Goal: Task Accomplishment & Management: Use online tool/utility

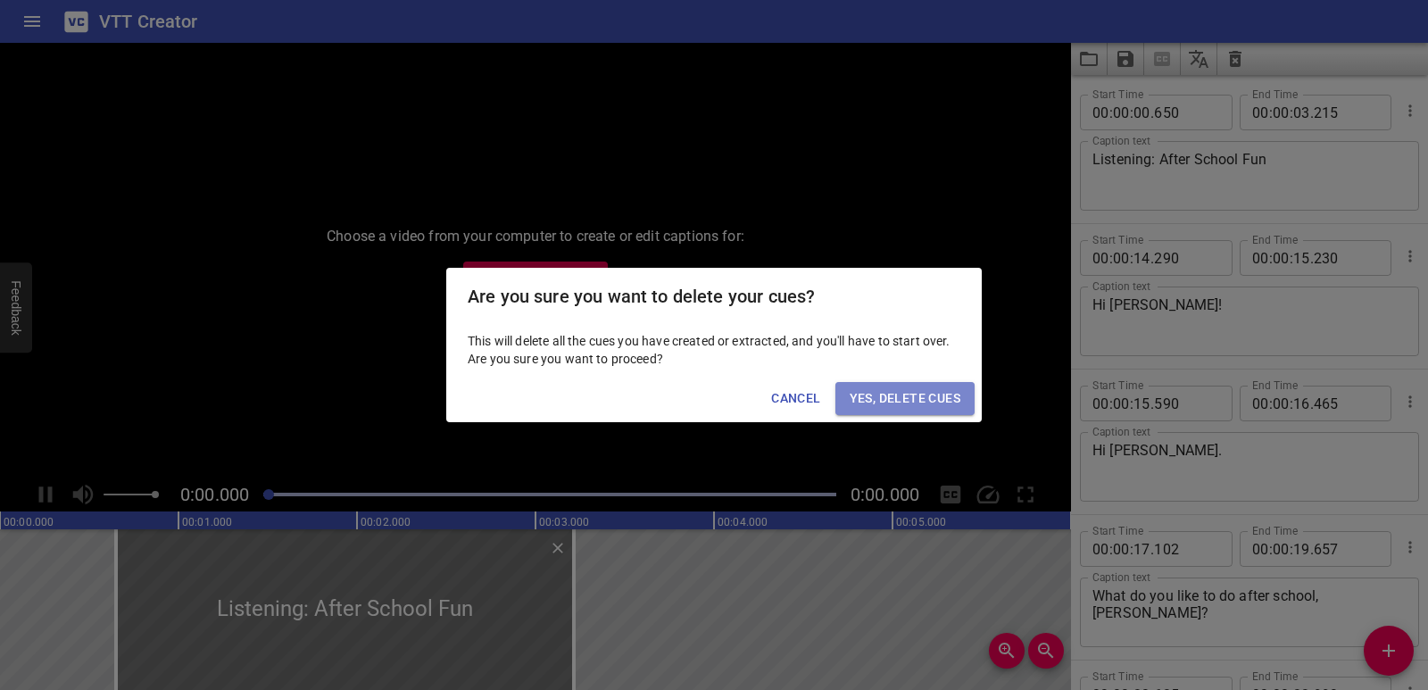
click at [883, 403] on span "Yes, Delete Cues" at bounding box center [905, 398] width 111 height 22
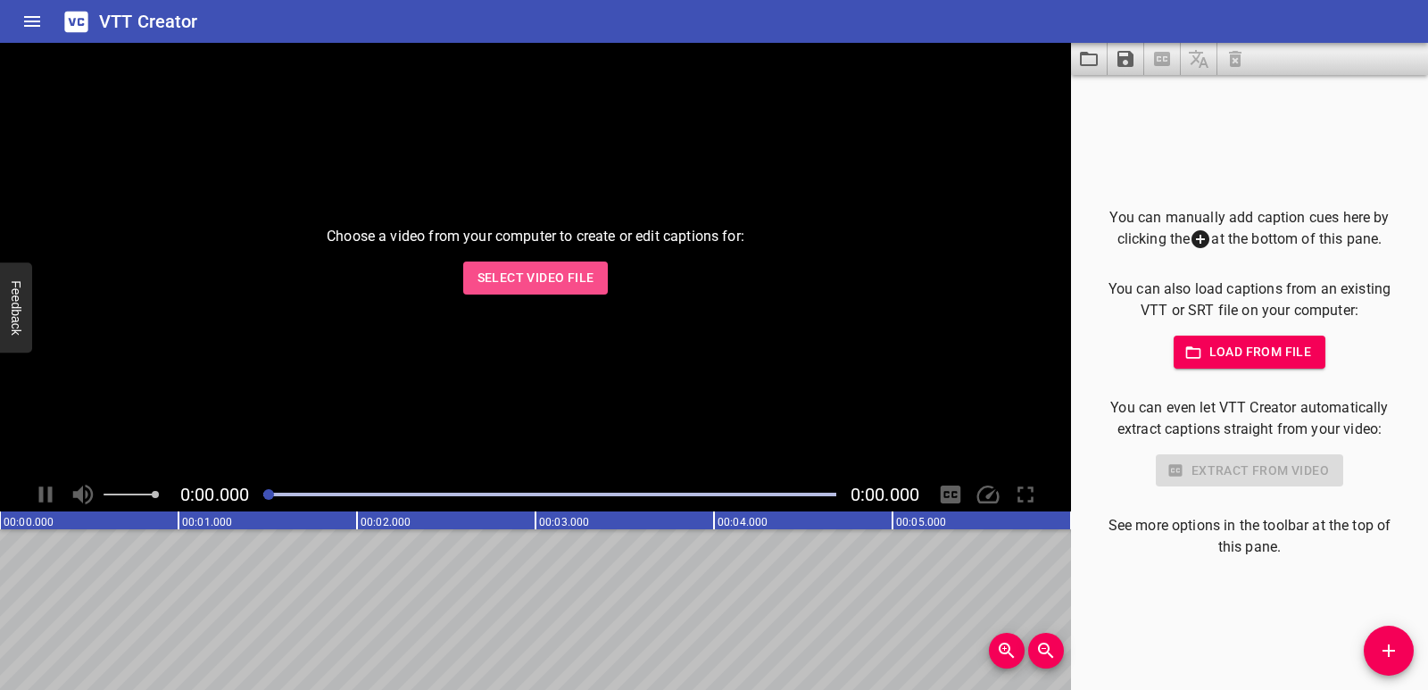
click at [578, 283] on span "Select Video File" at bounding box center [536, 278] width 117 height 22
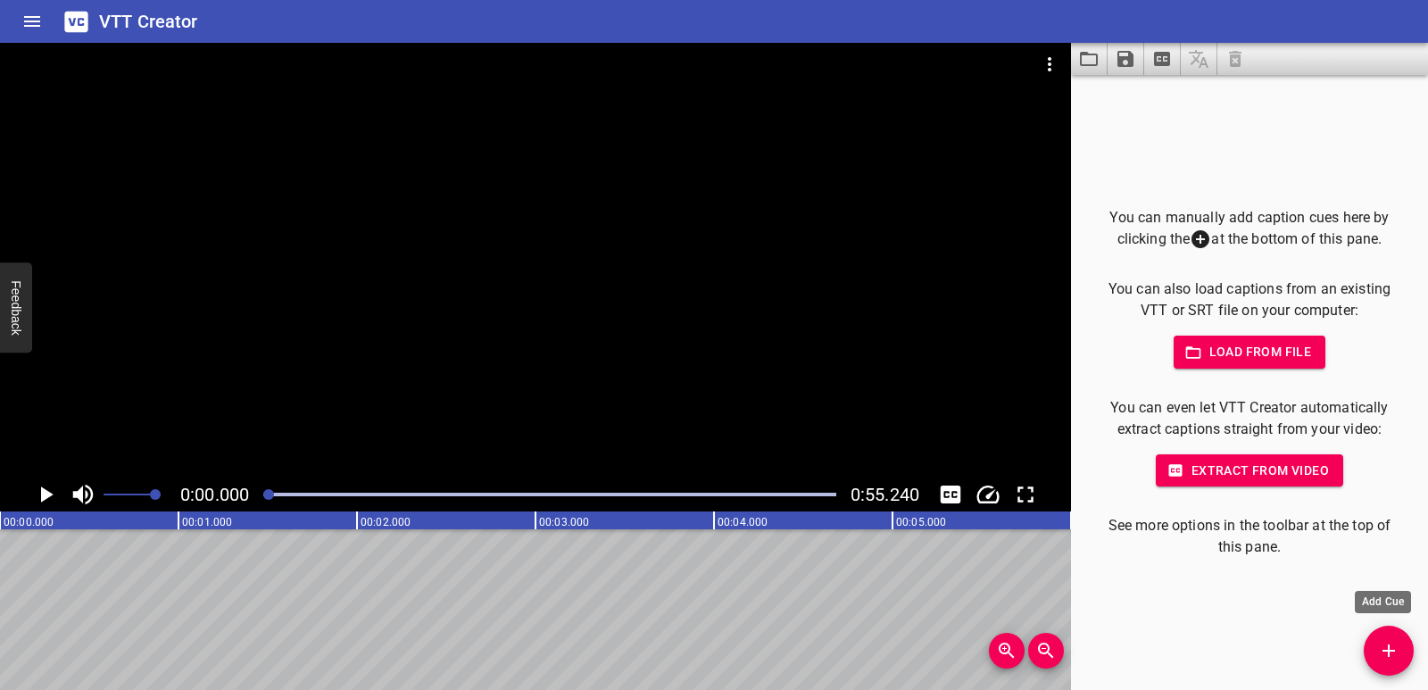
click at [1390, 637] on button "Add Cue" at bounding box center [1389, 651] width 50 height 50
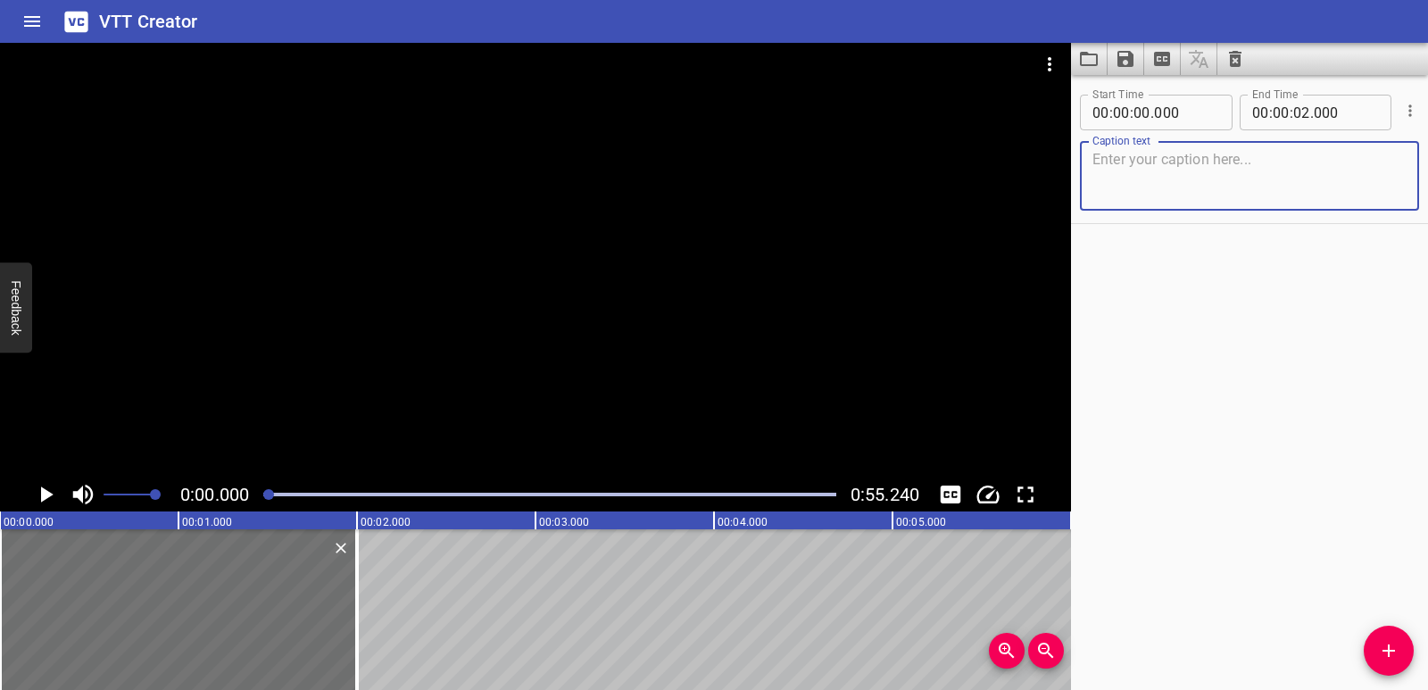
click at [1140, 166] on textarea at bounding box center [1250, 176] width 314 height 51
paste textarea "The Nervous System"
type textarea "The Nervous System"
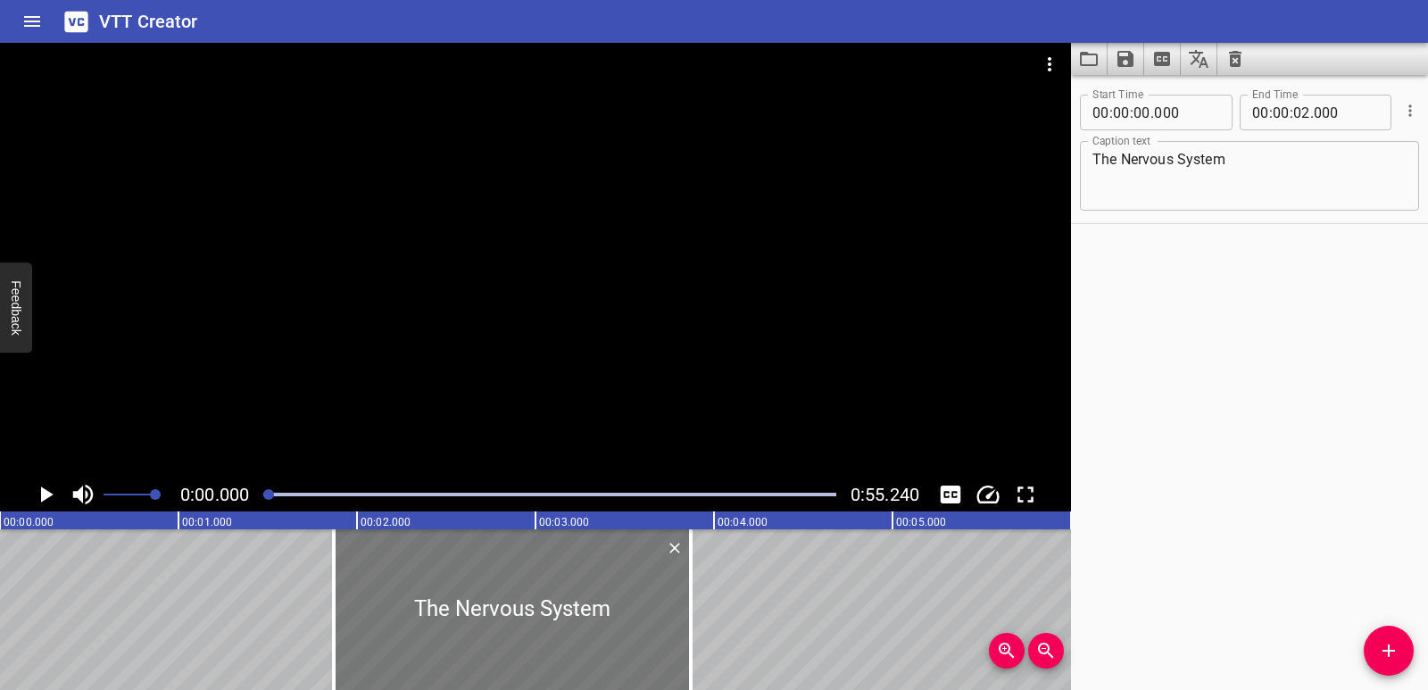
drag, startPoint x: 153, startPoint y: 648, endPoint x: 470, endPoint y: 668, distance: 318.4
click at [470, 668] on div at bounding box center [512, 609] width 357 height 161
type input "01"
type input "870"
type input "03"
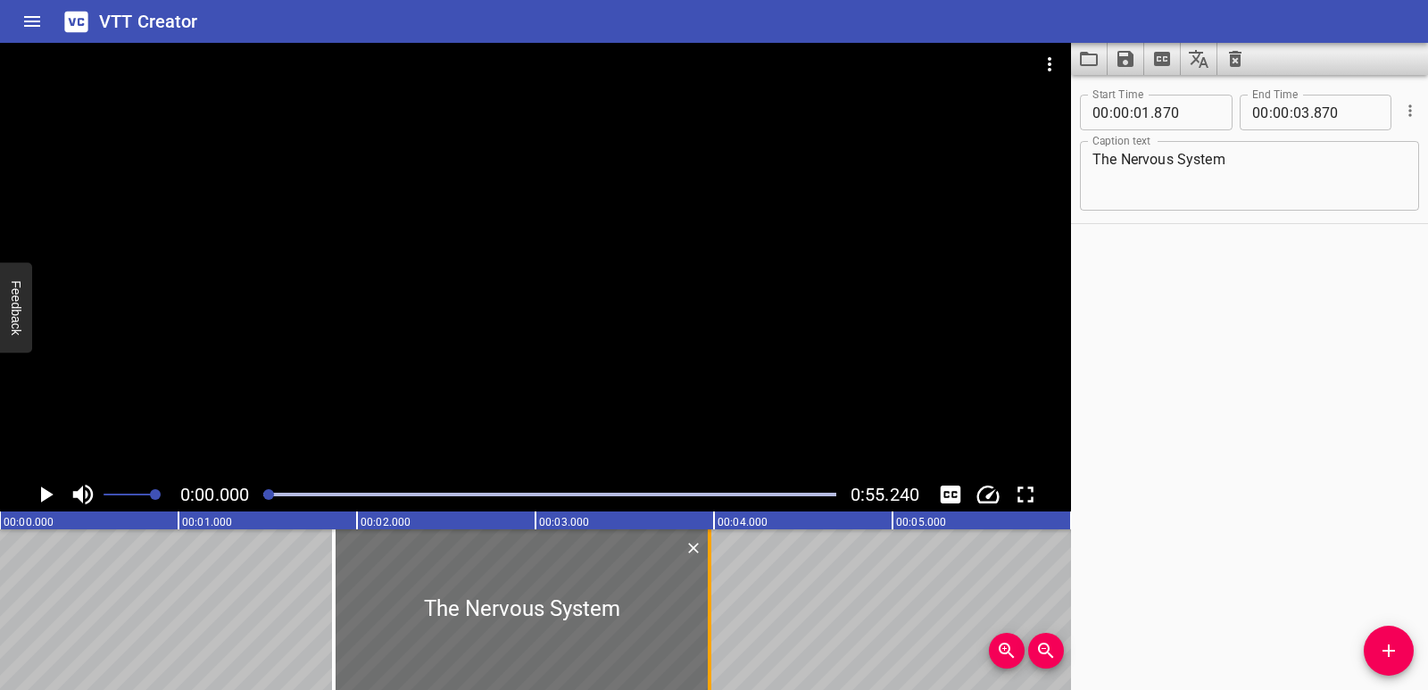
drag, startPoint x: 694, startPoint y: 660, endPoint x: 715, endPoint y: 660, distance: 21.4
click at [715, 660] on div at bounding box center [710, 609] width 18 height 161
click at [32, 502] on icon "Play/Pause" at bounding box center [45, 494] width 27 height 27
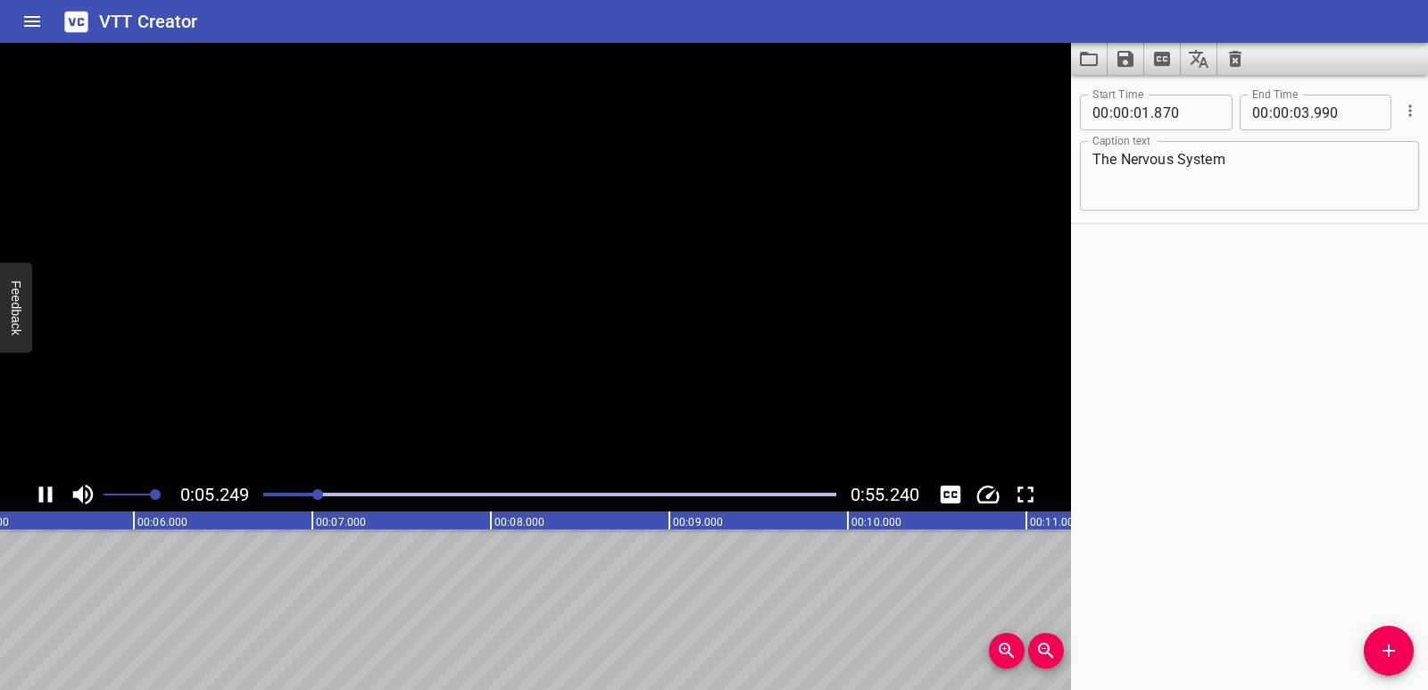
click at [32, 502] on icon "Play/Pause" at bounding box center [45, 494] width 27 height 27
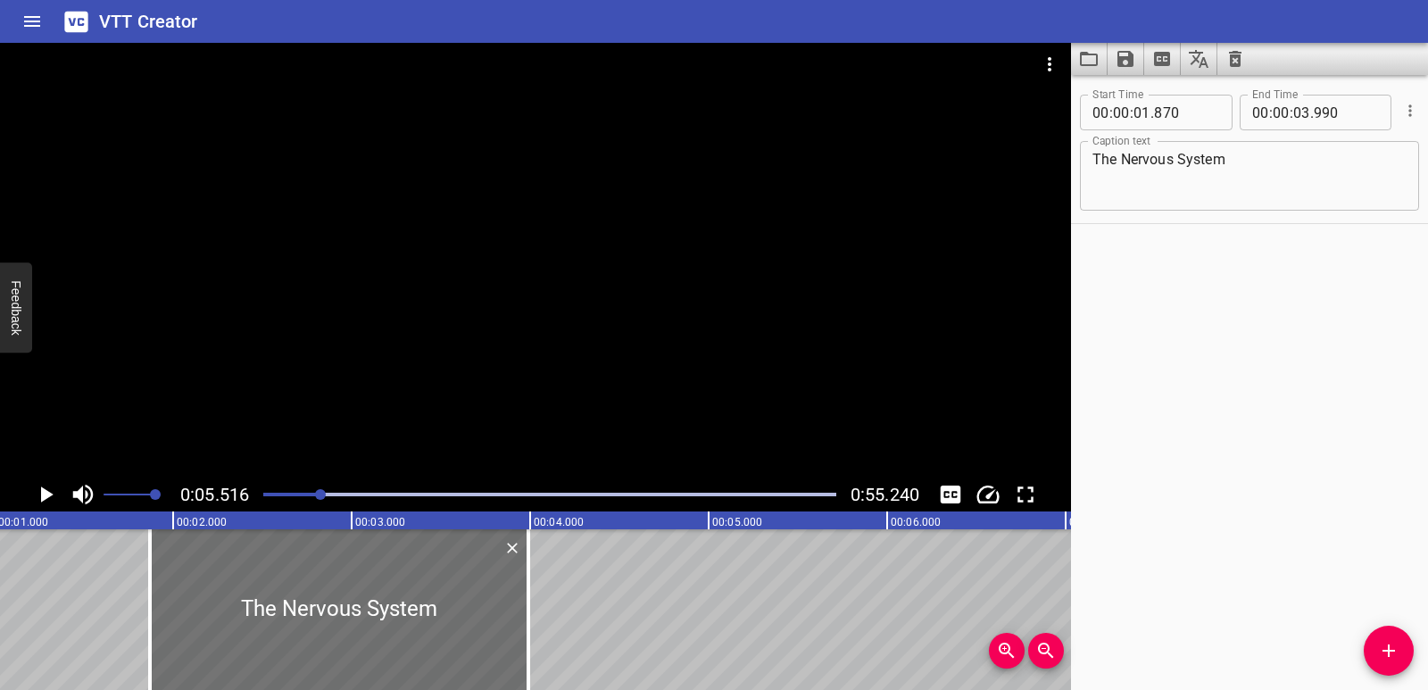
scroll to position [0, 120]
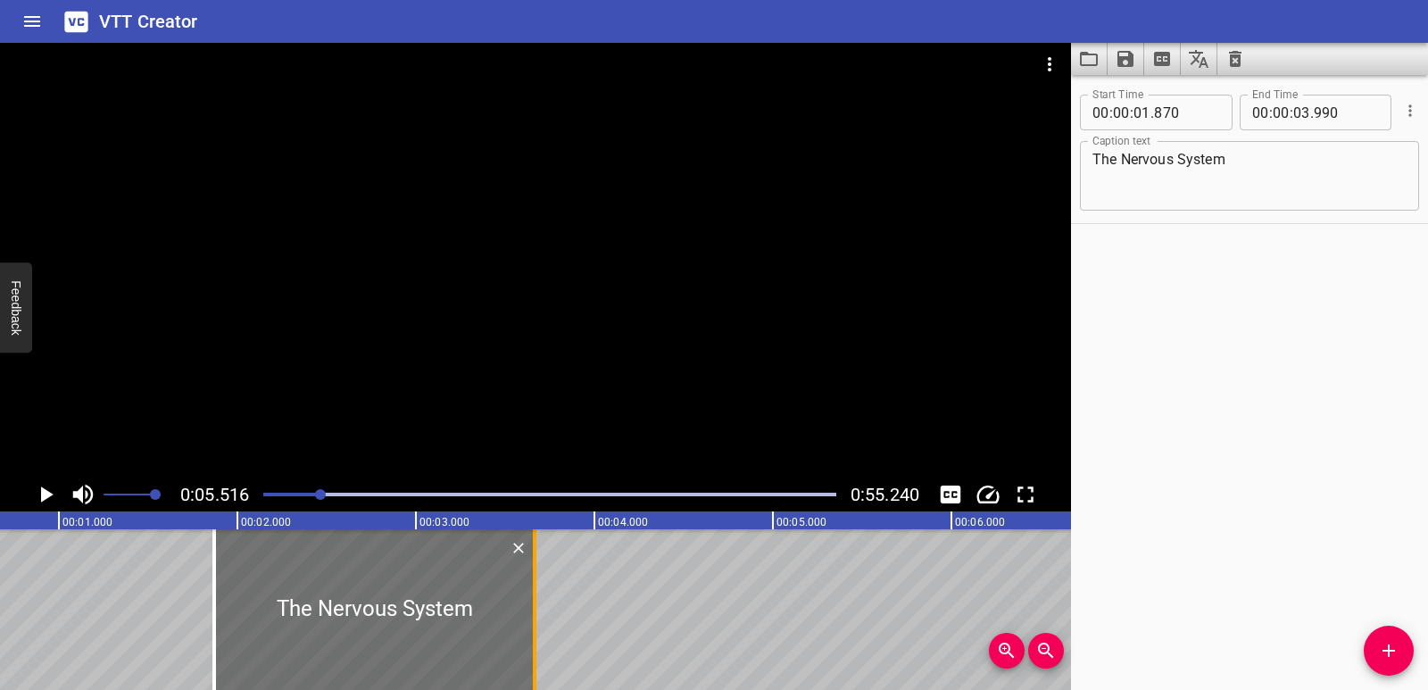
drag, startPoint x: 597, startPoint y: 646, endPoint x: 537, endPoint y: 653, distance: 60.2
click at [537, 653] on div at bounding box center [535, 609] width 18 height 161
type input "655"
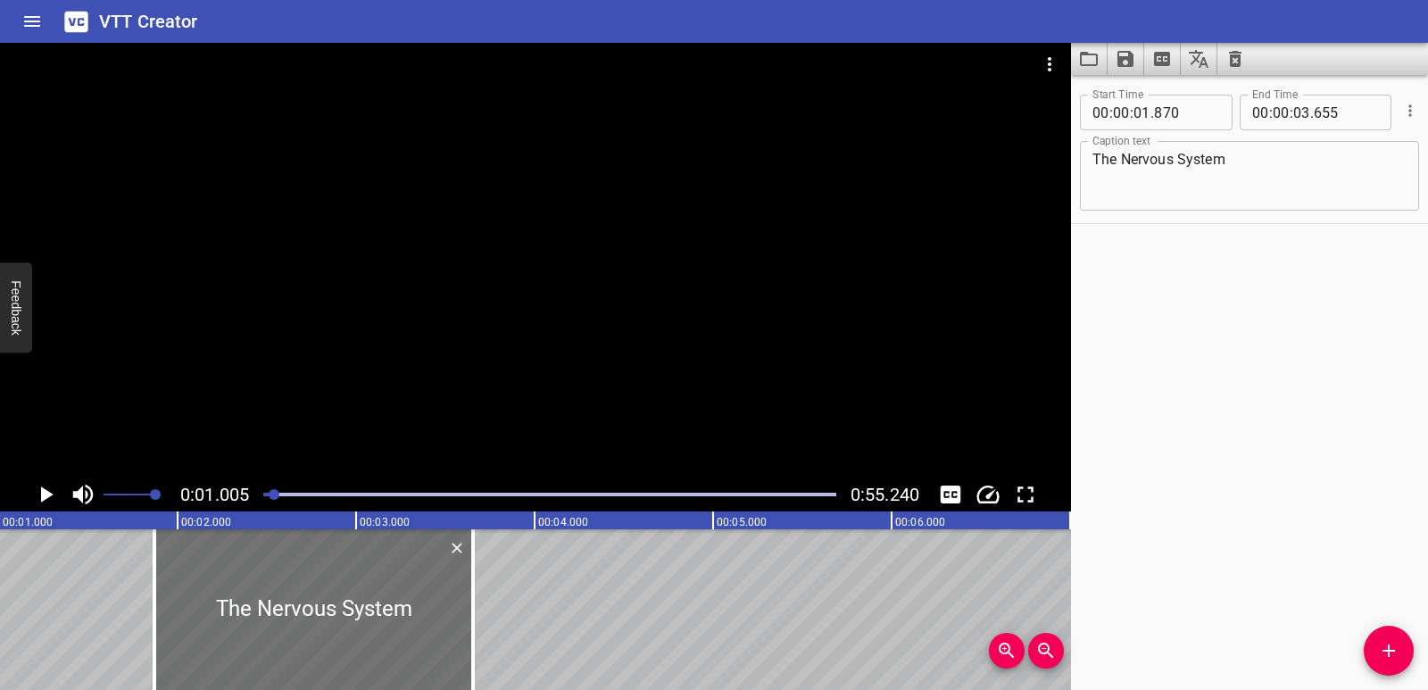
click at [38, 507] on icon "Play/Pause" at bounding box center [45, 494] width 27 height 27
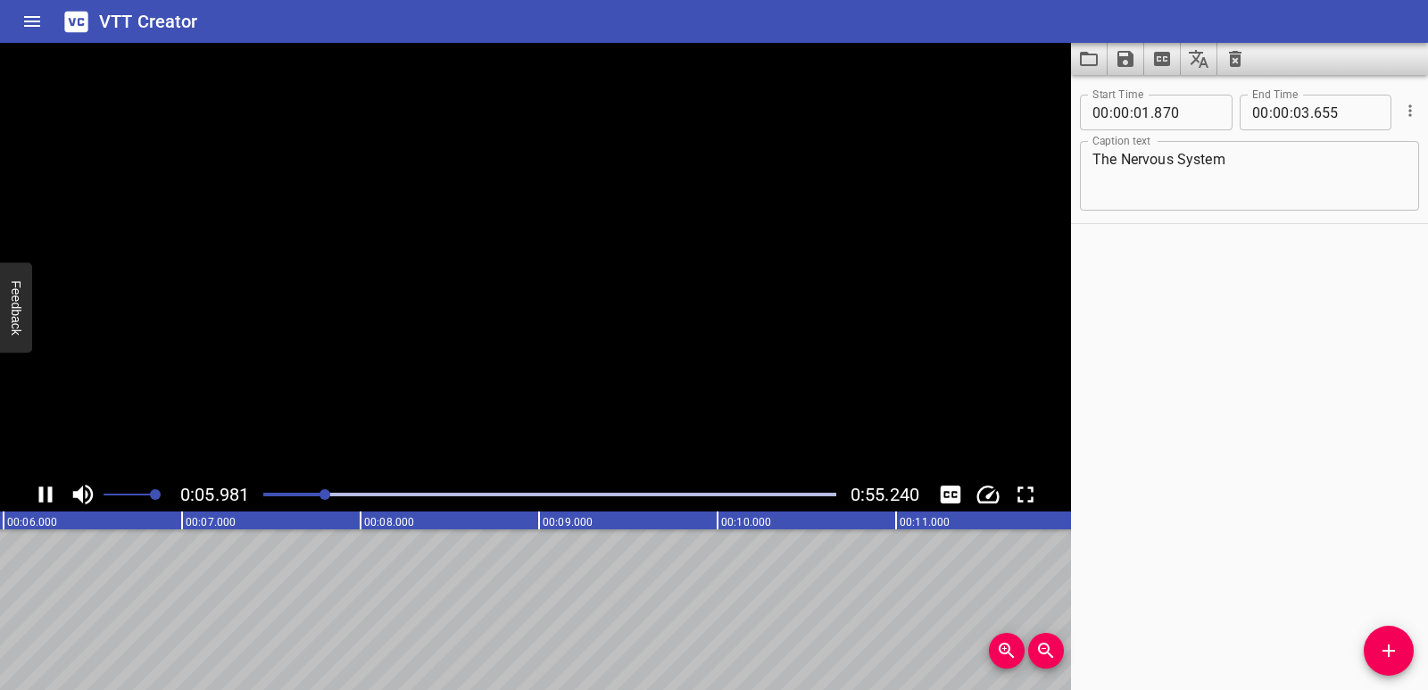
click at [38, 507] on icon "Play/Pause" at bounding box center [45, 494] width 27 height 27
click at [1387, 658] on icon "Add Cue" at bounding box center [1388, 650] width 21 height 21
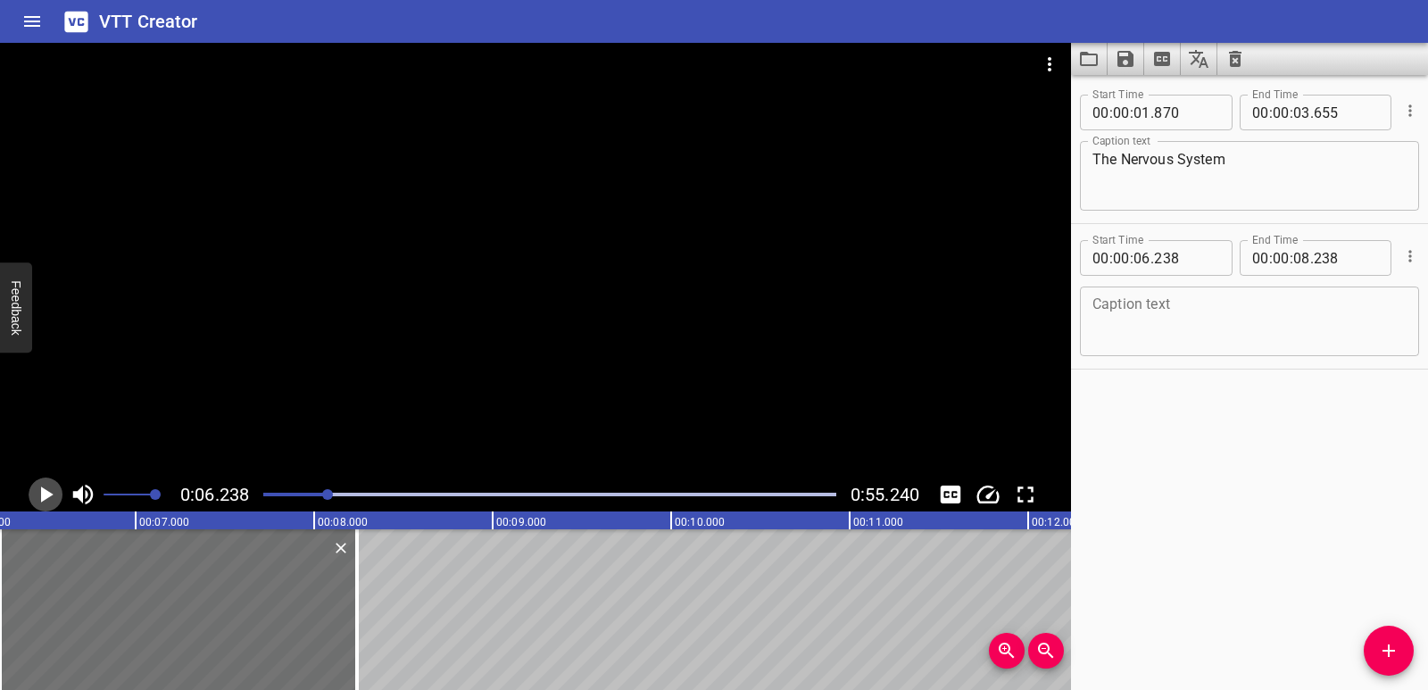
click at [49, 492] on icon "Play/Pause" at bounding box center [47, 494] width 12 height 16
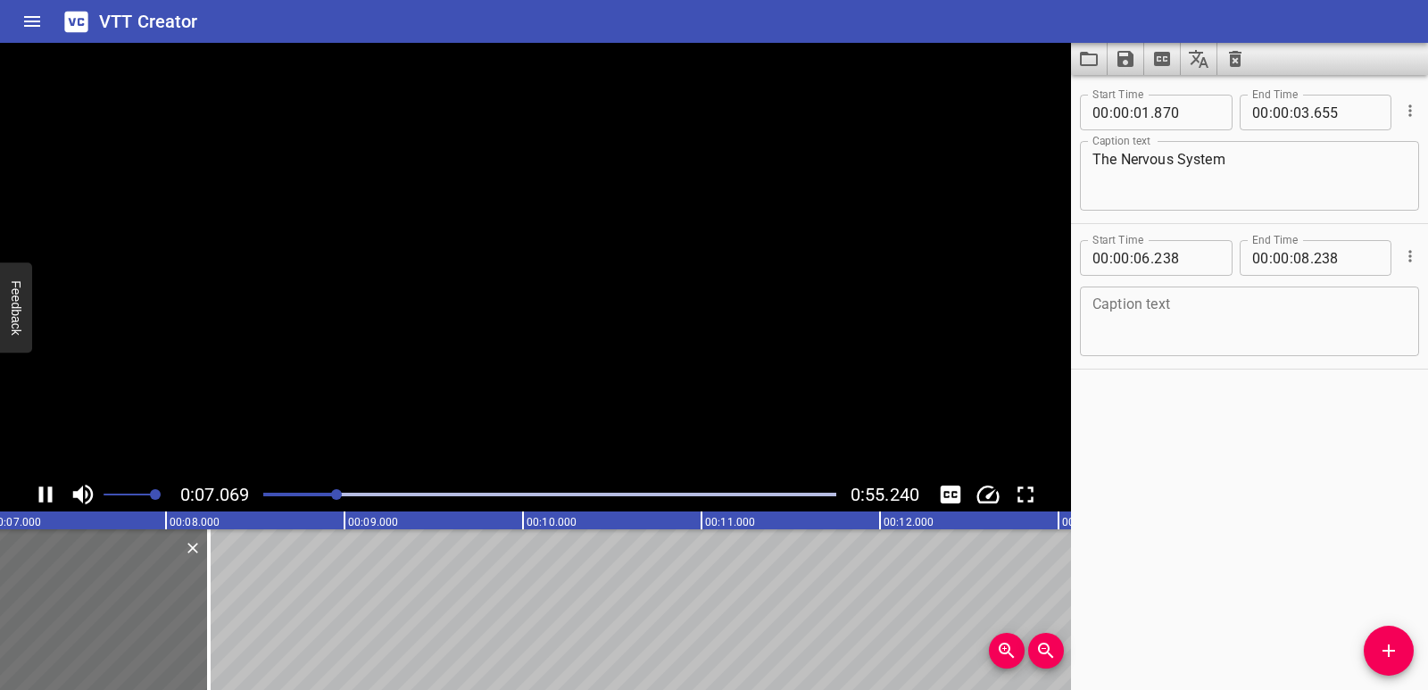
click at [49, 492] on icon "Play/Pause" at bounding box center [45, 494] width 13 height 16
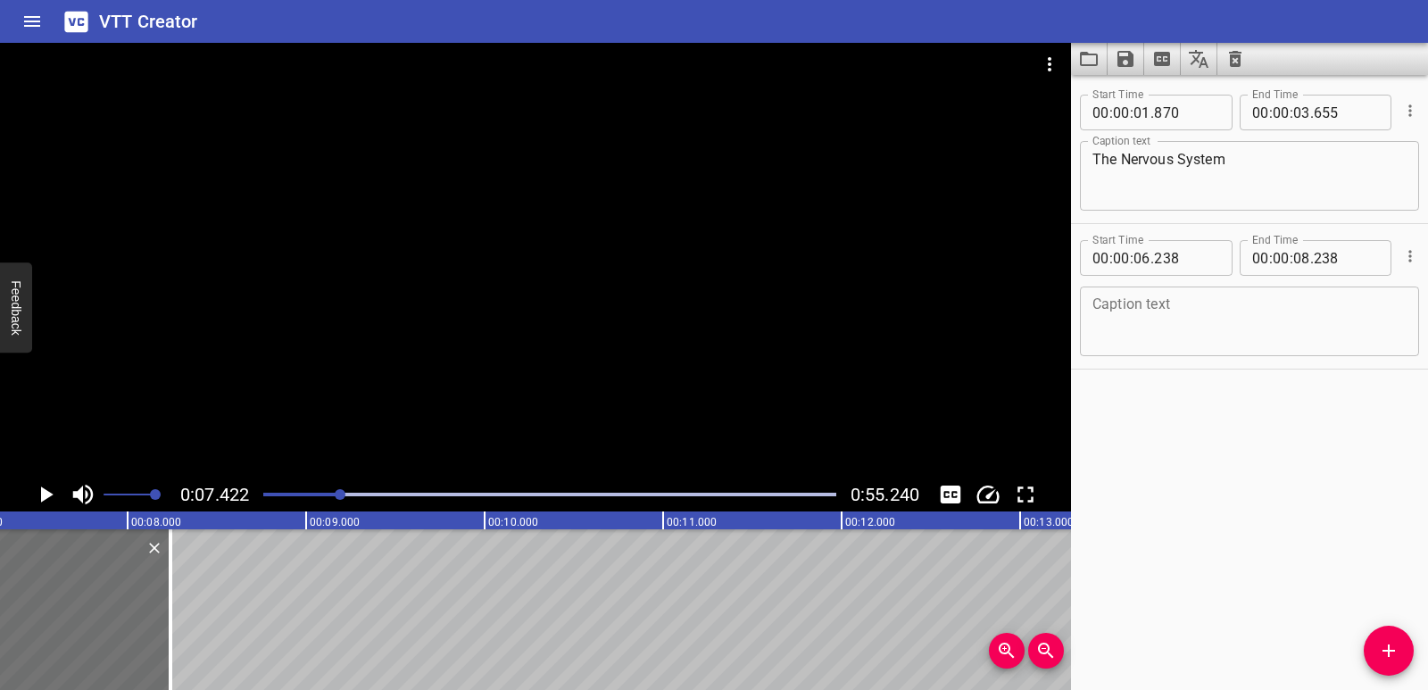
scroll to position [0, 1325]
click at [1237, 338] on textarea at bounding box center [1250, 321] width 314 height 51
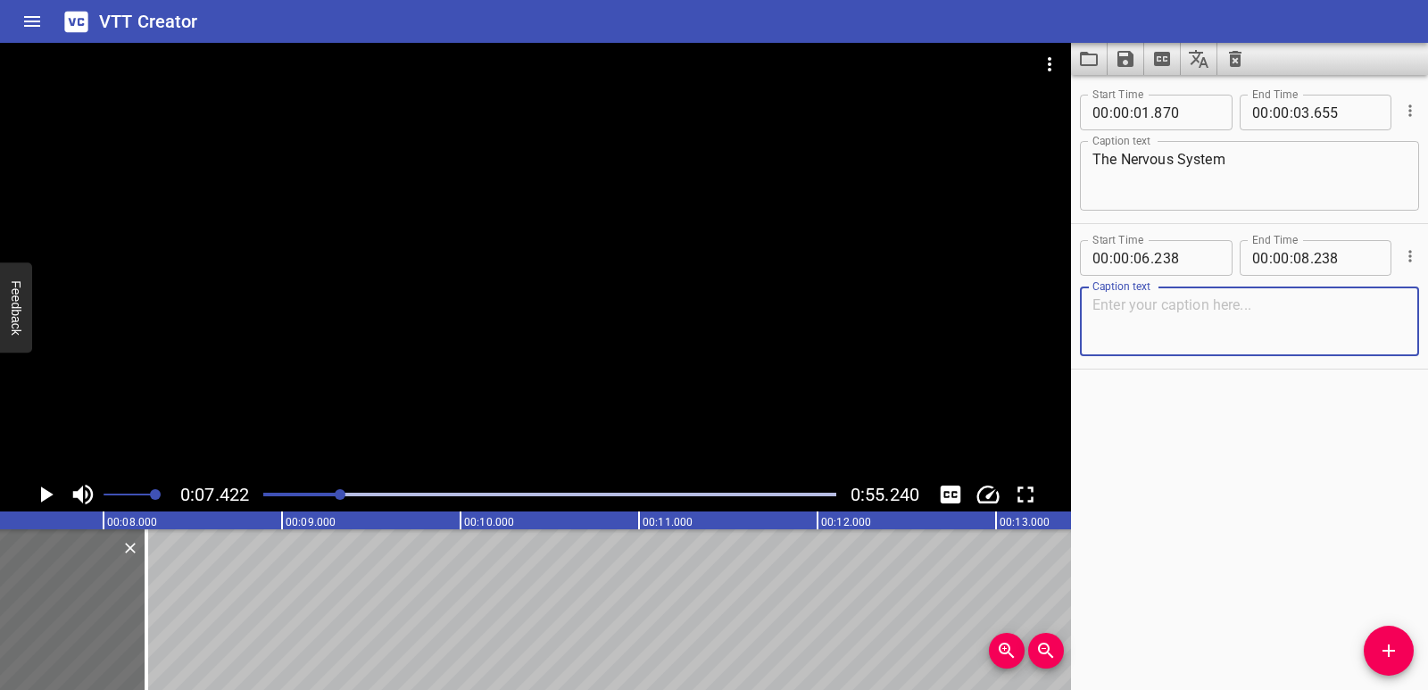
paste textarea "Wow, kayaking in the mangroves was so much fun!"
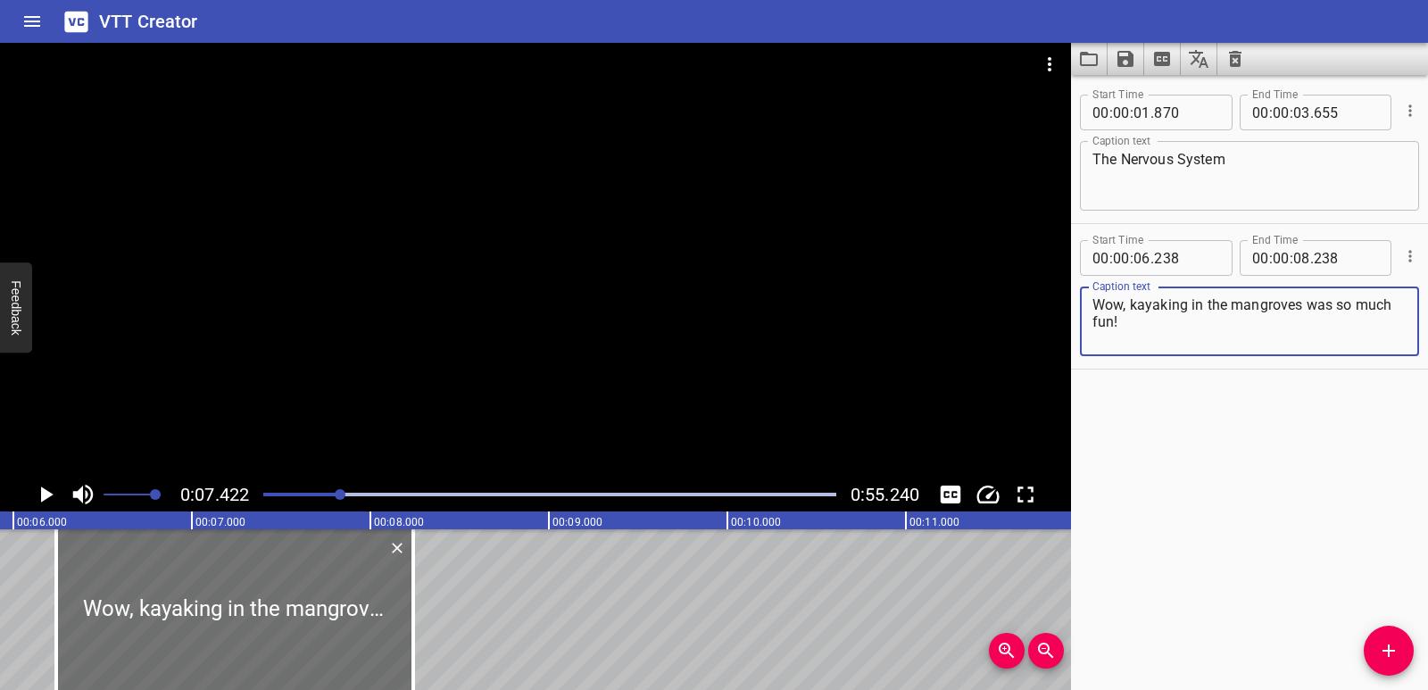
scroll to position [0, 976]
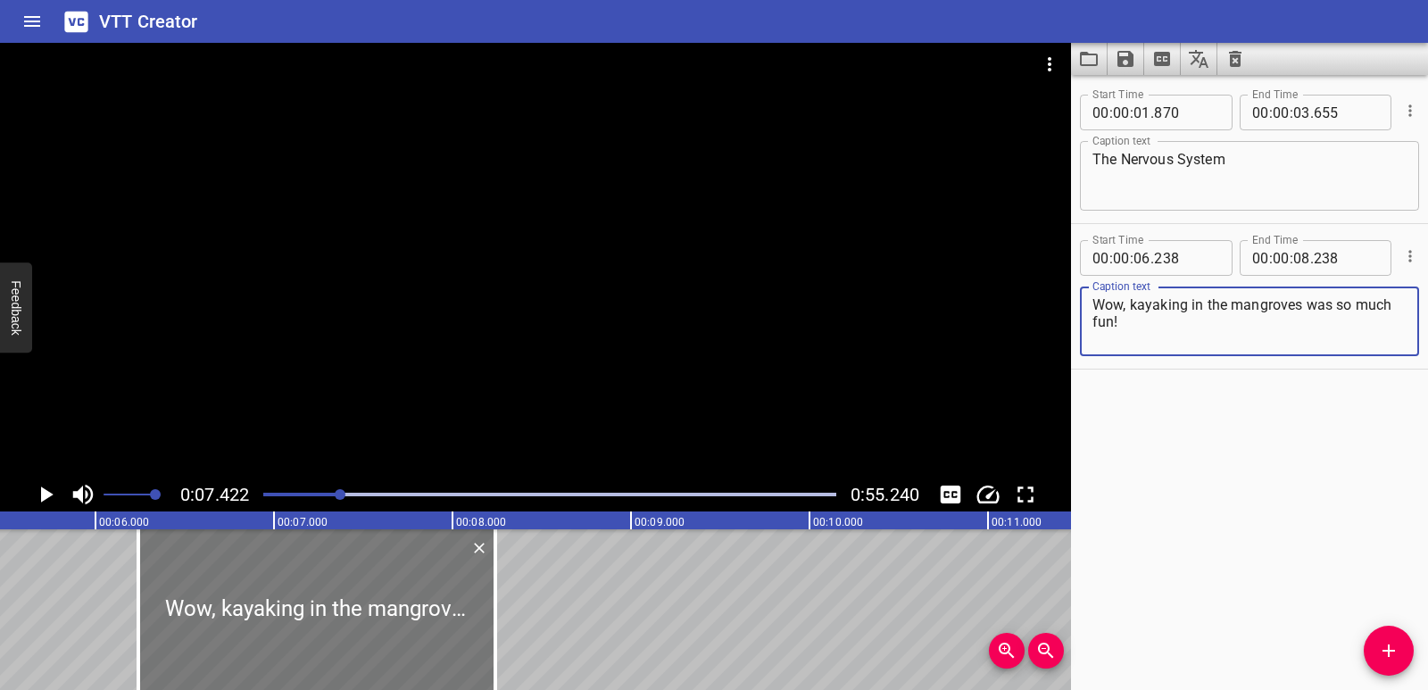
type textarea "Wow, kayaking in the mangroves was so much fun!"
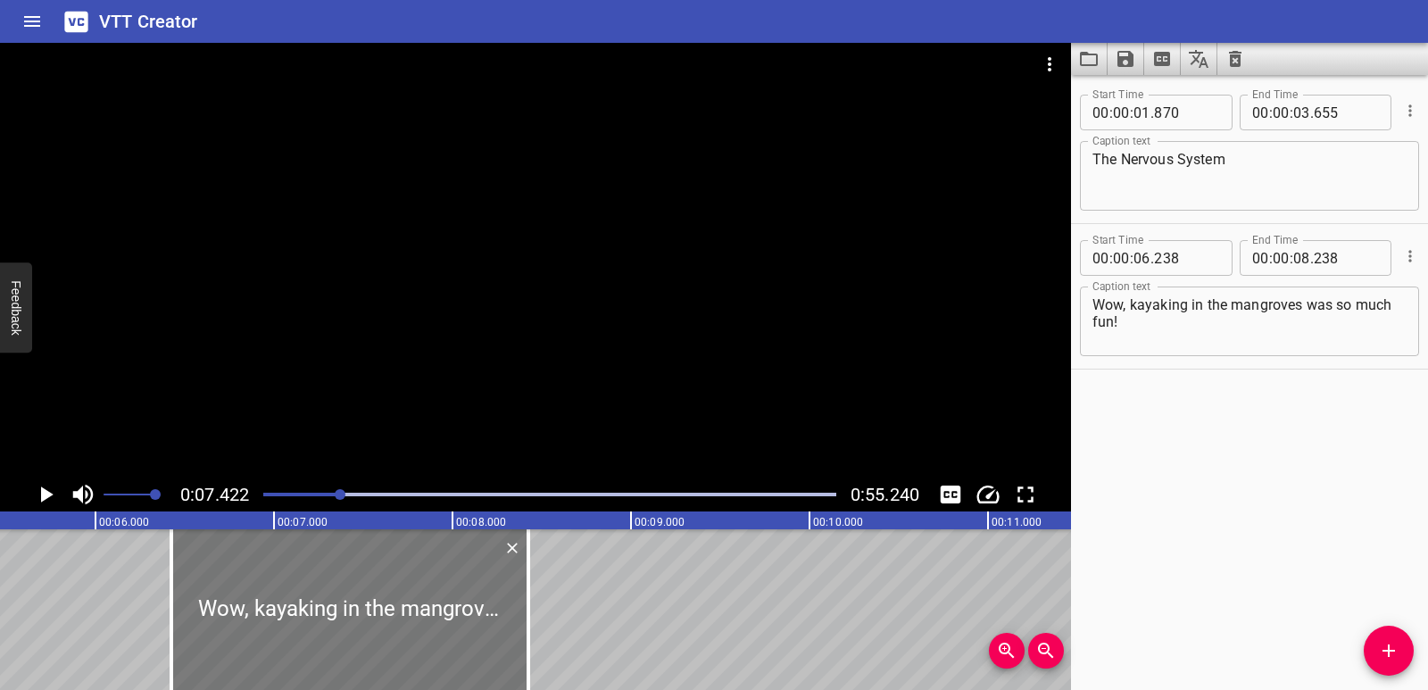
drag, startPoint x: 353, startPoint y: 653, endPoint x: 384, endPoint y: 657, distance: 31.4
click at [384, 657] on div at bounding box center [349, 609] width 357 height 161
type input "423"
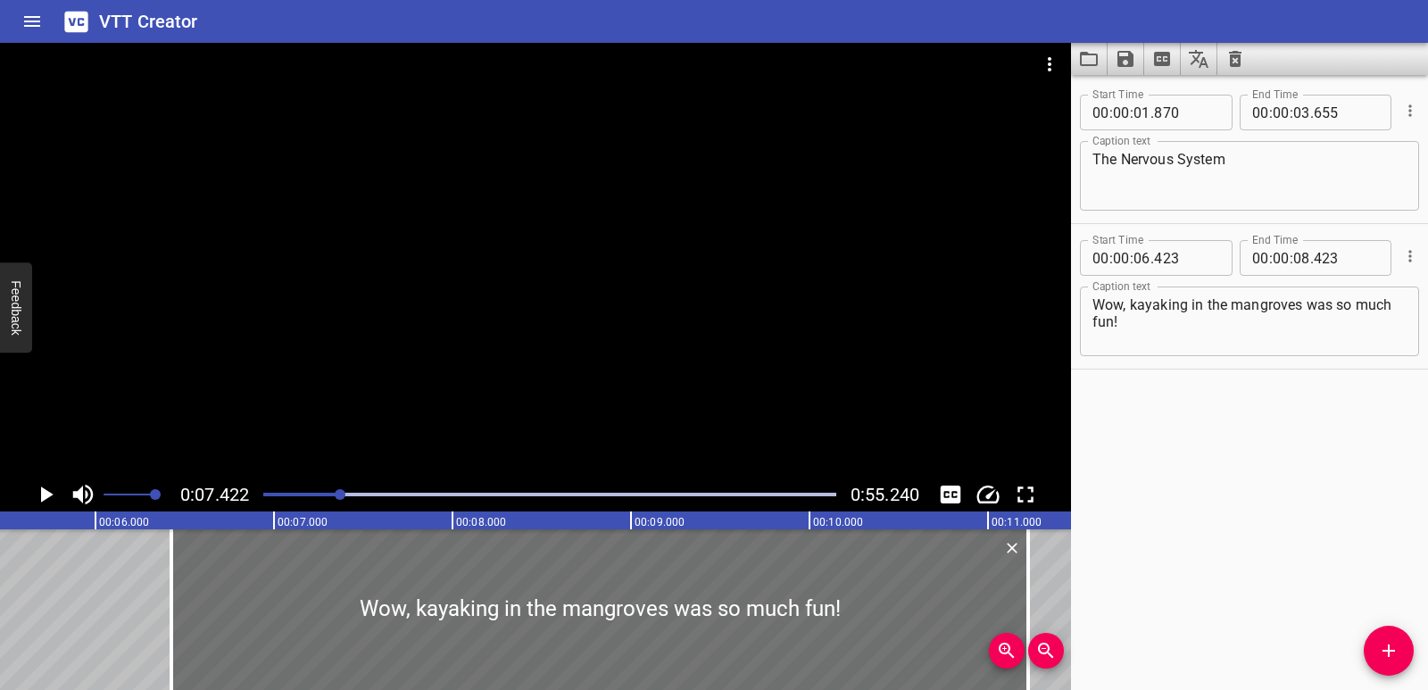
drag, startPoint x: 530, startPoint y: 629, endPoint x: 1039, endPoint y: 634, distance: 508.8
click at [1039, 634] on div "00:00.000 00:01.000 00:02.000 00:03.000 00:04.000 00:05.000 00:06.000 00:07.000…" at bounding box center [535, 600] width 1071 height 179
type input "11"
type input "273"
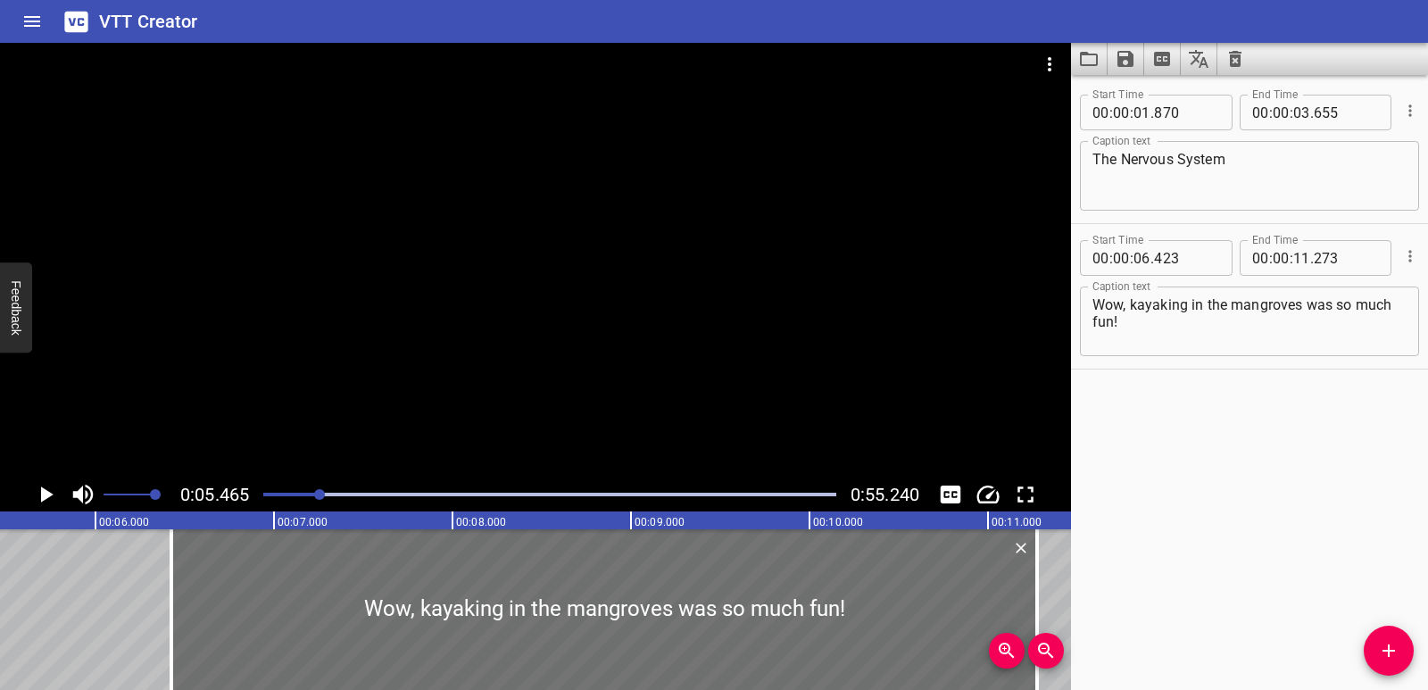
click at [45, 491] on icon "Play/Pause" at bounding box center [47, 494] width 12 height 16
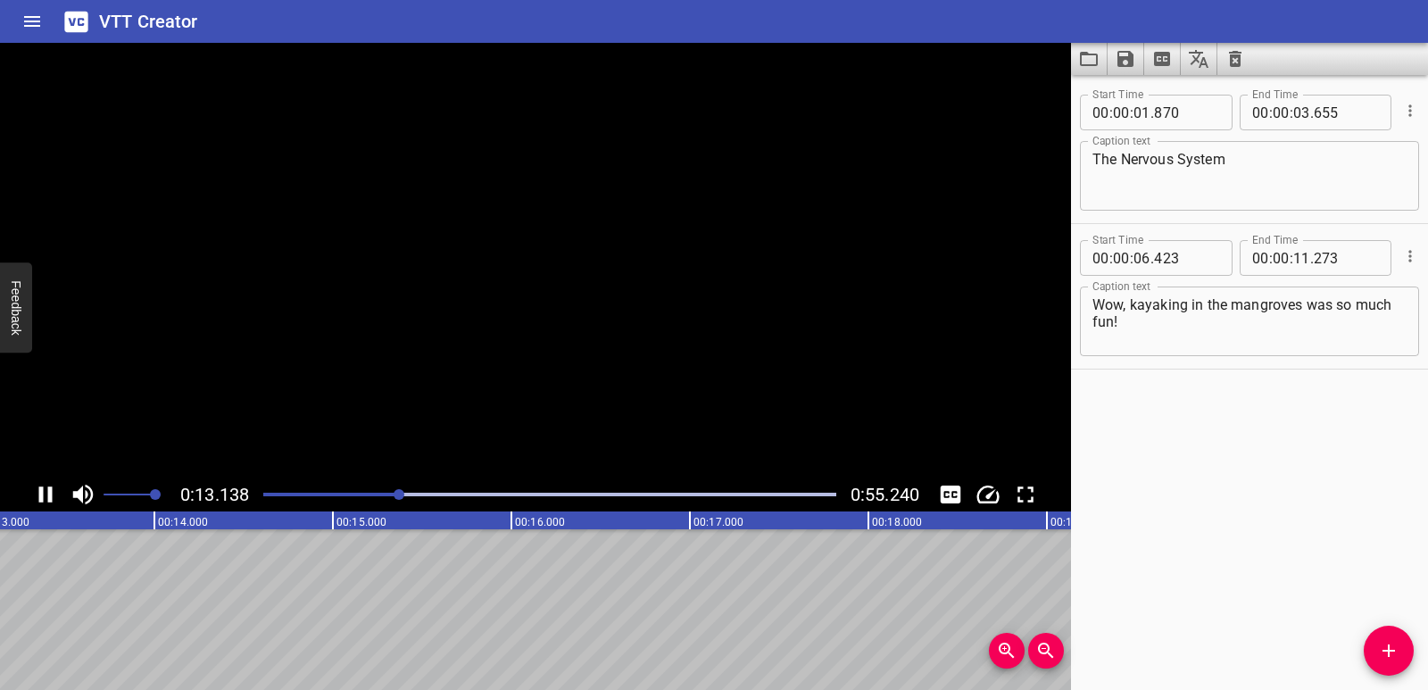
click at [45, 491] on icon "Play/Pause" at bounding box center [45, 494] width 27 height 27
click at [1364, 653] on span "Add Cue" at bounding box center [1389, 650] width 50 height 21
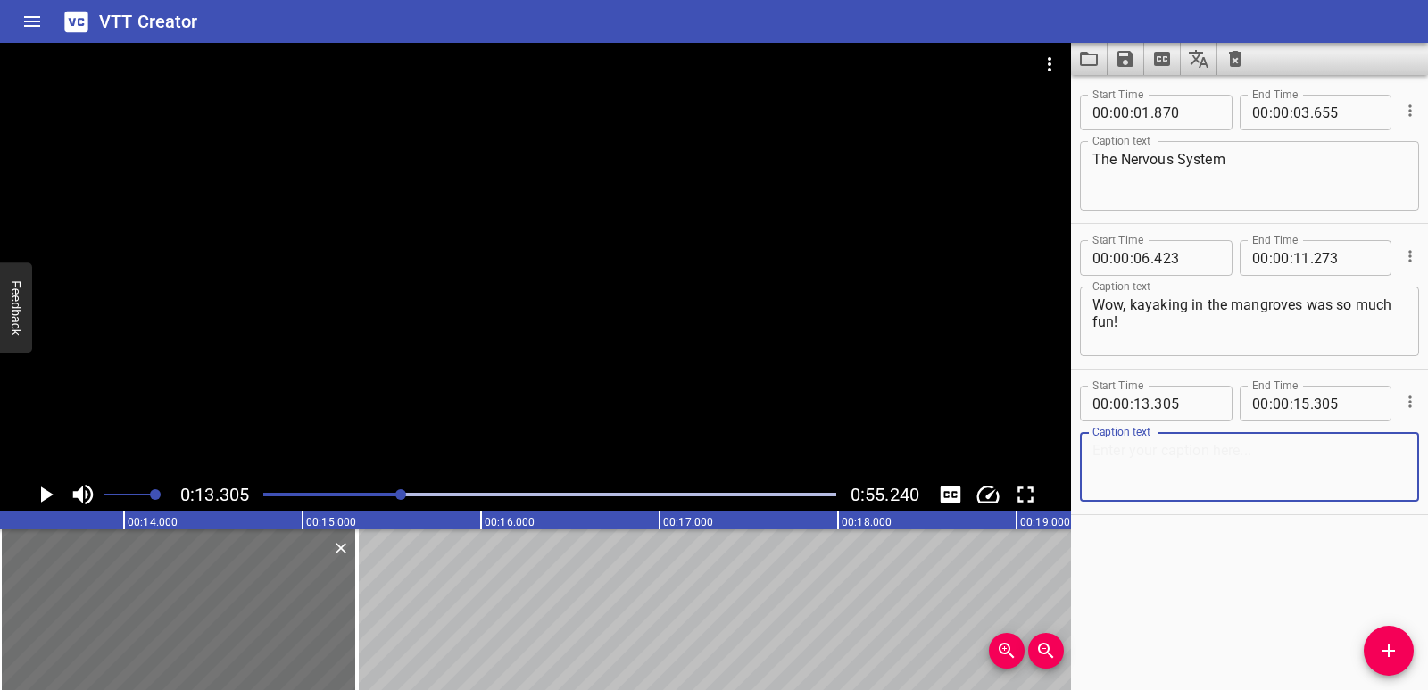
paste textarea "It’s amazing how our senses help us see, hear, smell, and feel so many things, …"
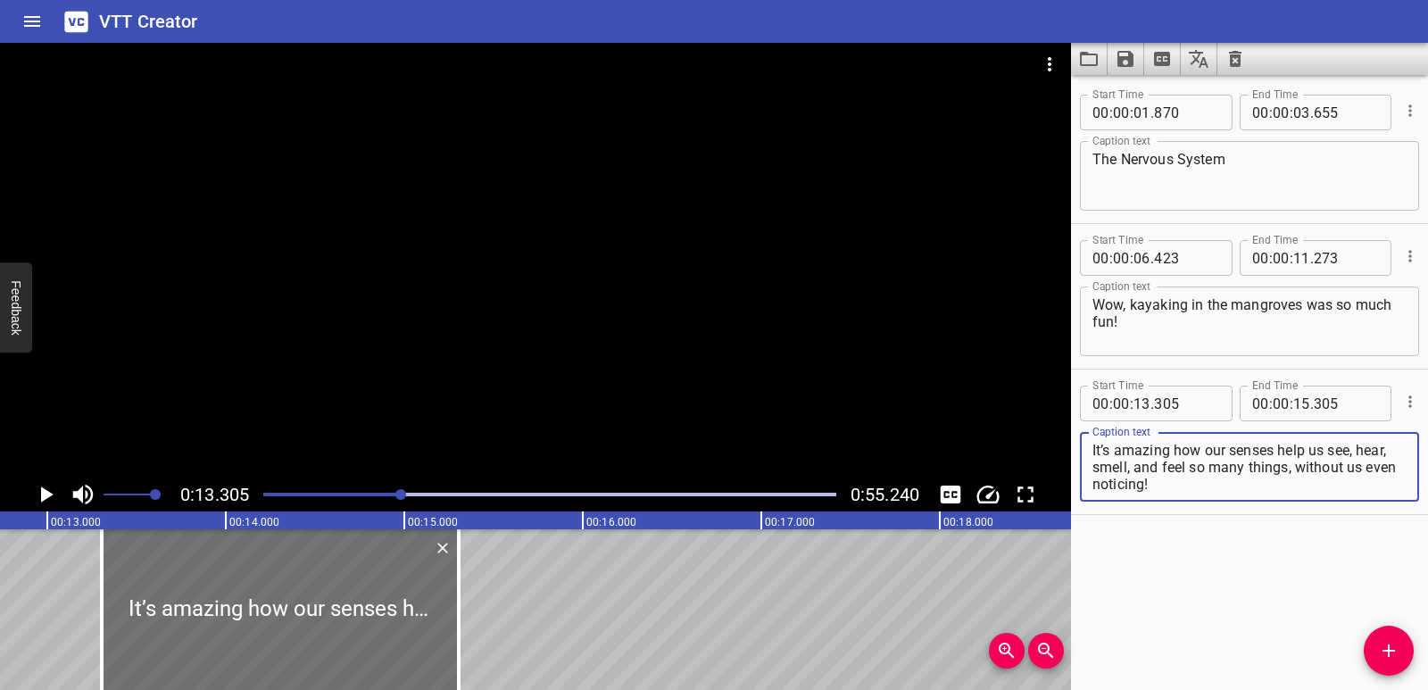
scroll to position [0, 2246]
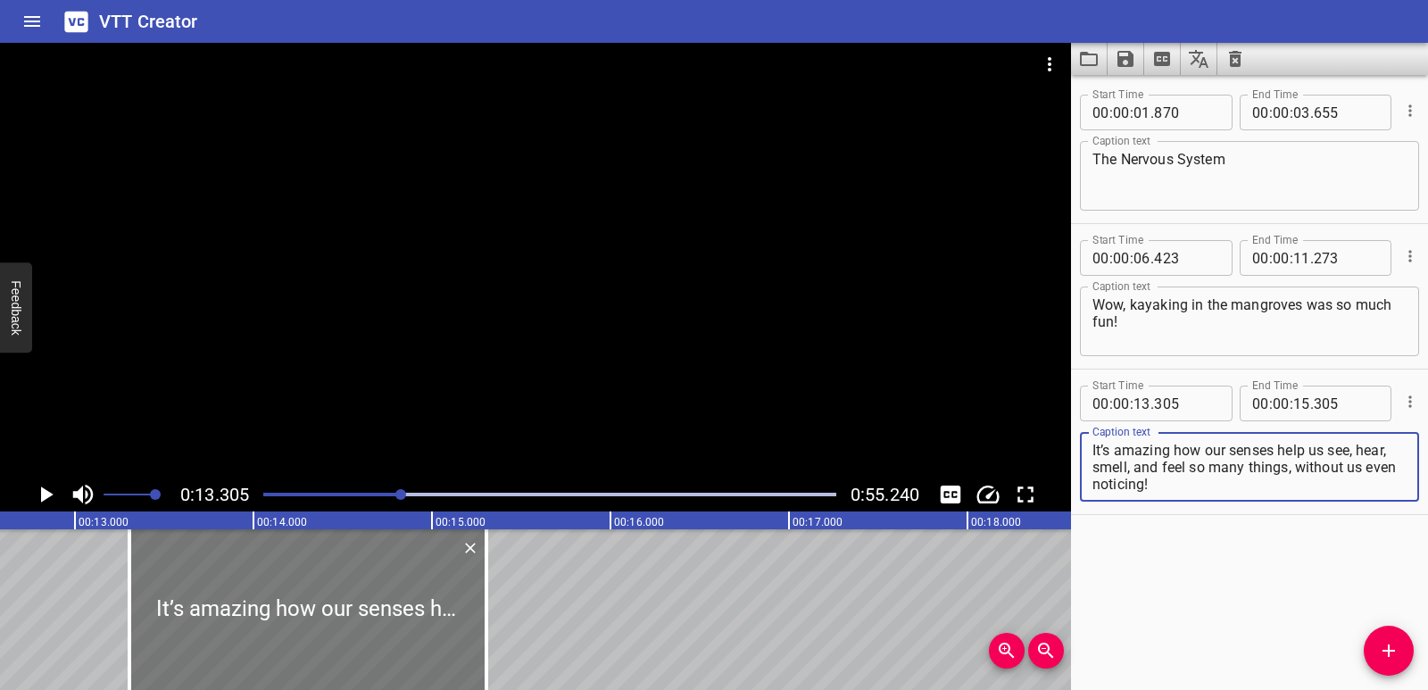
type textarea "It’s amazing how our senses help us see, hear, smell, and feel so many things, …"
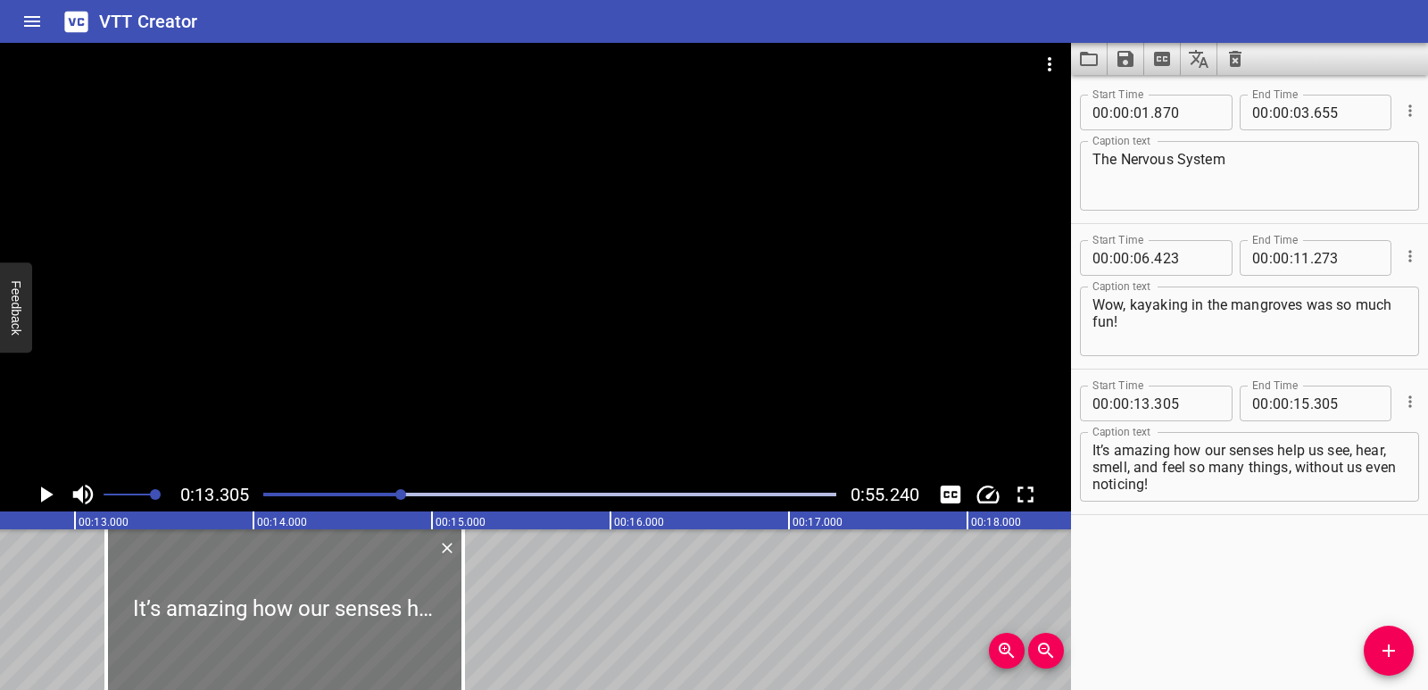
drag, startPoint x: 394, startPoint y: 649, endPoint x: 370, endPoint y: 646, distance: 23.4
click at [370, 646] on div at bounding box center [284, 609] width 357 height 161
type input "175"
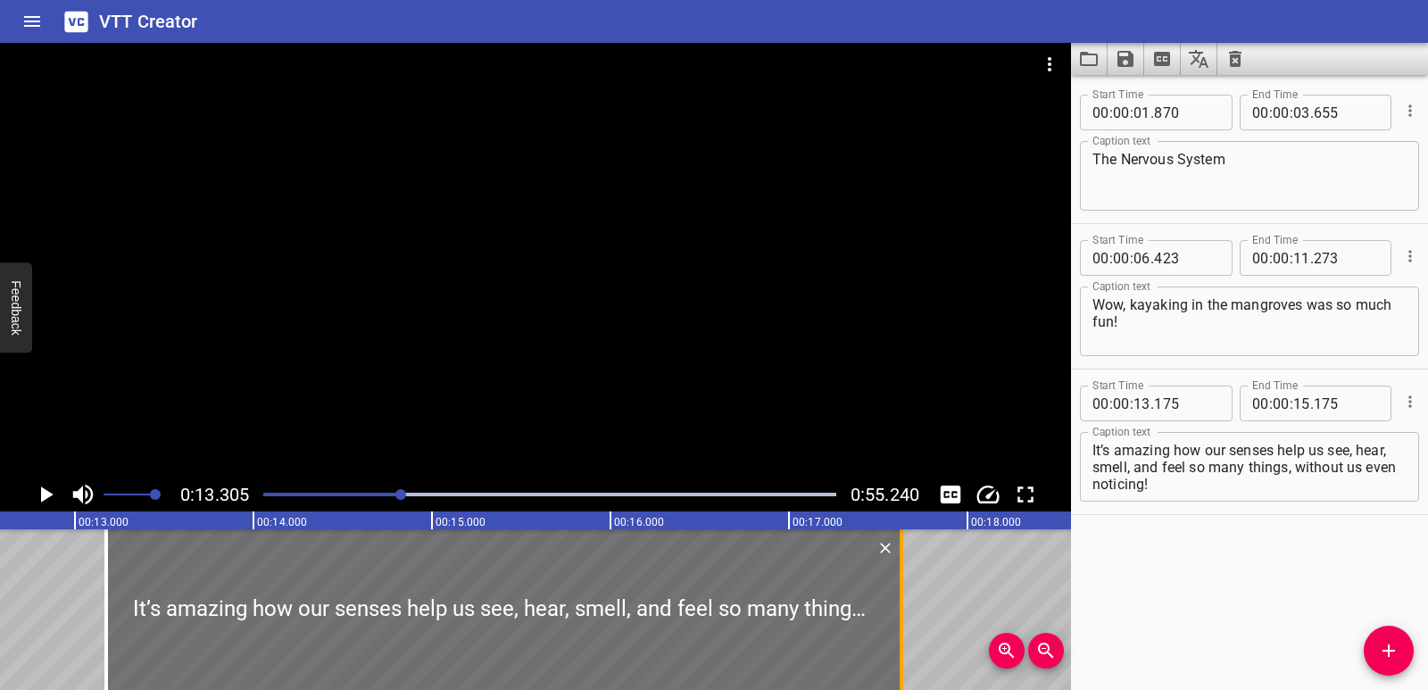
drag, startPoint x: 462, startPoint y: 613, endPoint x: 902, endPoint y: 617, distance: 439.2
click at [902, 617] on div at bounding box center [902, 609] width 4 height 161
type input "17"
type input "635"
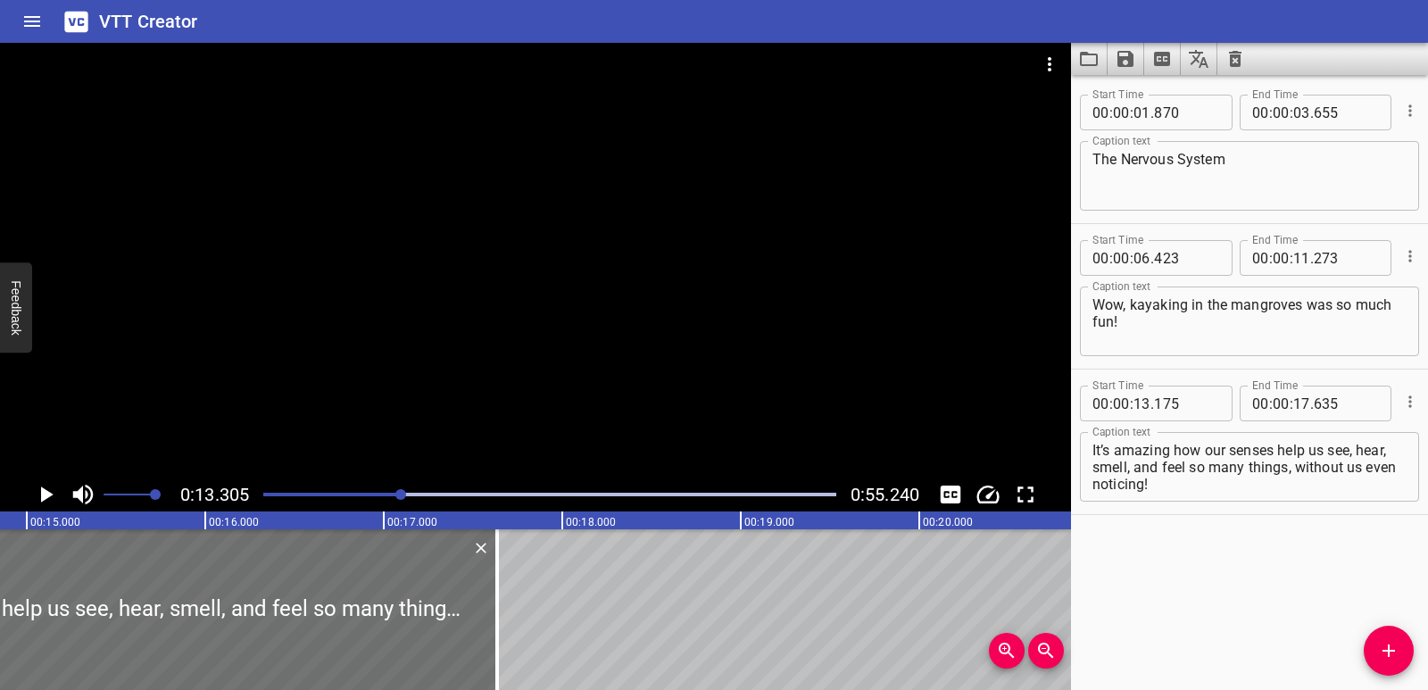
scroll to position [0, 2669]
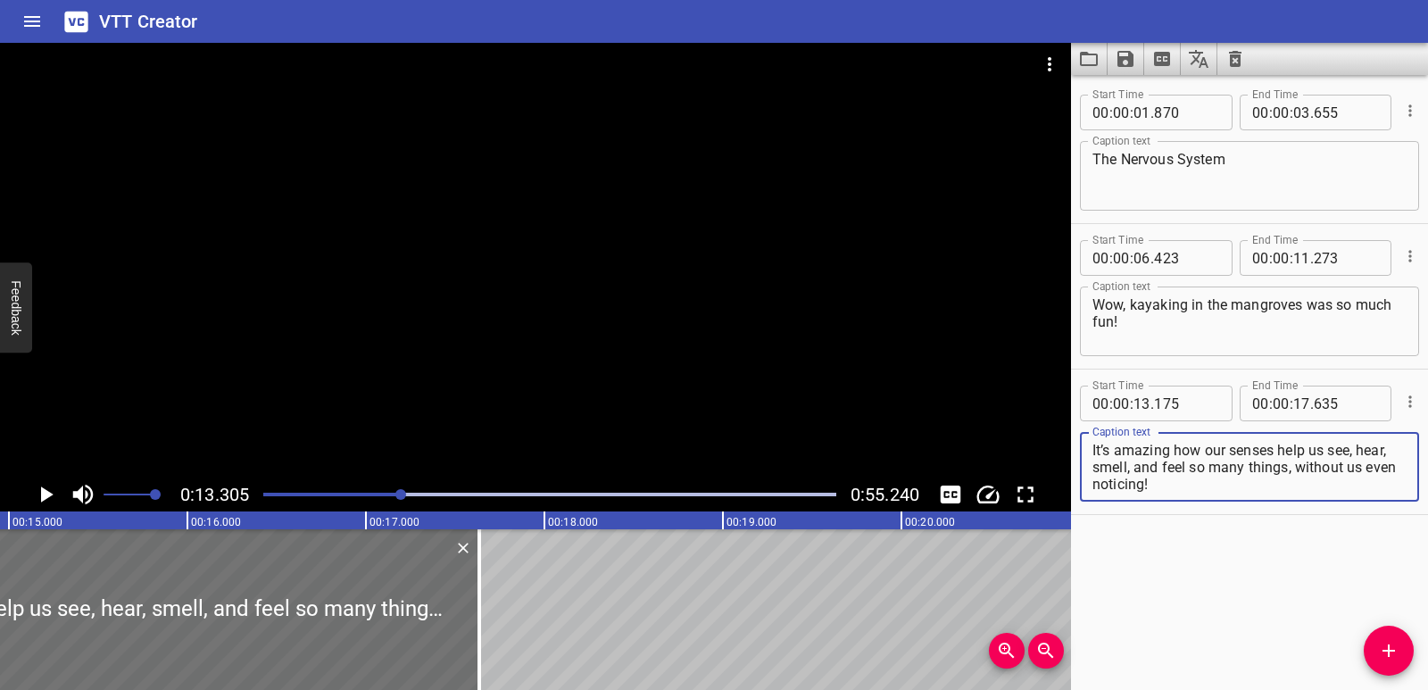
drag, startPoint x: 1192, startPoint y: 467, endPoint x: 1191, endPoint y: 484, distance: 17.0
click at [1191, 484] on textarea "It’s amazing how our senses help us see, hear, smell, and feel so many things, …" at bounding box center [1250, 467] width 314 height 51
type textarea "It’s amazing how our senses help us see, hear, smell, and feel"
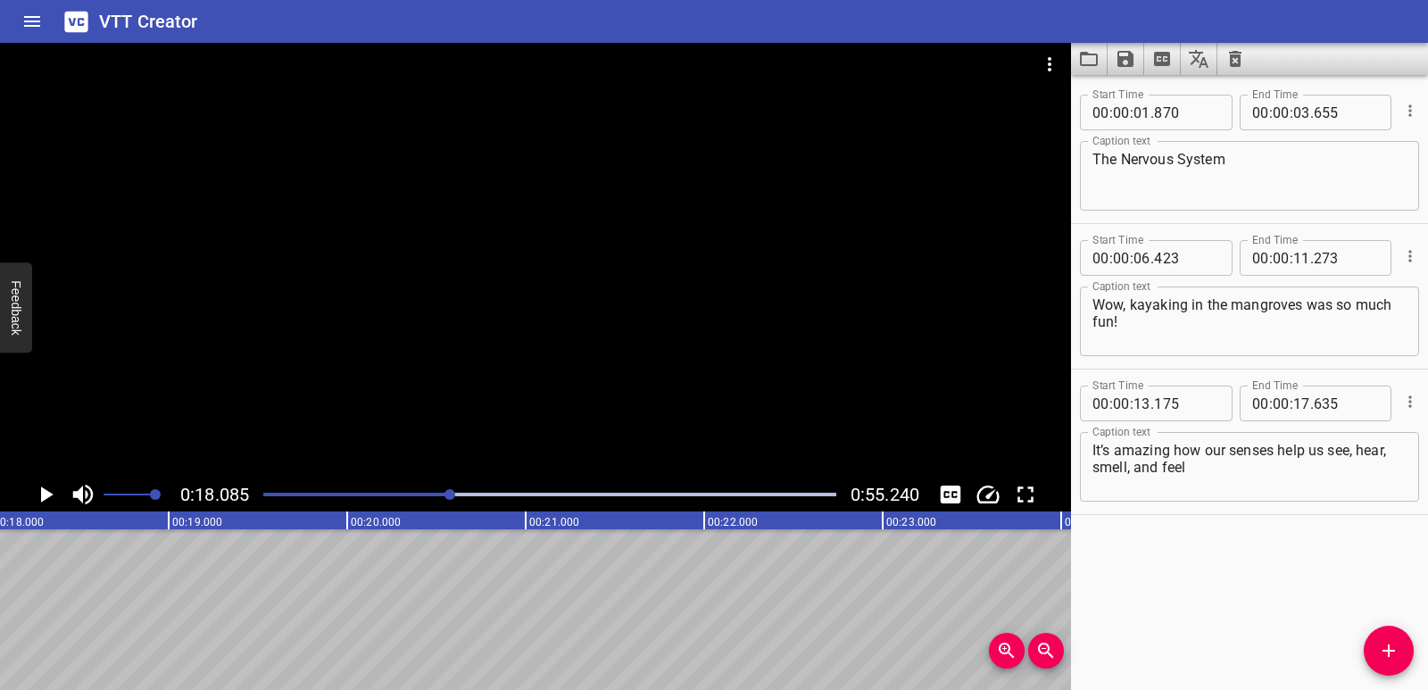
scroll to position [0, 3229]
click at [1409, 661] on button "Add Cue" at bounding box center [1389, 651] width 50 height 50
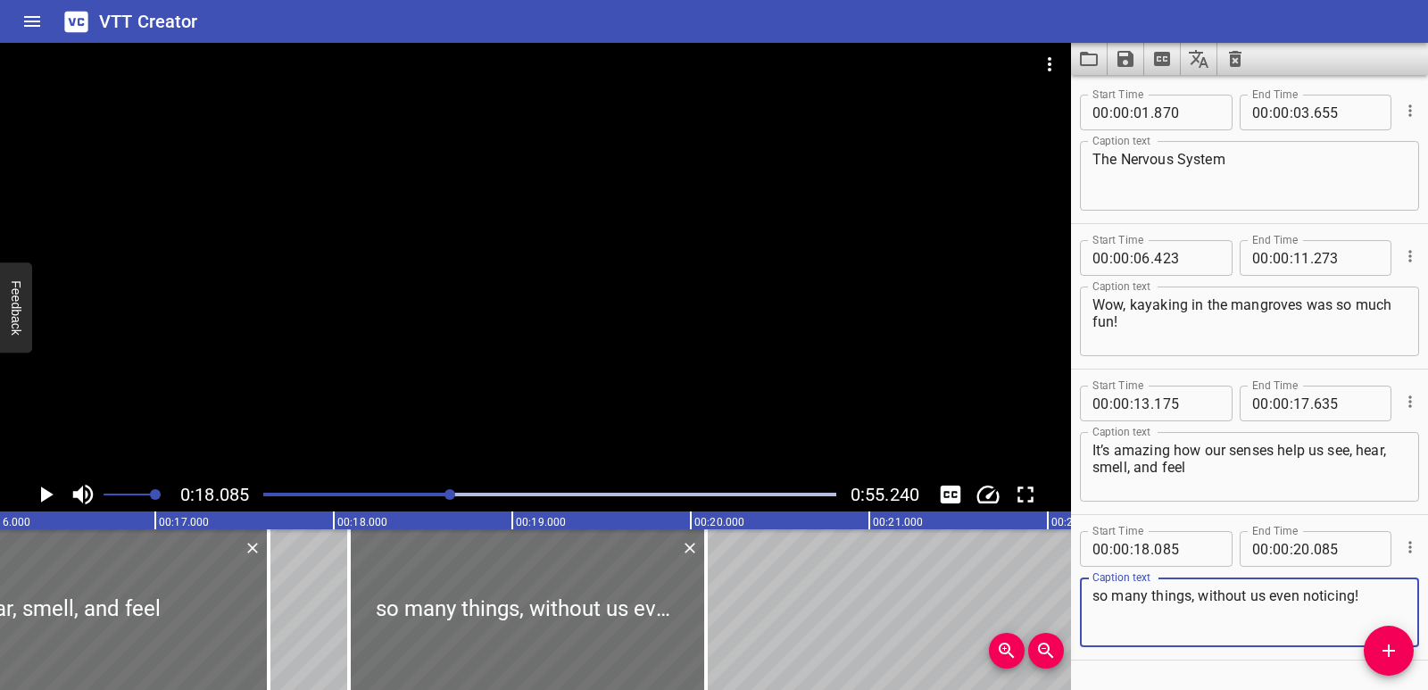
scroll to position [0, 2843]
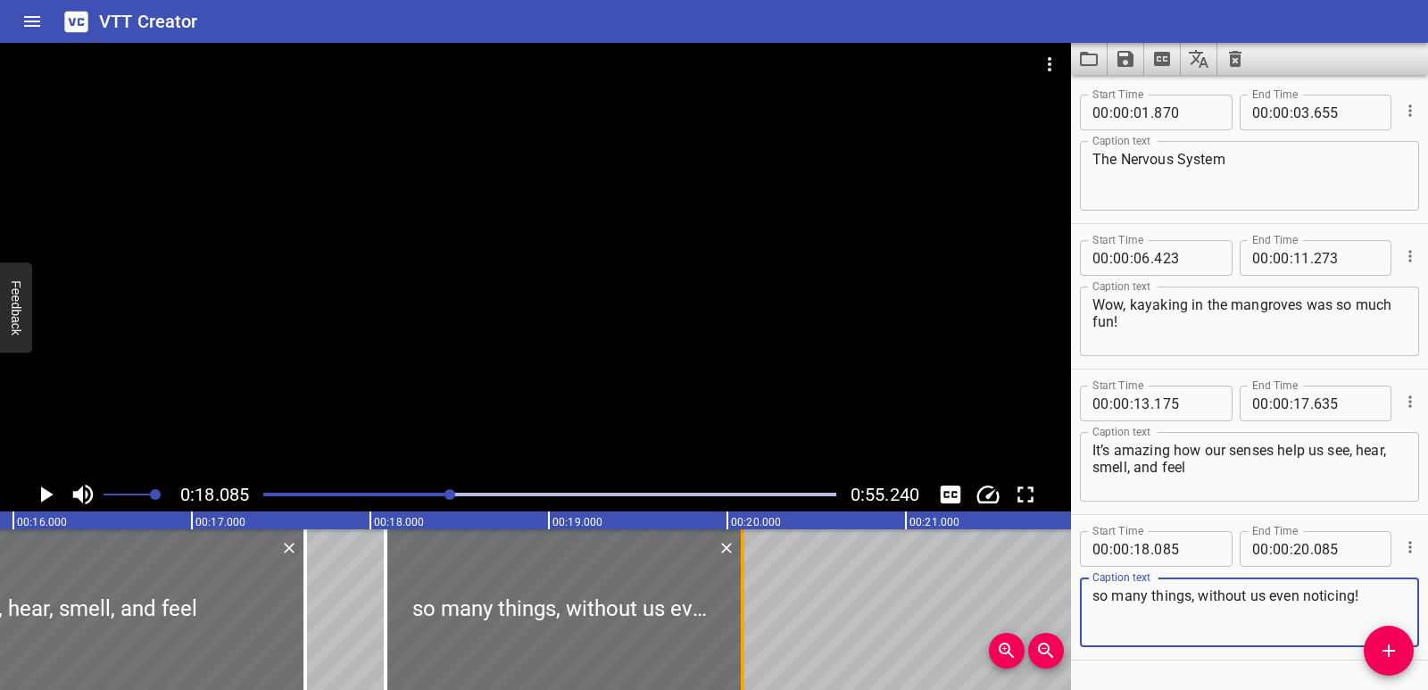
type textarea "so many things, without us even noticing!"
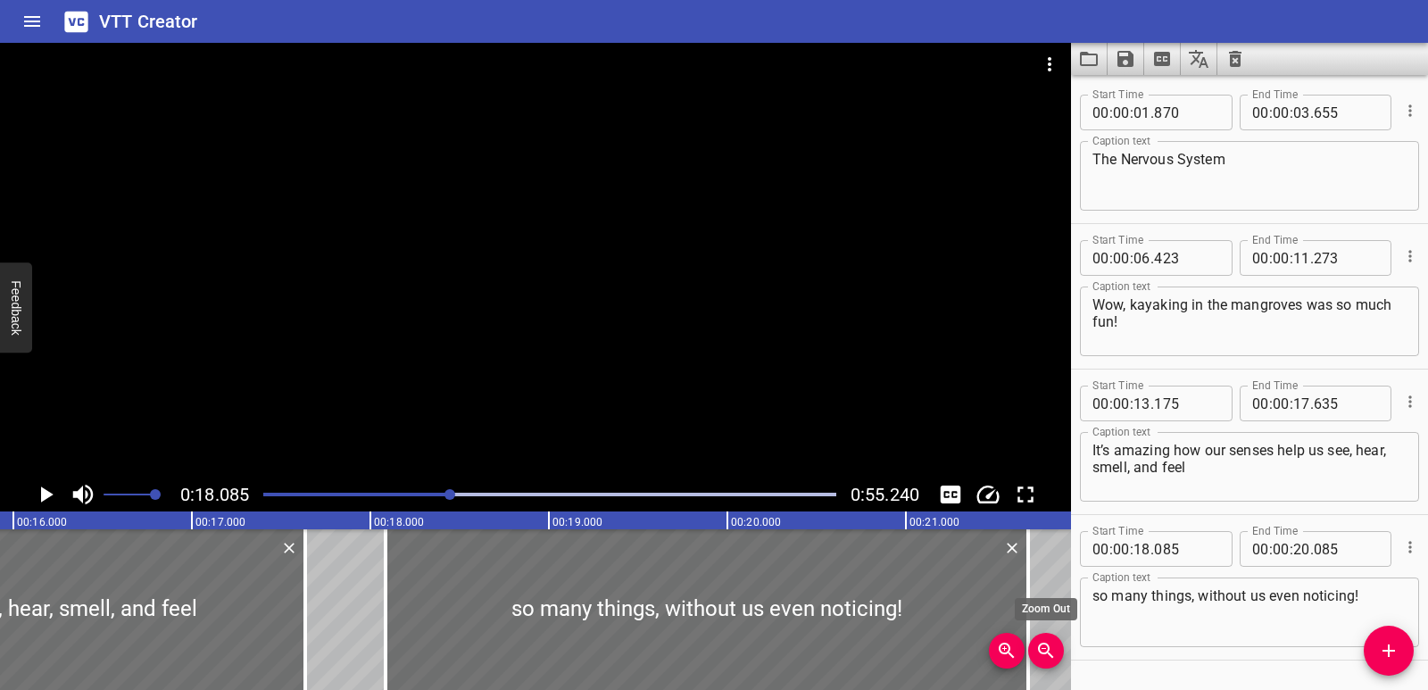
drag, startPoint x: 743, startPoint y: 654, endPoint x: 1028, endPoint y: 656, distance: 285.6
click at [1028, 656] on div "00:00.000 00:01.000 00:02.000 00:03.000 00:04.000 00:05.000 00:06.000 00:07.000…" at bounding box center [535, 600] width 1071 height 179
type input "21"
type input "685"
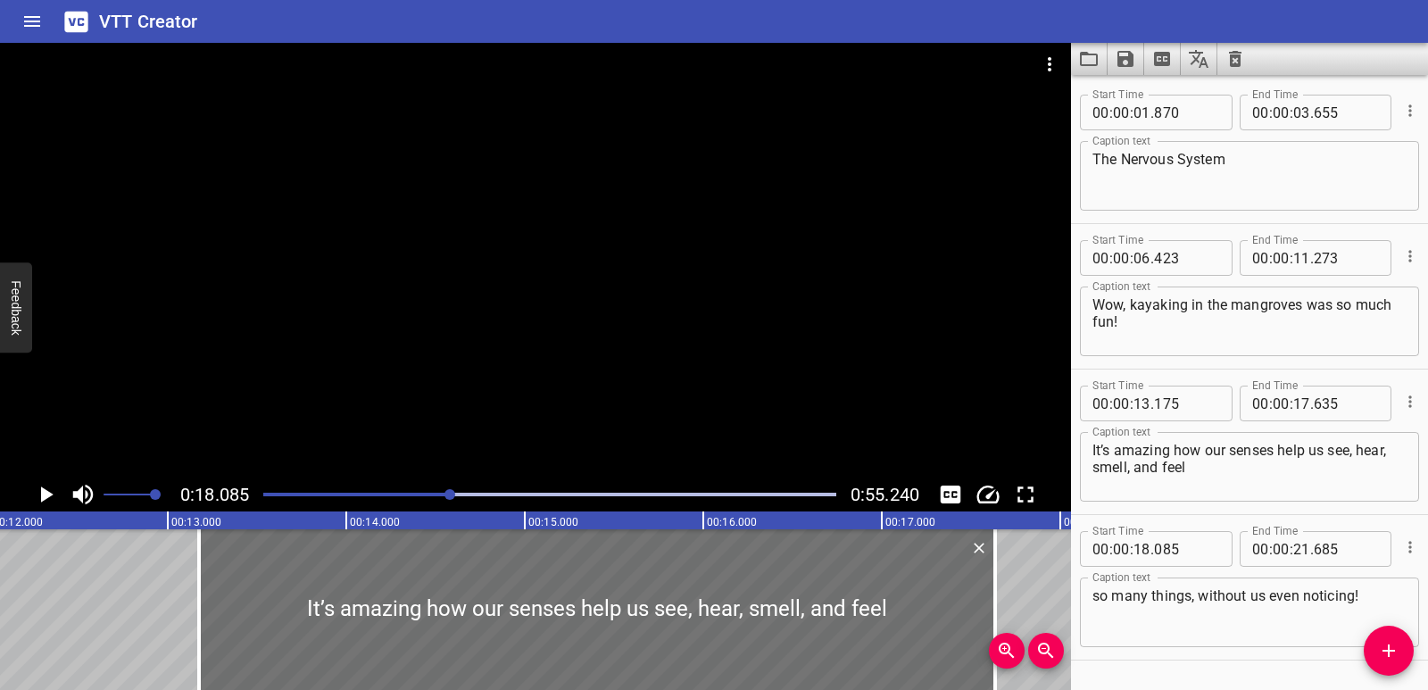
scroll to position [0, 2024]
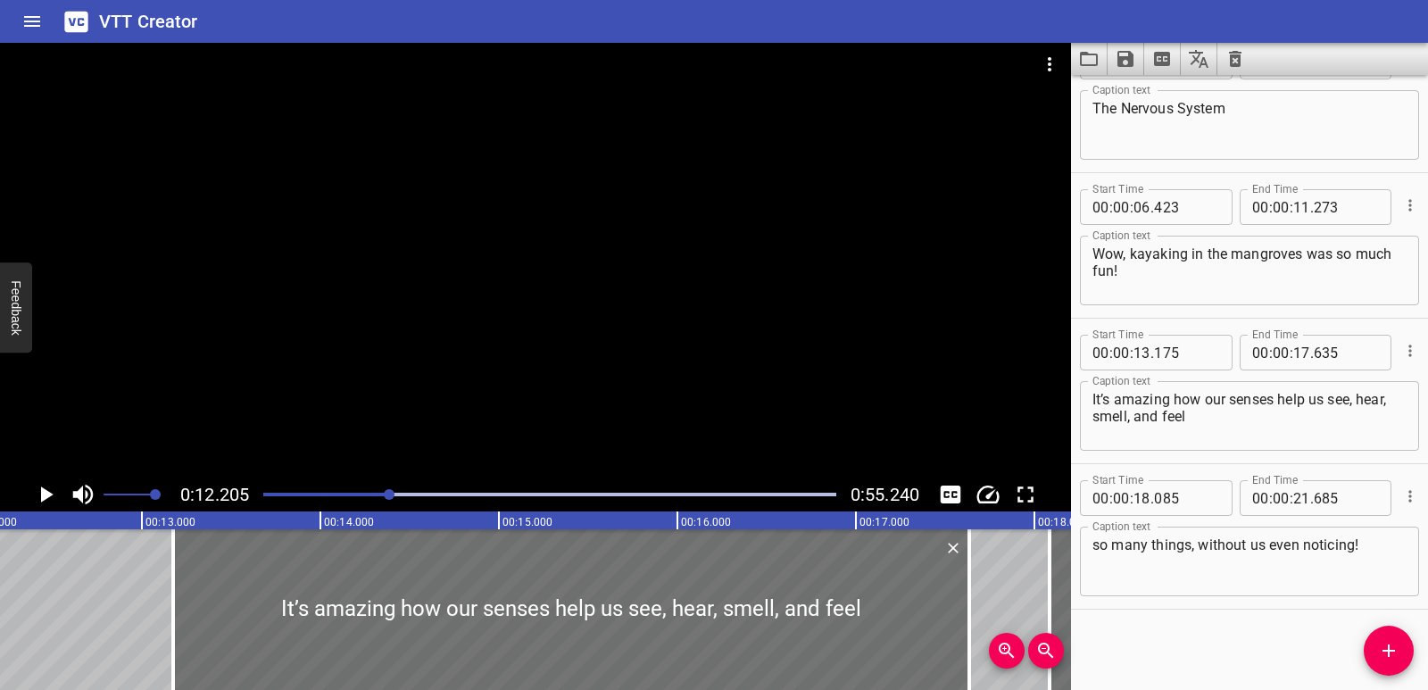
click at [53, 492] on icon "Play/Pause" at bounding box center [45, 494] width 27 height 27
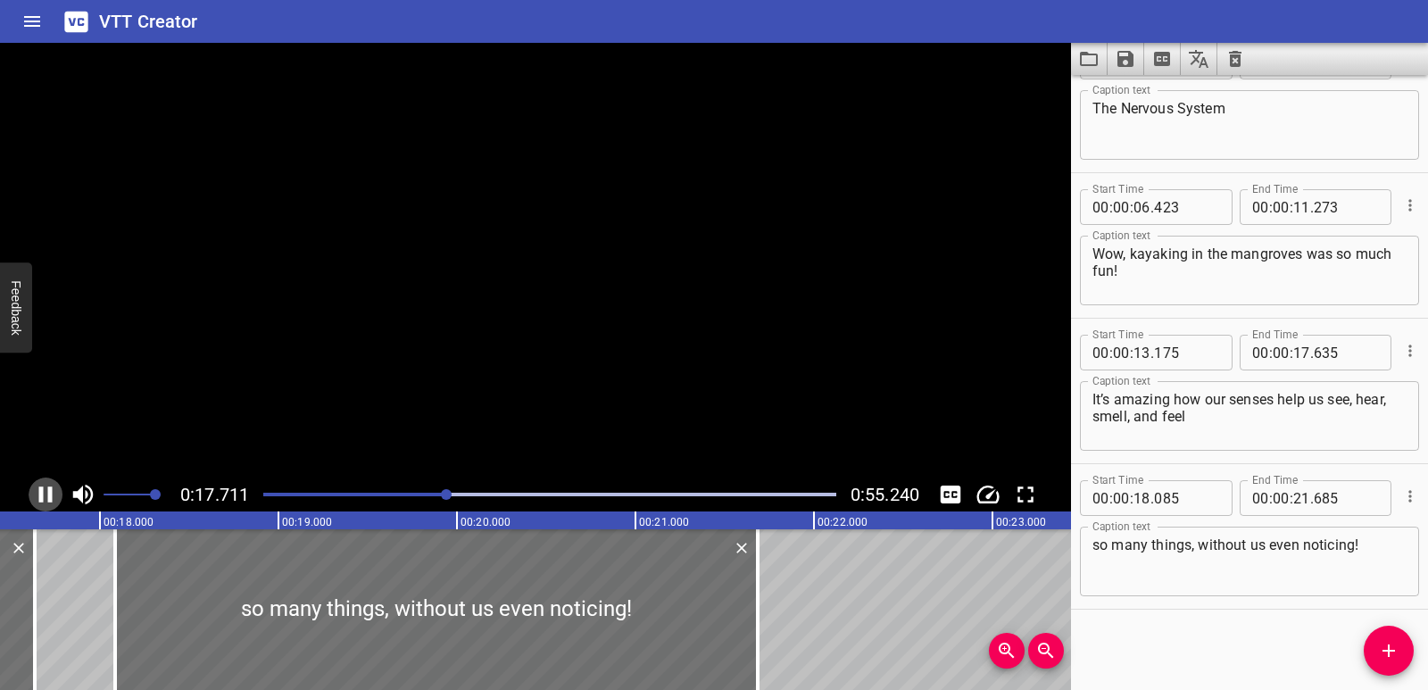
click at [53, 492] on icon "Play/Pause" at bounding box center [45, 494] width 27 height 27
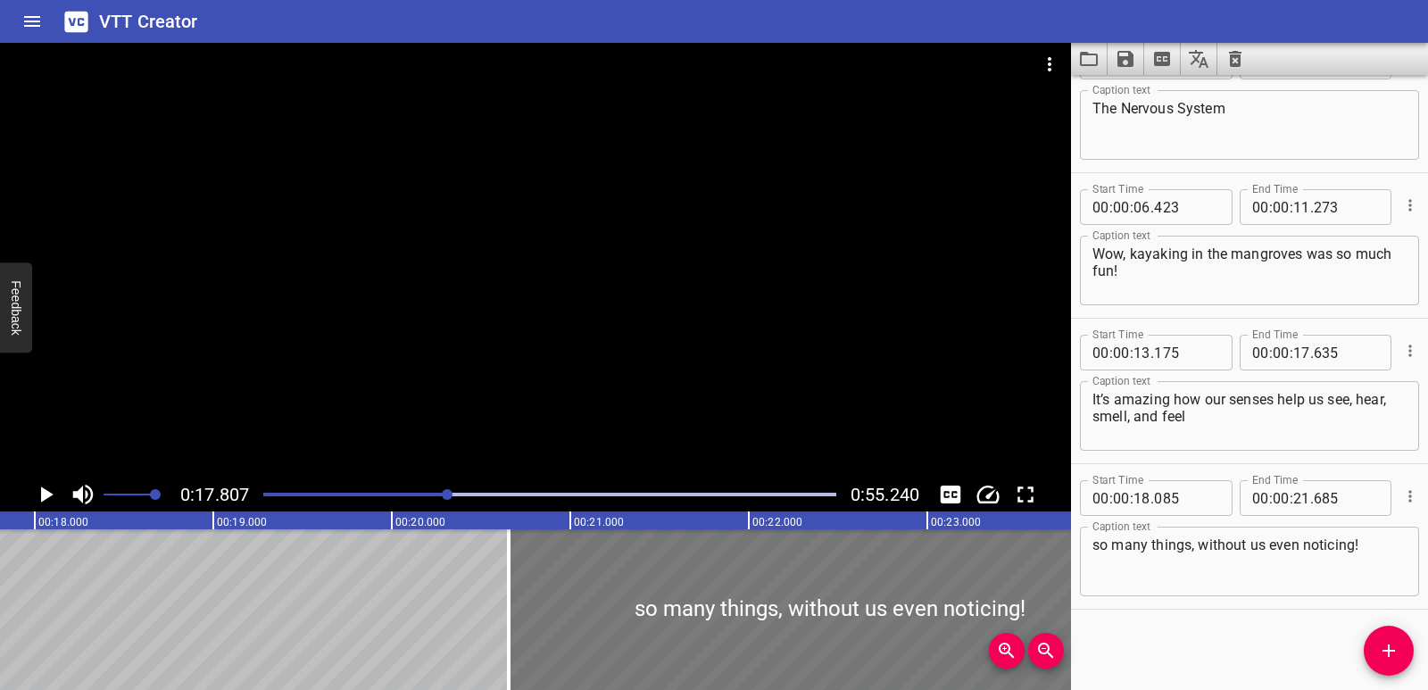
drag, startPoint x: 345, startPoint y: 566, endPoint x: 803, endPoint y: 611, distance: 460.1
click at [803, 611] on div at bounding box center [830, 609] width 643 height 161
type input "20"
type input "665"
type input "24"
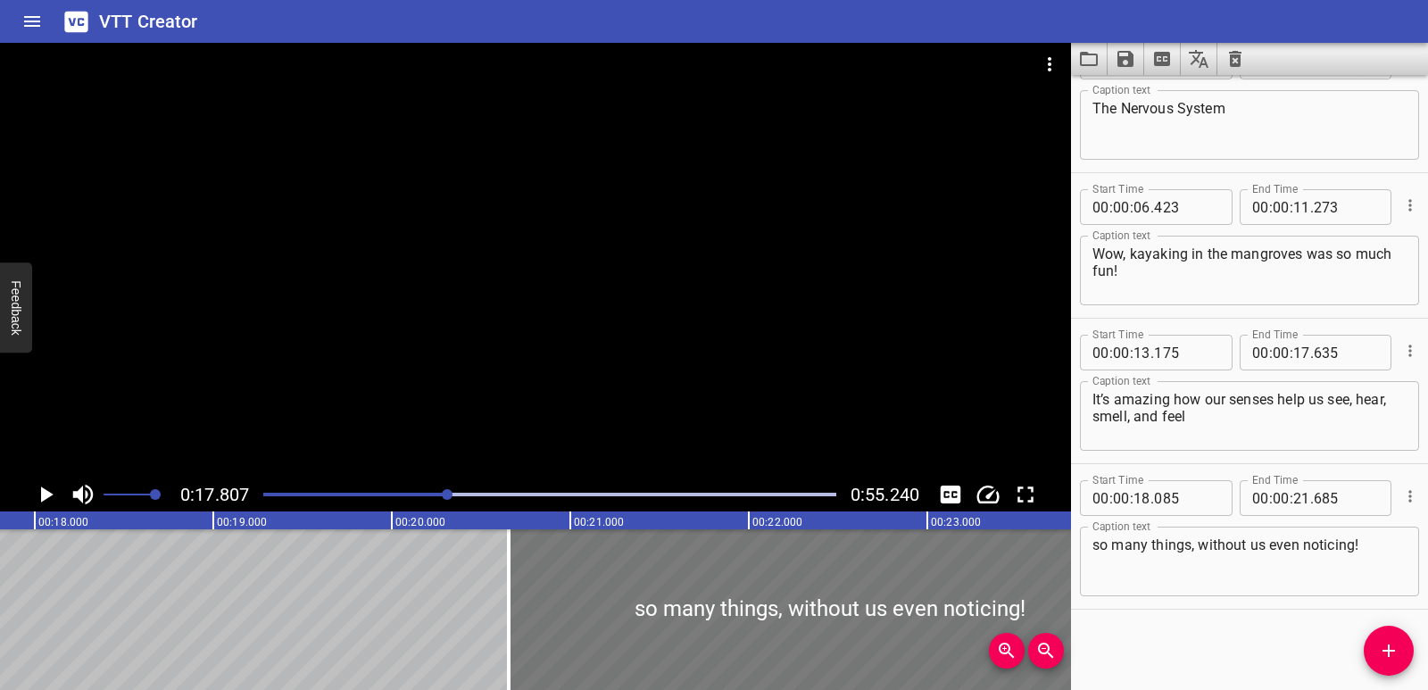
type input "265"
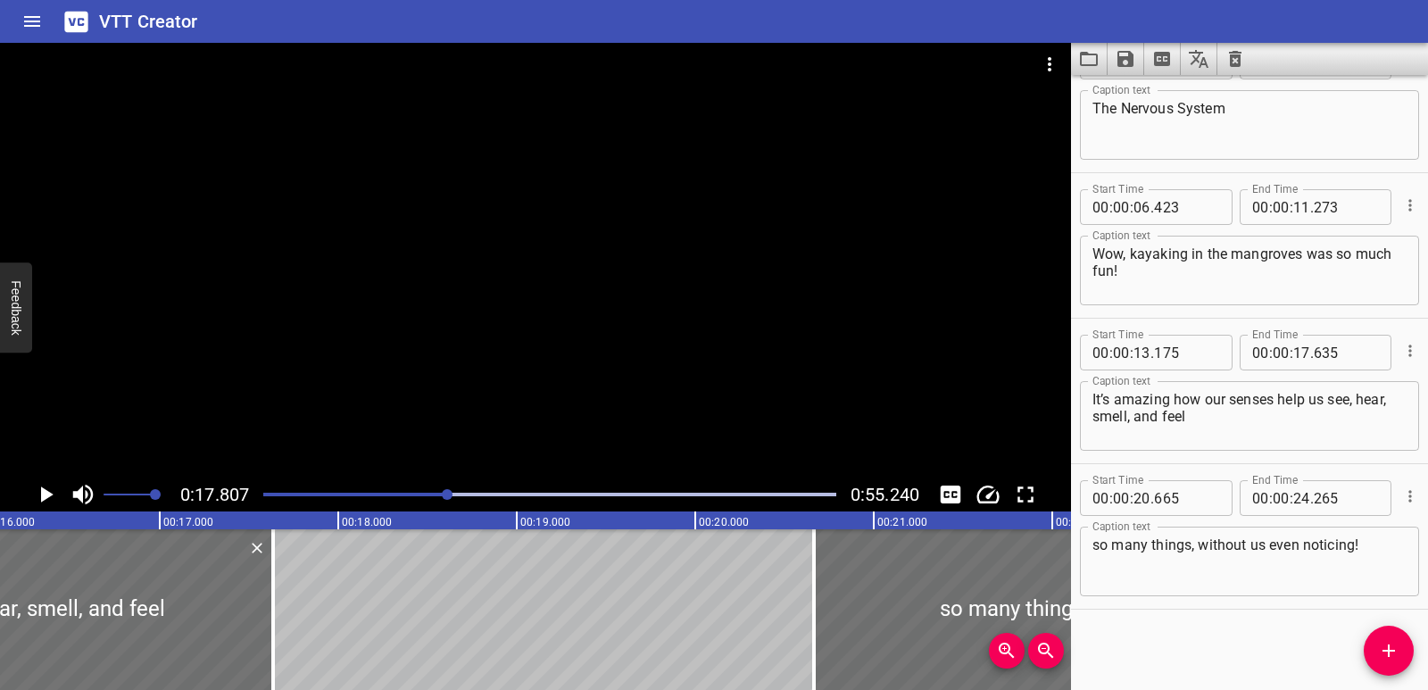
scroll to position [0, 2866]
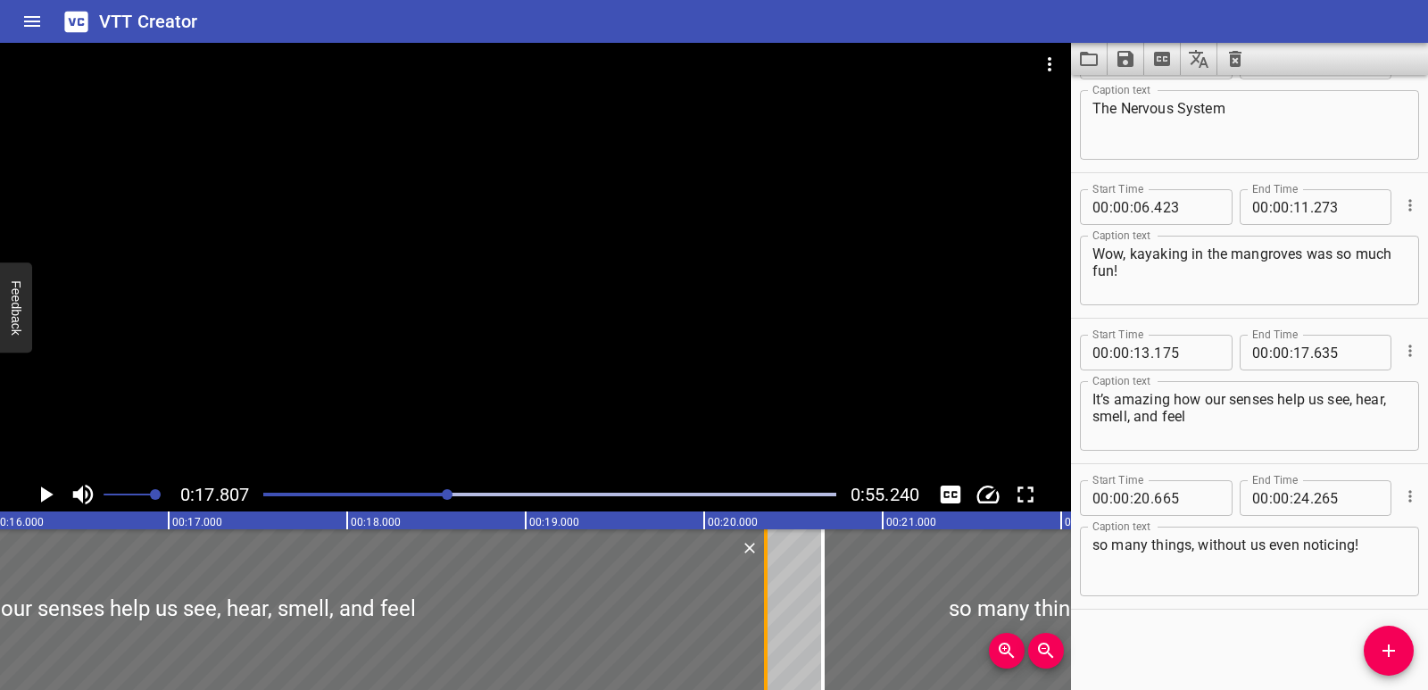
drag, startPoint x: 284, startPoint y: 620, endPoint x: 770, endPoint y: 634, distance: 486.7
click at [770, 634] on div at bounding box center [766, 609] width 18 height 161
type input "20"
type input "360"
click at [0, 602] on div at bounding box center [127, 609] width 1283 height 161
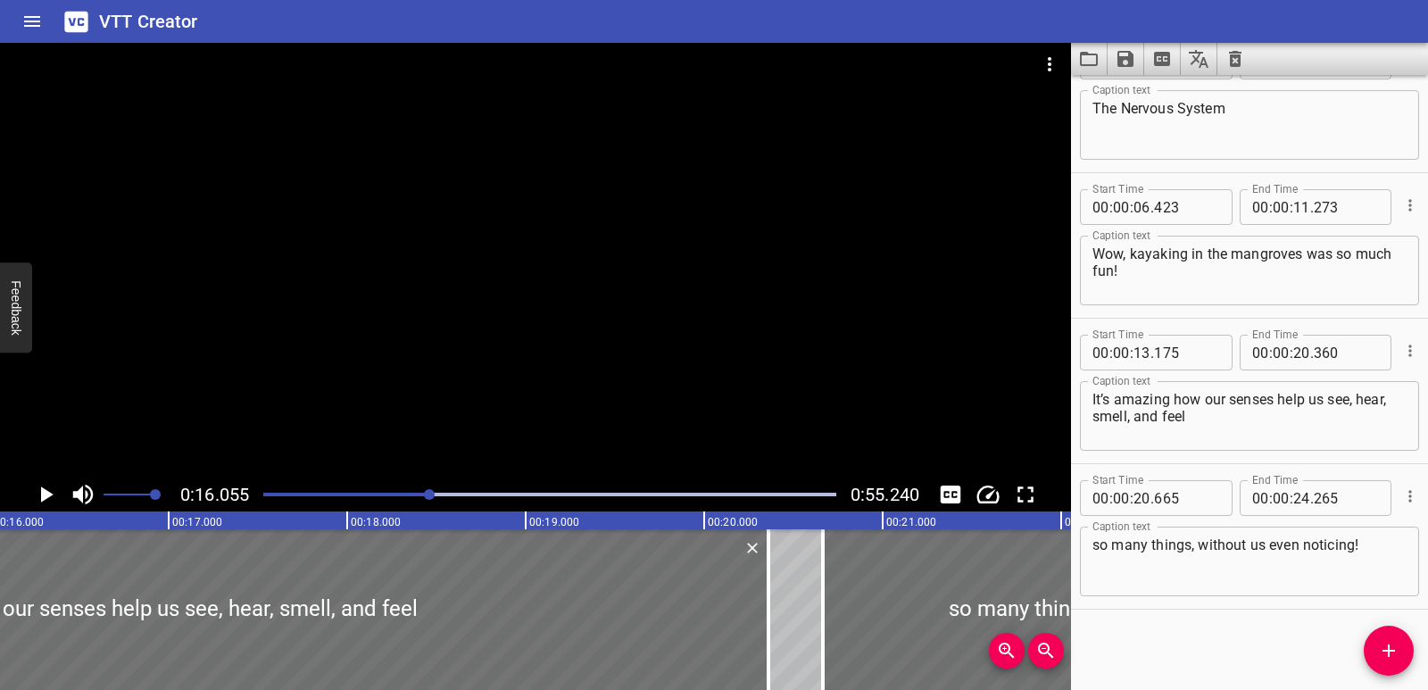
click at [44, 495] on icon "Play/Pause" at bounding box center [47, 494] width 12 height 16
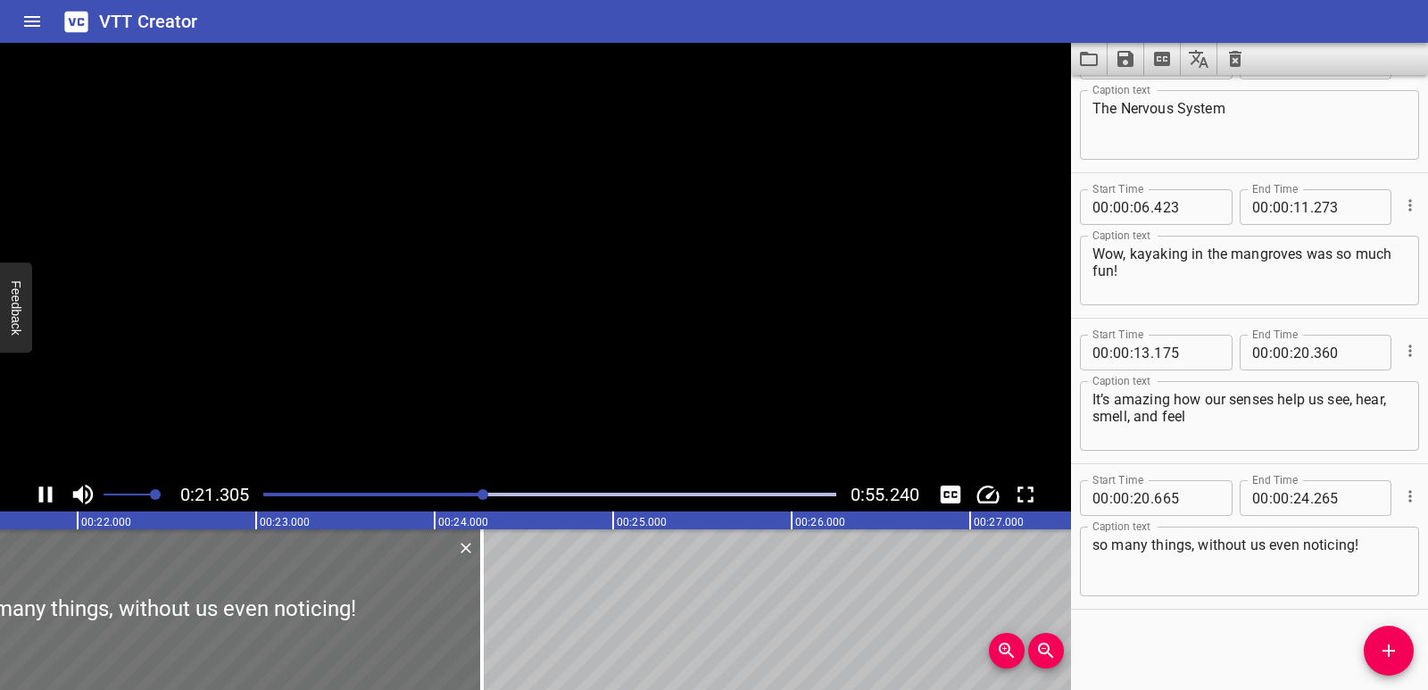
click at [44, 495] on icon "Play/Pause" at bounding box center [45, 494] width 27 height 27
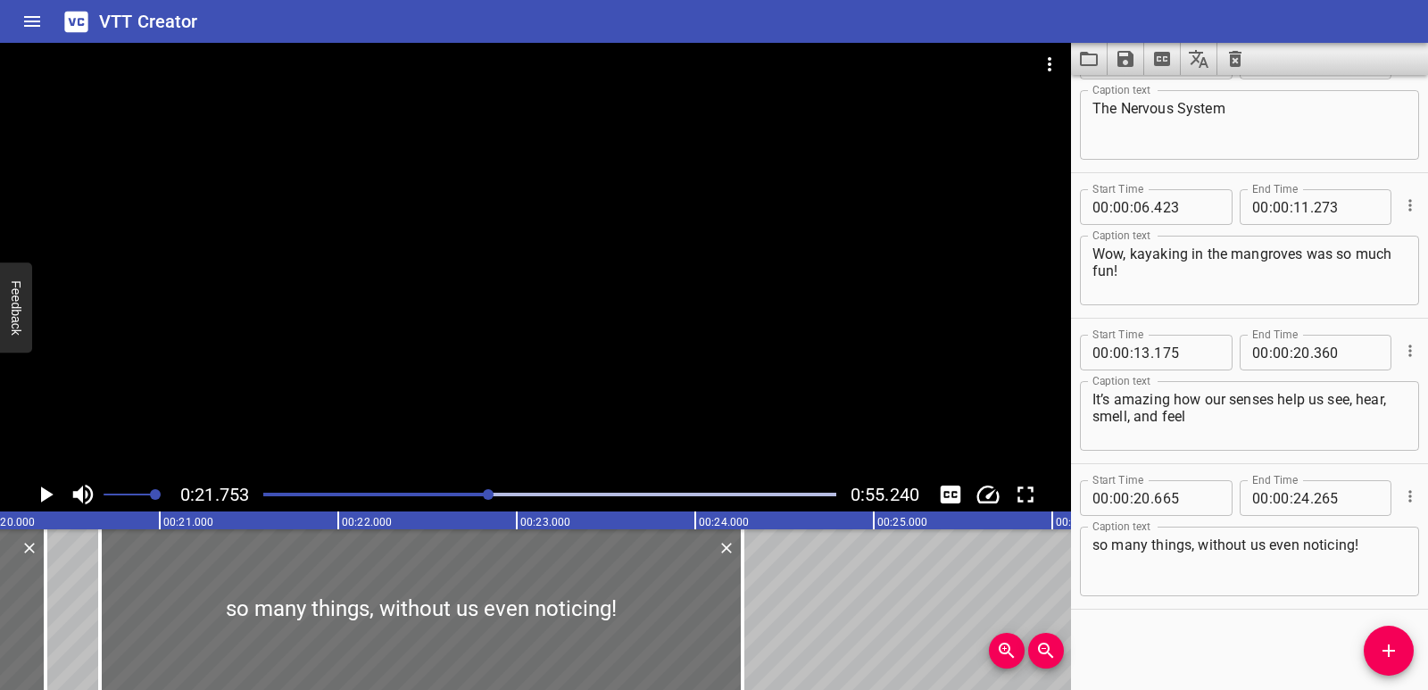
scroll to position [0, 3571]
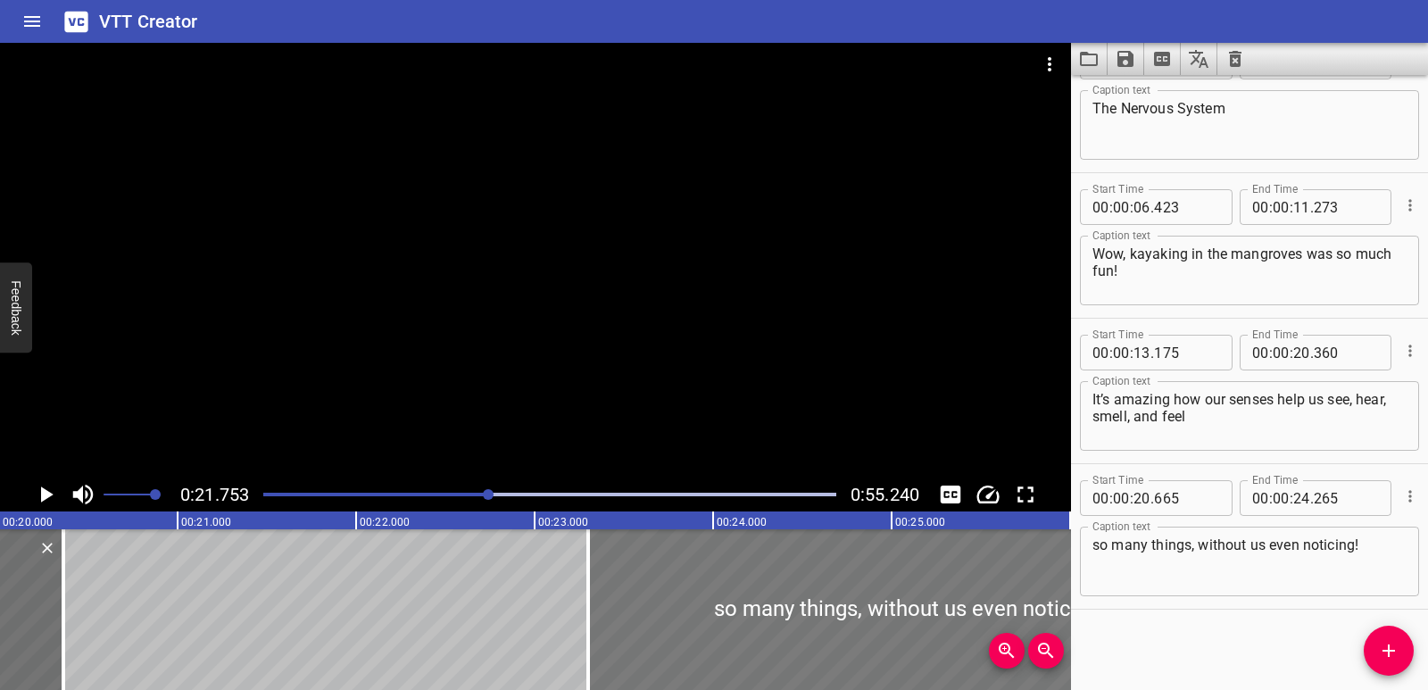
drag, startPoint x: 400, startPoint y: 619, endPoint x: 875, endPoint y: 624, distance: 474.9
click at [875, 624] on div at bounding box center [909, 609] width 643 height 161
type input "23"
type input "325"
type input "26"
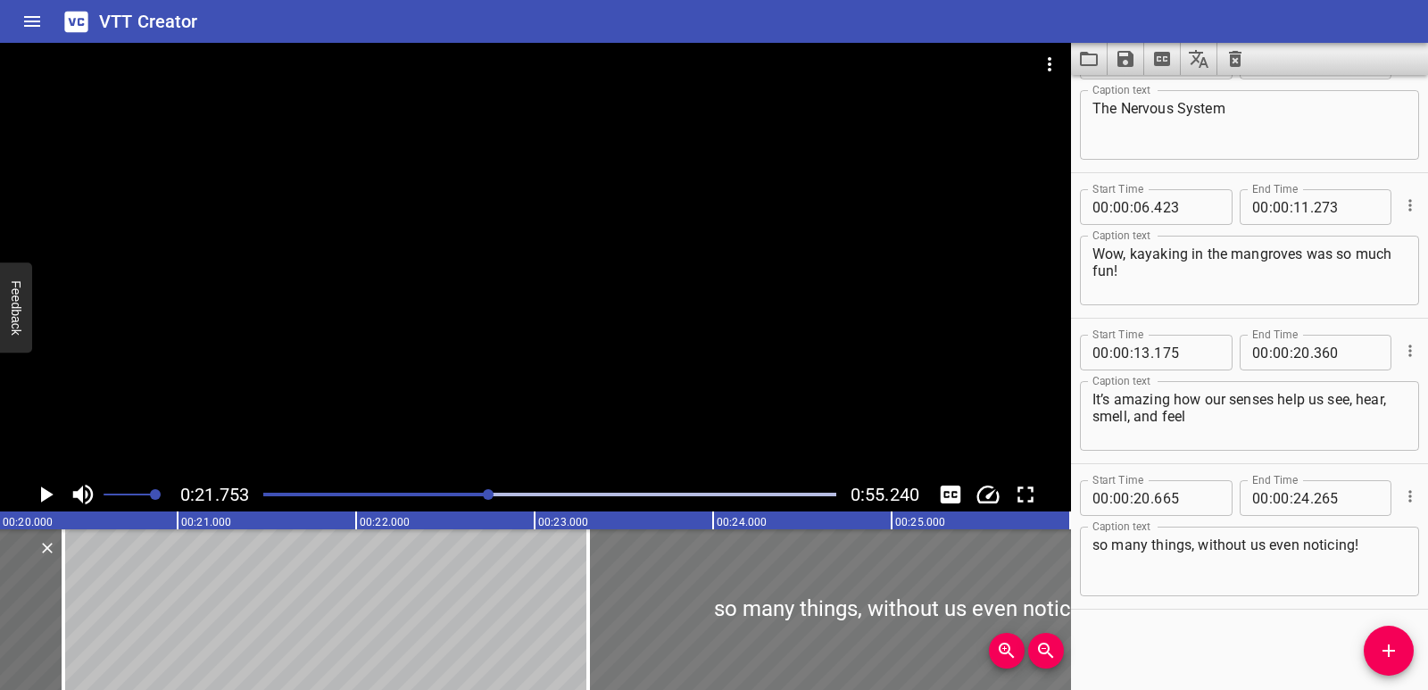
type input "925"
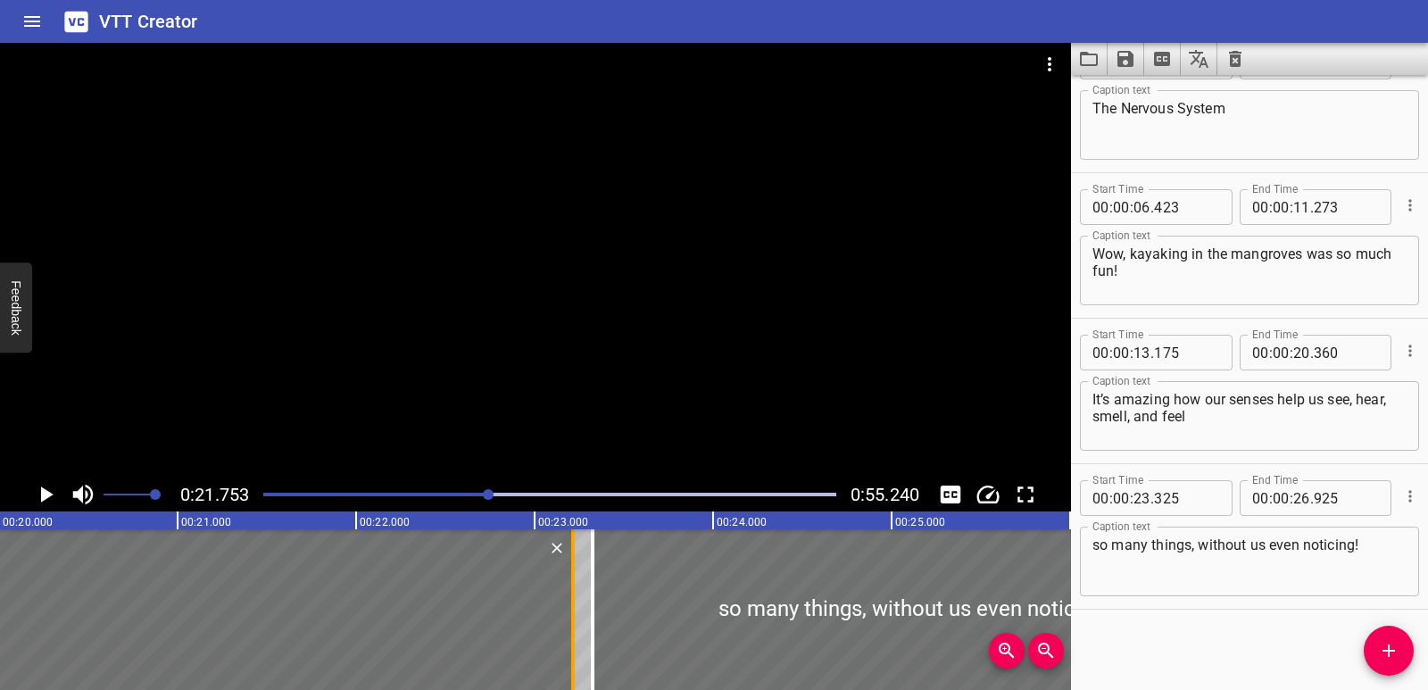
drag, startPoint x: 66, startPoint y: 565, endPoint x: 576, endPoint y: 625, distance: 513.2
click at [576, 625] on div at bounding box center [573, 609] width 18 height 161
type input "23"
type input "215"
drag, startPoint x: 0, startPoint y: 573, endPoint x: 6, endPoint y: 544, distance: 30.1
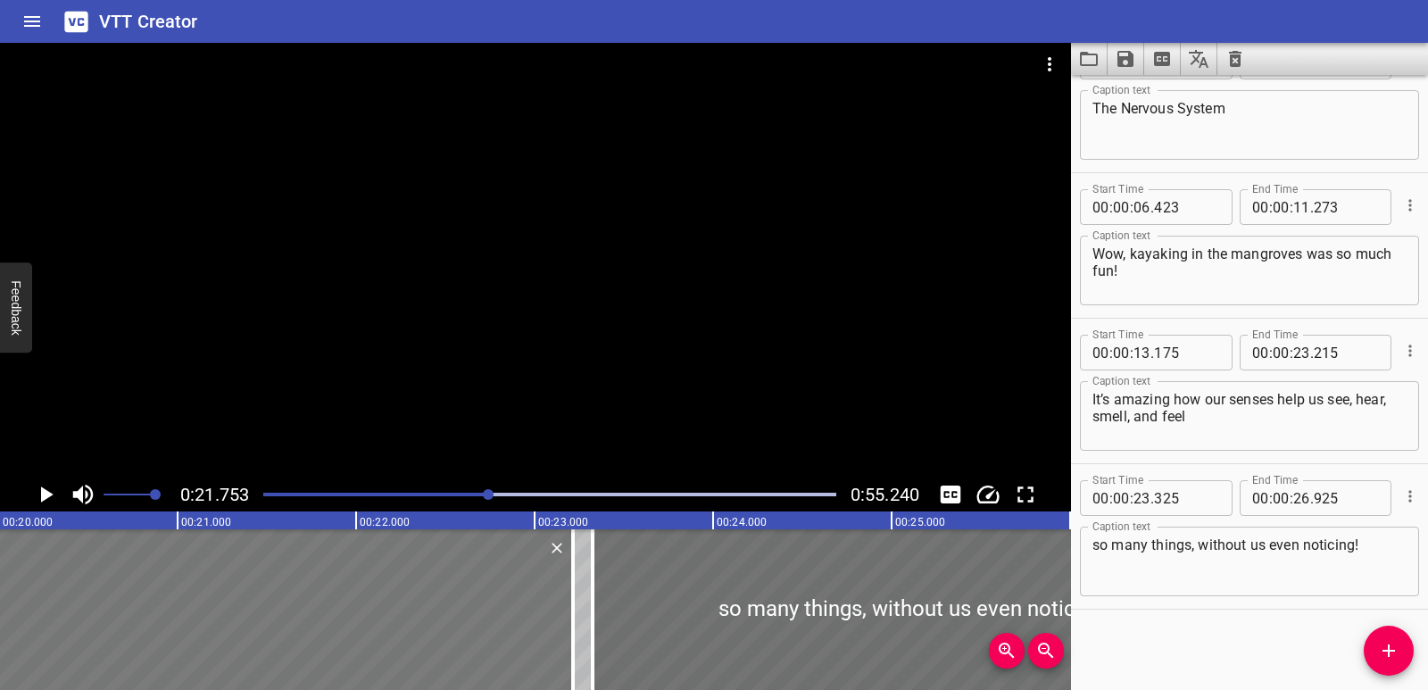
click at [39, 502] on icon "Play/Pause" at bounding box center [45, 494] width 27 height 27
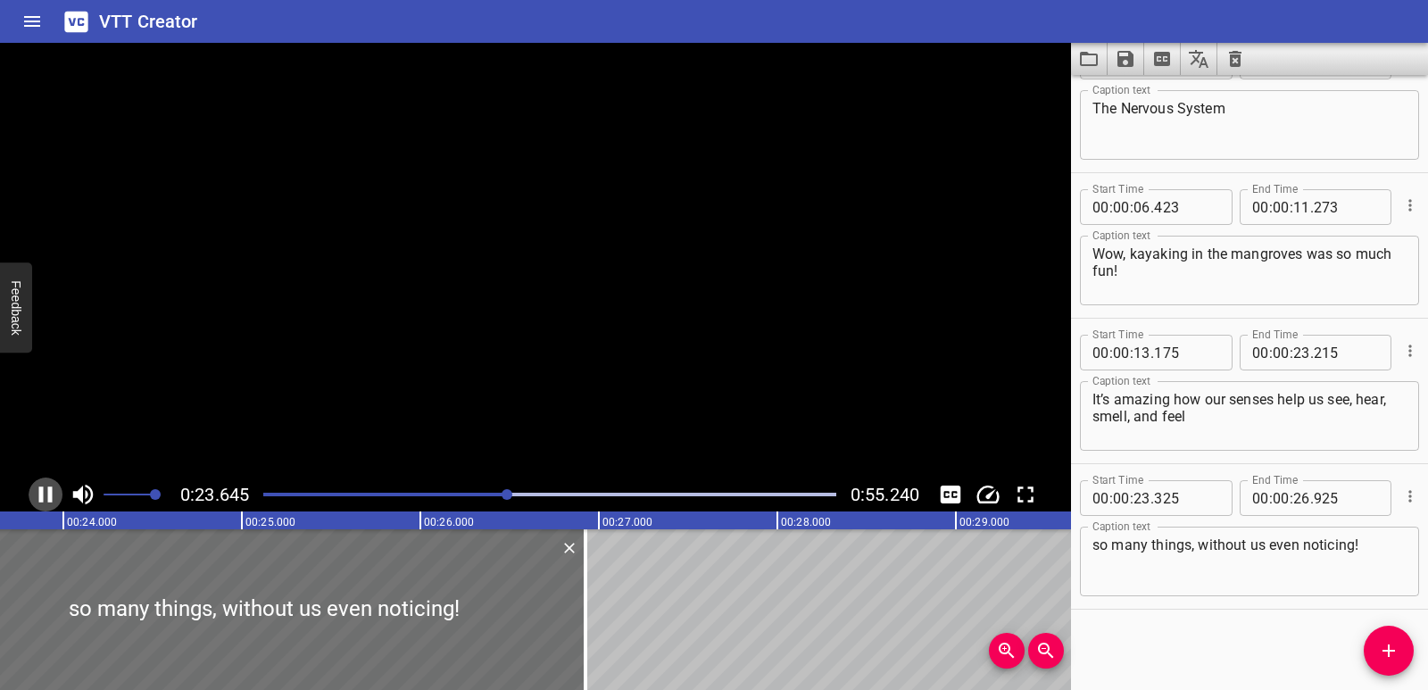
click at [39, 502] on icon "Play/Pause" at bounding box center [45, 494] width 13 height 16
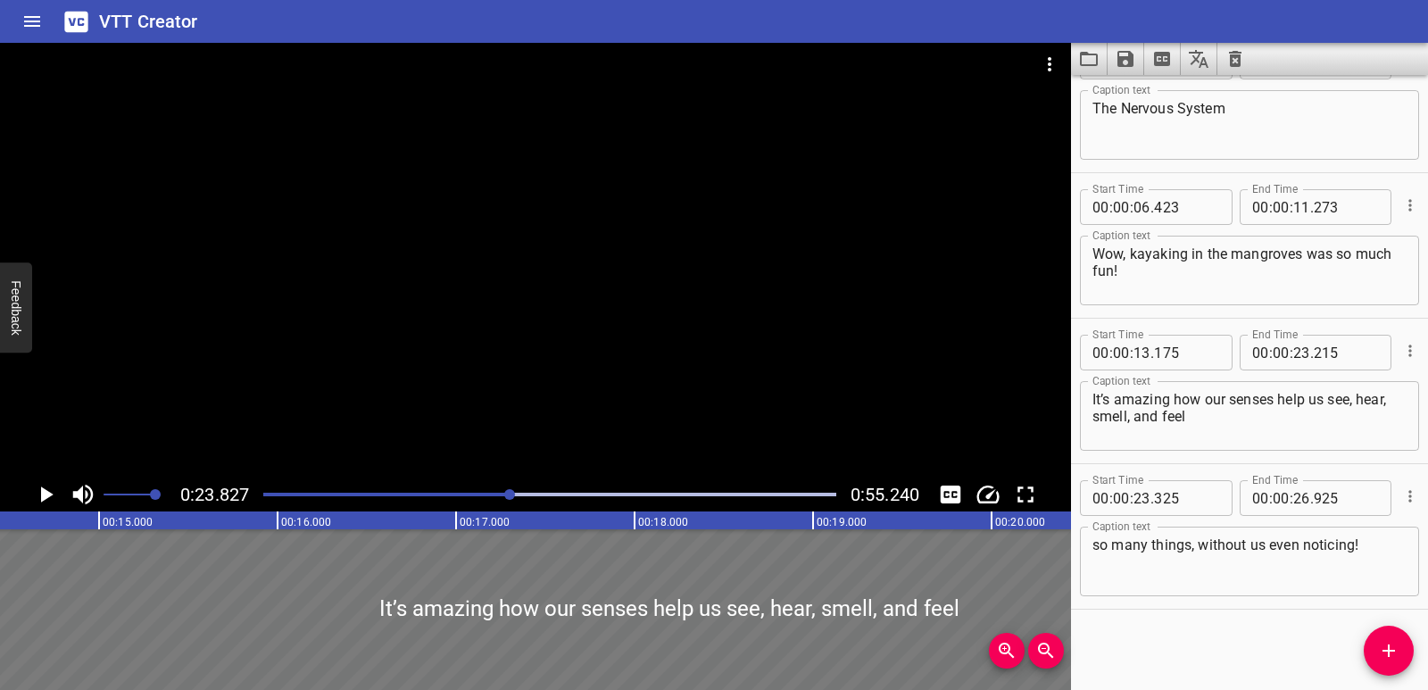
click at [49, 603] on div at bounding box center [669, 609] width 1792 height 161
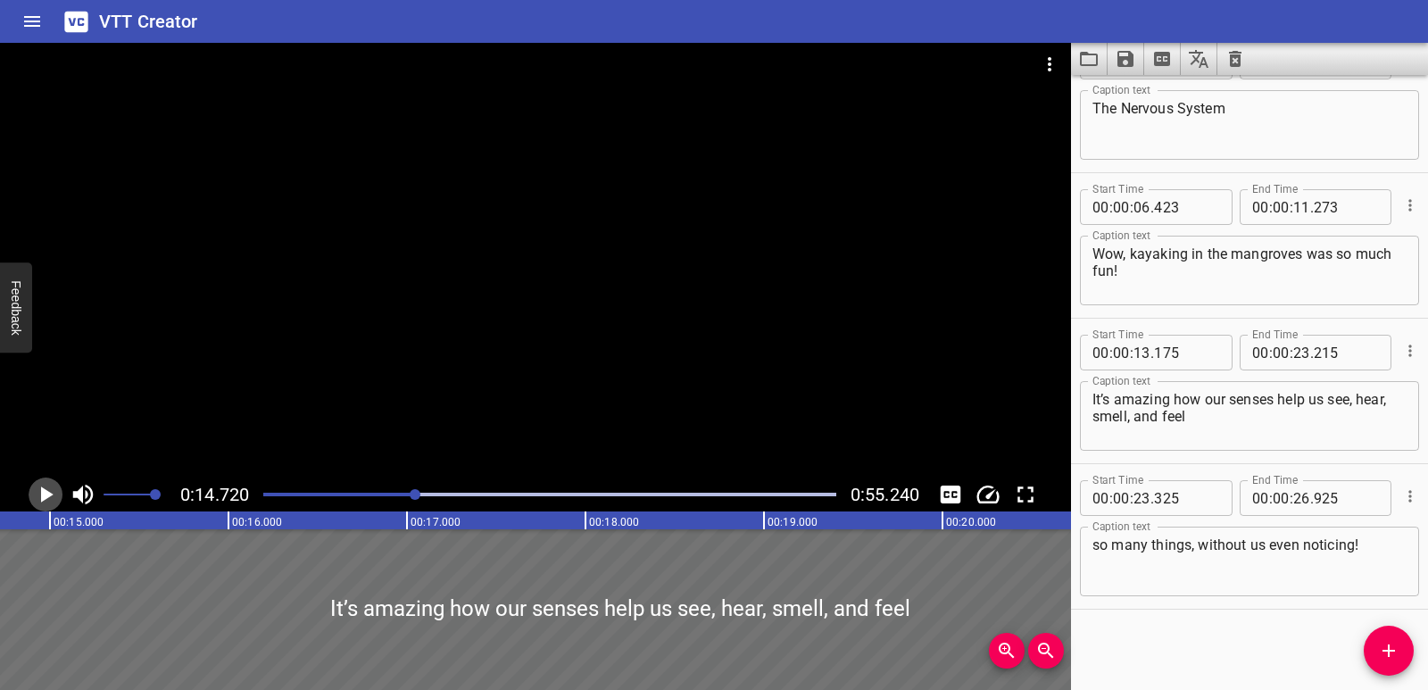
click at [43, 495] on icon "Play/Pause" at bounding box center [47, 494] width 12 height 16
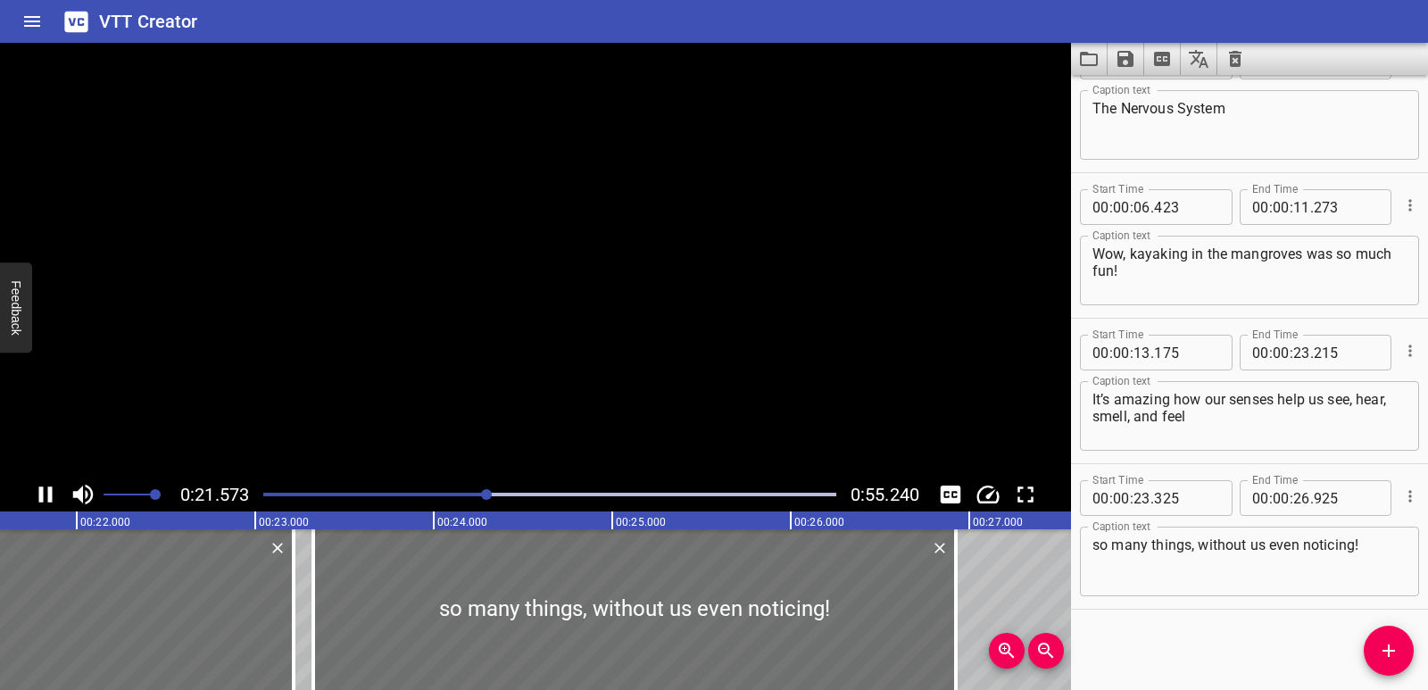
click at [43, 495] on icon "Play/Pause" at bounding box center [45, 494] width 13 height 16
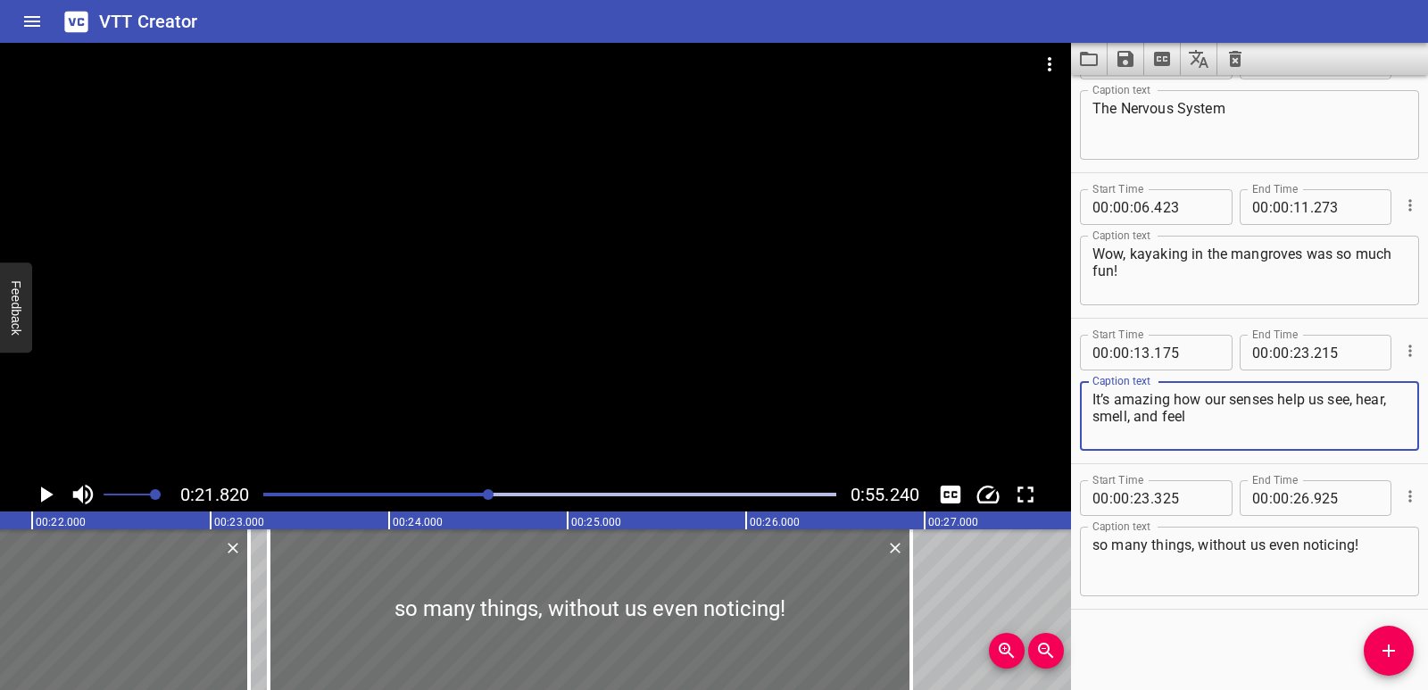
drag, startPoint x: 1331, startPoint y: 400, endPoint x: 1356, endPoint y: 401, distance: 25.0
click at [1356, 401] on textarea "It’s amazing how our senses help us see, hear, smell, and feel" at bounding box center [1250, 416] width 314 height 51
click at [644, 601] on div at bounding box center [590, 609] width 643 height 161
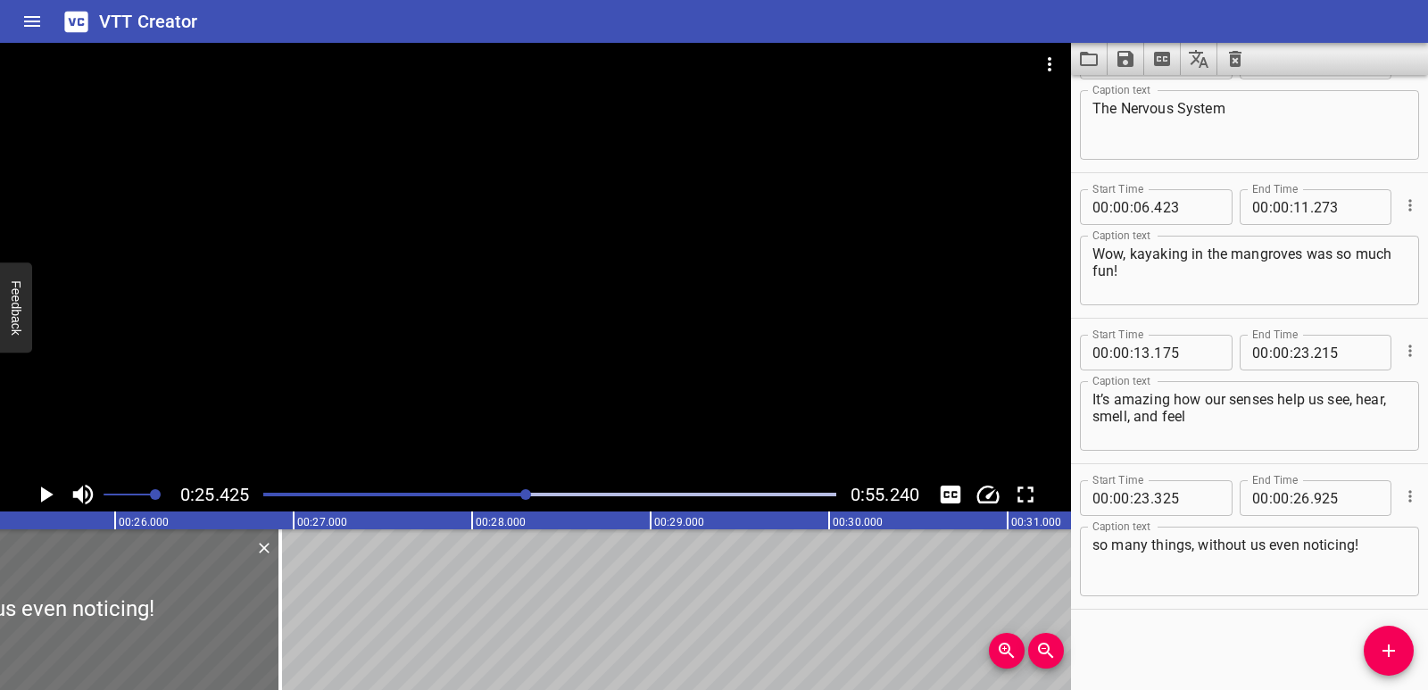
scroll to position [0, 4539]
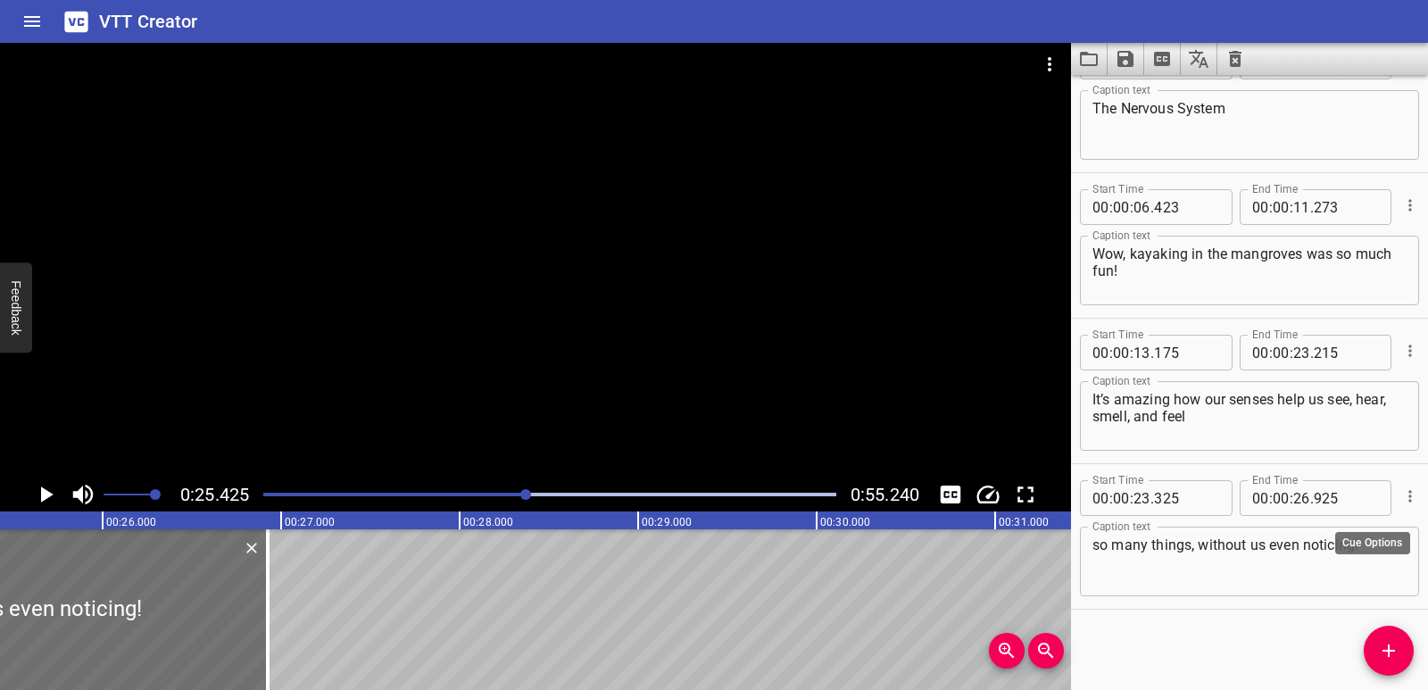
click at [1401, 495] on icon "Cue Options" at bounding box center [1410, 496] width 18 height 18
click at [1342, 519] on li "Delete Cue" at bounding box center [1335, 528] width 155 height 32
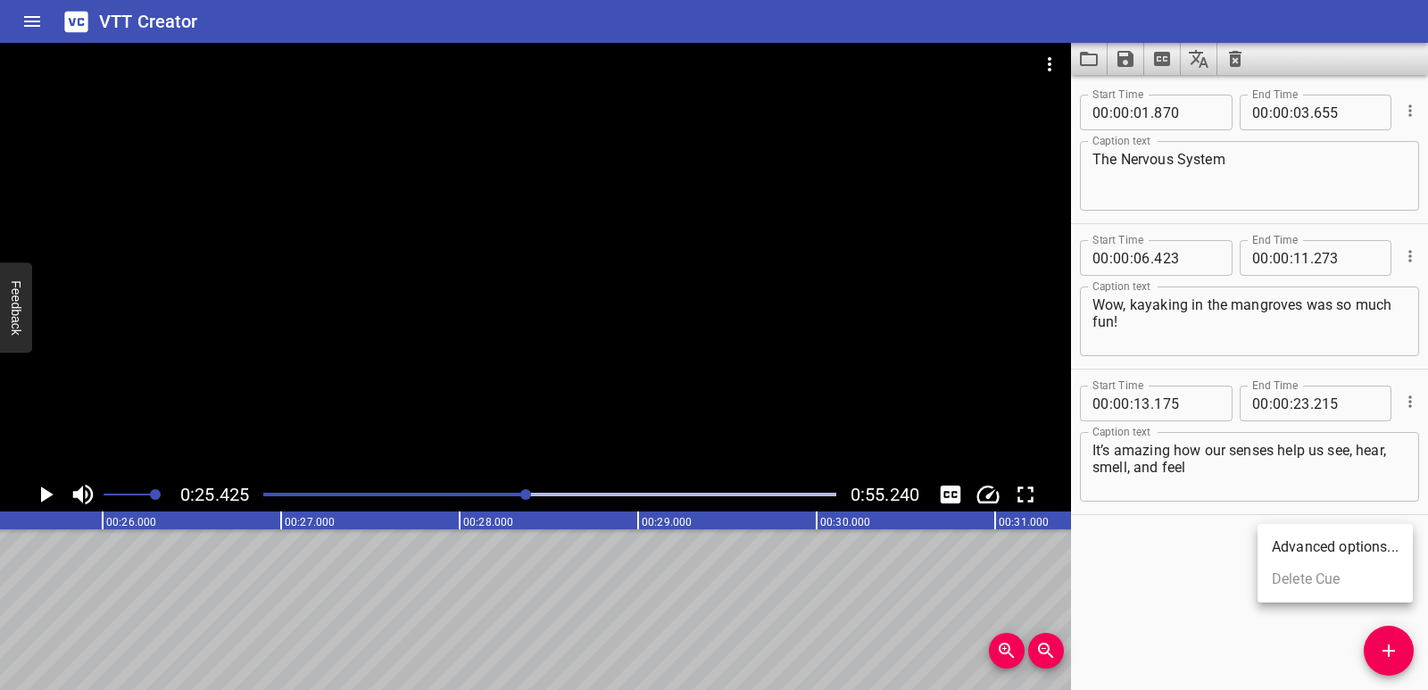
scroll to position [0, 0]
click at [1383, 646] on icon "Add Cue" at bounding box center [1388, 650] width 21 height 21
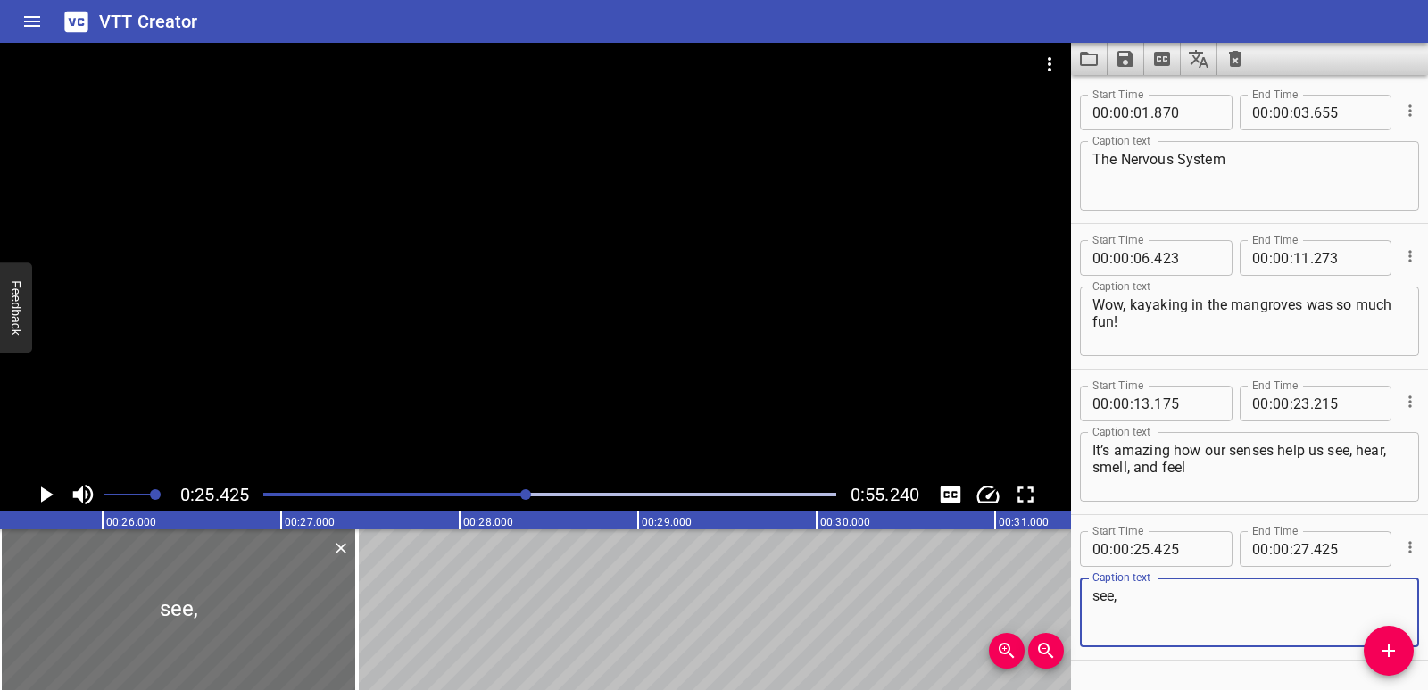
type textarea "see,"
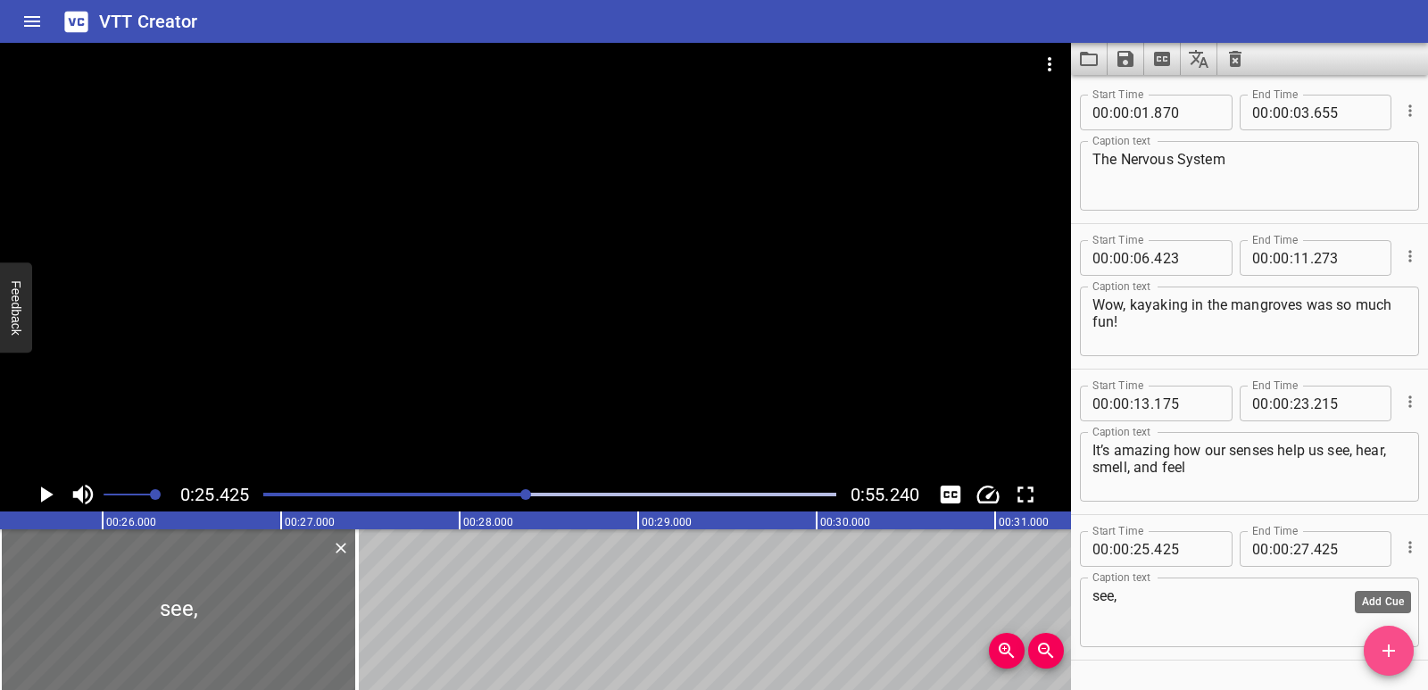
click at [1386, 654] on icon "Add Cue" at bounding box center [1388, 650] width 21 height 21
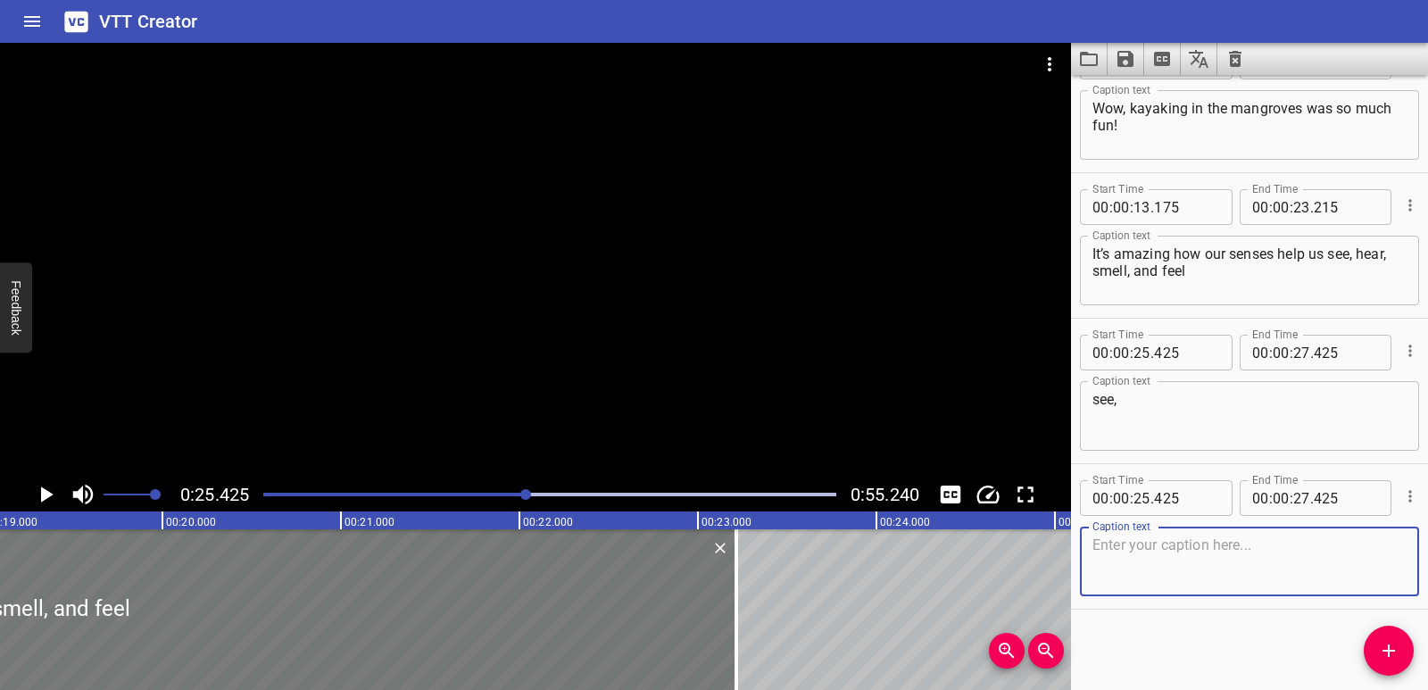
scroll to position [0, 3417]
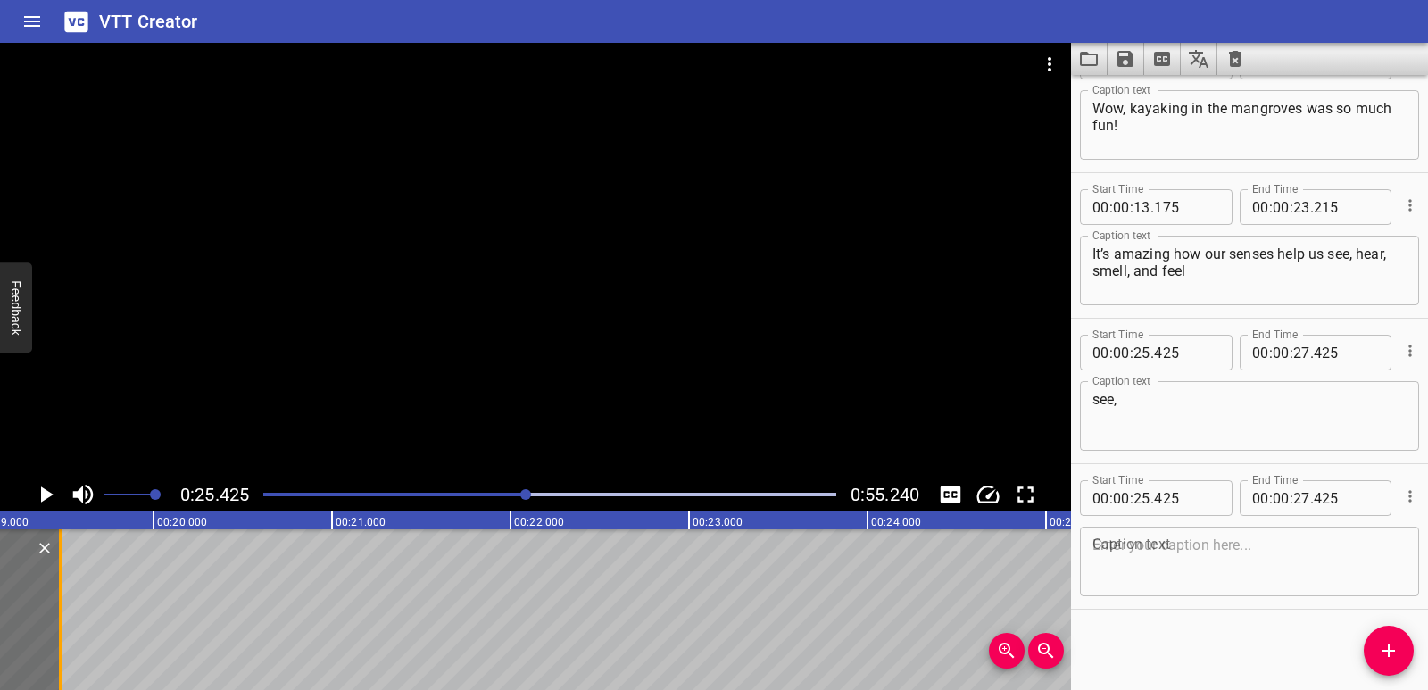
drag, startPoint x: 728, startPoint y: 611, endPoint x: 62, endPoint y: 588, distance: 667.2
click at [62, 588] on div at bounding box center [61, 609] width 4 height 161
type input "19"
type input "480"
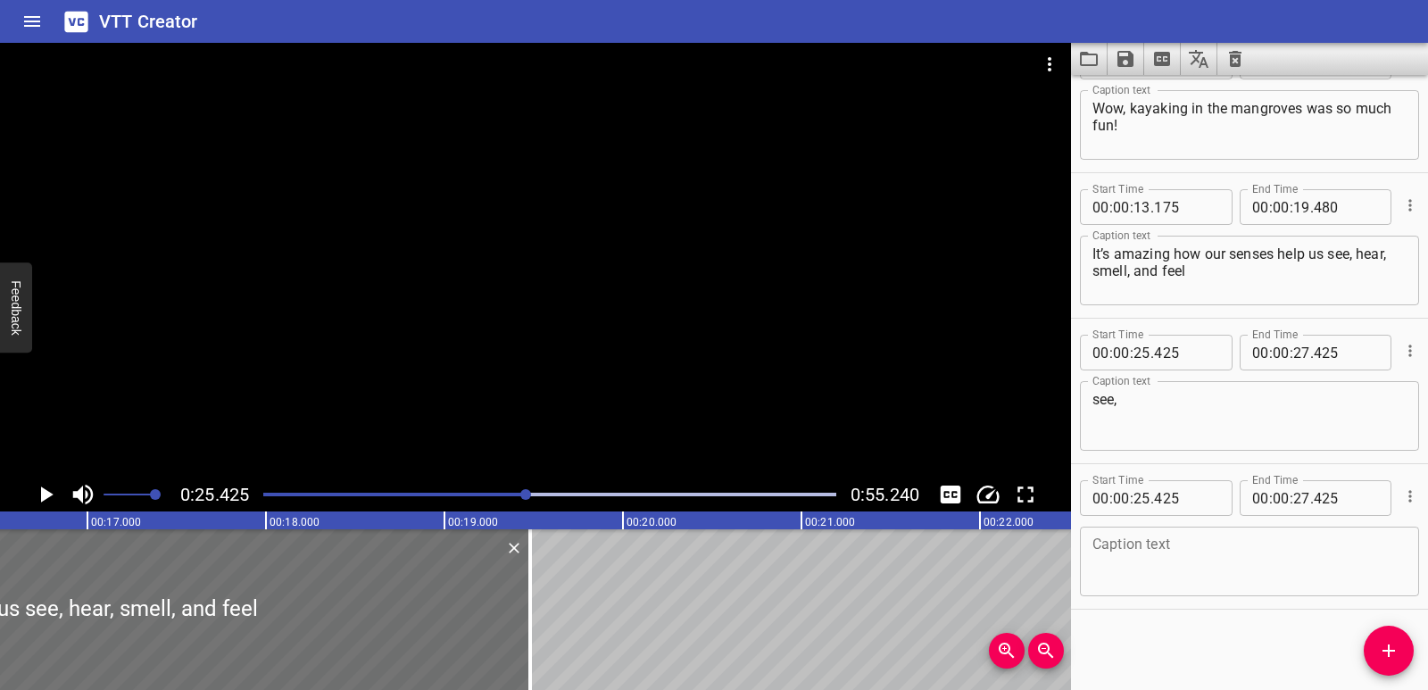
scroll to position [0, 2892]
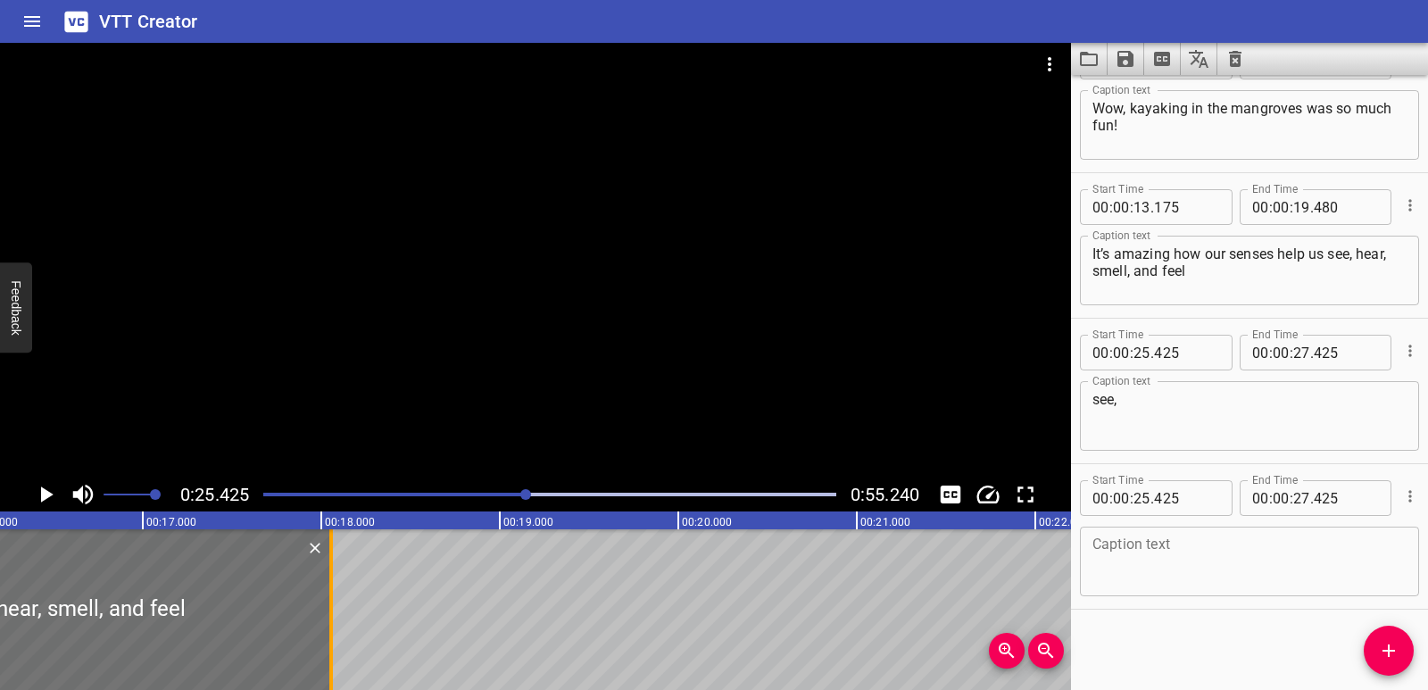
drag, startPoint x: 590, startPoint y: 656, endPoint x: 336, endPoint y: 630, distance: 255.7
click at [336, 630] on div at bounding box center [331, 609] width 18 height 161
type input "18"
type input "055"
drag, startPoint x: 343, startPoint y: 674, endPoint x: 321, endPoint y: 683, distance: 23.2
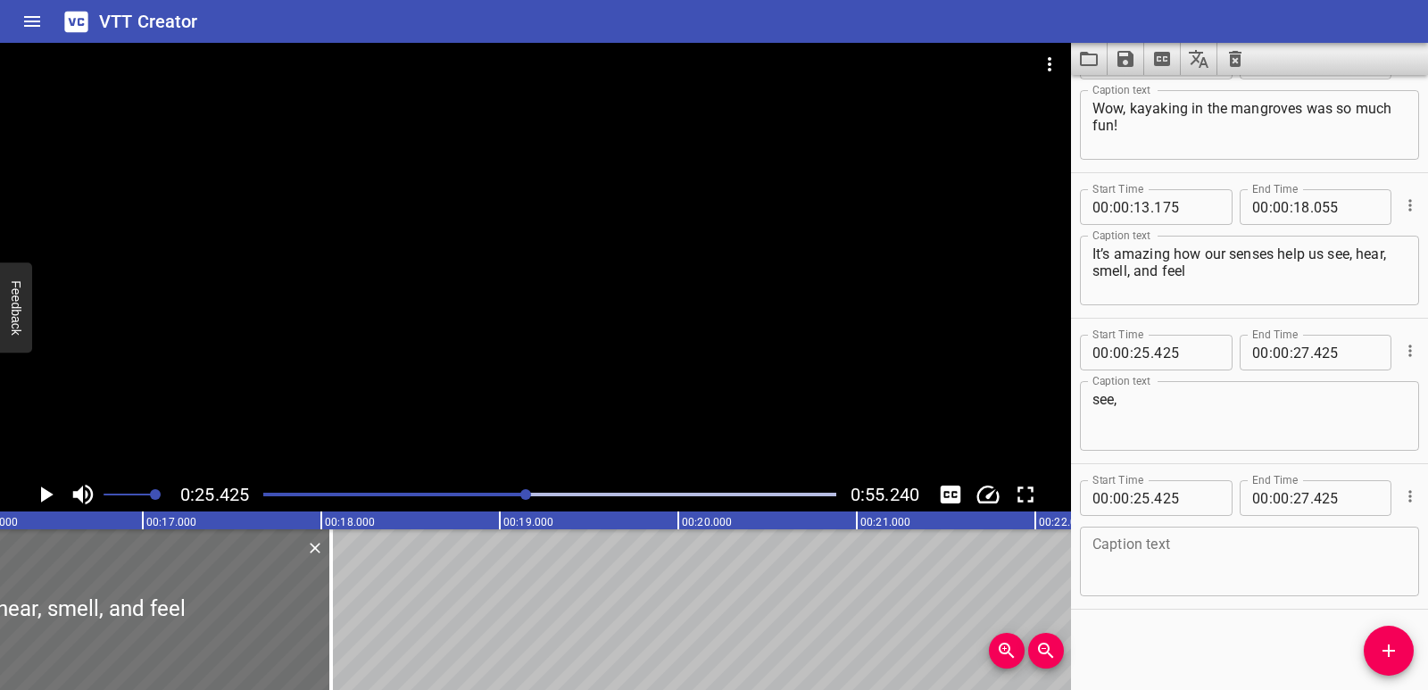
click at [321, 683] on div "00:00.000 00:01.000 00:02.000 00:03.000 00:04.000 00:05.000 00:06.000 00:07.000…" at bounding box center [535, 600] width 1071 height 179
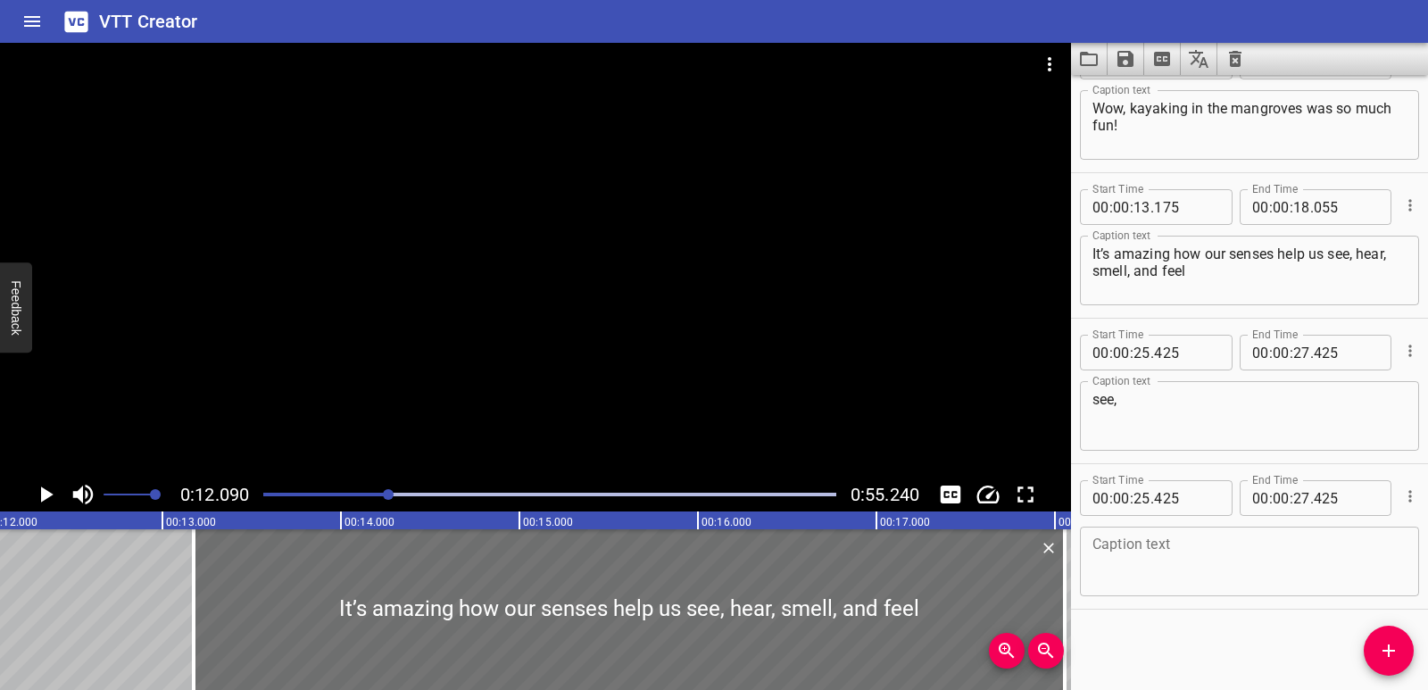
click at [33, 489] on icon "Play/Pause" at bounding box center [45, 494] width 27 height 27
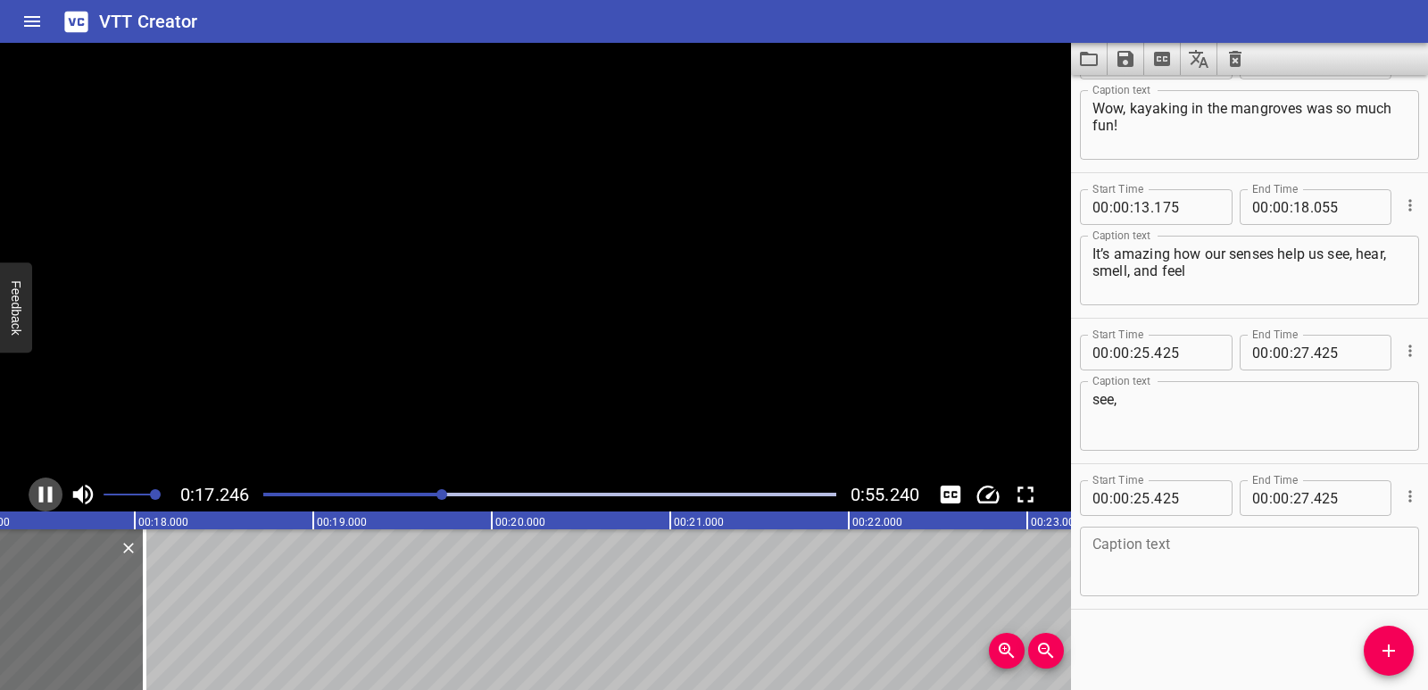
click at [37, 490] on icon "Play/Pause" at bounding box center [45, 494] width 27 height 27
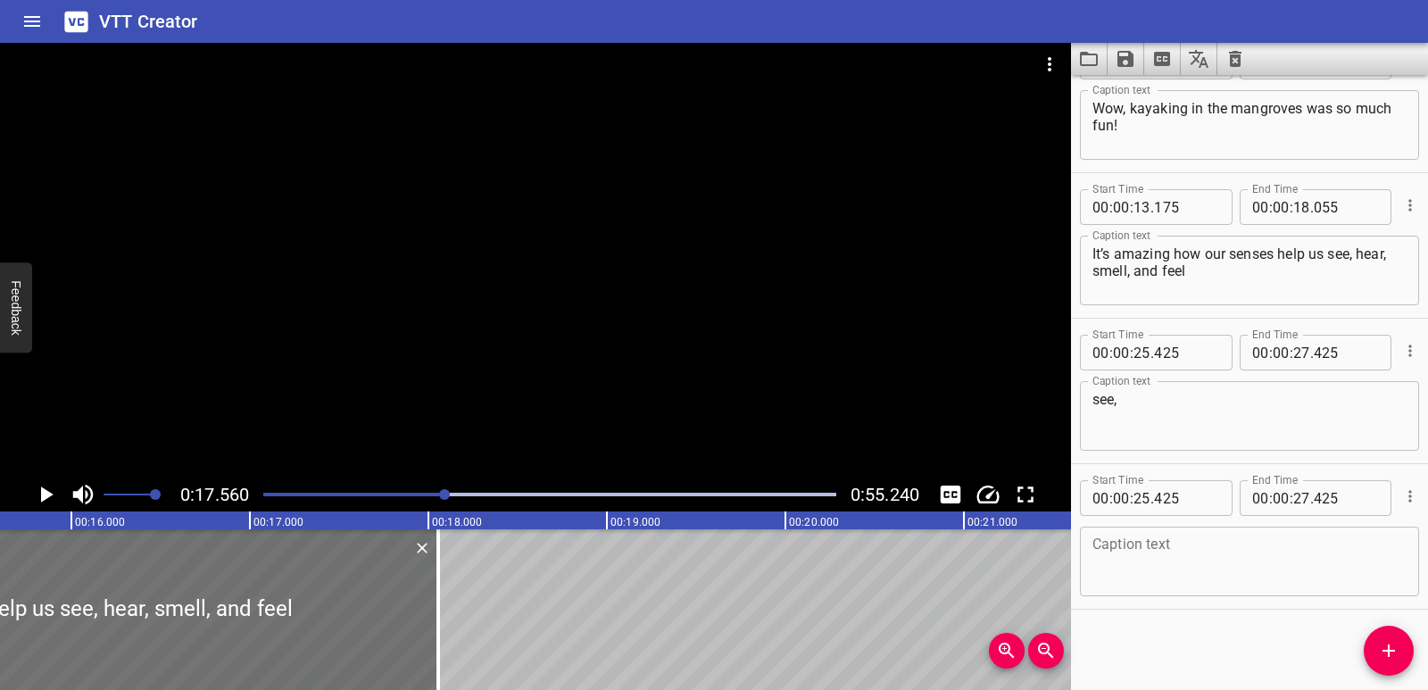
scroll to position [0, 2776]
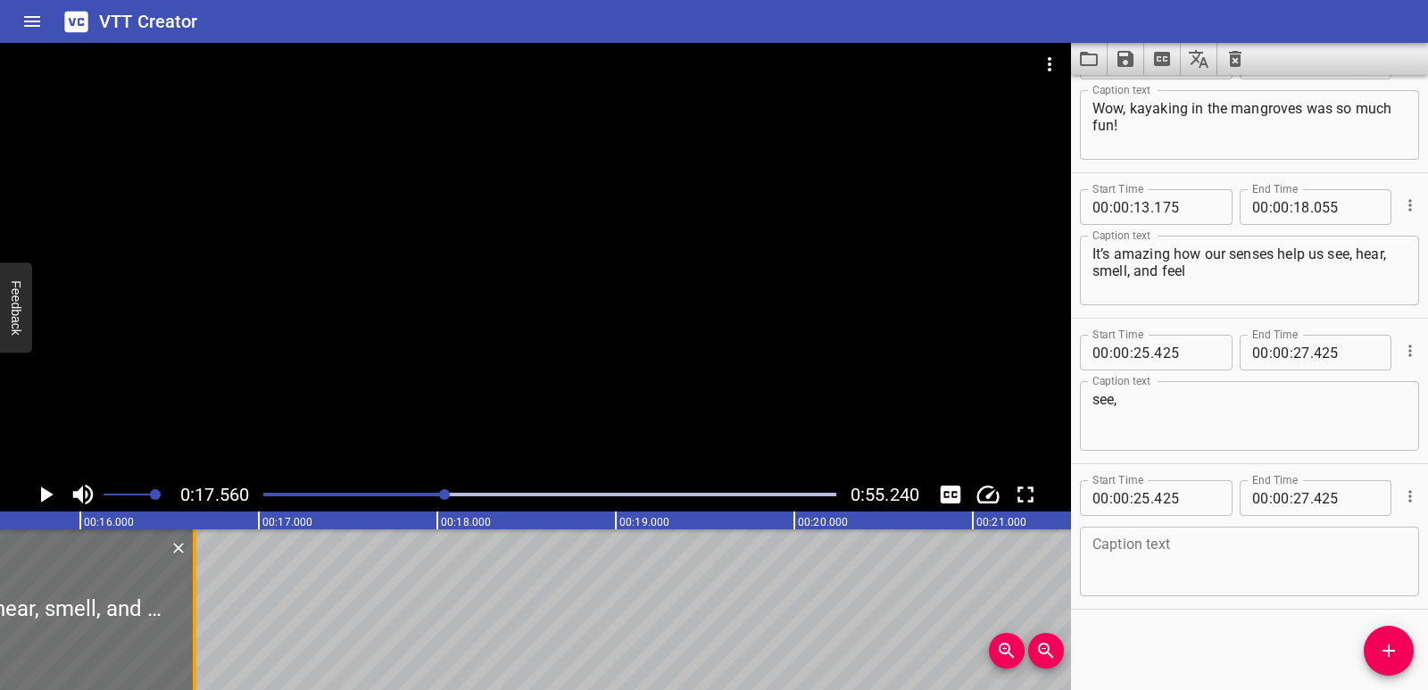
drag, startPoint x: 444, startPoint y: 633, endPoint x: 191, endPoint y: 630, distance: 252.6
click at [191, 630] on div at bounding box center [195, 609] width 18 height 161
type input "16"
type input "640"
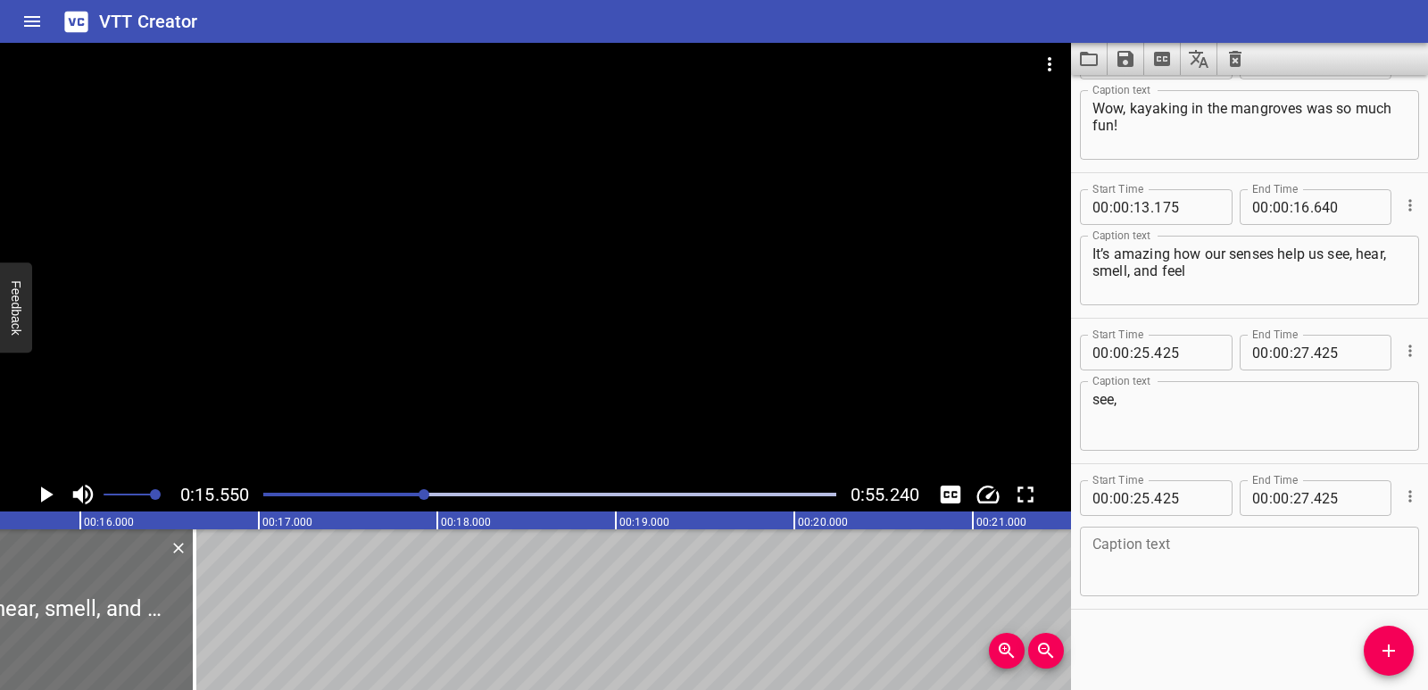
click at [34, 500] on icon "Play/Pause" at bounding box center [45, 494] width 27 height 27
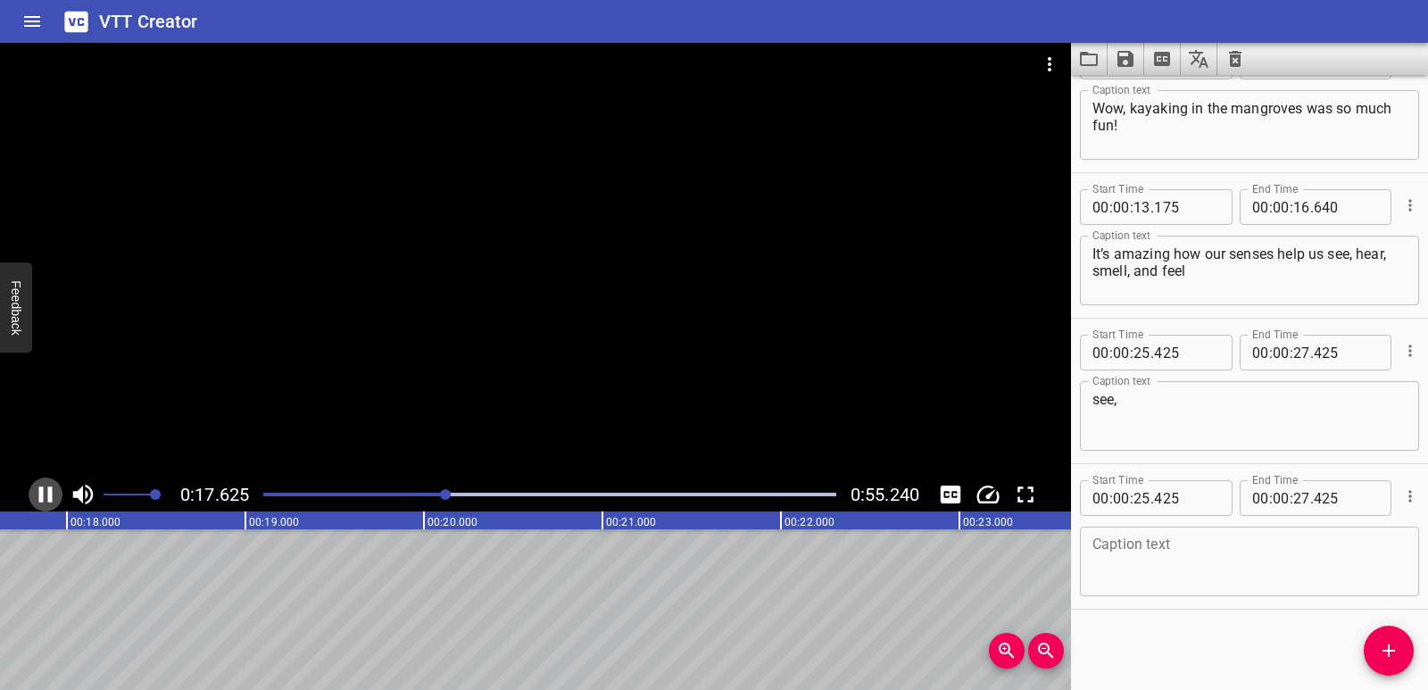
click at [35, 499] on icon "Play/Pause" at bounding box center [45, 494] width 27 height 27
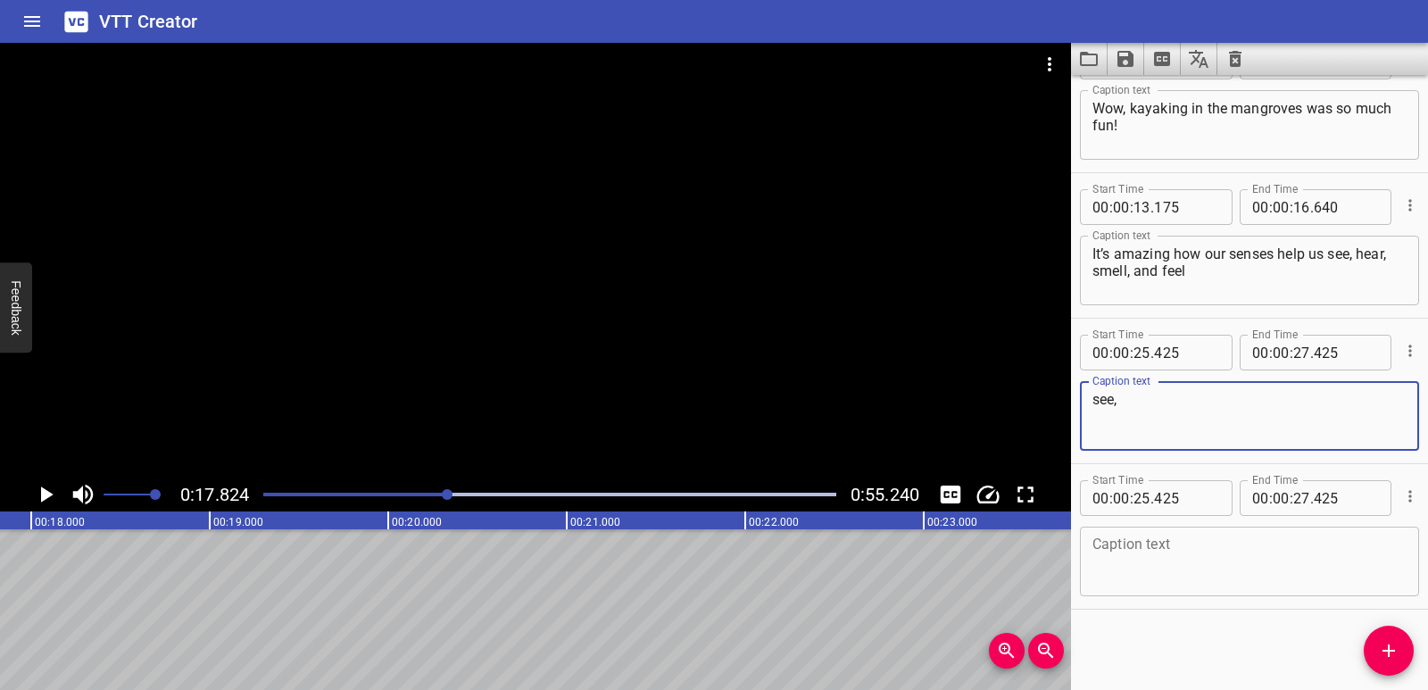
drag, startPoint x: 1168, startPoint y: 410, endPoint x: 1063, endPoint y: 408, distance: 105.3
click at [1063, 408] on main "0:17.824 0:55.240 00:00.000 00:01.000 00:02.000 00:03.000 00:04.000 00:05.000 0…" at bounding box center [714, 366] width 1428 height 647
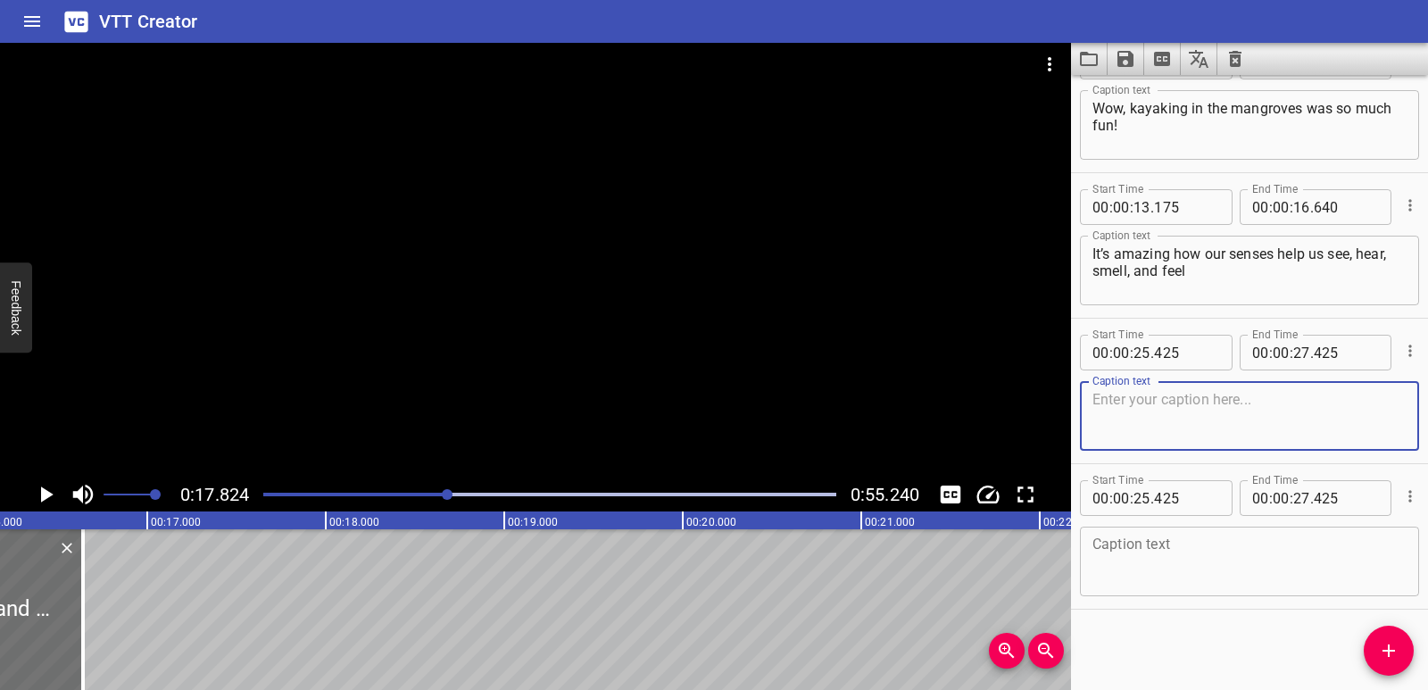
scroll to position [0, 2851]
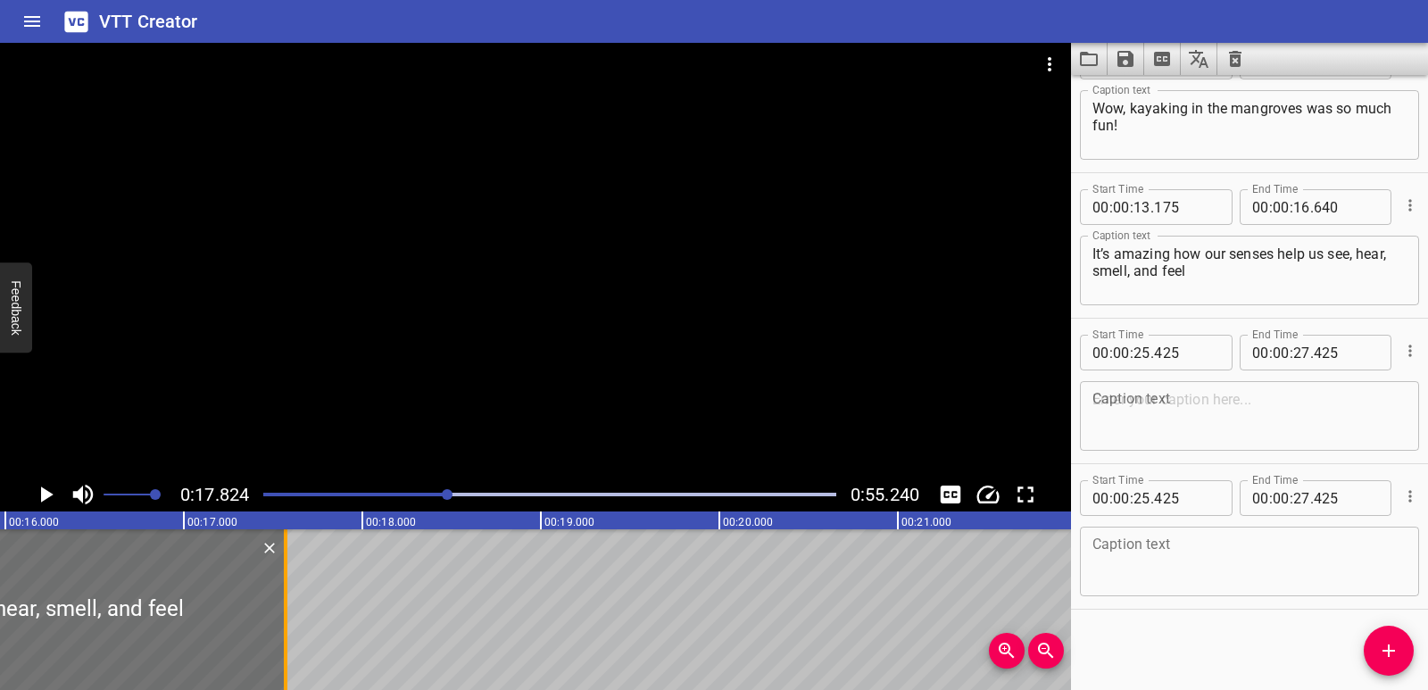
drag, startPoint x: 118, startPoint y: 612, endPoint x: 284, endPoint y: 617, distance: 166.1
click at [284, 617] on div at bounding box center [286, 609] width 4 height 161
type input "17"
type input "570"
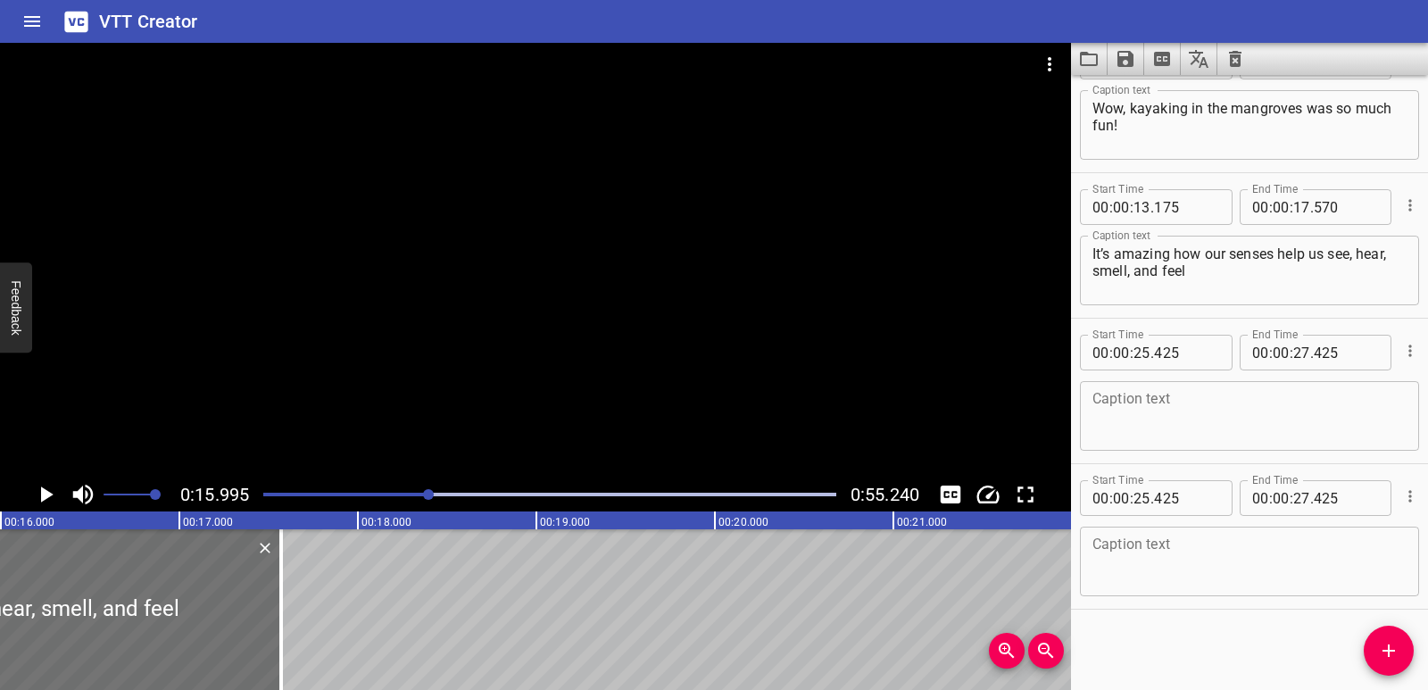
click at [54, 490] on icon "Play/Pause" at bounding box center [45, 494] width 27 height 27
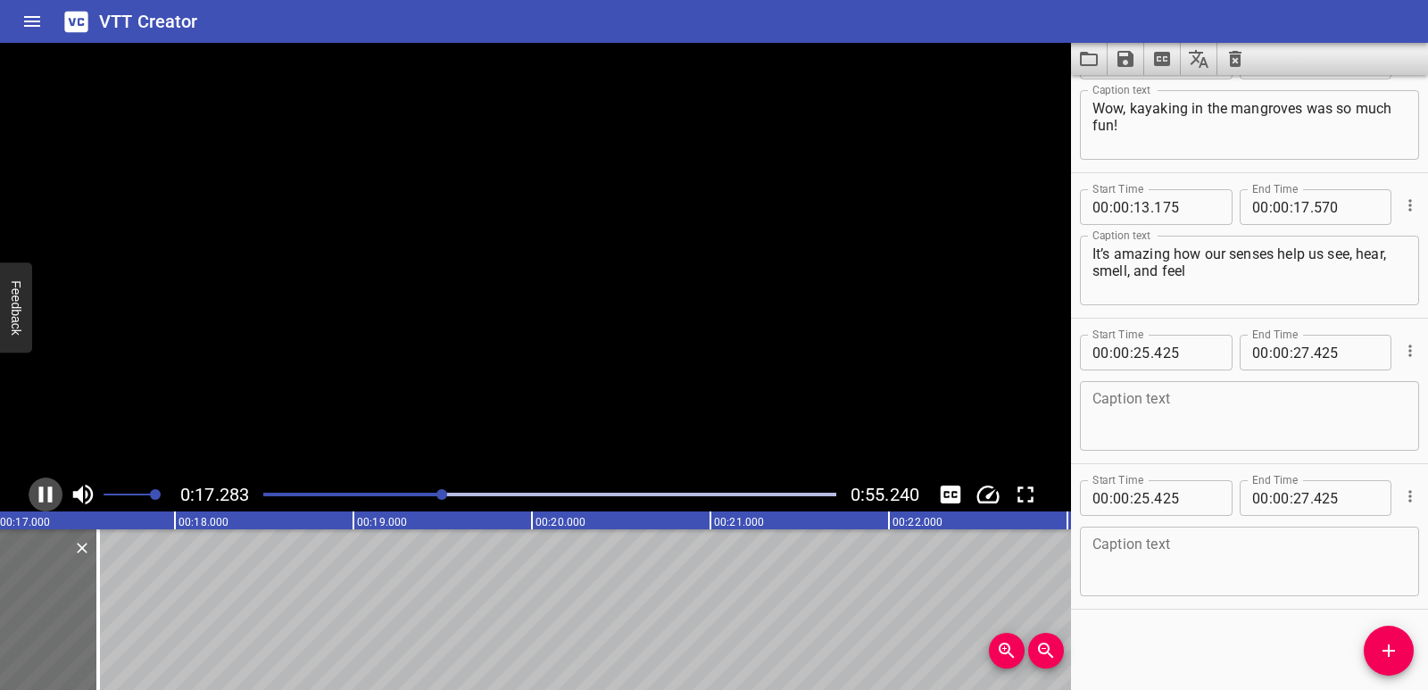
click at [54, 490] on icon "Play/Pause" at bounding box center [45, 494] width 27 height 27
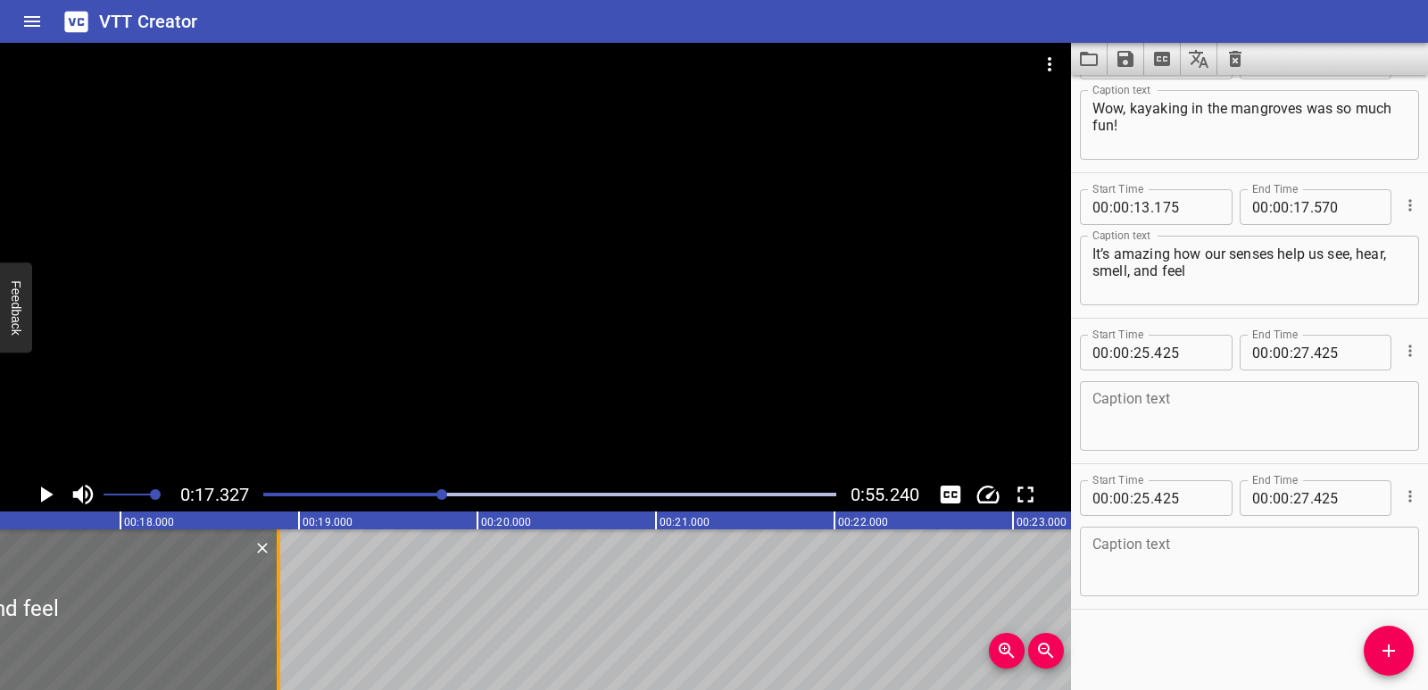
drag, startPoint x: 51, startPoint y: 594, endPoint x: 286, endPoint y: 599, distance: 234.8
click at [280, 599] on div at bounding box center [279, 609] width 4 height 161
type input "18"
type input "930"
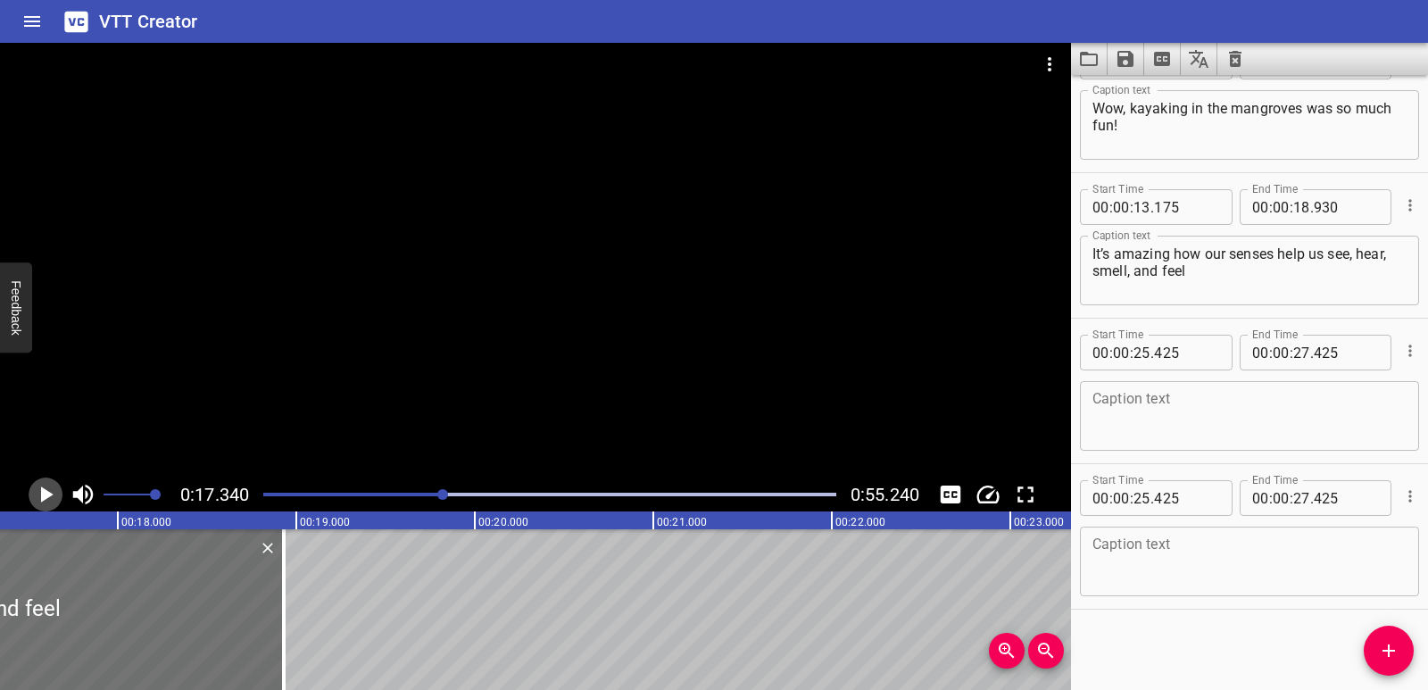
click at [42, 486] on icon "Play/Pause" at bounding box center [45, 494] width 27 height 27
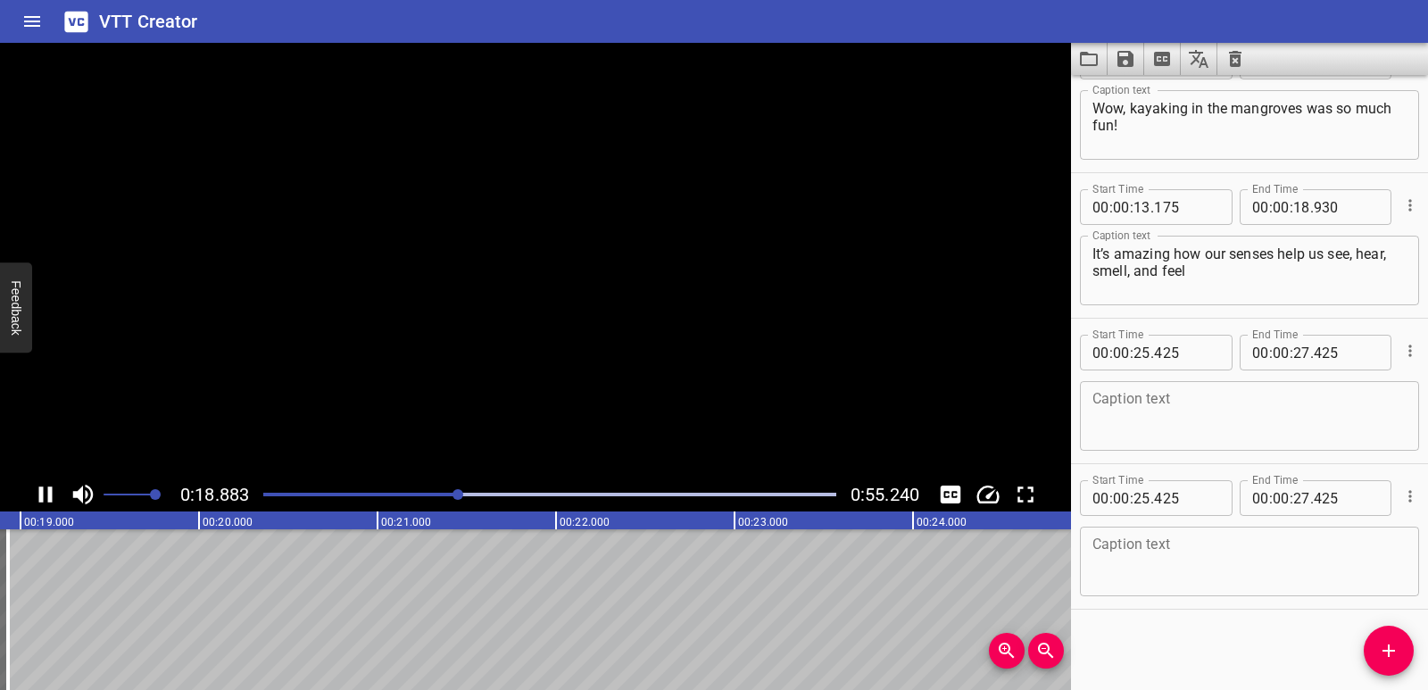
click at [42, 486] on icon "Play/Pause" at bounding box center [45, 494] width 27 height 27
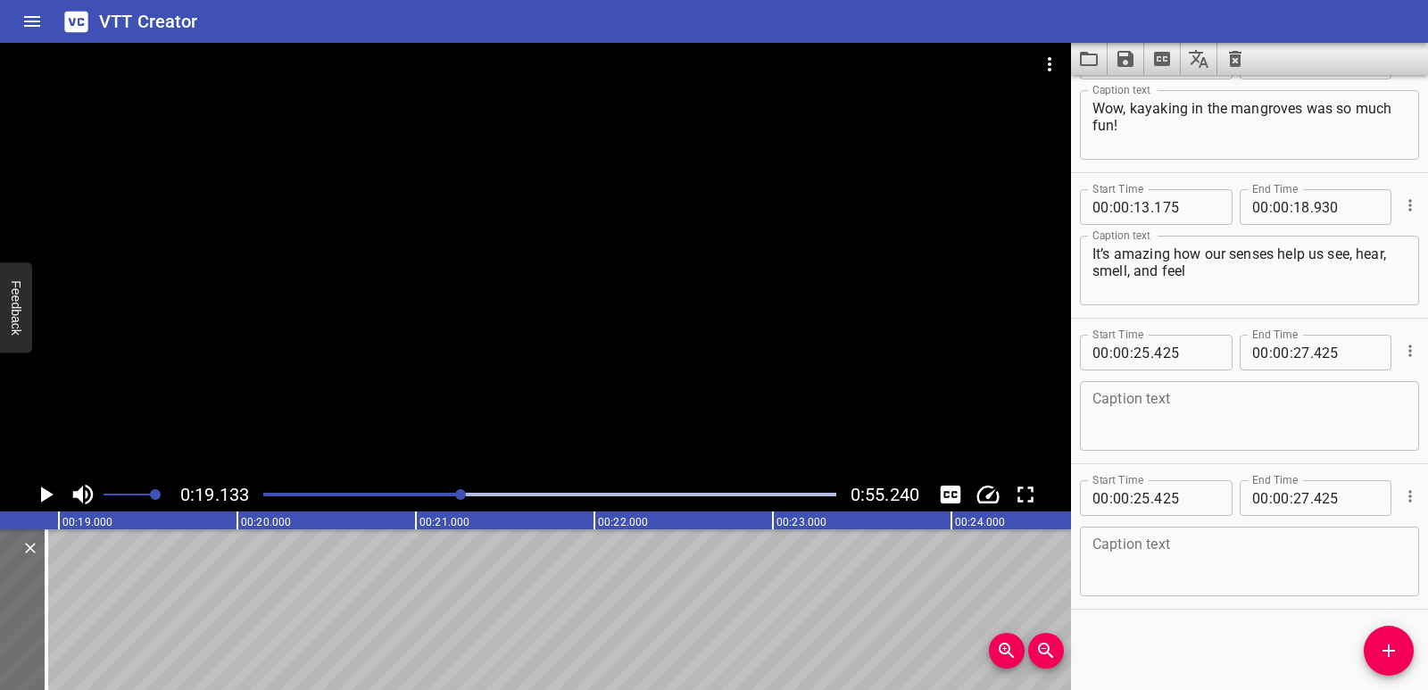
scroll to position [0, 3315]
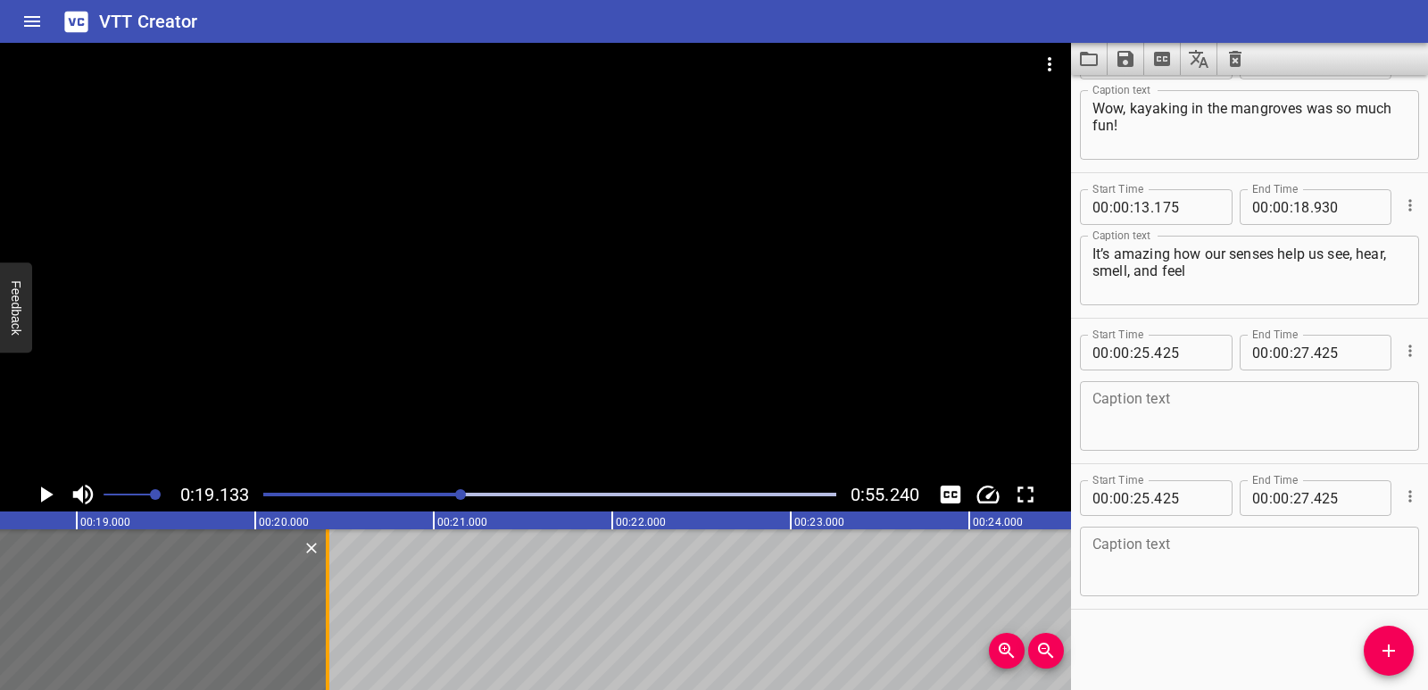
drag, startPoint x: 61, startPoint y: 598, endPoint x: 324, endPoint y: 604, distance: 263.4
click at [324, 604] on div at bounding box center [328, 609] width 18 height 161
type input "20"
type input "405"
click at [37, 495] on icon "Play/Pause" at bounding box center [45, 494] width 27 height 27
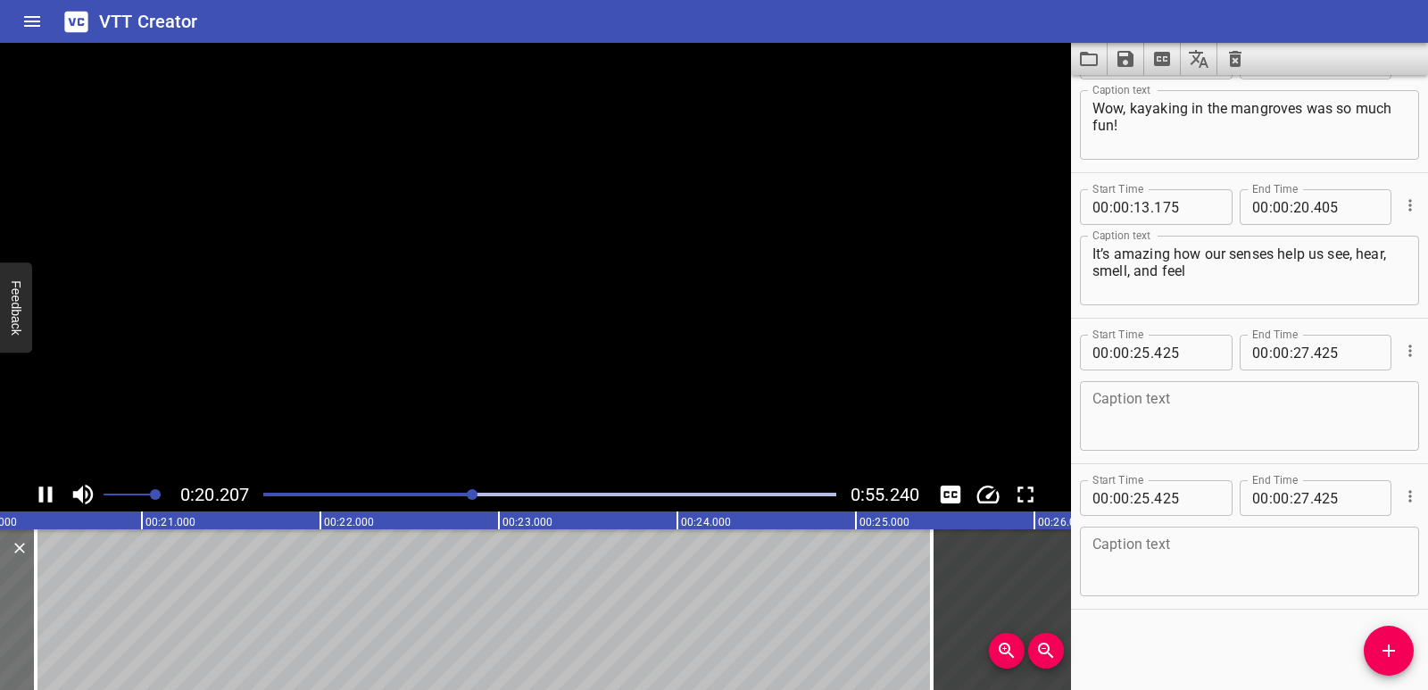
click at [37, 495] on icon "Play/Pause" at bounding box center [45, 494] width 27 height 27
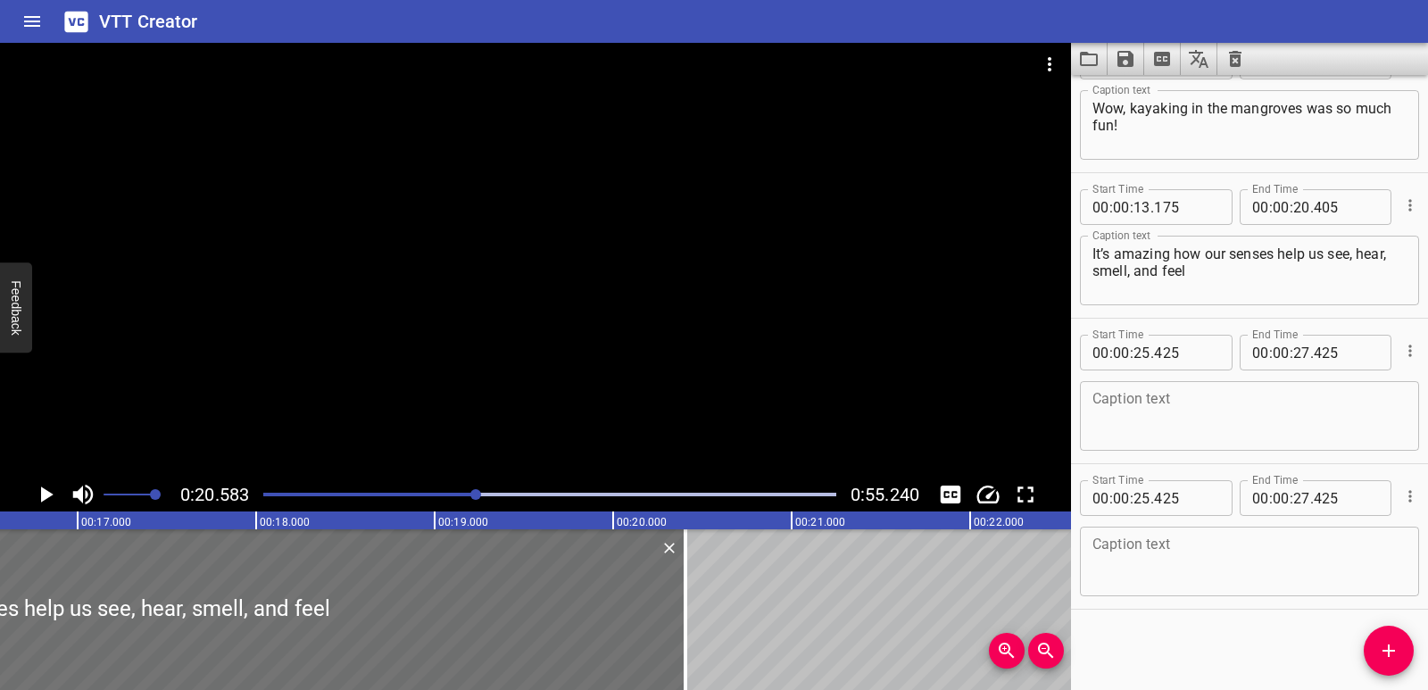
scroll to position [0, 2902]
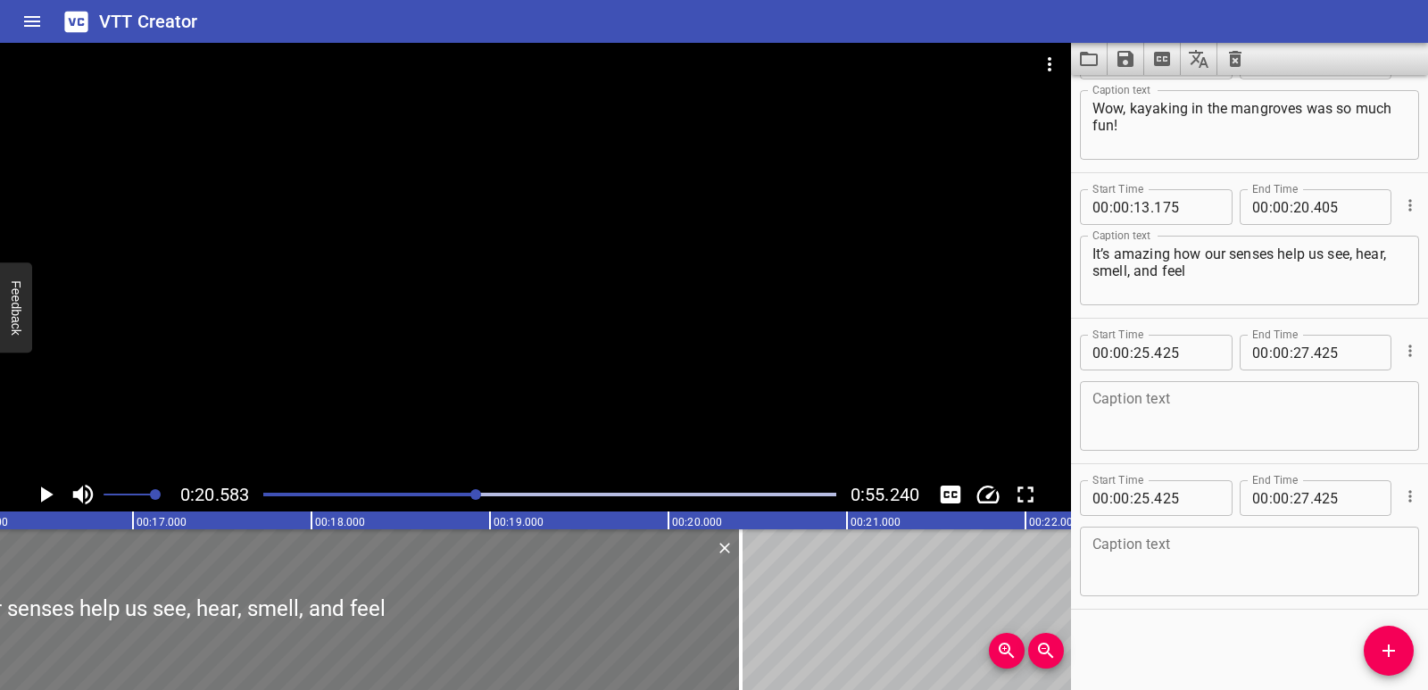
click at [0, 592] on div at bounding box center [95, 609] width 1291 height 161
click at [46, 505] on icon "Play/Pause" at bounding box center [45, 494] width 27 height 27
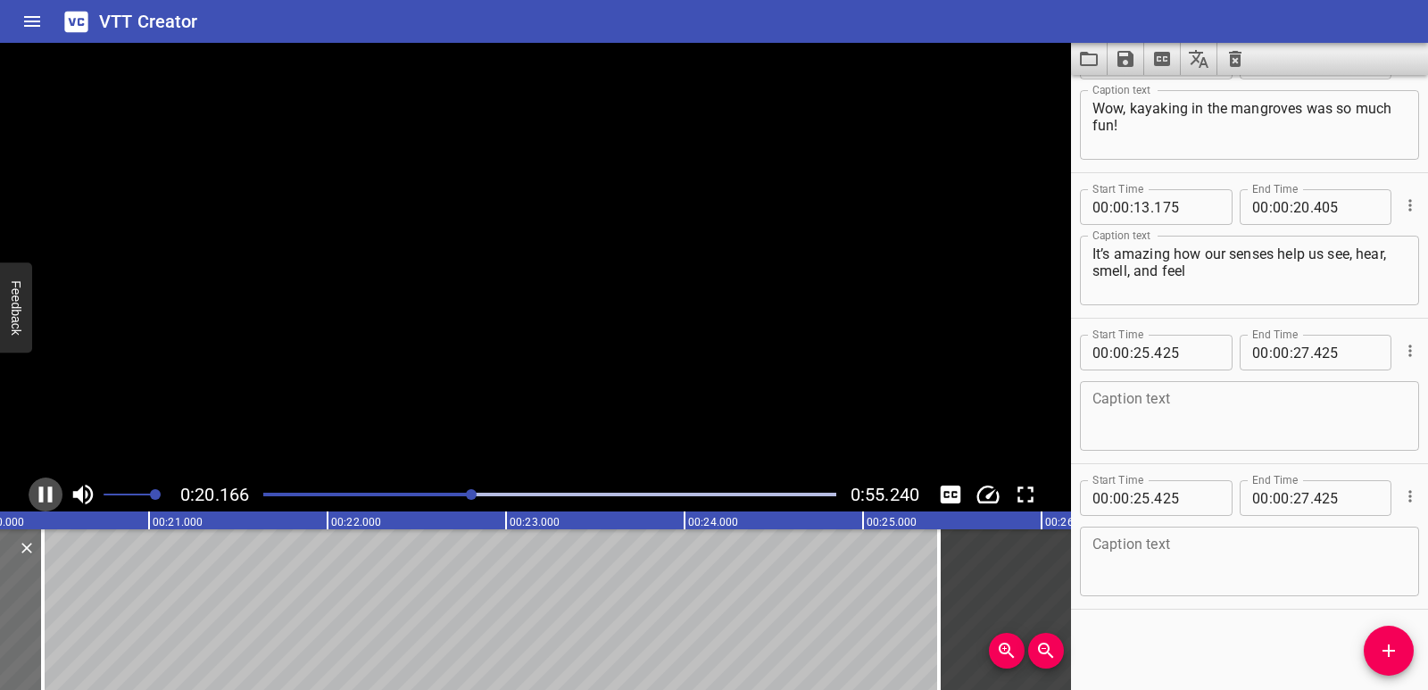
click at [46, 505] on icon "Play/Pause" at bounding box center [45, 494] width 27 height 27
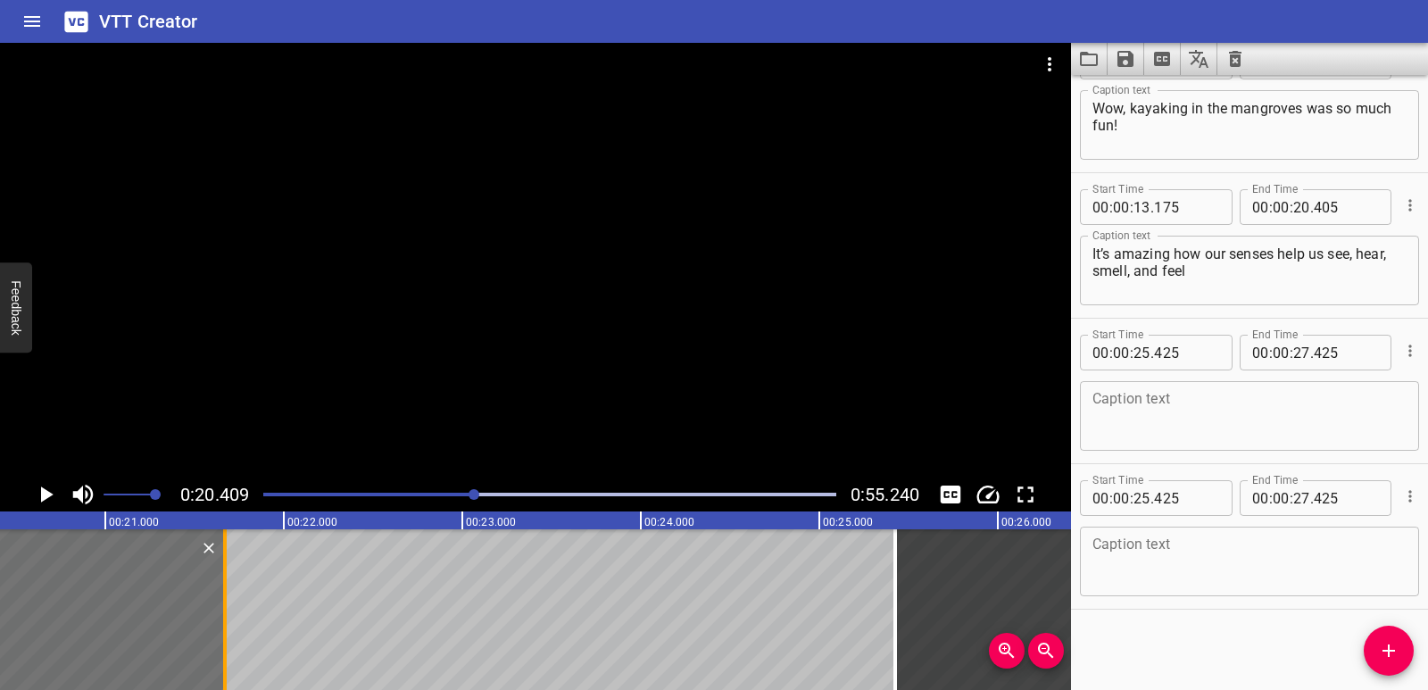
drag, startPoint x: 0, startPoint y: 586, endPoint x: 226, endPoint y: 589, distance: 225.9
click at [226, 589] on div at bounding box center [225, 609] width 4 height 161
type input "21"
type input "670"
click at [49, 501] on icon "Play/Pause" at bounding box center [45, 494] width 27 height 27
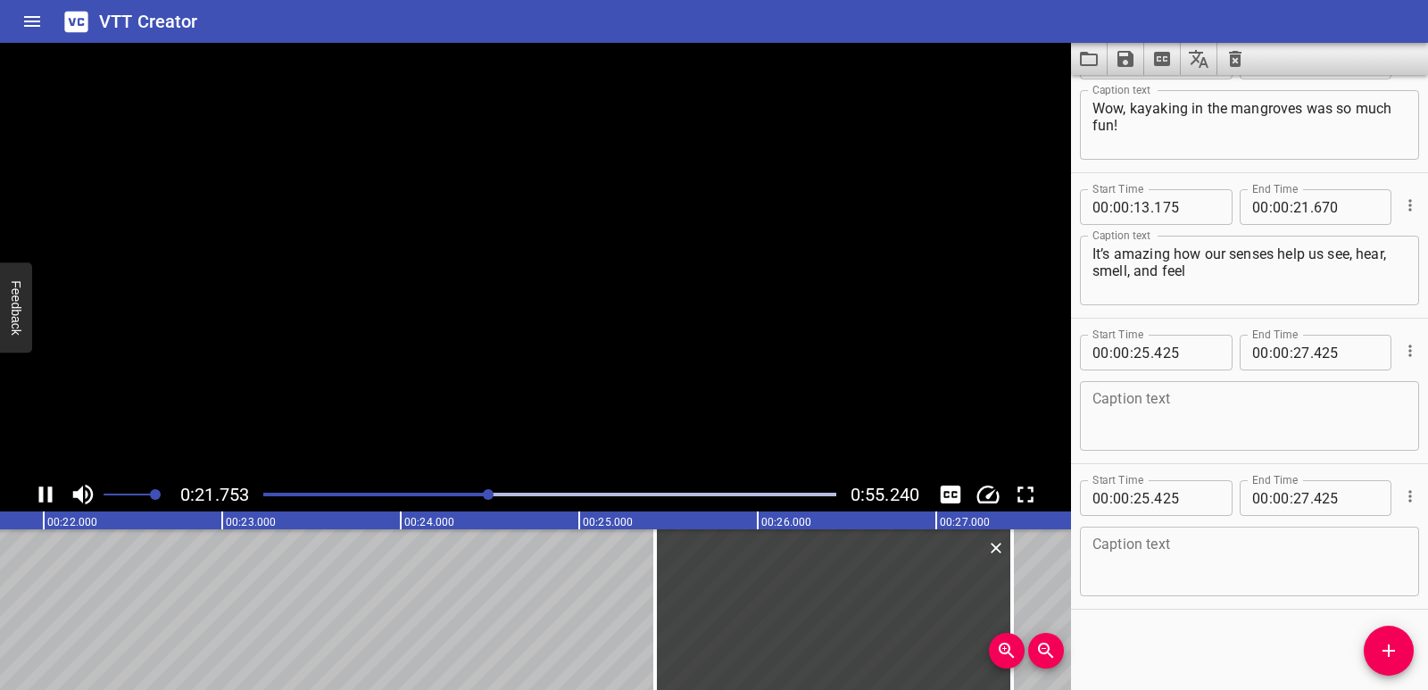
click at [49, 501] on icon "Play/Pause" at bounding box center [45, 494] width 13 height 16
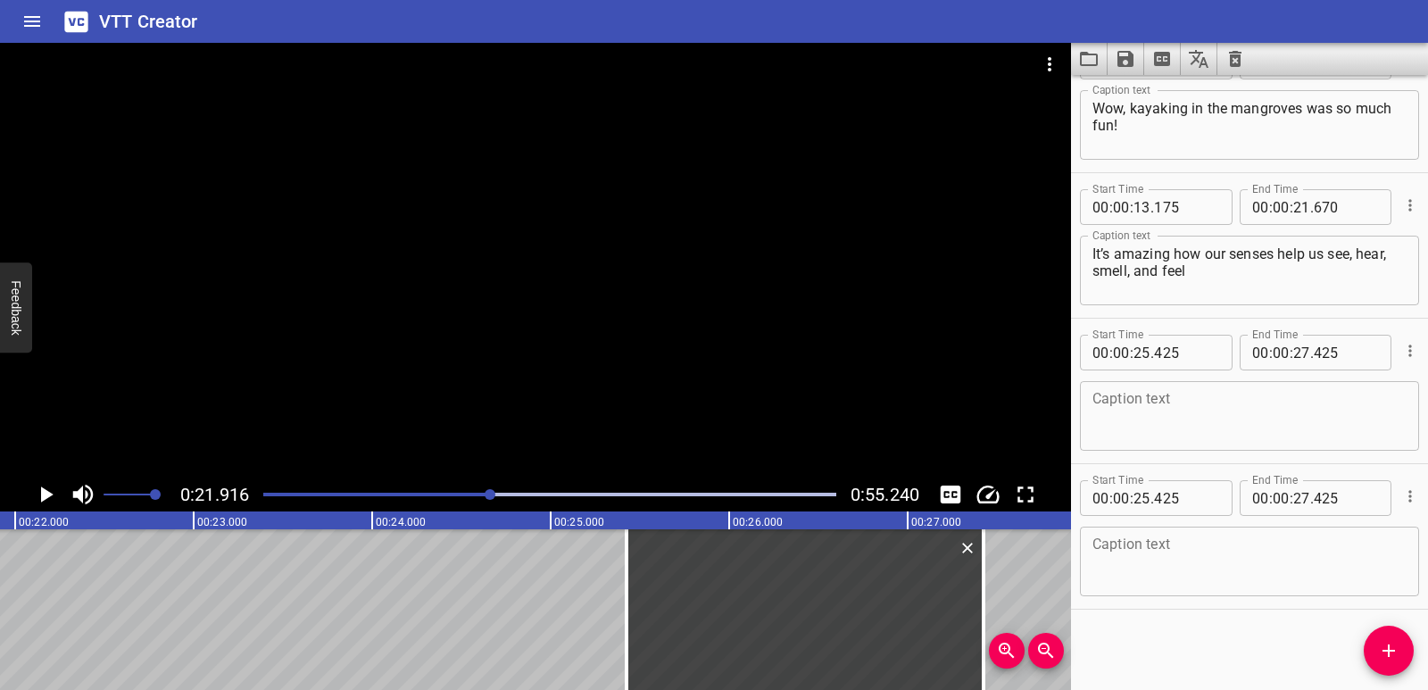
scroll to position [0, 3737]
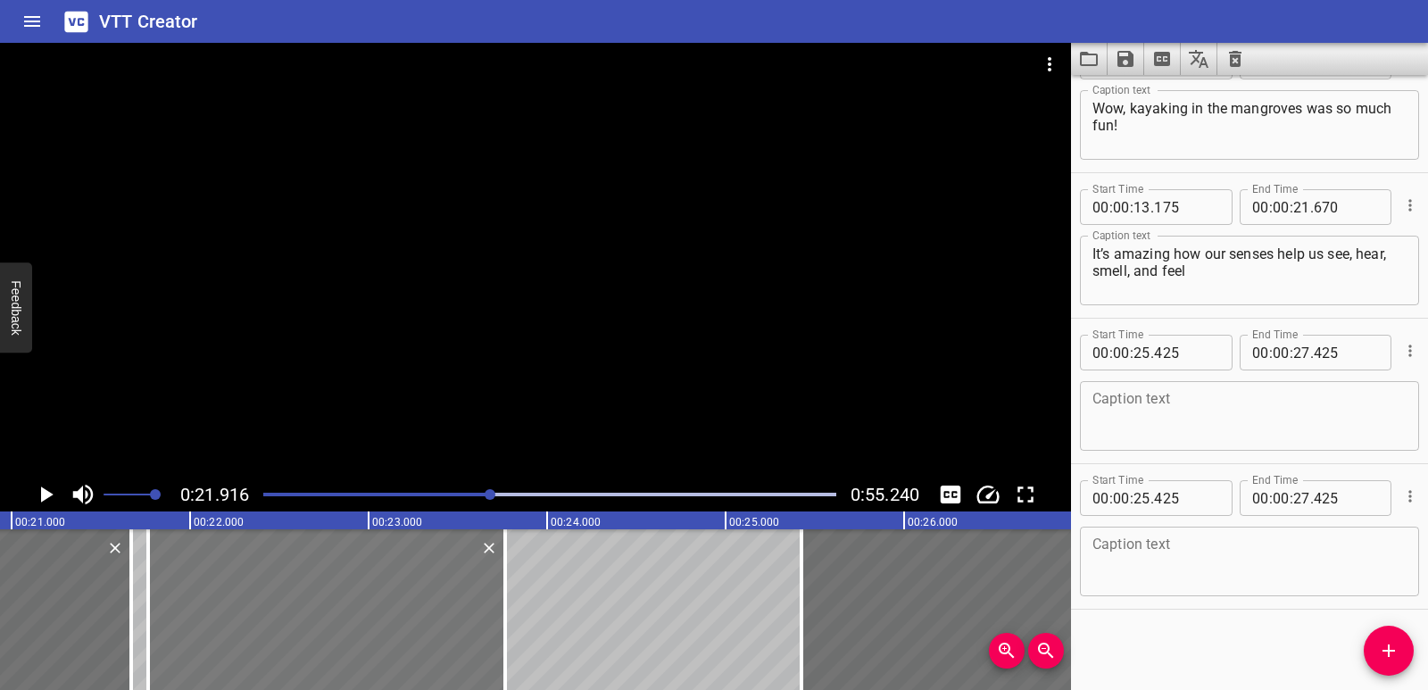
drag, startPoint x: 958, startPoint y: 612, endPoint x: 304, endPoint y: 609, distance: 653.4
click at [304, 609] on div at bounding box center [326, 609] width 357 height 161
type input "21"
type input "765"
type input "23"
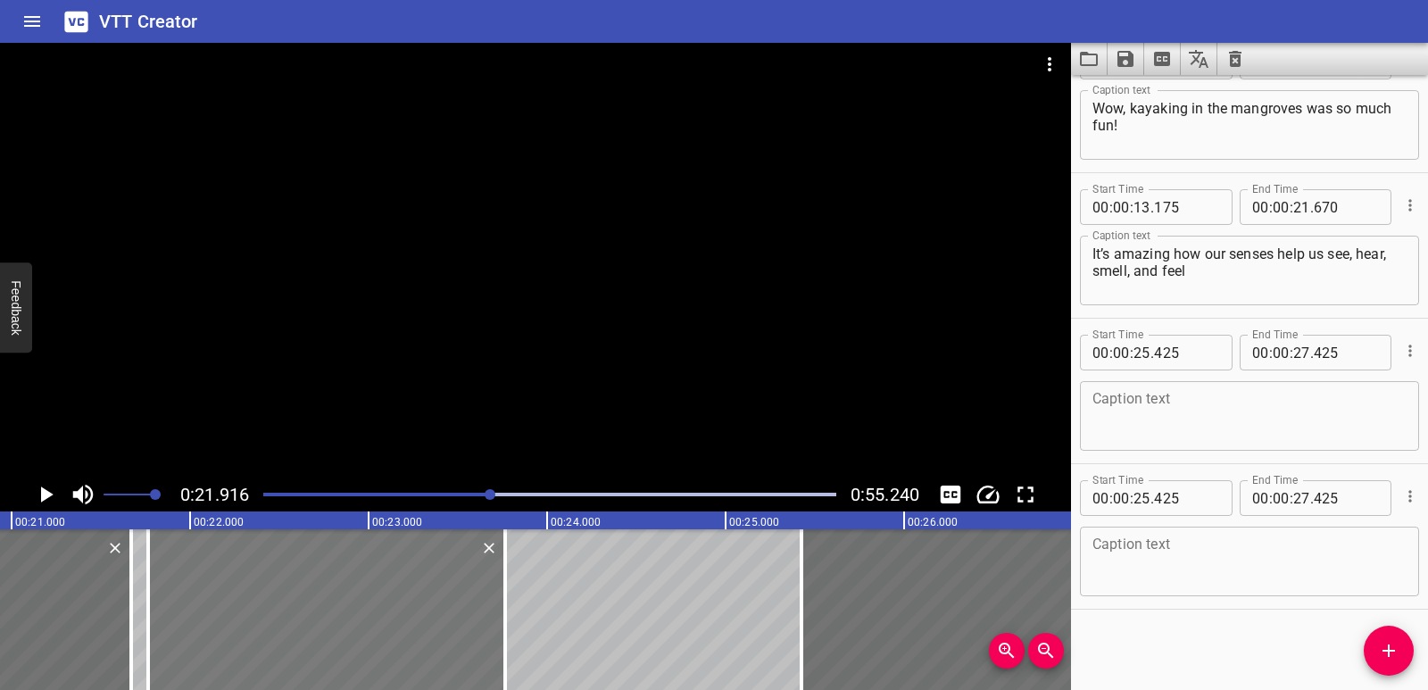
type input "765"
click at [919, 600] on div at bounding box center [980, 609] width 357 height 161
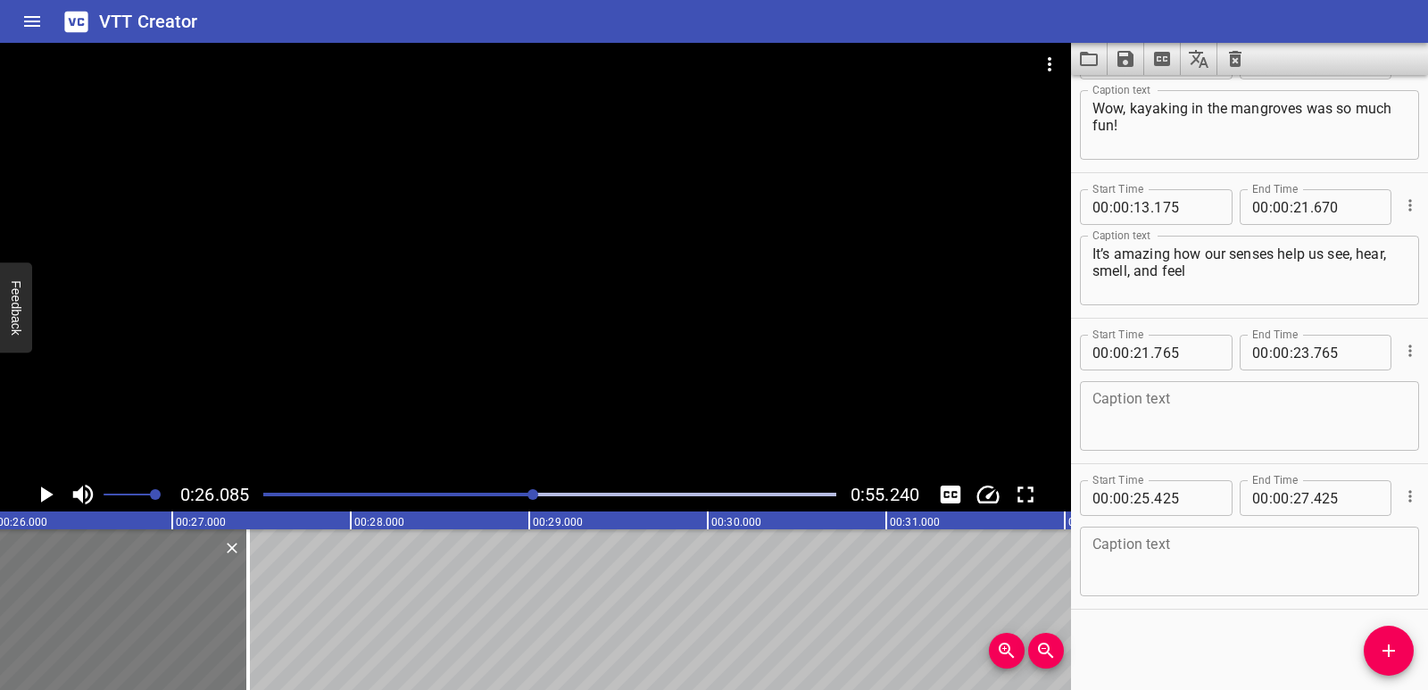
scroll to position [0, 4657]
click at [1401, 499] on icon "Cue Options" at bounding box center [1410, 496] width 18 height 18
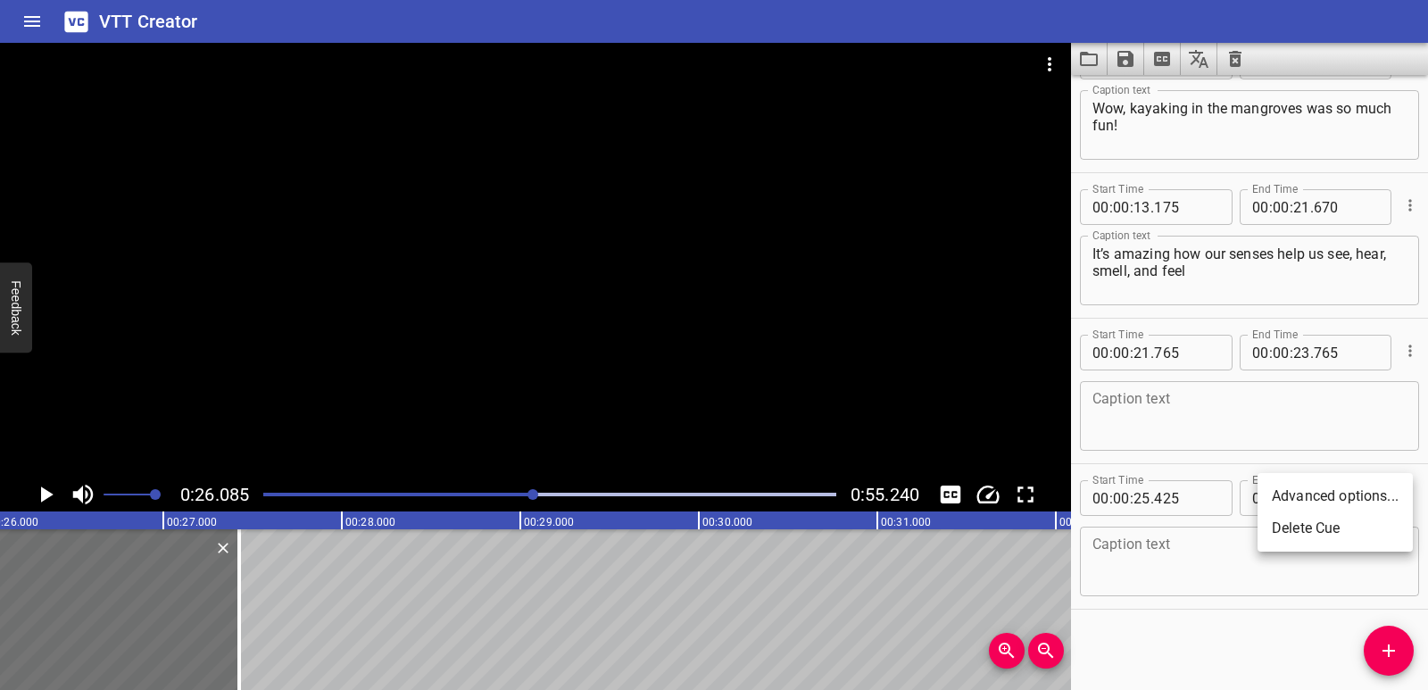
click at [1355, 545] on ul "Advanced options... Delete Cue" at bounding box center [1335, 512] width 155 height 79
click at [1351, 539] on li "Delete Cue" at bounding box center [1335, 528] width 155 height 32
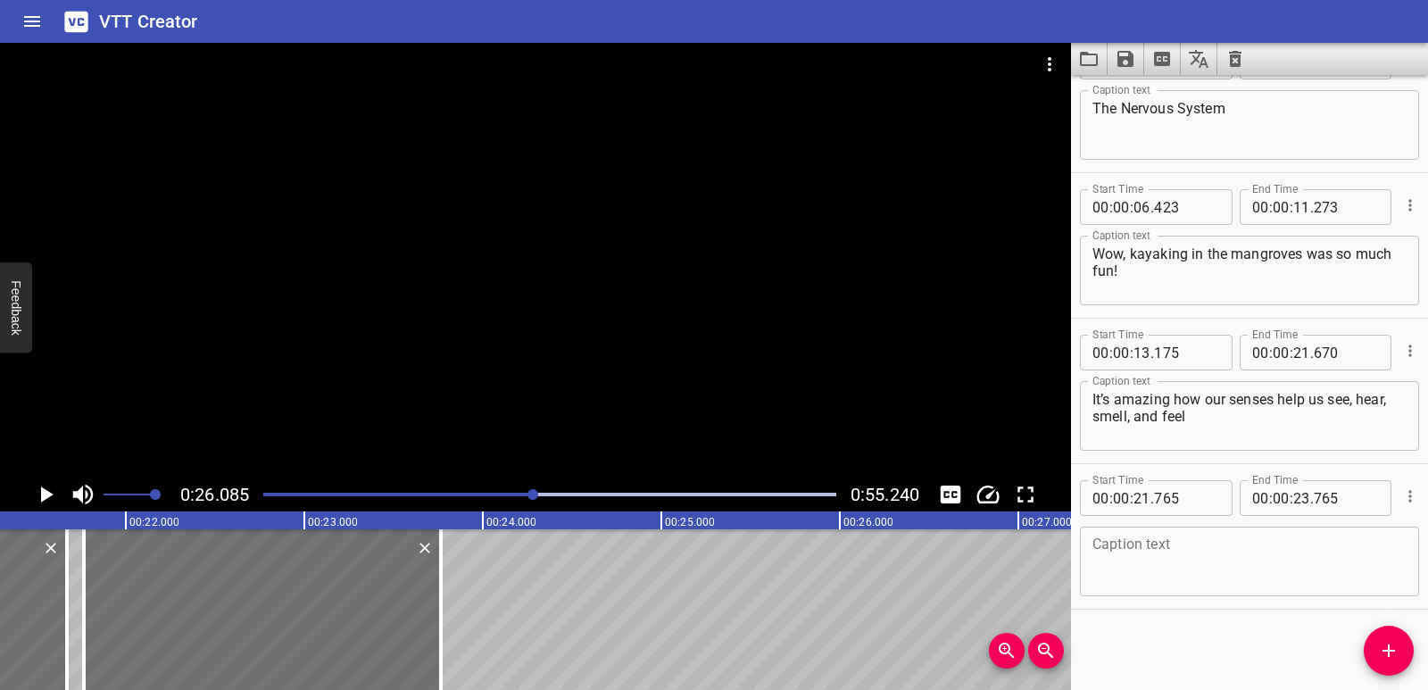
scroll to position [0, 3765]
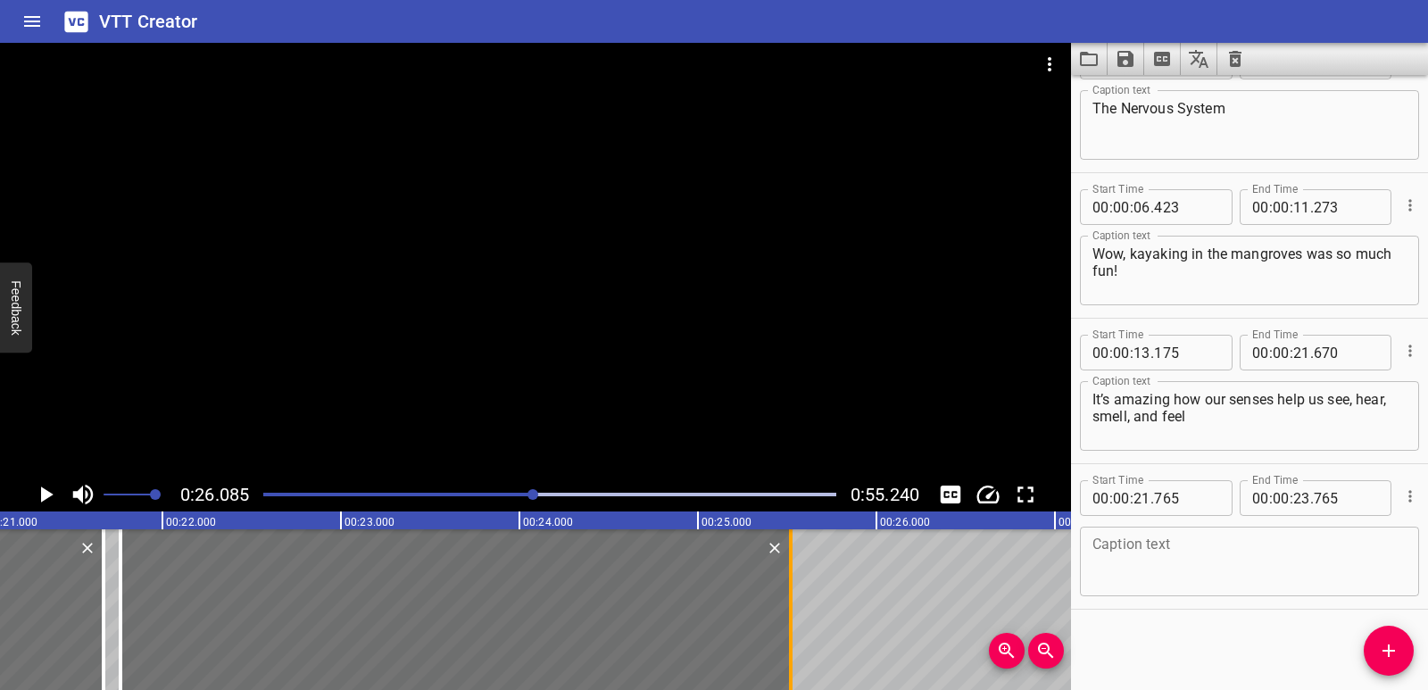
drag, startPoint x: 484, startPoint y: 603, endPoint x: 797, endPoint y: 599, distance: 313.3
click at [797, 599] on div at bounding box center [791, 609] width 18 height 161
type input "25"
type input "520"
click at [1162, 568] on textarea at bounding box center [1250, 561] width 314 height 51
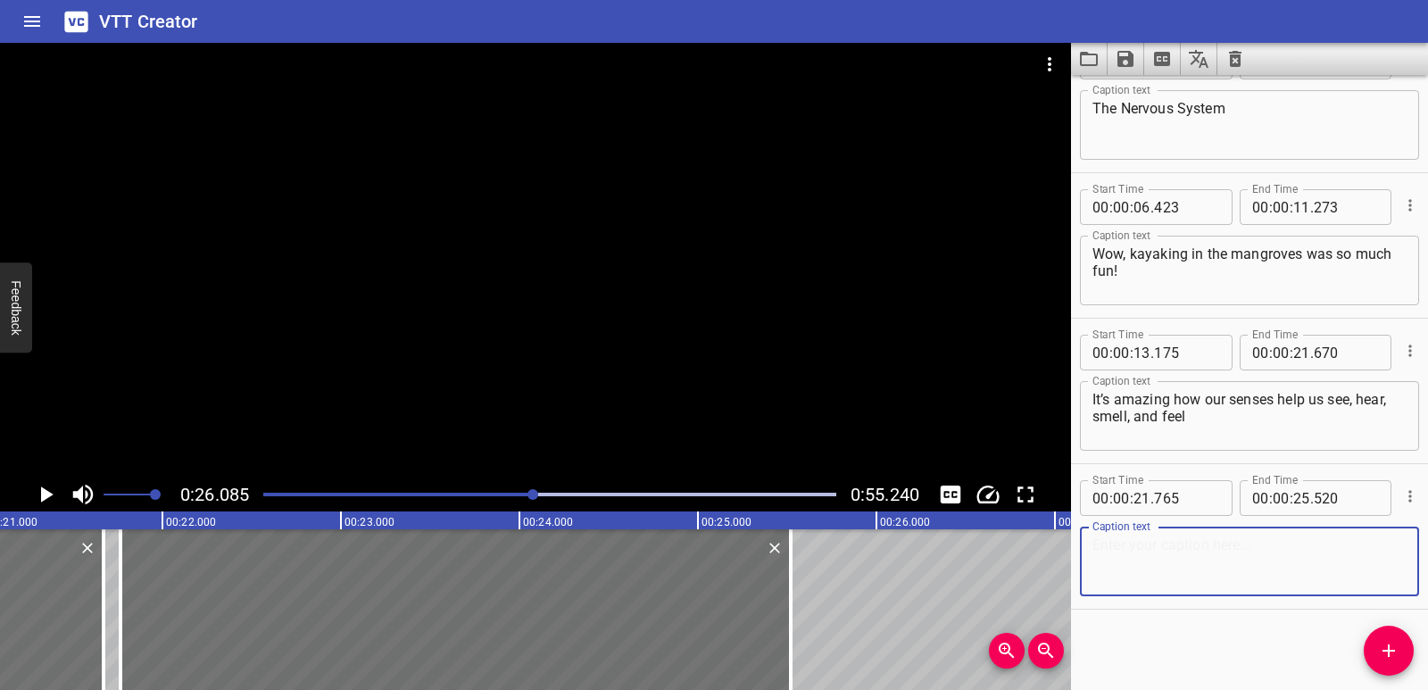
paste textarea "so many things, without us even noticing!"
type textarea "so many things, without us even noticing!"
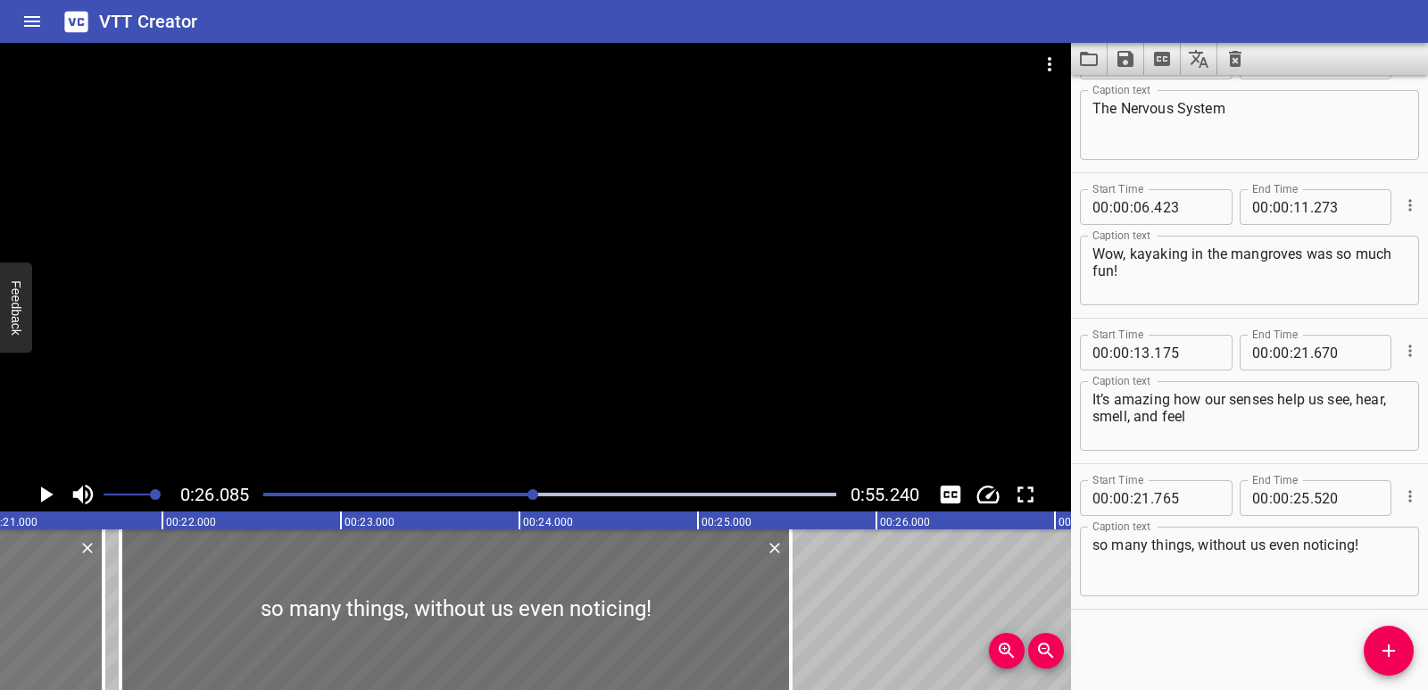
click at [46, 486] on icon "Play/Pause" at bounding box center [45, 494] width 27 height 27
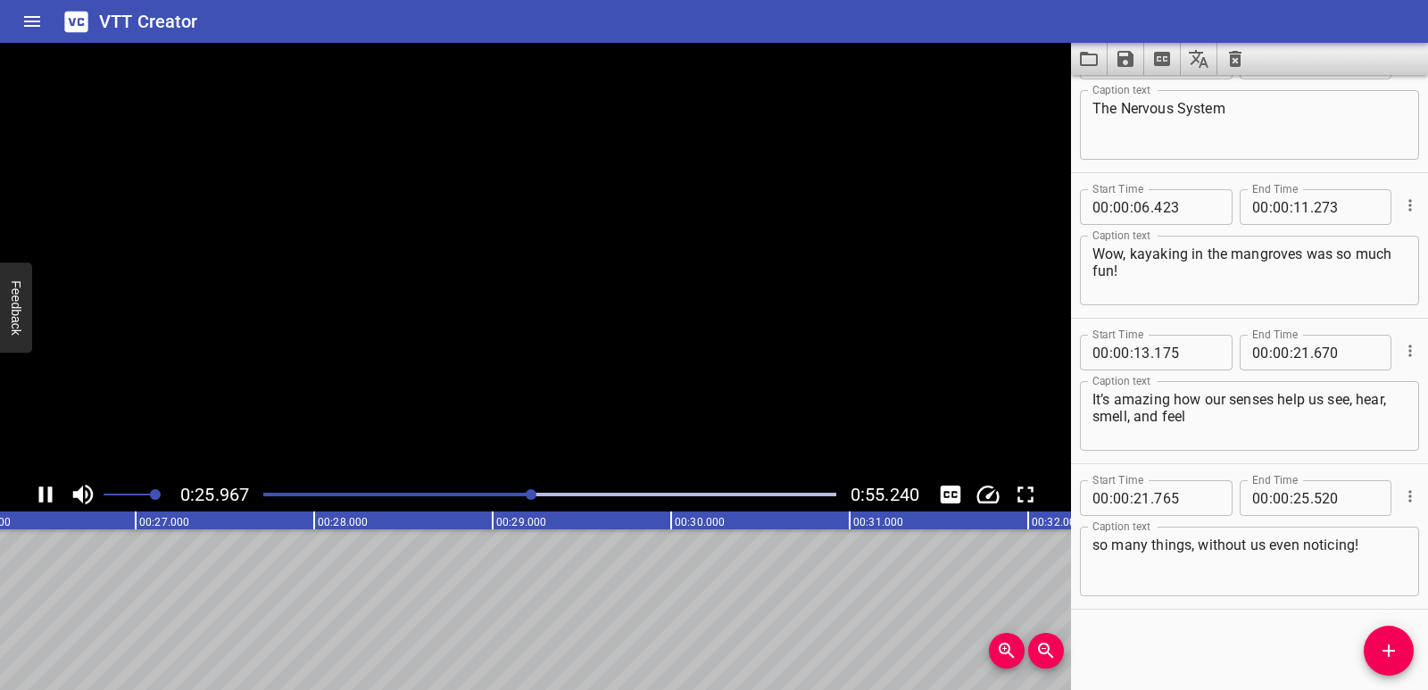
click at [46, 486] on icon "Play/Pause" at bounding box center [45, 494] width 27 height 27
click at [1377, 662] on button "Add Cue" at bounding box center [1389, 651] width 50 height 50
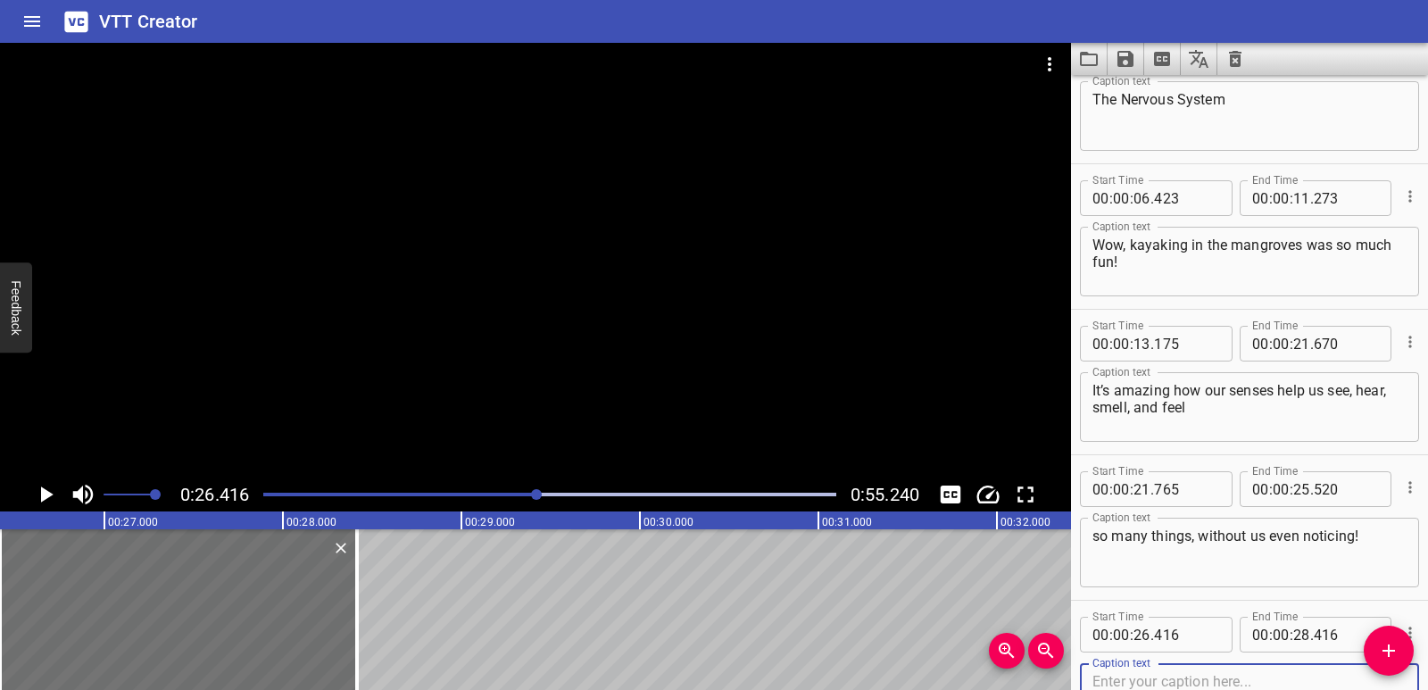
scroll to position [196, 0]
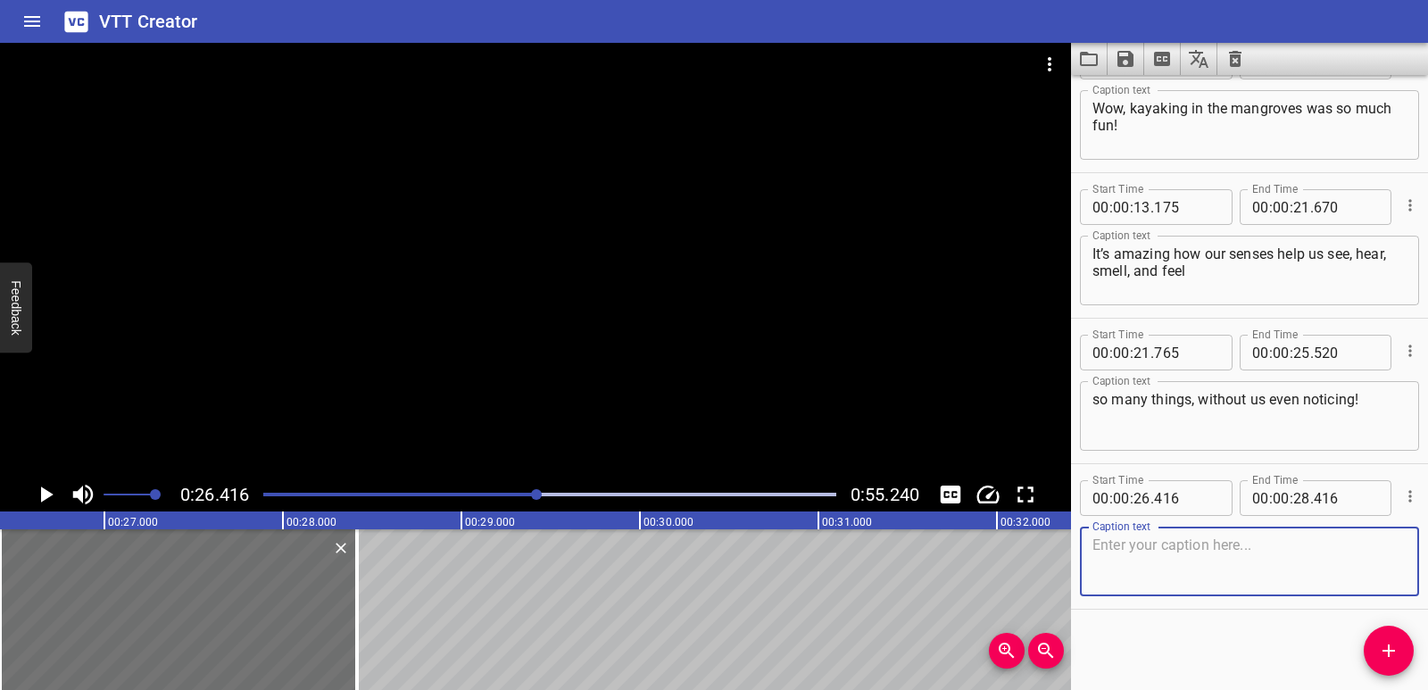
click at [1176, 550] on textarea at bounding box center [1250, 561] width 314 height 51
paste textarea "And it’s not just us. Animals use their senses, too,"
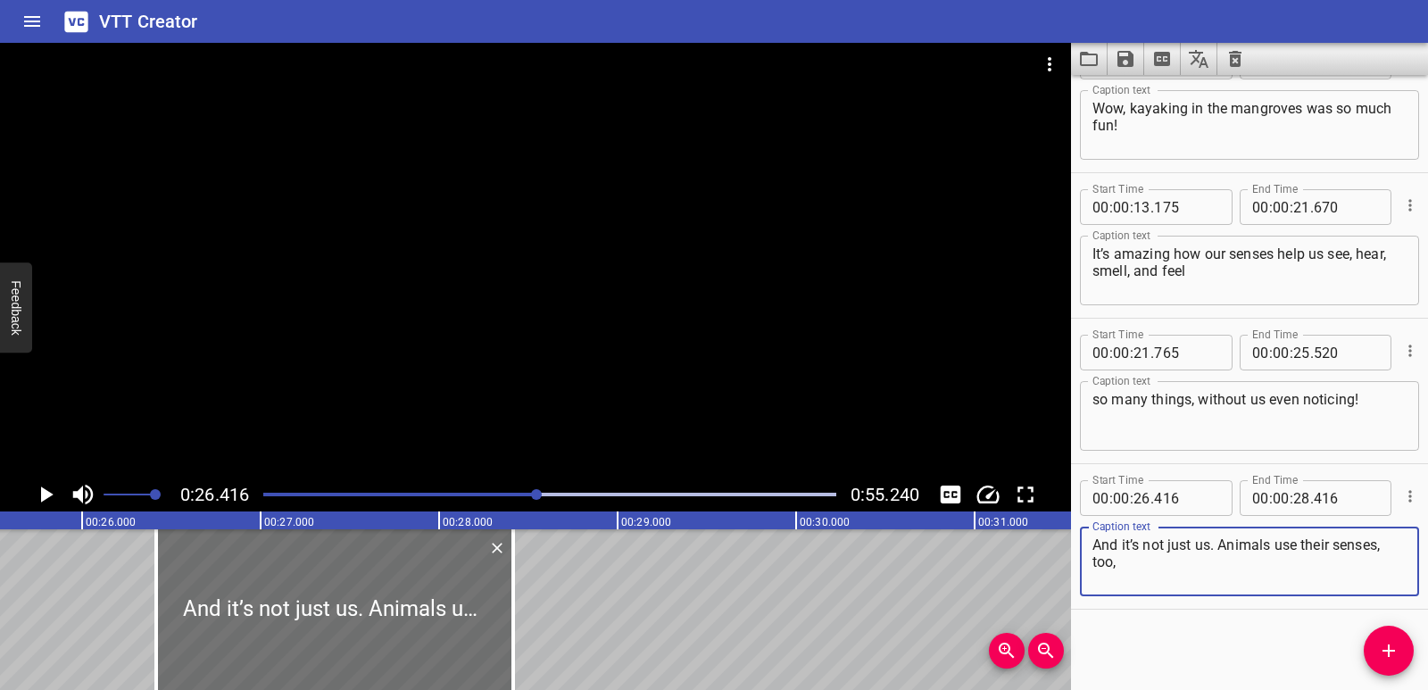
scroll to position [0, 4550]
type textarea "And it’s not just us. Animals use their senses, too,"
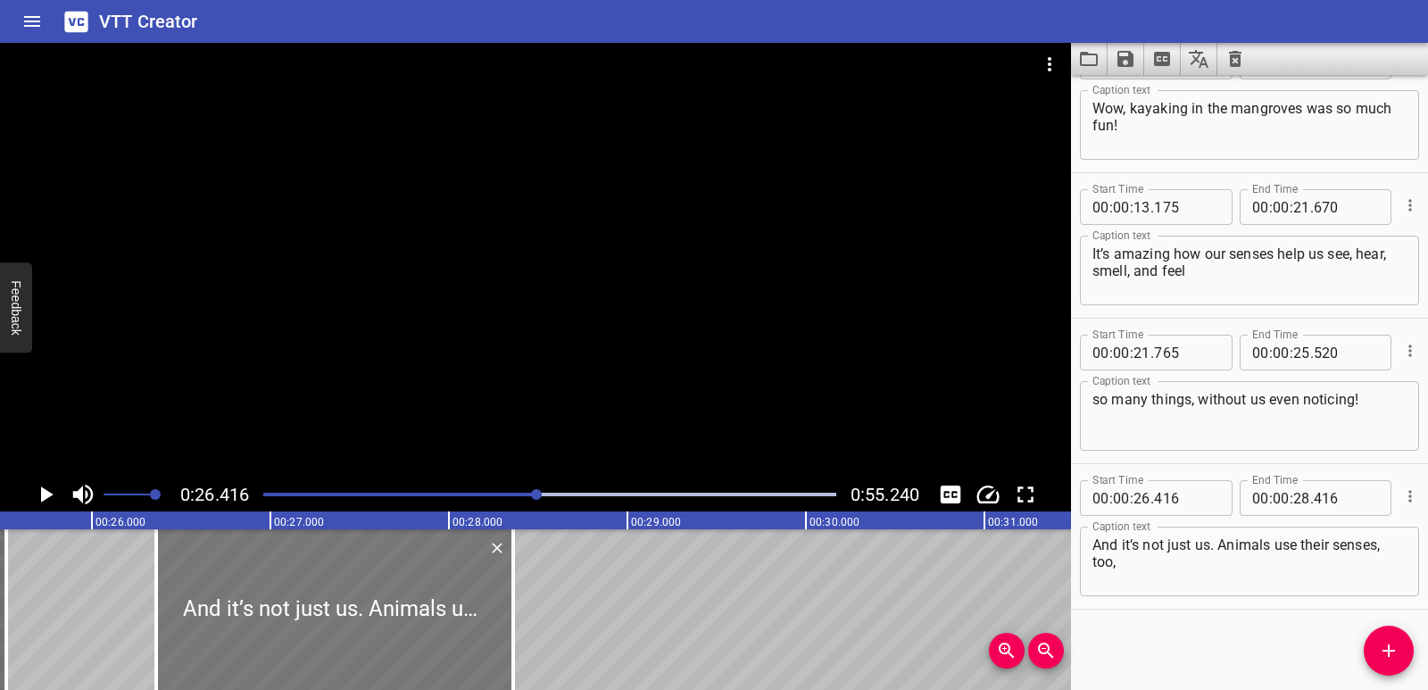
drag, startPoint x: 497, startPoint y: 641, endPoint x: 487, endPoint y: 640, distance: 9.9
click at [487, 640] on div at bounding box center [334, 609] width 357 height 161
type input "361"
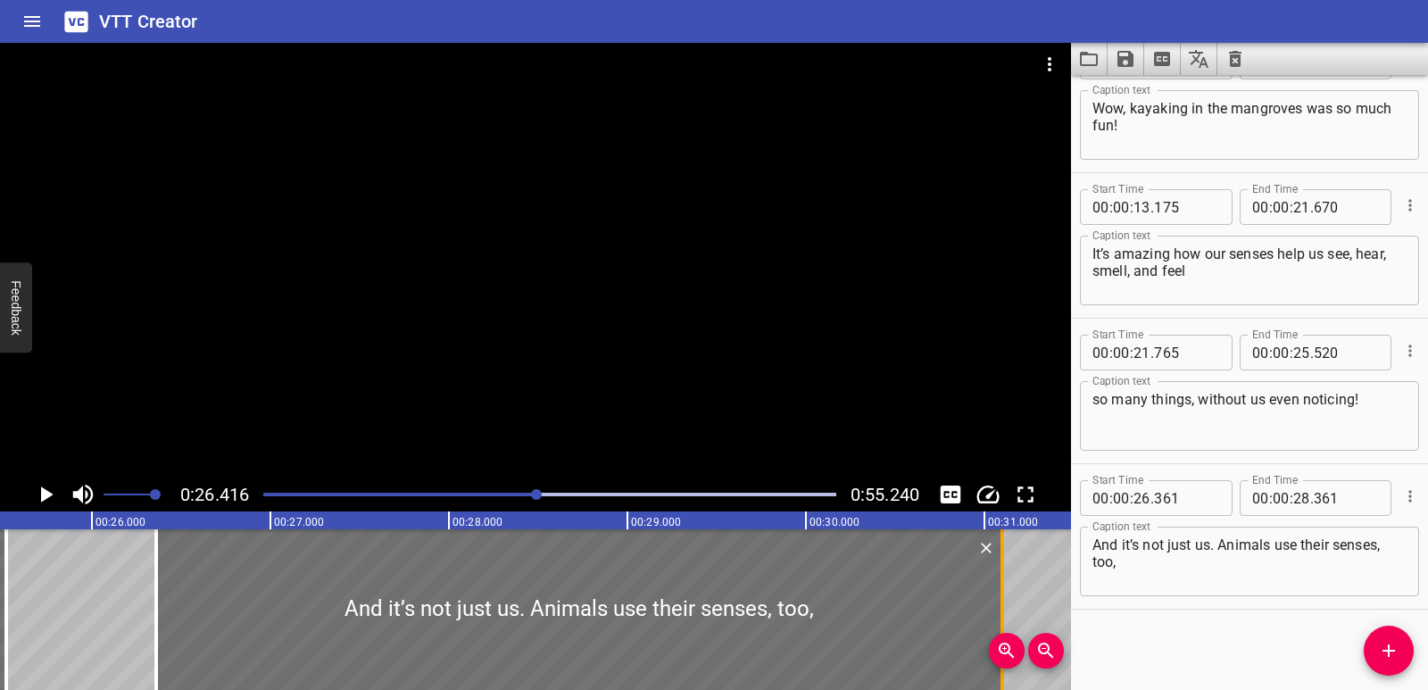
drag, startPoint x: 519, startPoint y: 620, endPoint x: 1008, endPoint y: 624, distance: 489.2
click at [1008, 624] on div at bounding box center [1002, 609] width 18 height 161
type input "31"
type input "101"
click at [88, 624] on div "The Nervous System Wow, kayaking in the mangroves was so much fun! It’s amazing…" at bounding box center [805, 609] width 10711 height 161
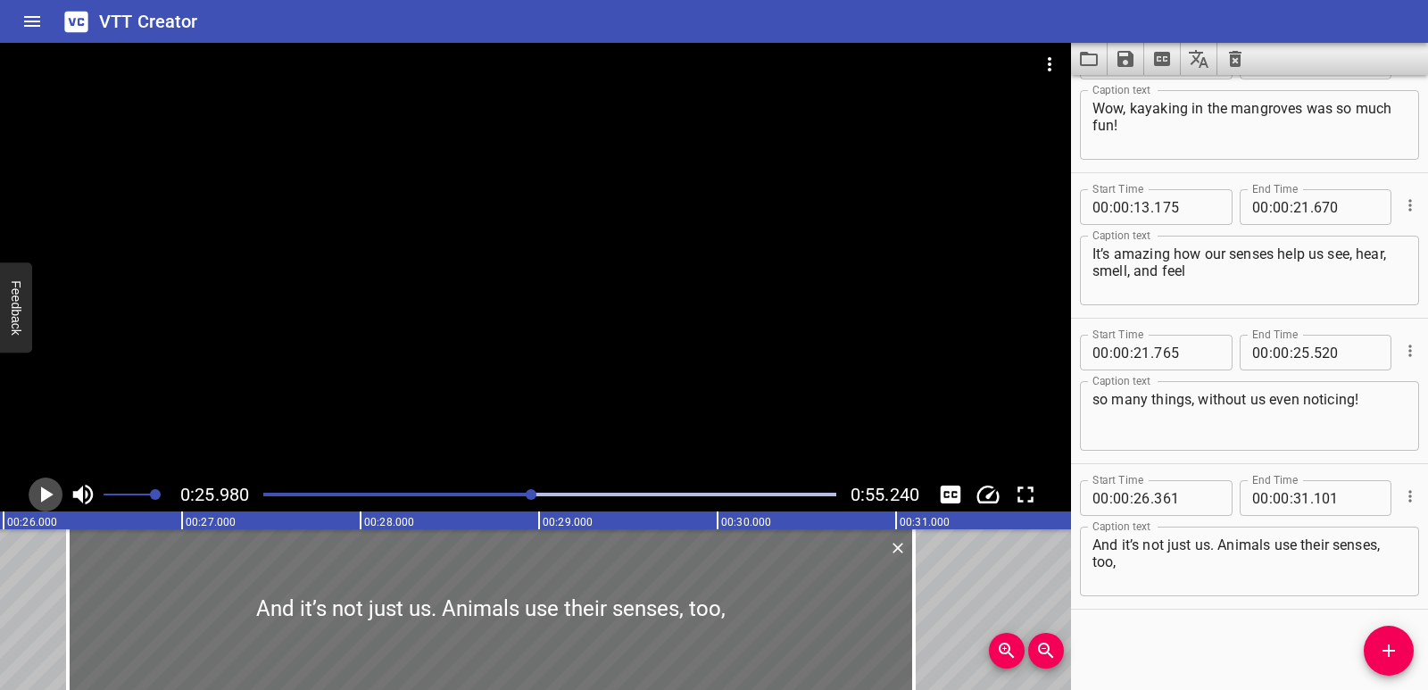
click at [44, 495] on icon "Play/Pause" at bounding box center [47, 494] width 12 height 16
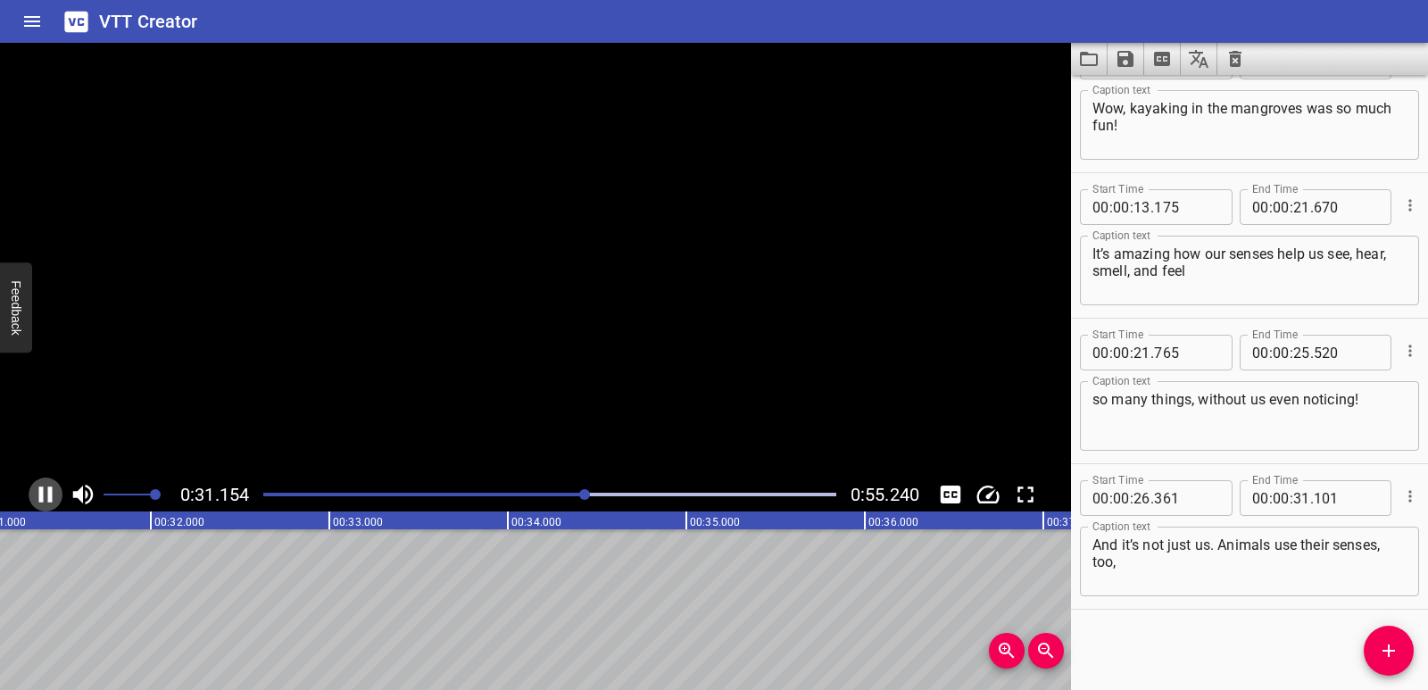
click at [44, 495] on icon "Play/Pause" at bounding box center [45, 494] width 27 height 27
click at [1381, 661] on icon "Add Cue" at bounding box center [1388, 650] width 21 height 21
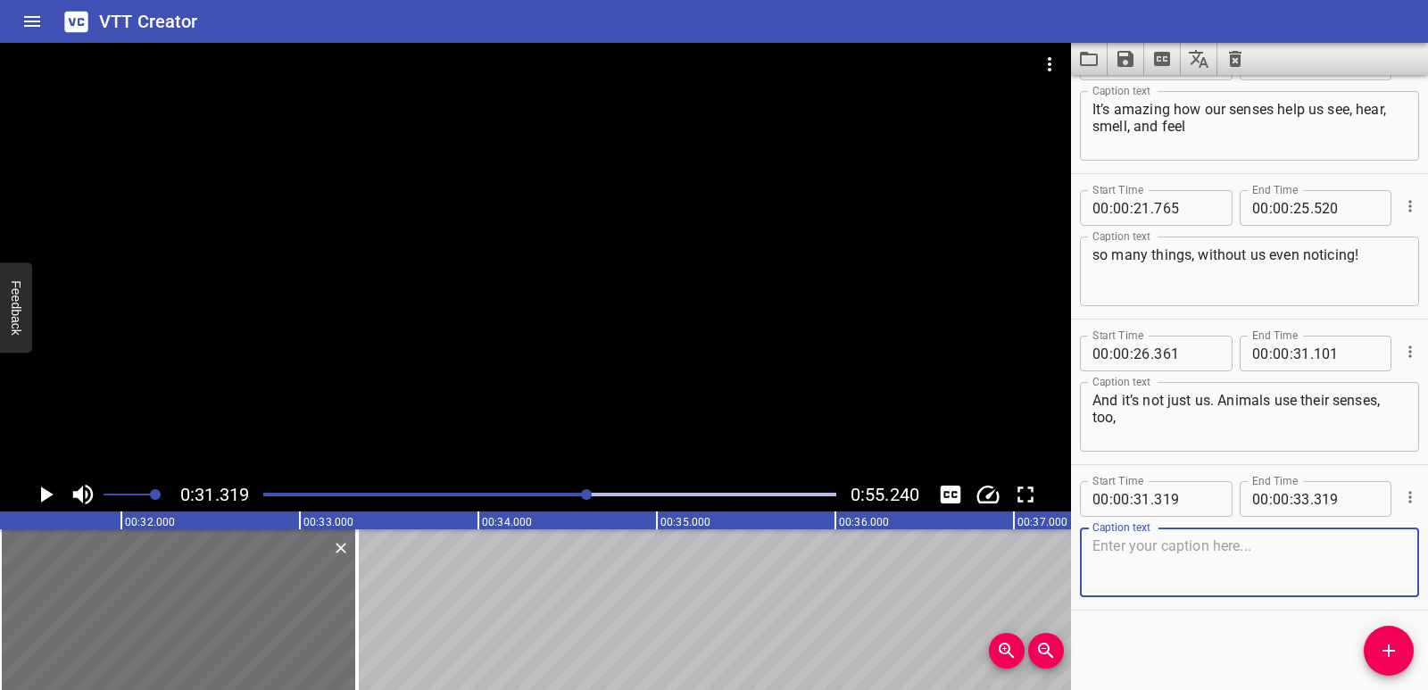
scroll to position [342, 0]
click at [1120, 565] on textarea at bounding box center [1250, 561] width 314 height 51
click at [1194, 557] on textarea at bounding box center [1250, 561] width 314 height 51
paste textarea "to collect information from their environment."
click at [1100, 546] on textarea "to collect information from their environment." at bounding box center [1250, 561] width 314 height 51
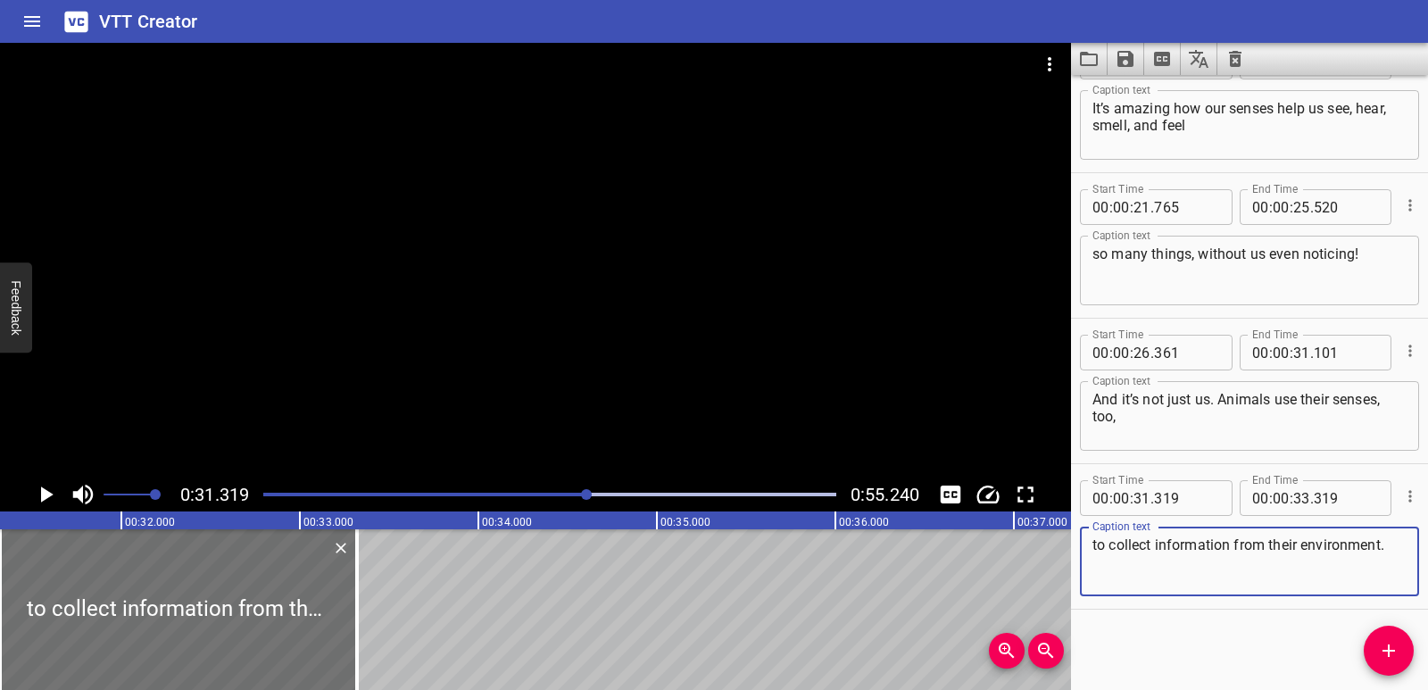
click at [1098, 544] on textarea "to collect information from their environment." at bounding box center [1250, 561] width 314 height 51
click at [1392, 549] on textarea "to collect information from their environment." at bounding box center [1250, 561] width 314 height 51
type textarea "to collect information from their environment."
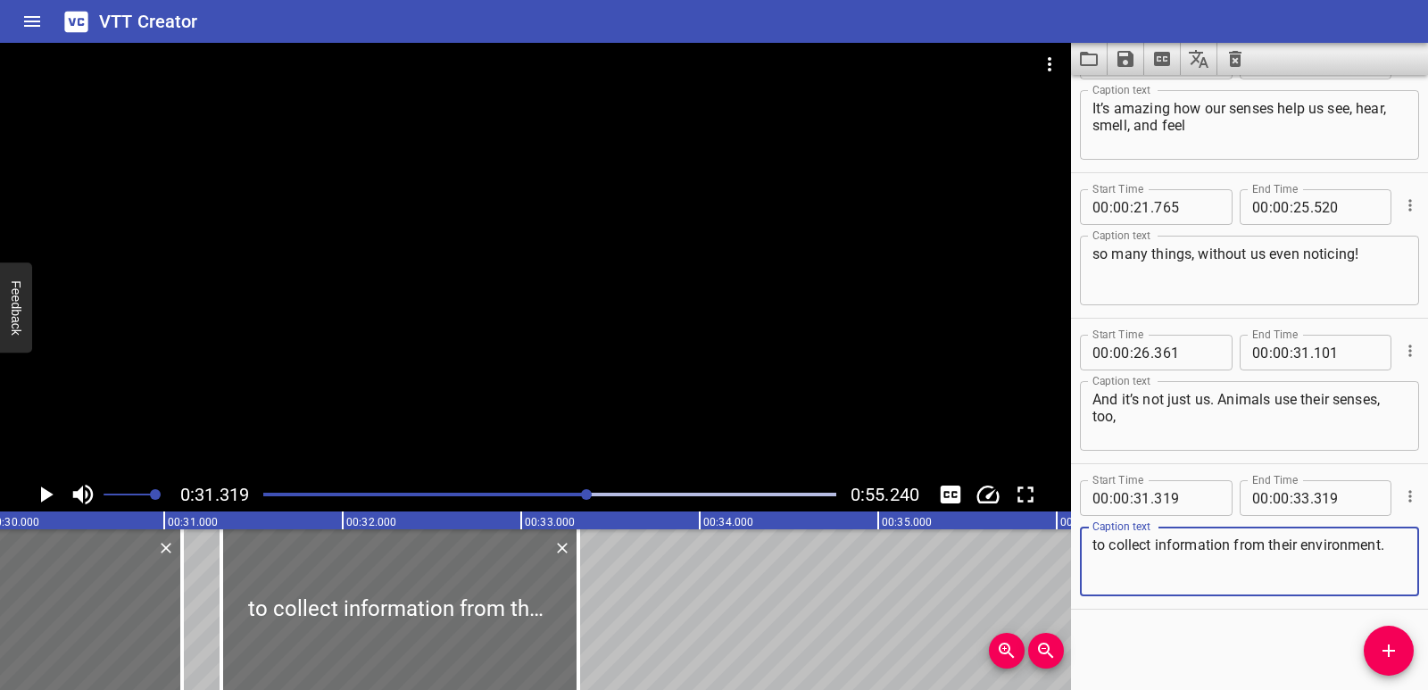
scroll to position [0, 5360]
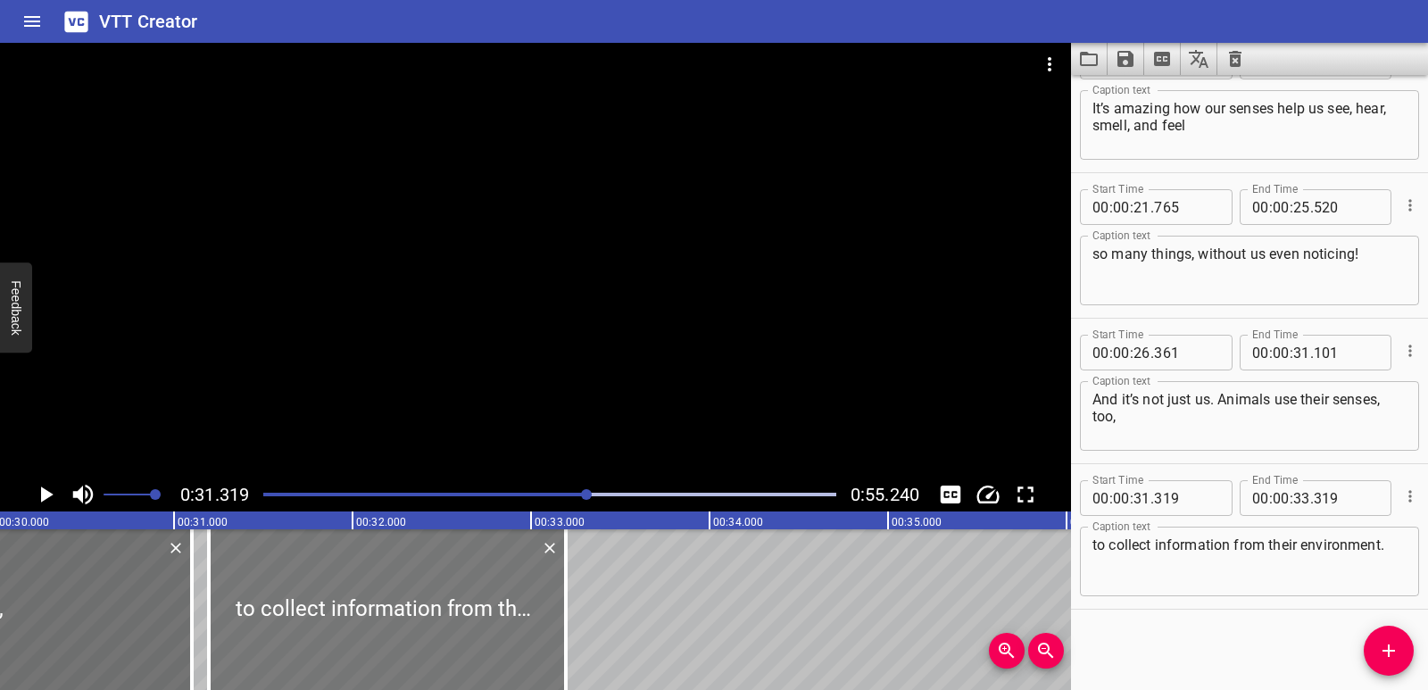
drag, startPoint x: 578, startPoint y: 642, endPoint x: 555, endPoint y: 639, distance: 23.4
click at [555, 639] on div at bounding box center [387, 609] width 357 height 161
type input "189"
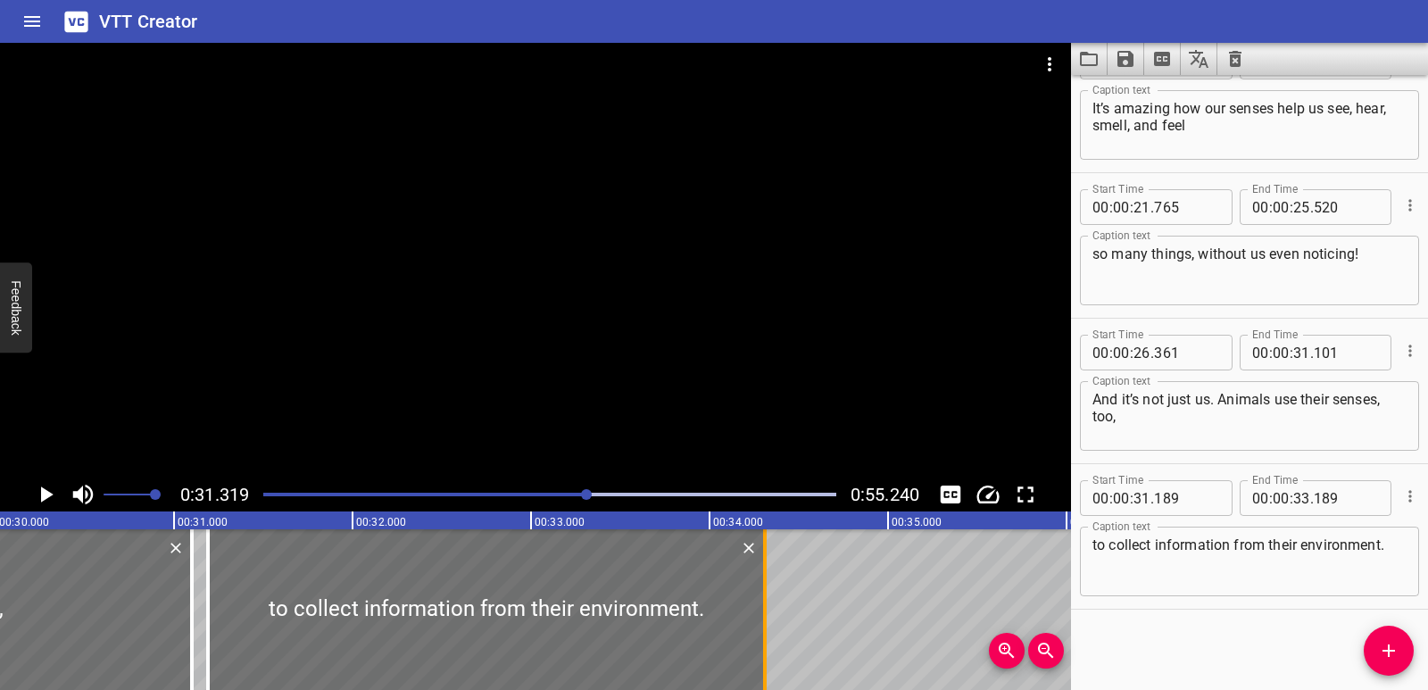
drag, startPoint x: 570, startPoint y: 636, endPoint x: 770, endPoint y: 642, distance: 200.0
click at [770, 642] on div at bounding box center [765, 609] width 18 height 161
type input "34"
type input "309"
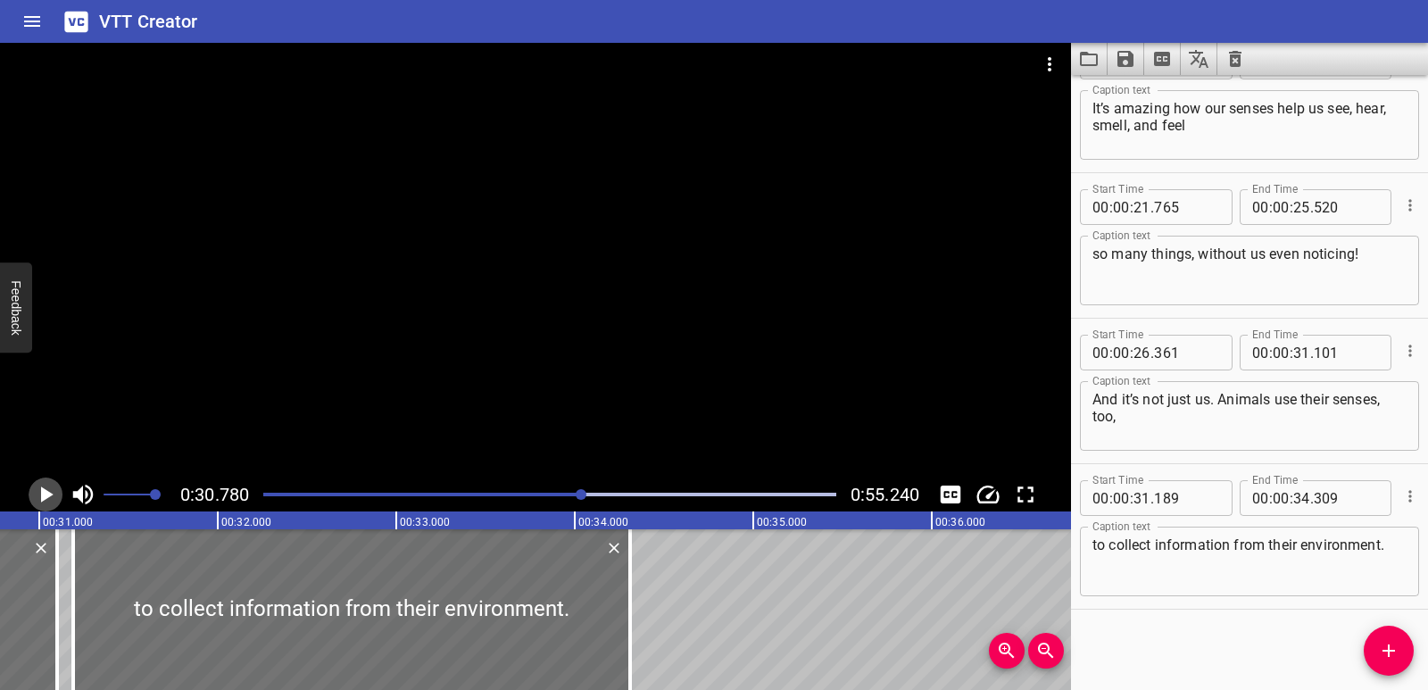
click at [50, 495] on icon "Play/Pause" at bounding box center [47, 494] width 12 height 16
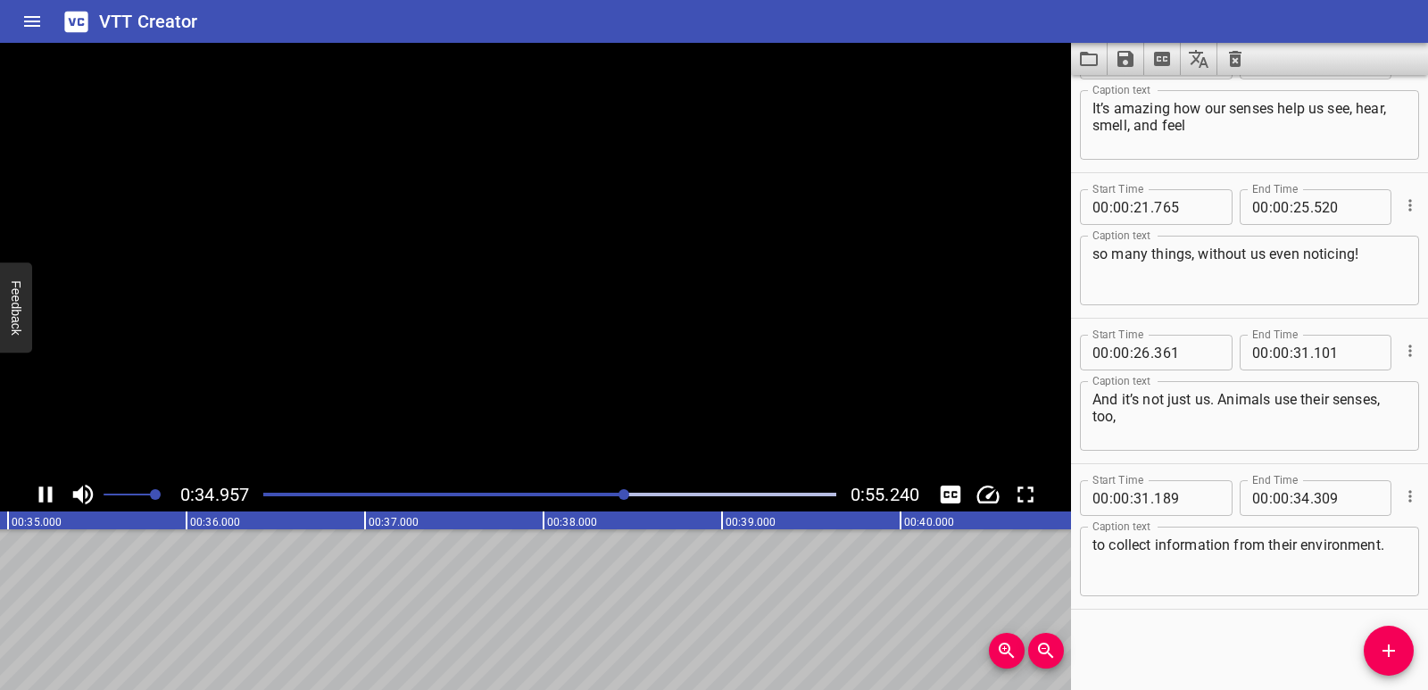
click at [50, 495] on icon "Play/Pause" at bounding box center [45, 494] width 13 height 16
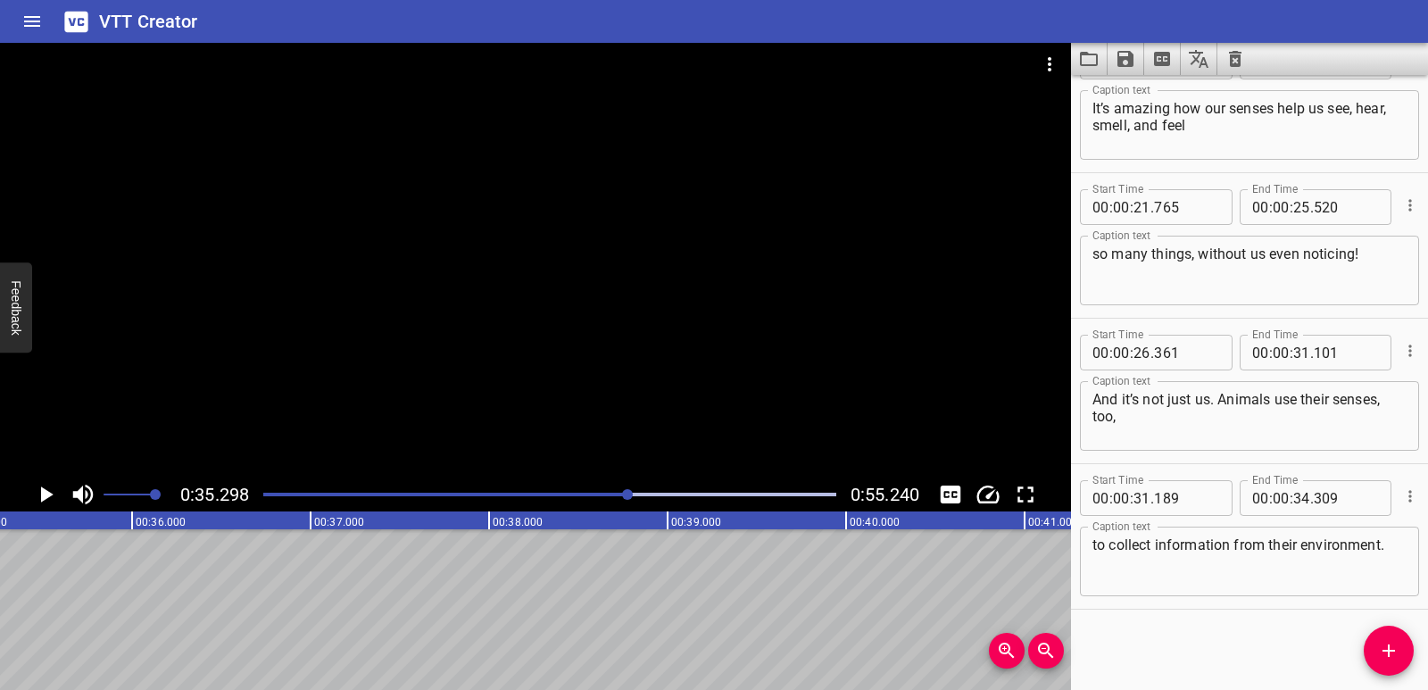
scroll to position [0, 6302]
click at [1370, 657] on span "Add Cue" at bounding box center [1389, 650] width 50 height 21
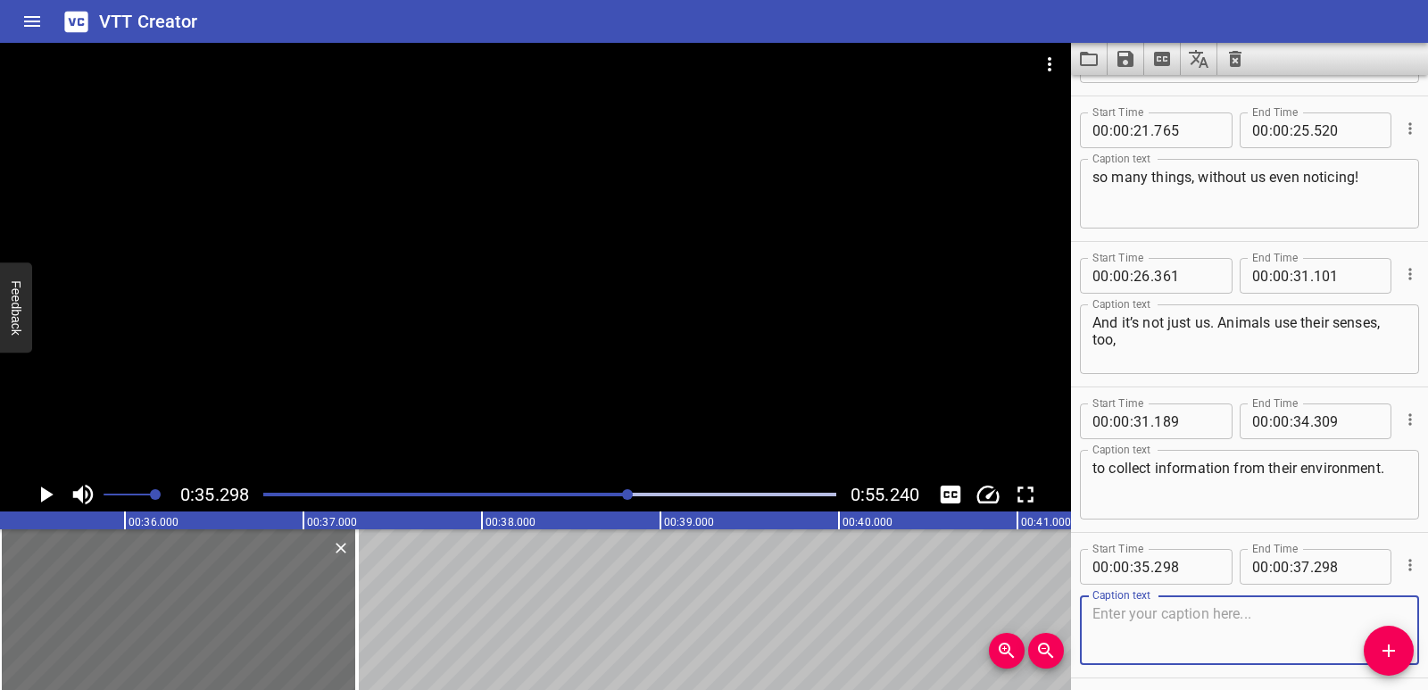
scroll to position [487, 0]
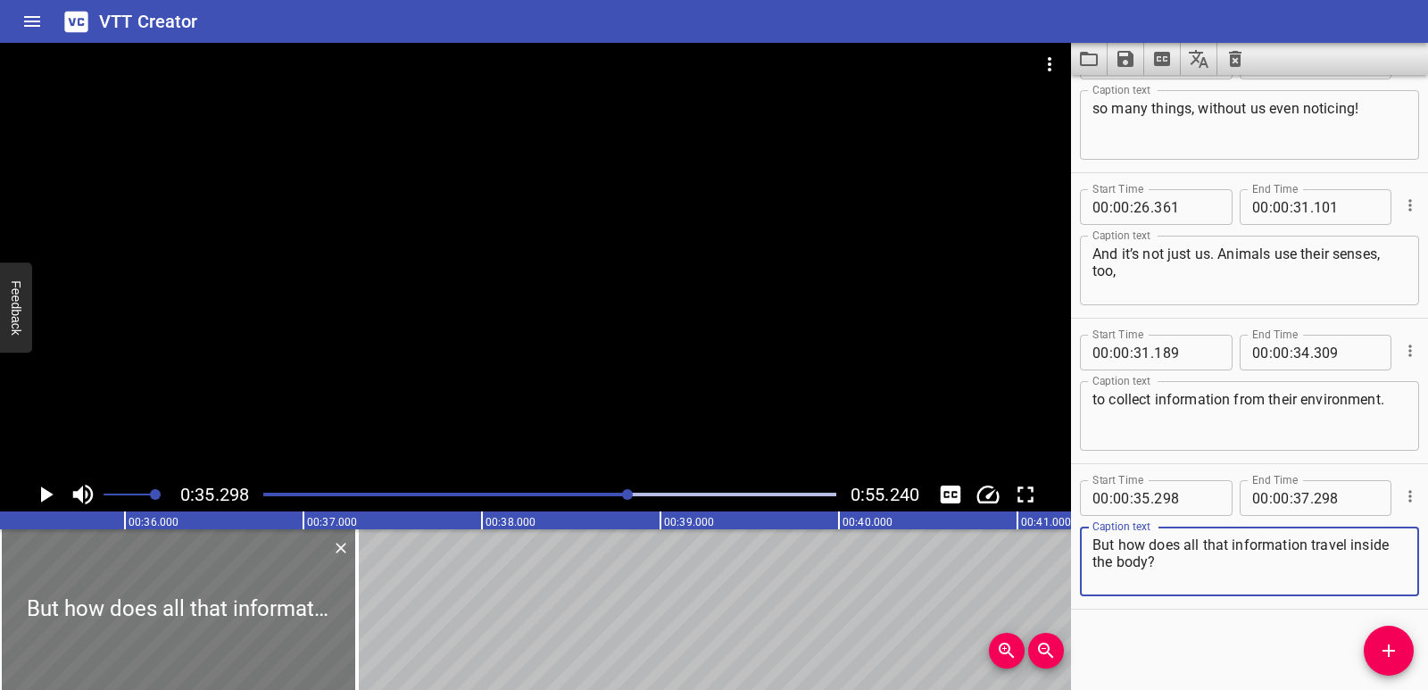
type textarea "But how does all that information travel inside the body?"
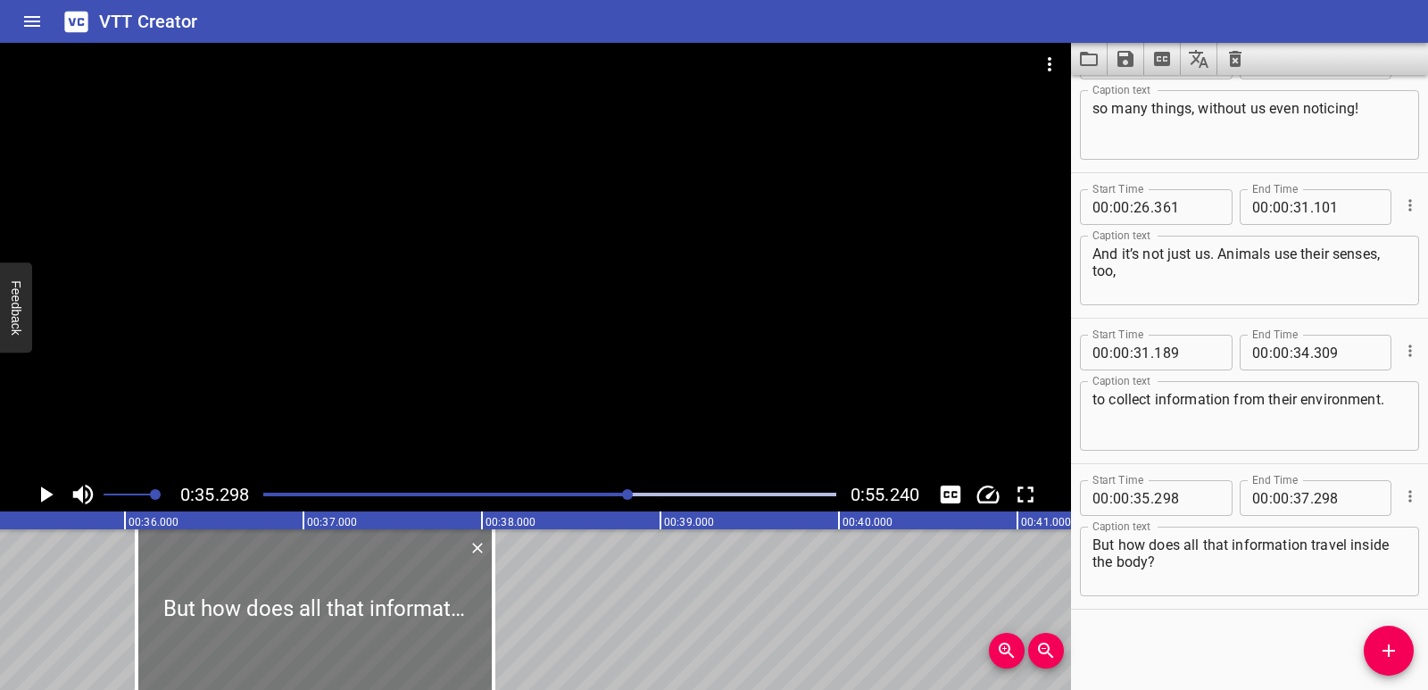
drag, startPoint x: 238, startPoint y: 618, endPoint x: 277, endPoint y: 622, distance: 38.6
click at [277, 622] on div at bounding box center [315, 609] width 357 height 161
type input "36"
type input "063"
type input "38"
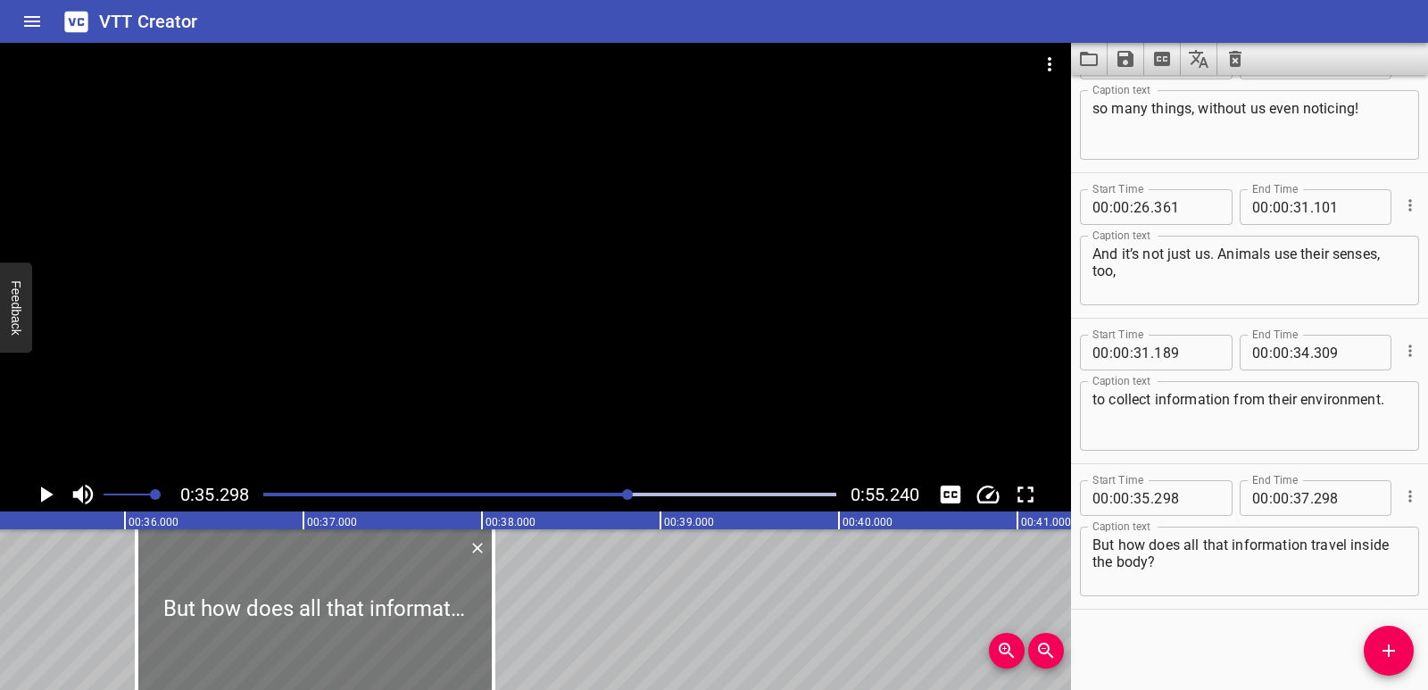
type input "063"
drag, startPoint x: 274, startPoint y: 622, endPoint x: 265, endPoint y: 621, distance: 9.0
click at [265, 621] on div at bounding box center [307, 609] width 357 height 161
type input "008"
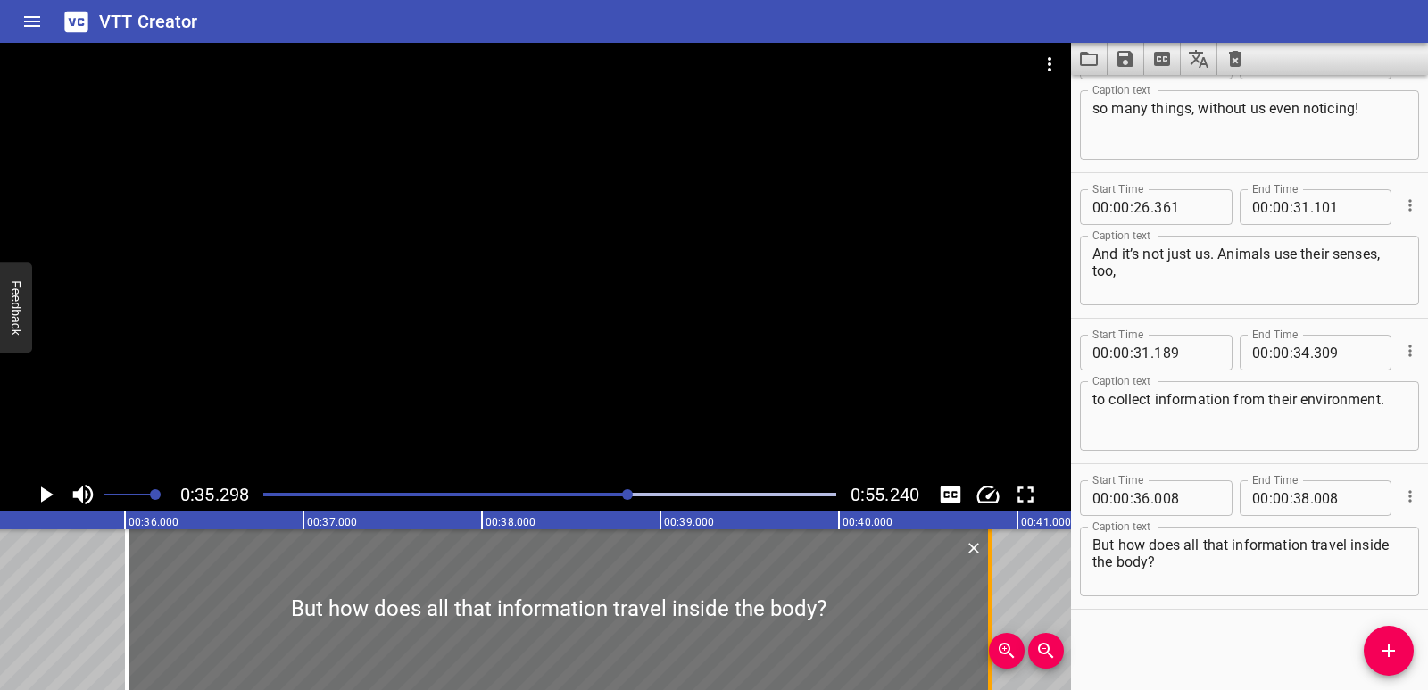
drag, startPoint x: 476, startPoint y: 613, endPoint x: 984, endPoint y: 617, distance: 507.9
click at [984, 617] on div at bounding box center [990, 609] width 18 height 161
type input "40"
type input "853"
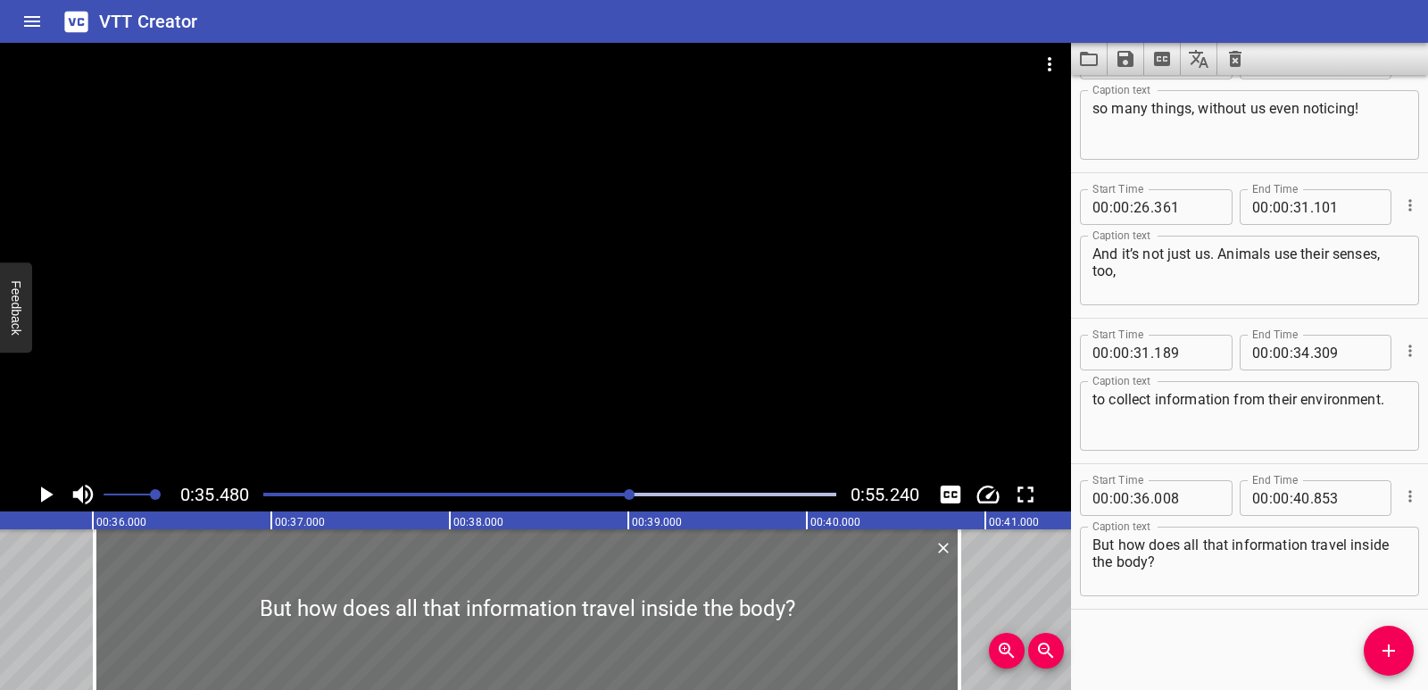
click at [38, 474] on div at bounding box center [535, 260] width 1071 height 435
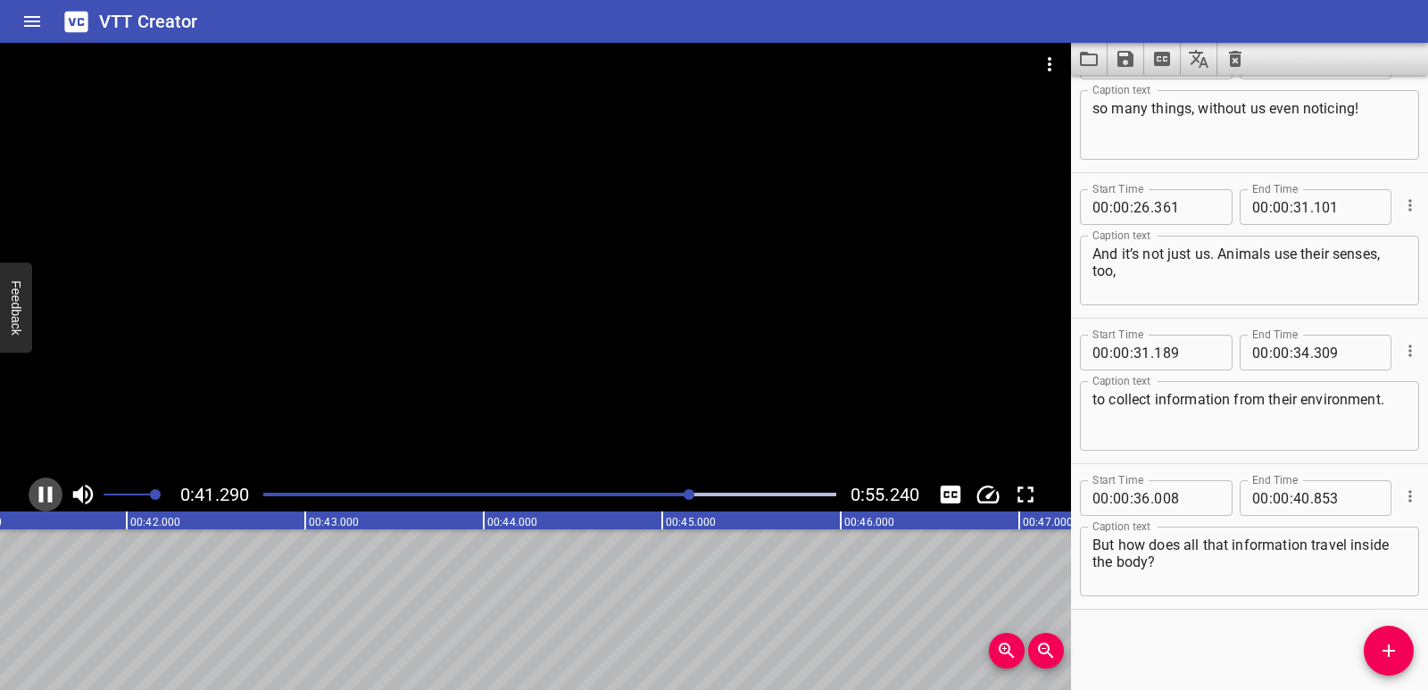
click at [52, 490] on icon "Play/Pause" at bounding box center [45, 494] width 13 height 16
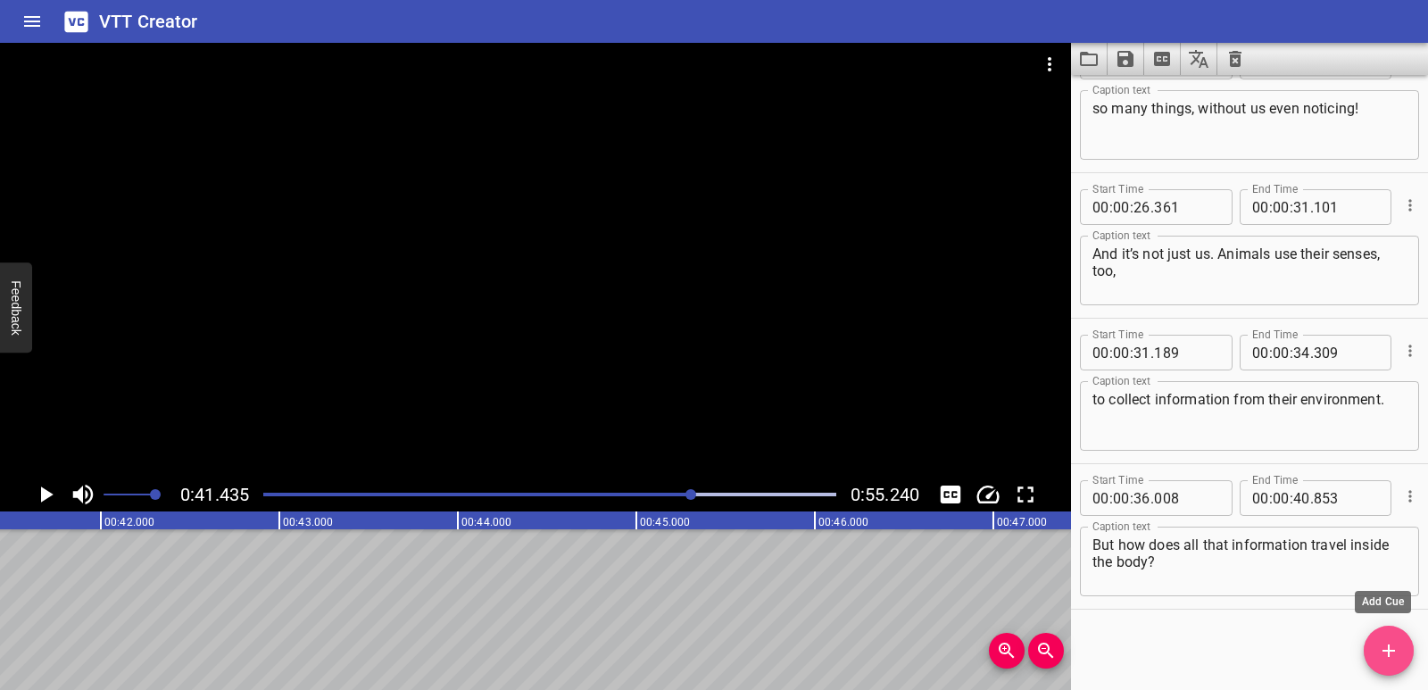
click at [1374, 640] on button "Add Cue" at bounding box center [1389, 651] width 50 height 50
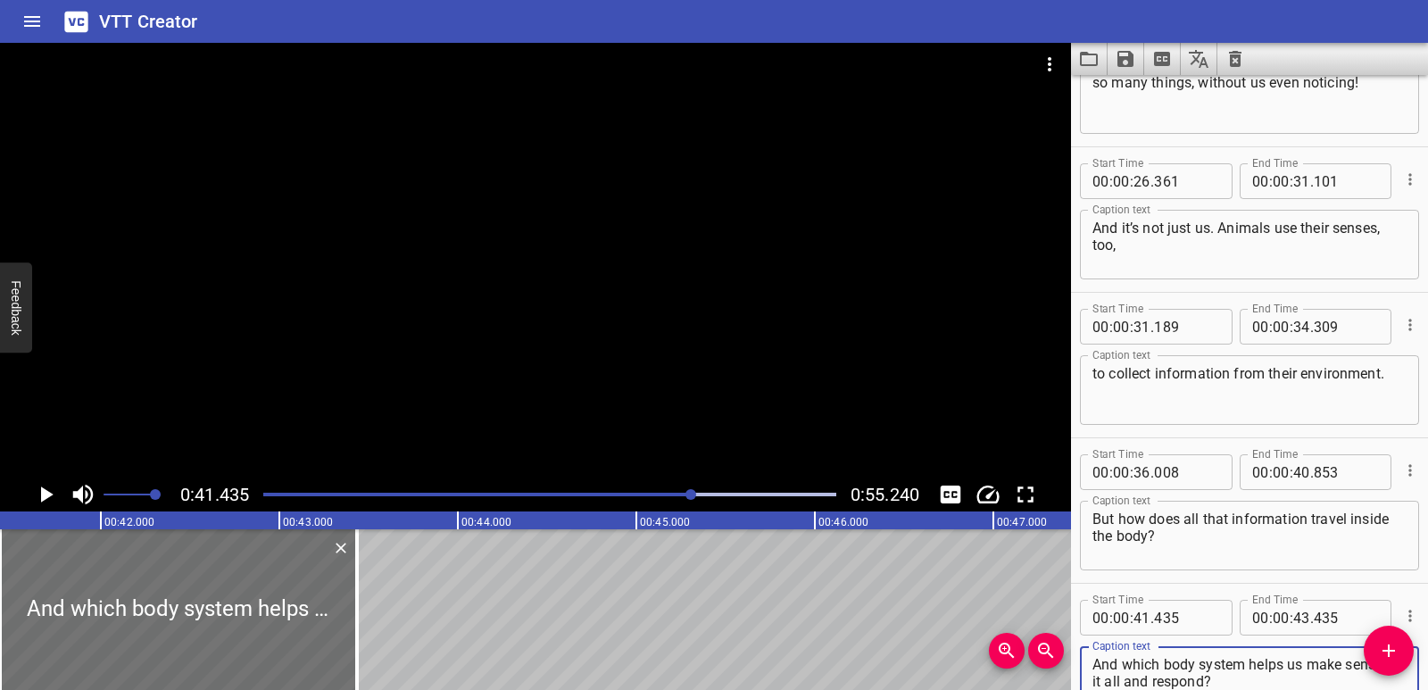
scroll to position [0, 7260]
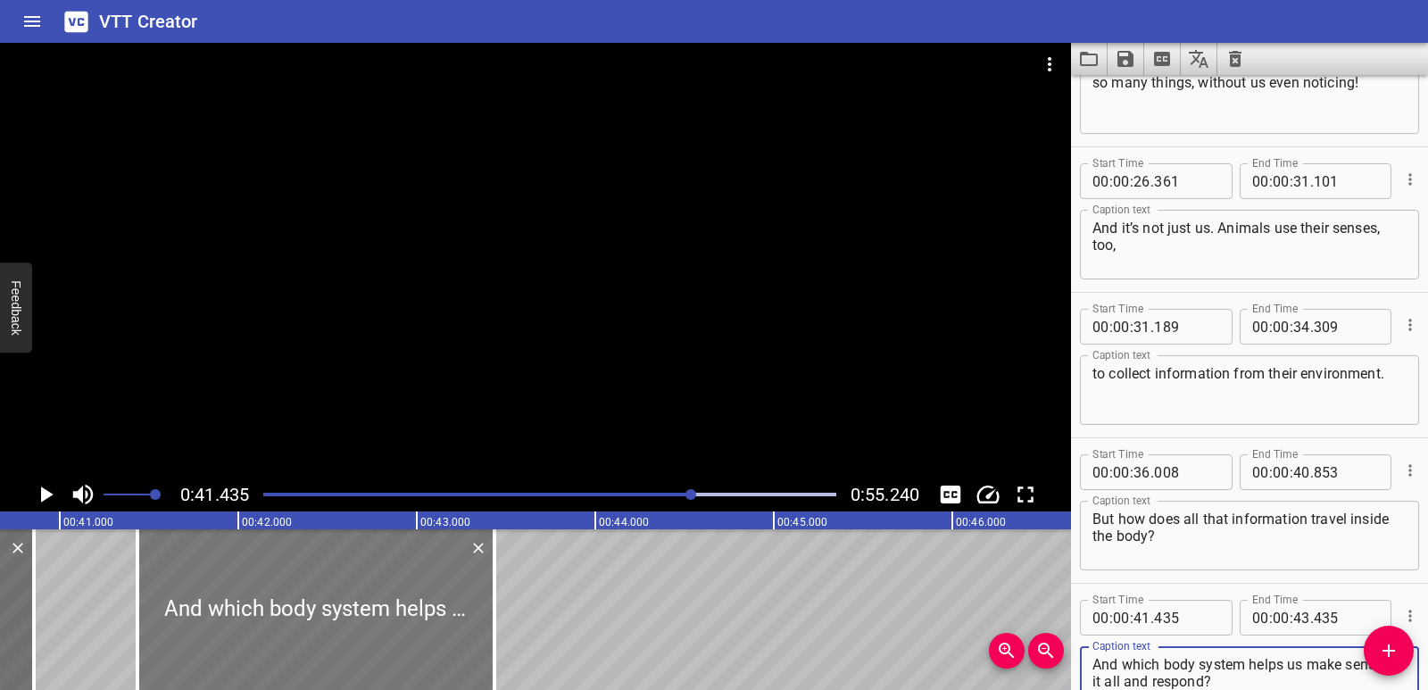
type textarea "And which body system helps us make sense of it all and respond?"
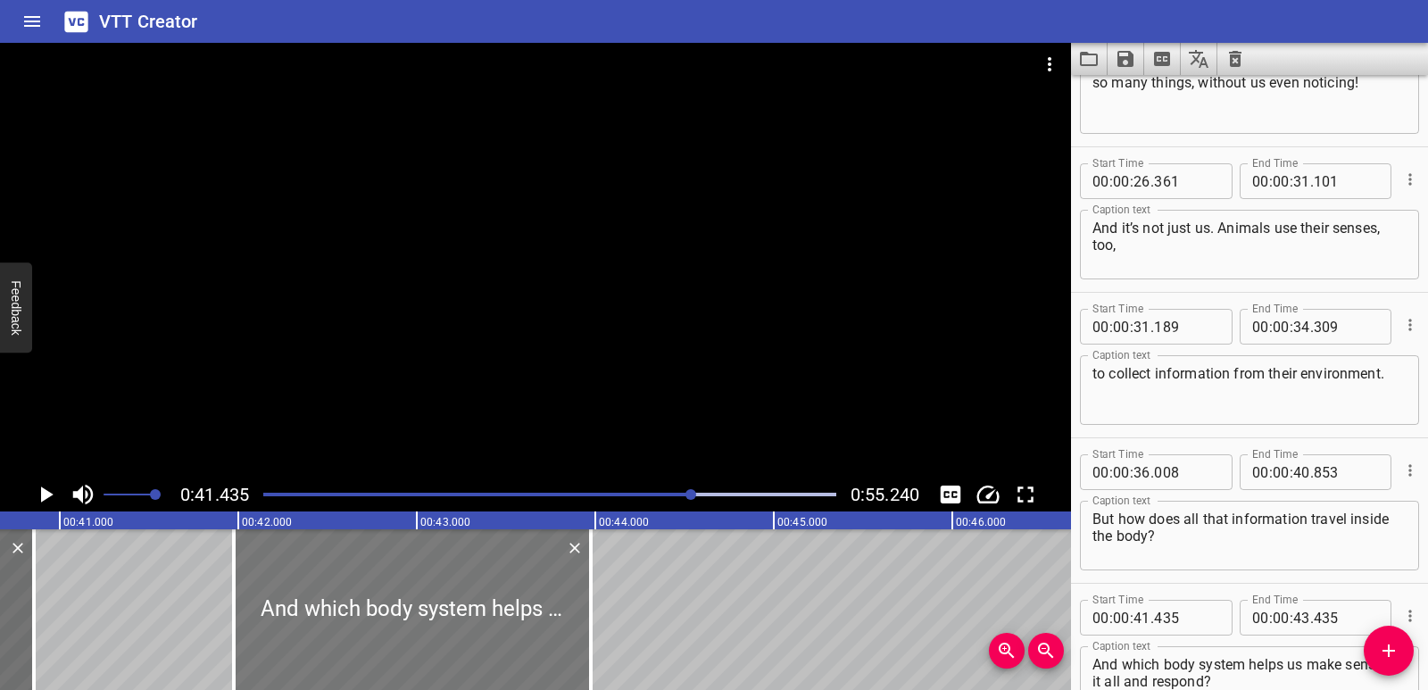
drag, startPoint x: 281, startPoint y: 561, endPoint x: 378, endPoint y: 574, distance: 97.2
click at [378, 574] on div at bounding box center [412, 609] width 357 height 161
type input "975"
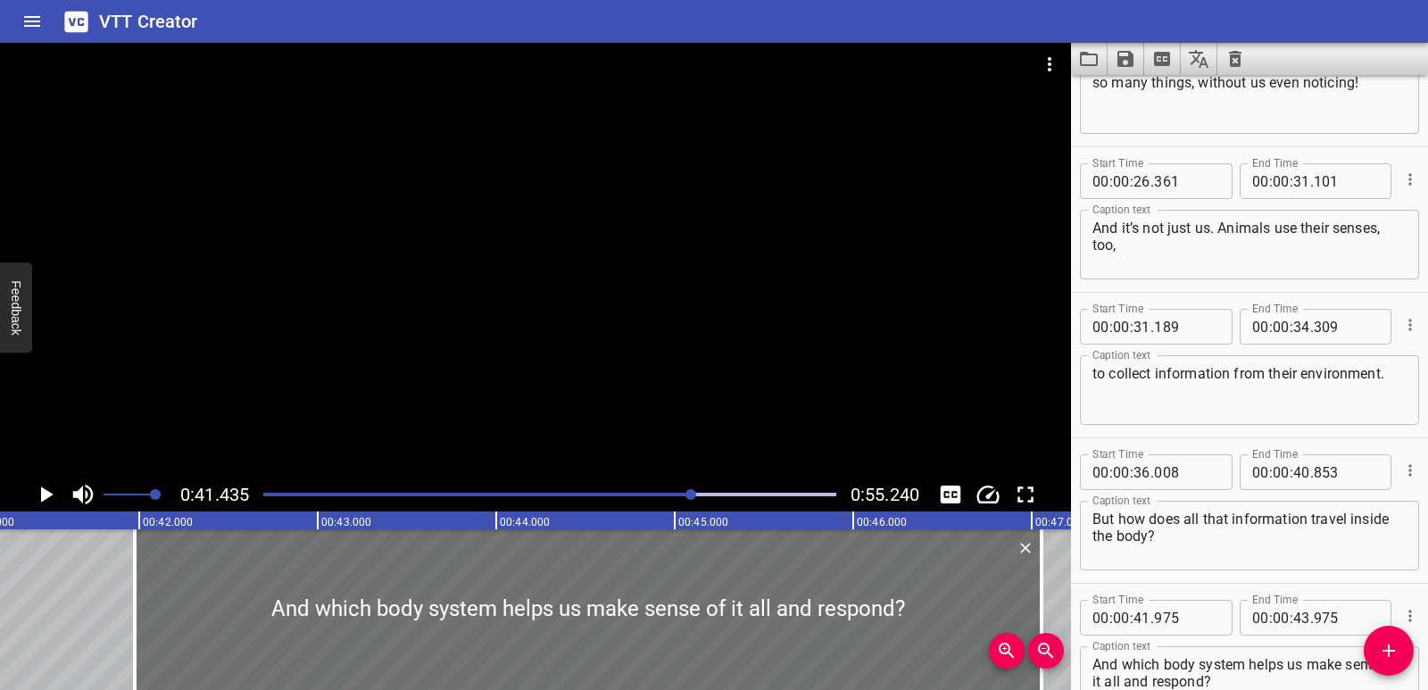
scroll to position [0, 7471]
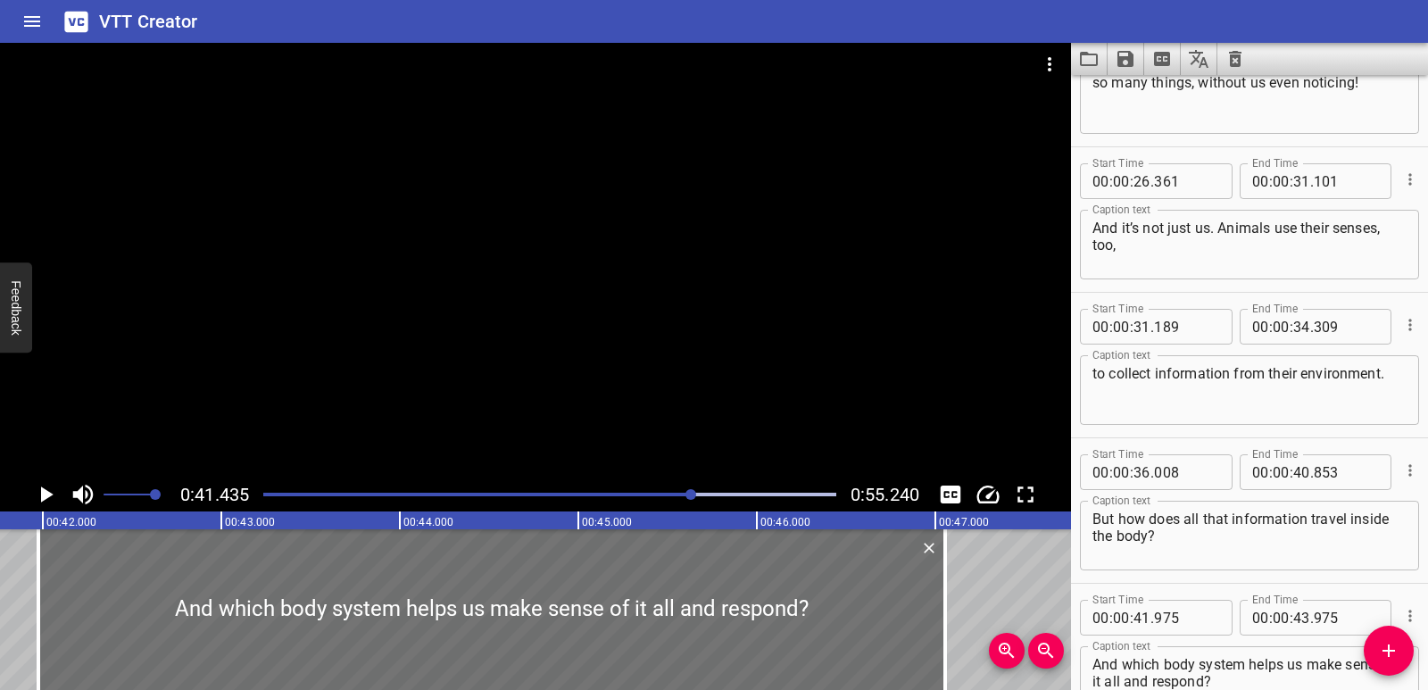
drag, startPoint x: 589, startPoint y: 594, endPoint x: 1065, endPoint y: 605, distance: 475.9
type input "47"
type input "825"
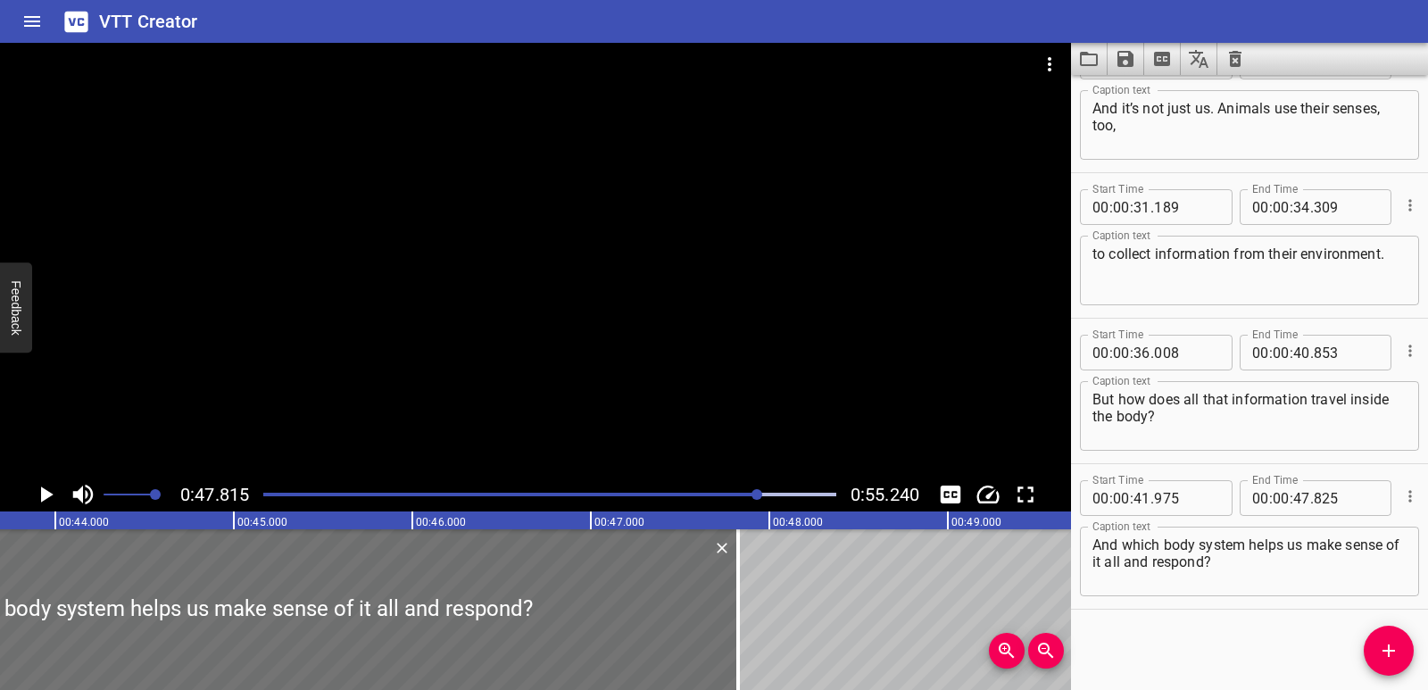
scroll to position [0, 7718]
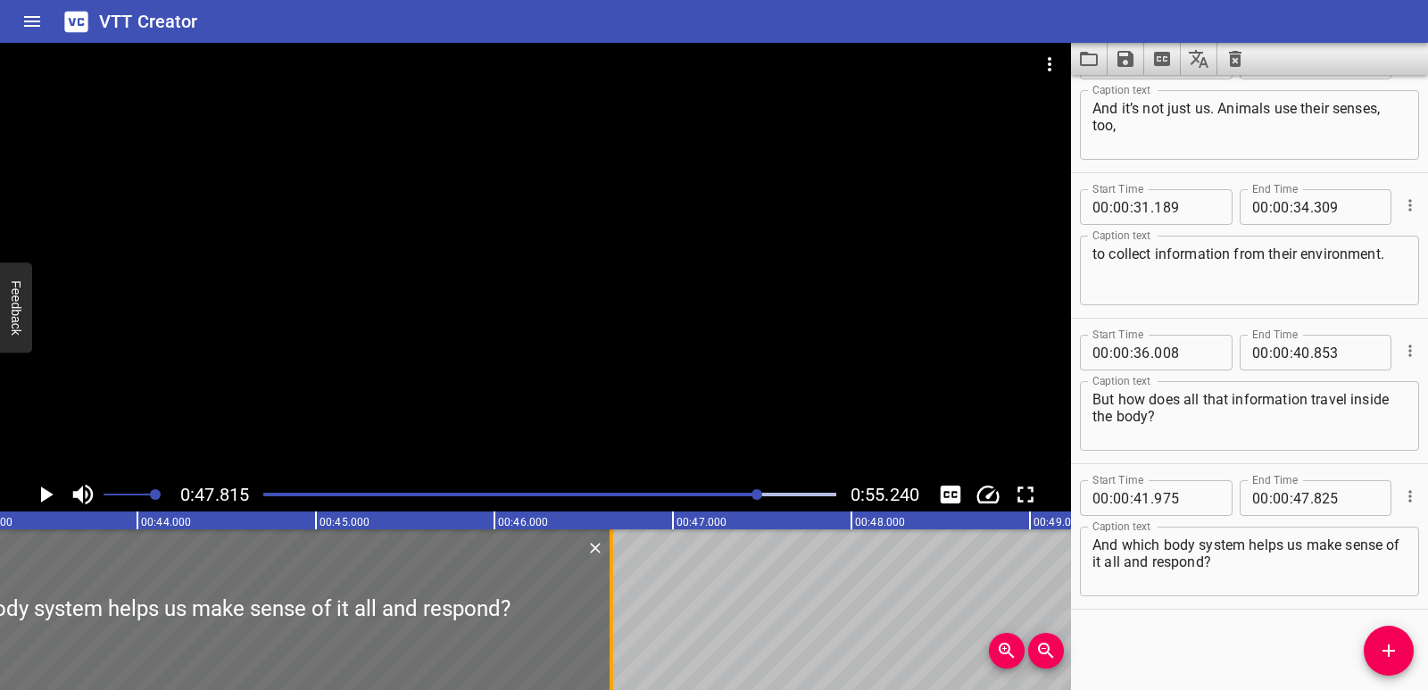
drag, startPoint x: 815, startPoint y: 636, endPoint x: 605, endPoint y: 628, distance: 210.0
click at [605, 628] on div at bounding box center [612, 609] width 18 height 161
type input "46"
type input "650"
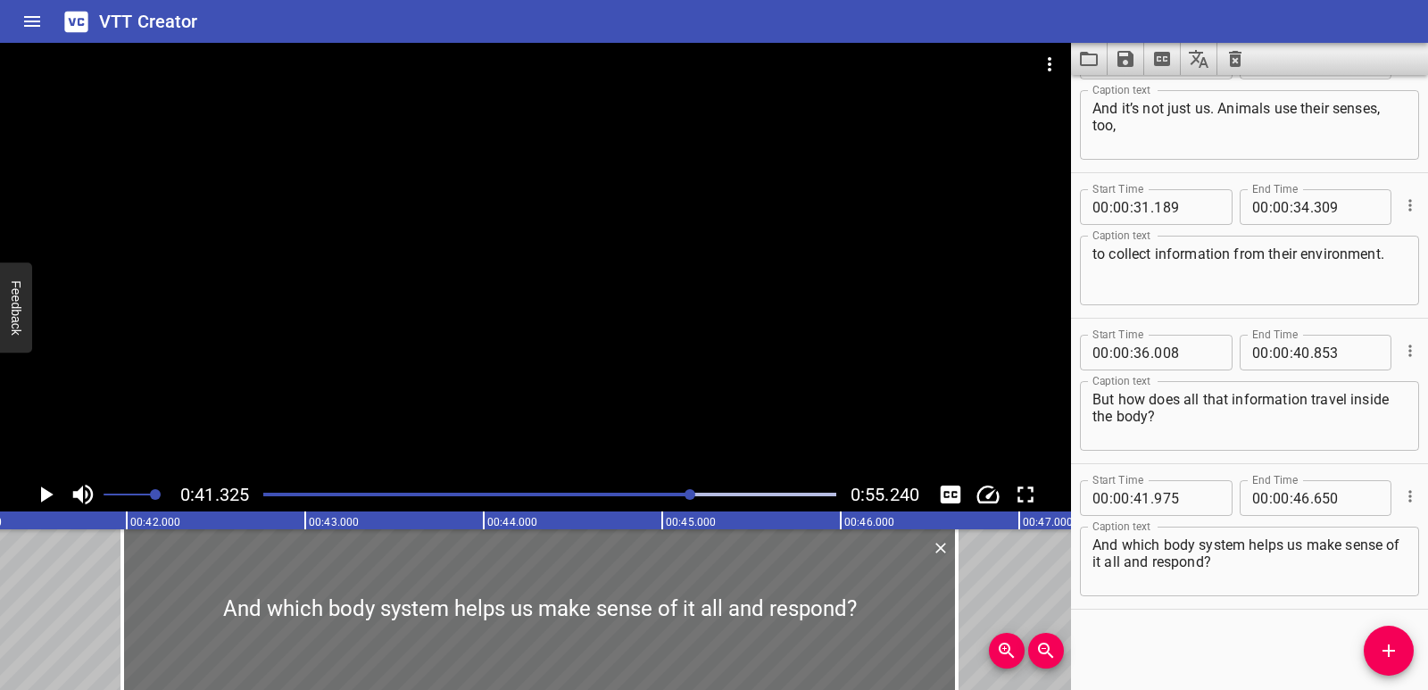
scroll to position [0, 7377]
click at [14, 486] on div "0:41.325 0:55.240" at bounding box center [535, 495] width 1071 height 34
click at [55, 503] on icon "Play/Pause" at bounding box center [45, 494] width 27 height 27
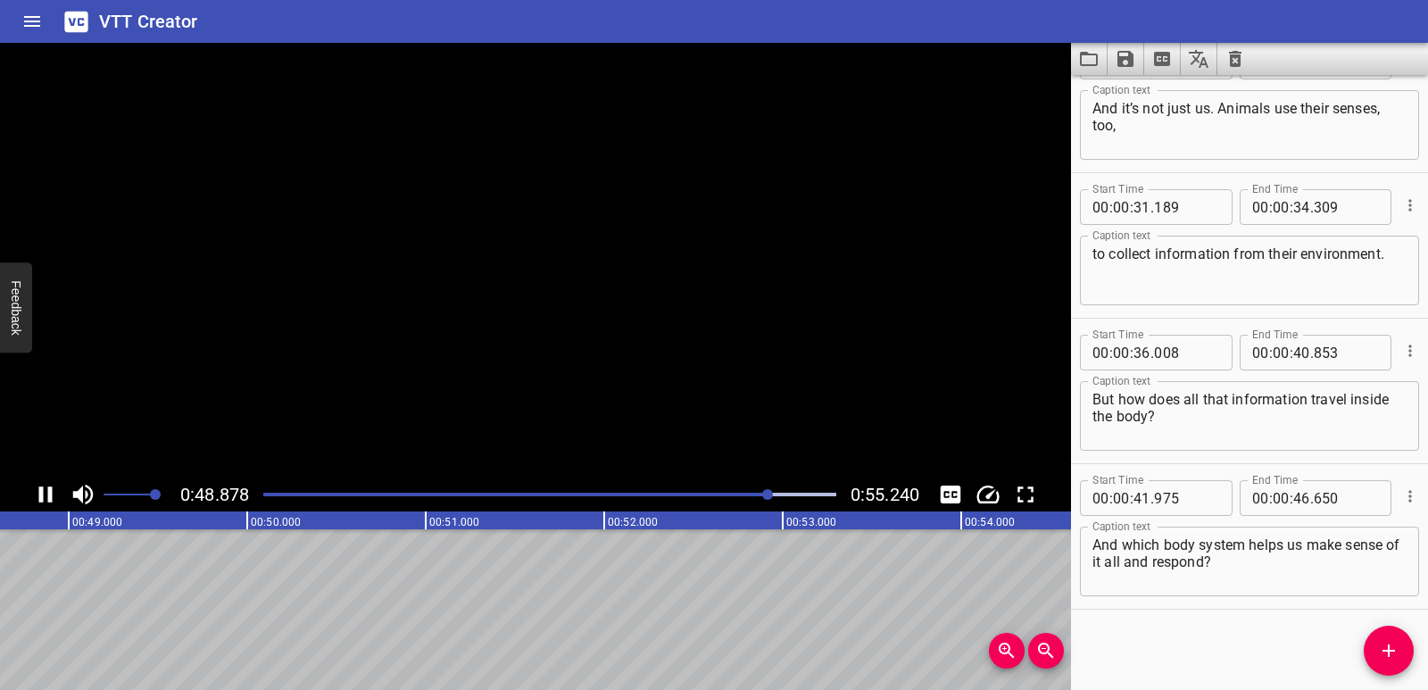
click at [55, 503] on icon "Play/Pause" at bounding box center [45, 494] width 27 height 27
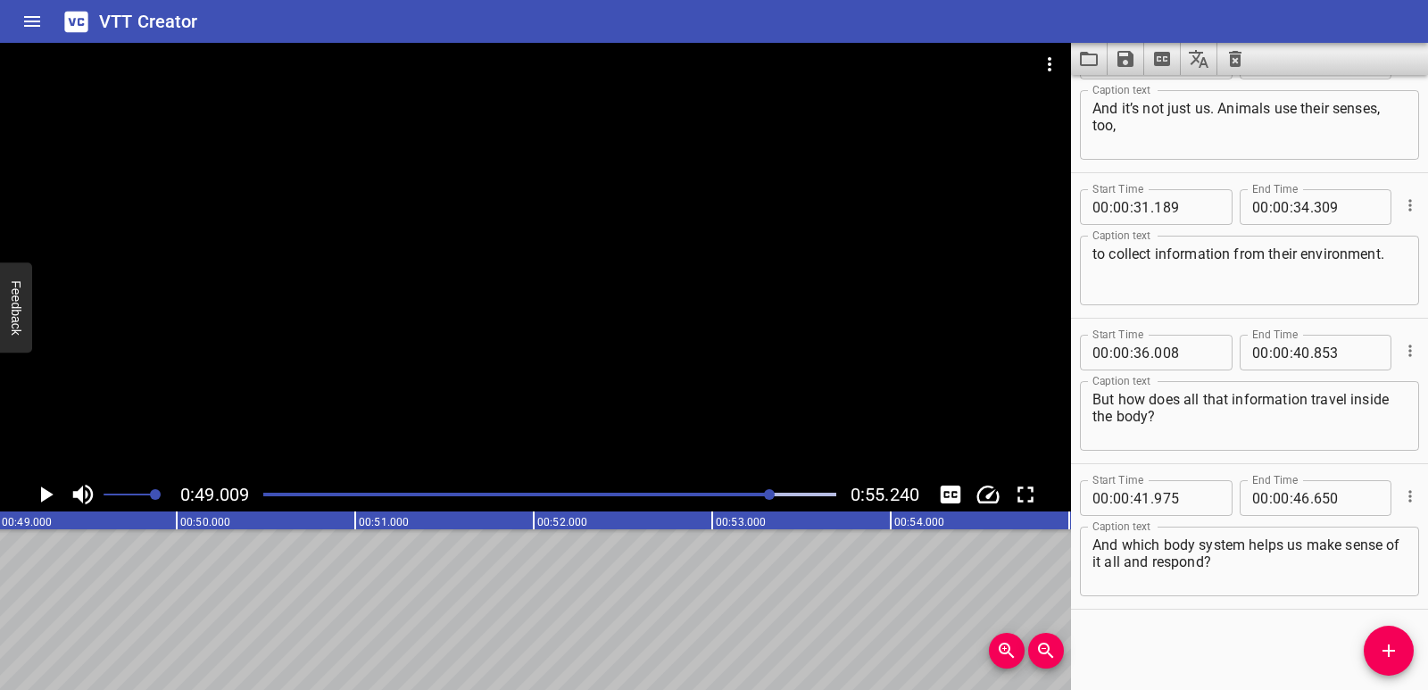
click at [47, 495] on icon "Play/Pause" at bounding box center [47, 494] width 12 height 16
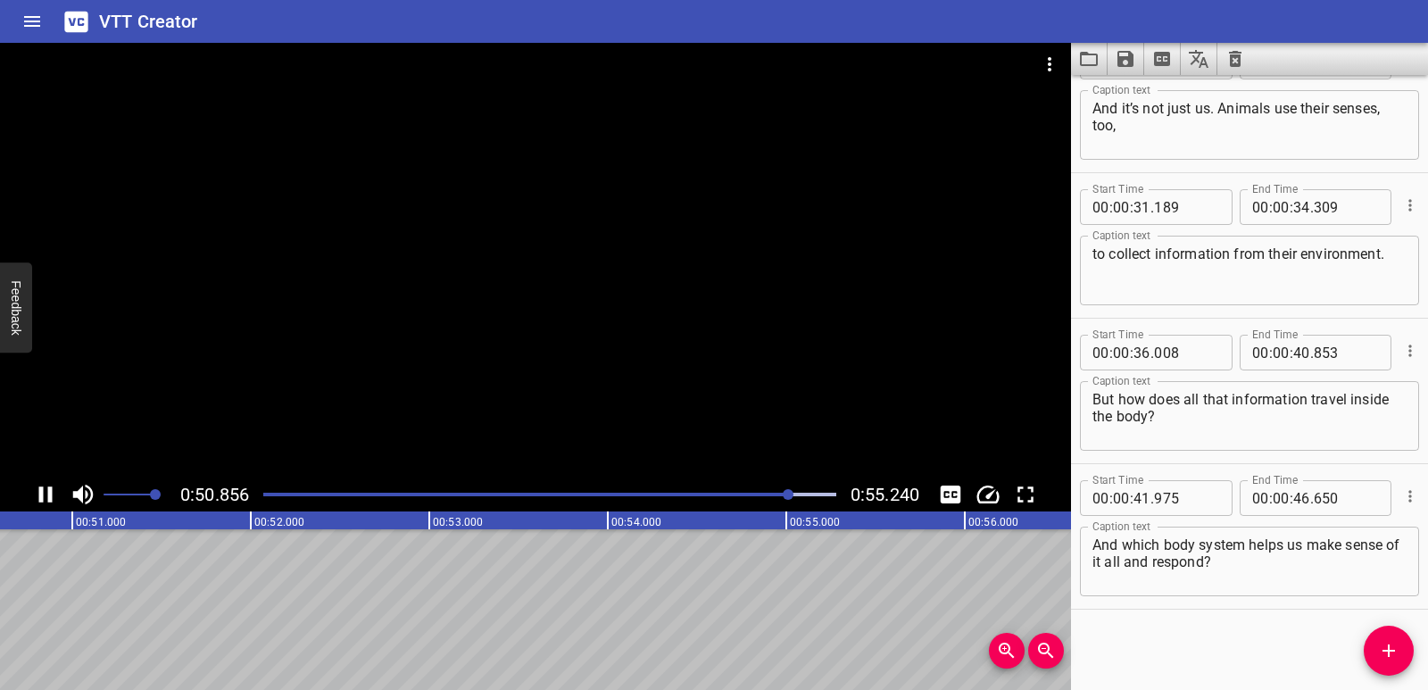
click at [50, 487] on icon "Play/Pause" at bounding box center [45, 494] width 13 height 16
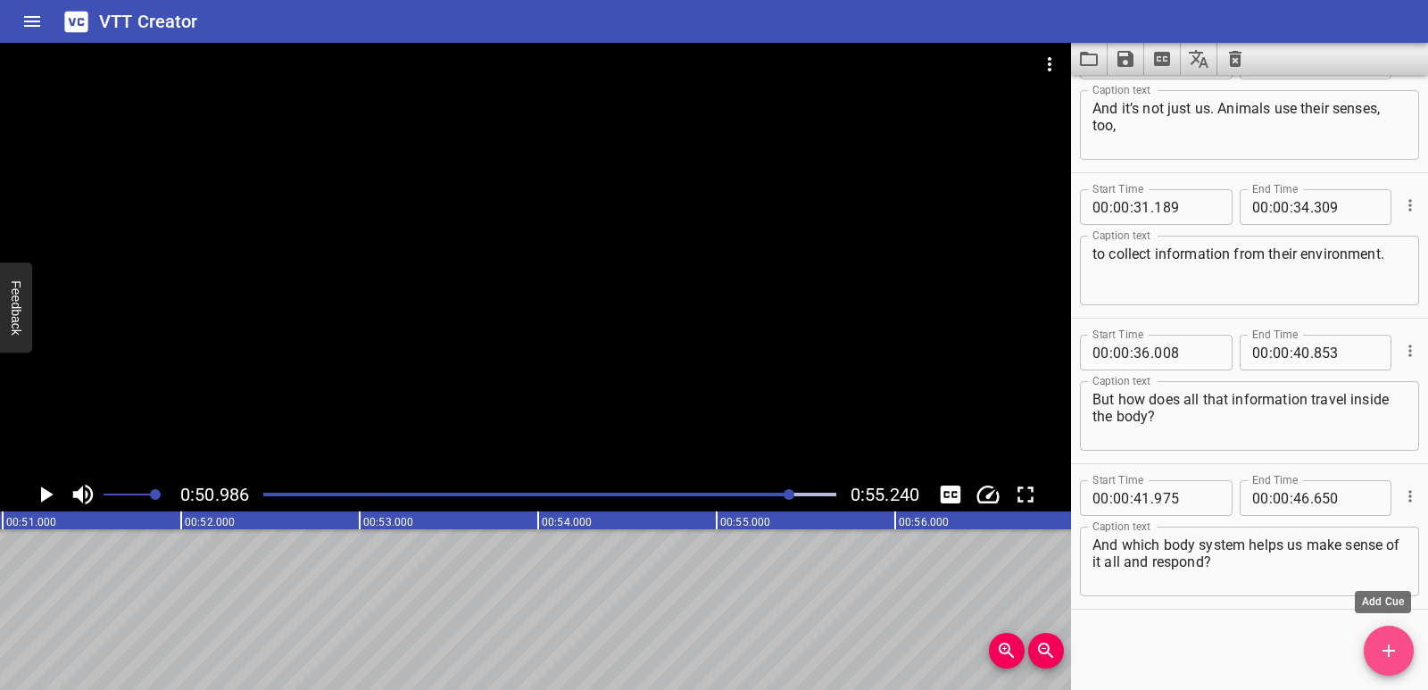
click at [1405, 650] on span "Add Cue" at bounding box center [1389, 650] width 50 height 21
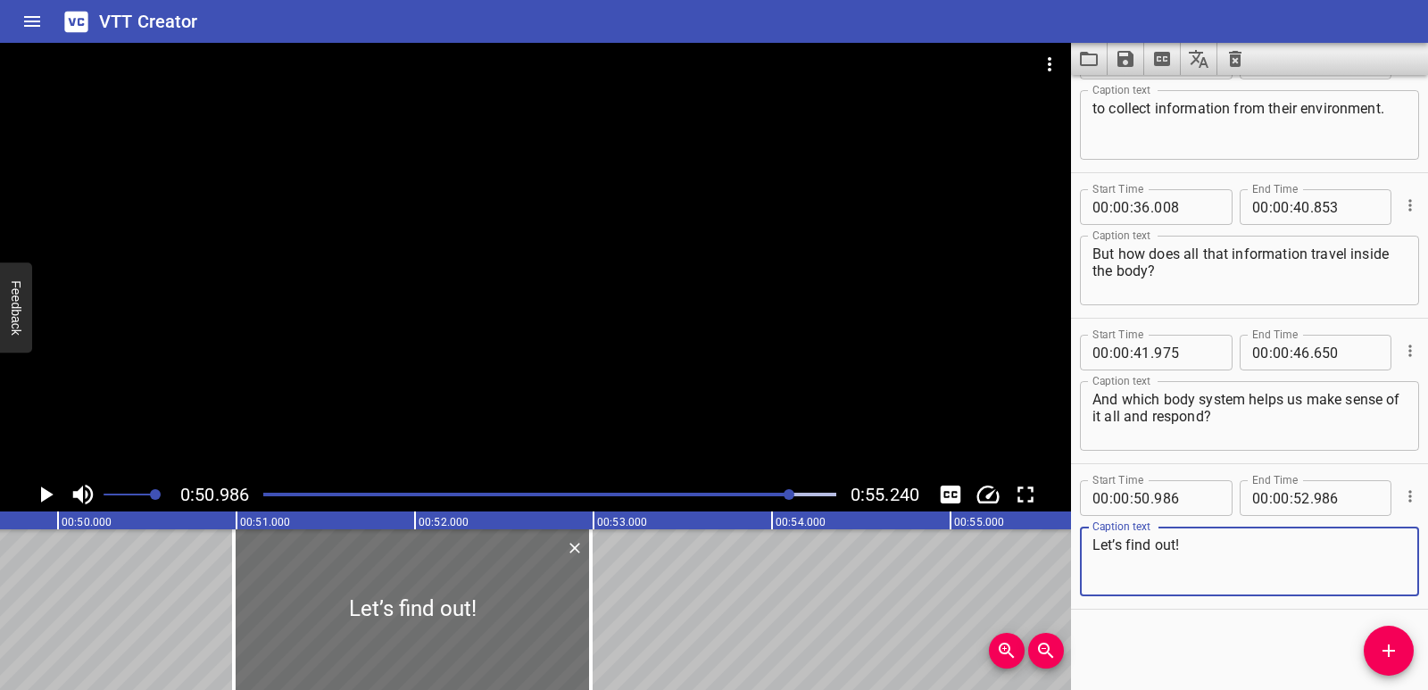
scroll to position [0, 8757]
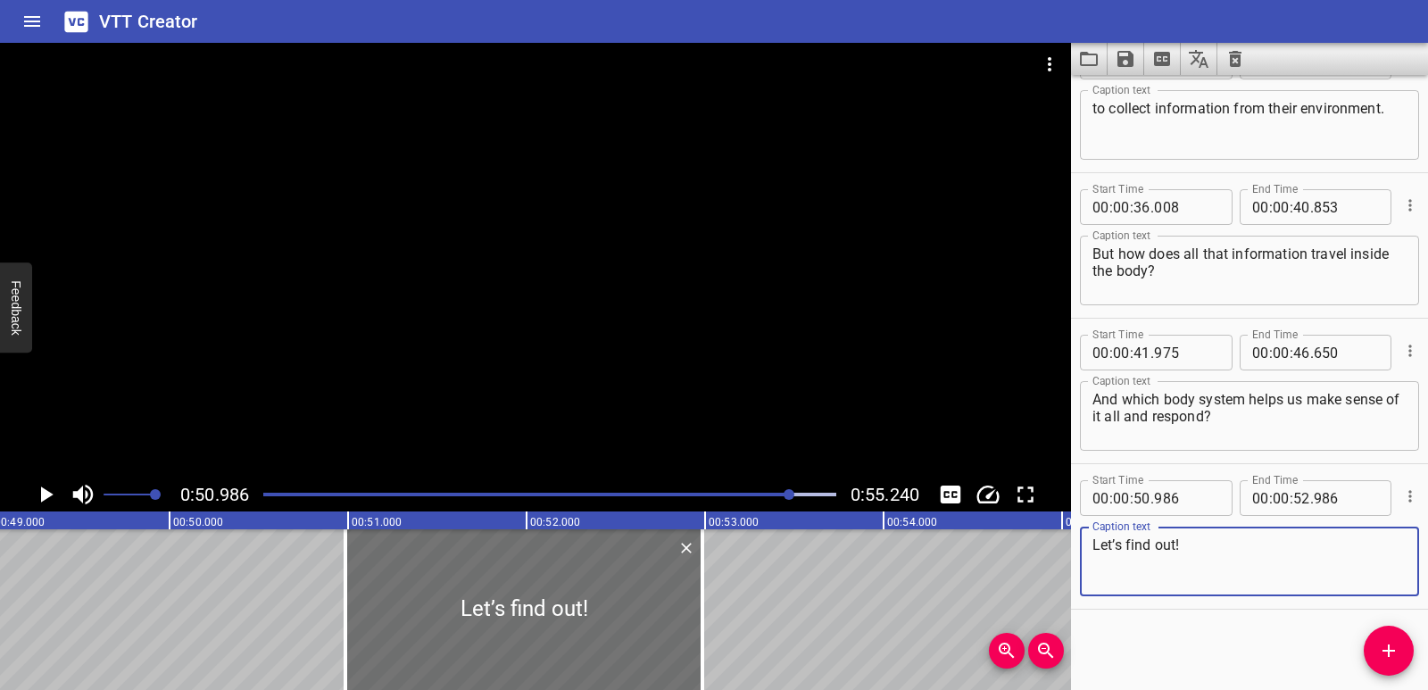
type textarea "Let’s find out!"
drag, startPoint x: 738, startPoint y: 610, endPoint x: 500, endPoint y: 610, distance: 238.3
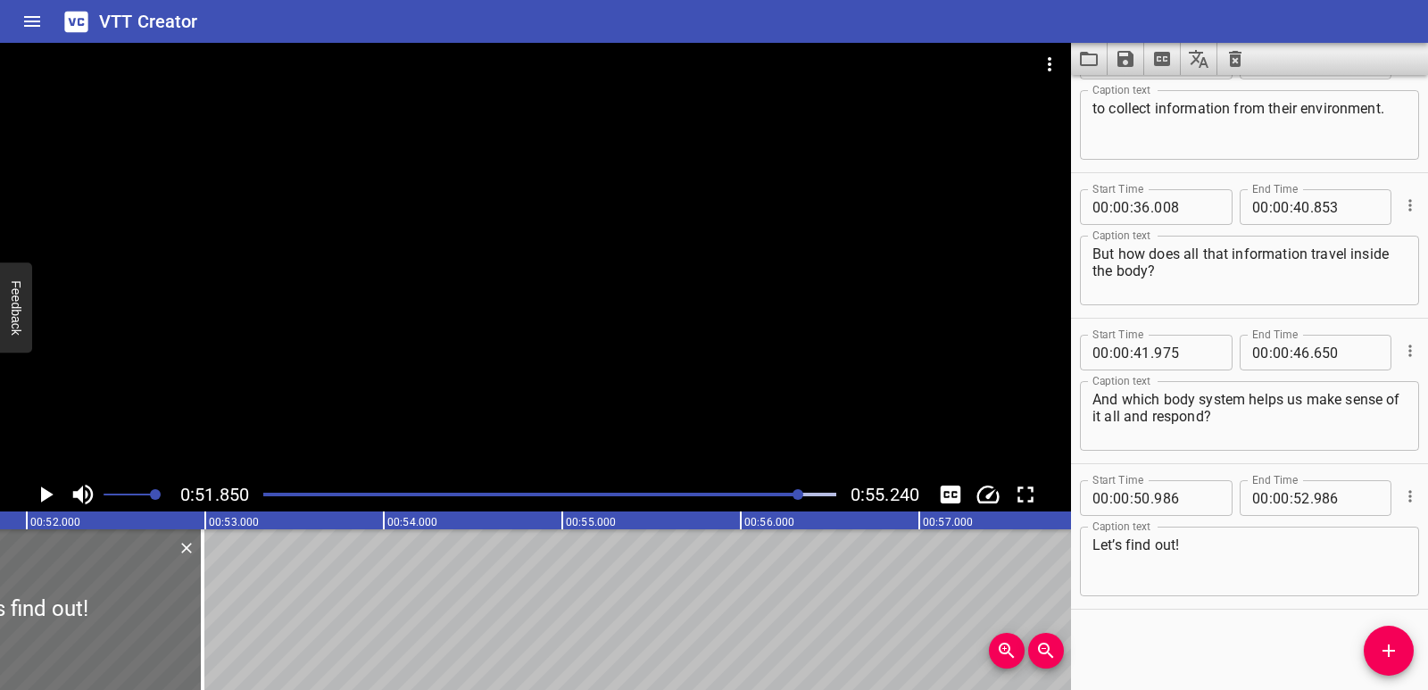
drag, startPoint x: 548, startPoint y: 607, endPoint x: 506, endPoint y: 607, distance: 42.0
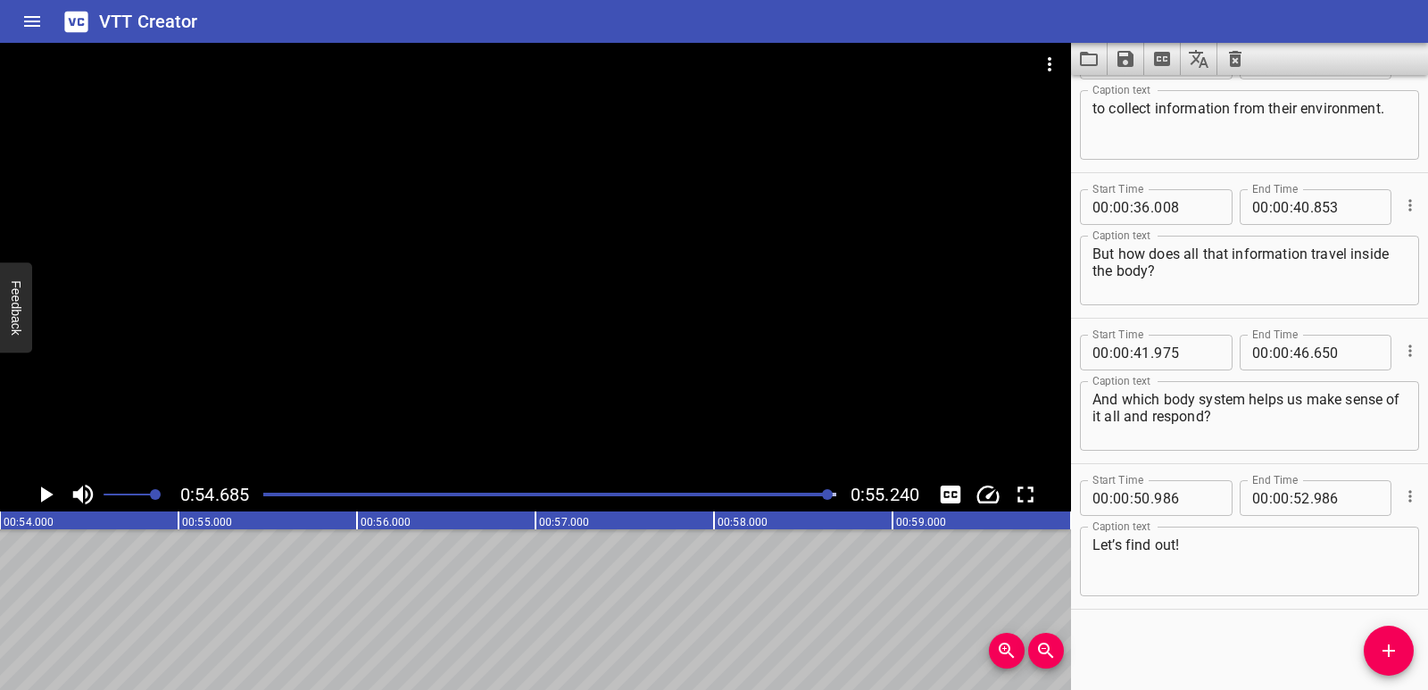
scroll to position [0, 8703]
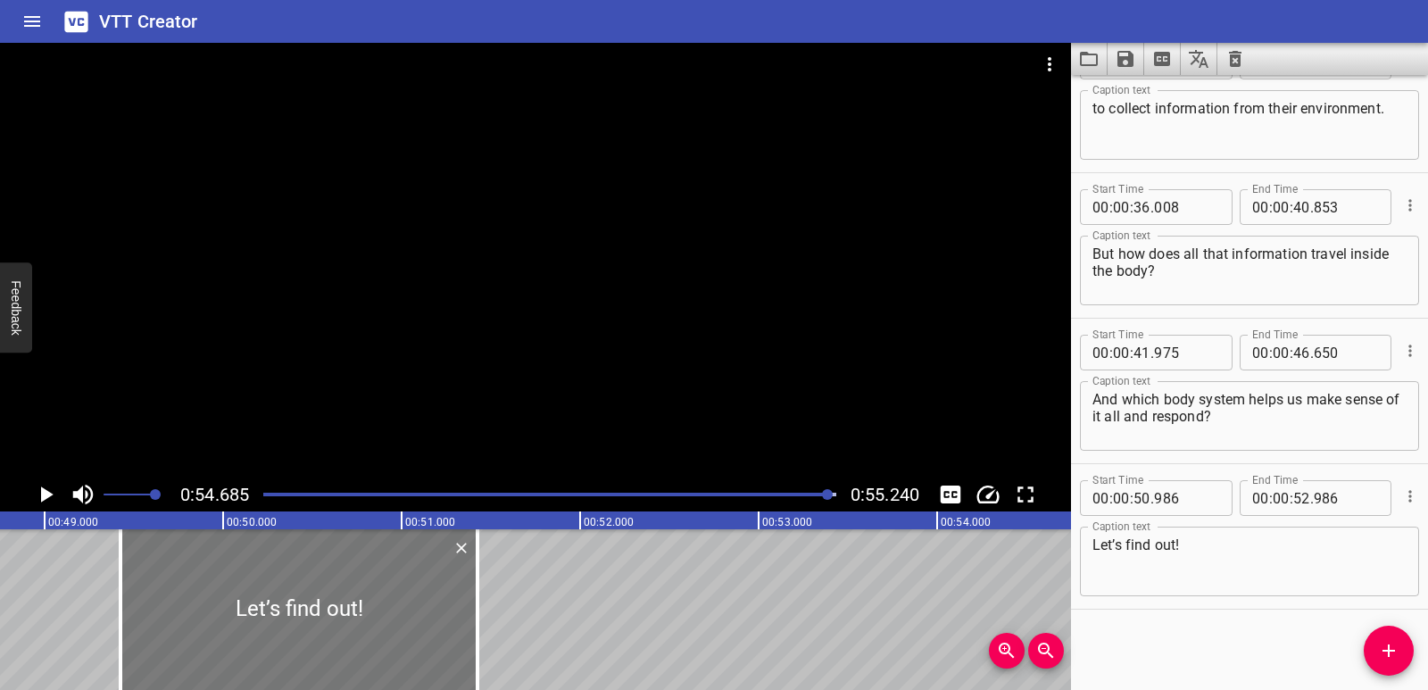
drag, startPoint x: 657, startPoint y: 632, endPoint x: 378, endPoint y: 623, distance: 278.6
click at [378, 623] on div at bounding box center [299, 609] width 357 height 161
type input "49"
type input "426"
type input "51"
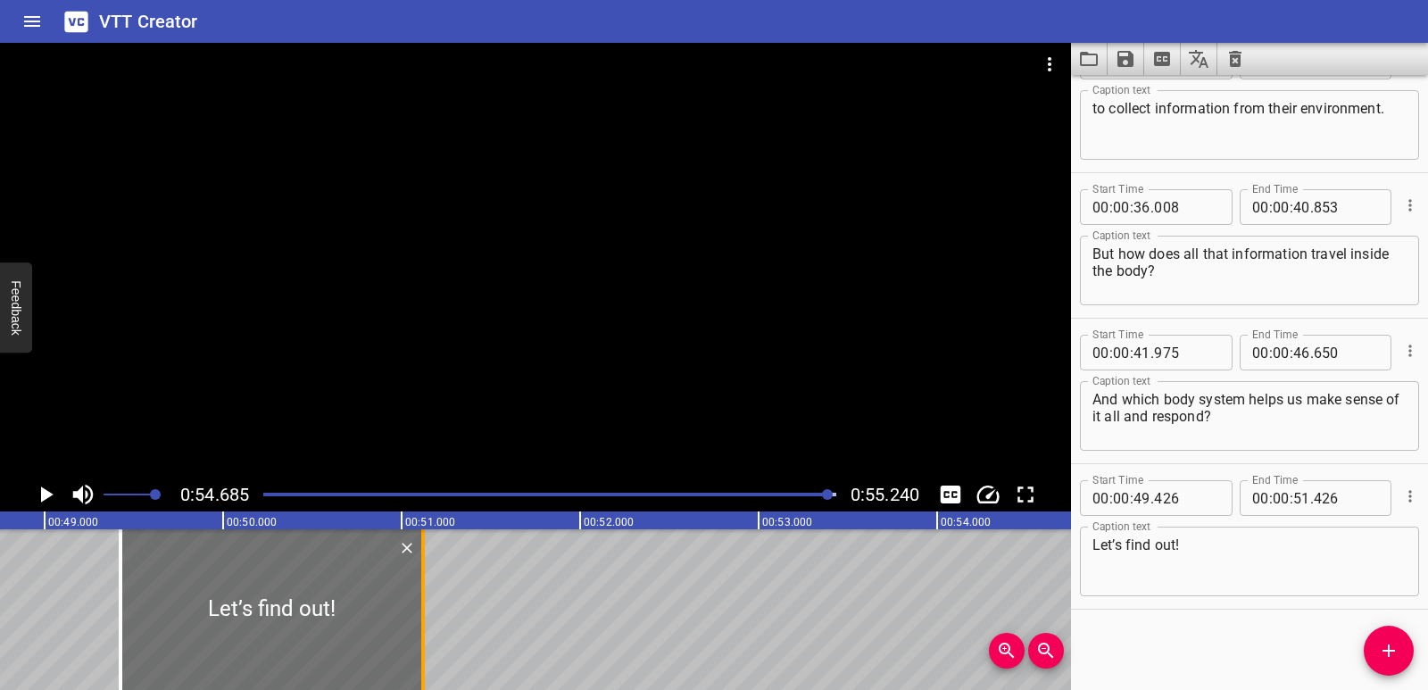
drag, startPoint x: 475, startPoint y: 619, endPoint x: 420, endPoint y: 608, distance: 55.7
click at [420, 608] on div at bounding box center [423, 609] width 18 height 161
type input "121"
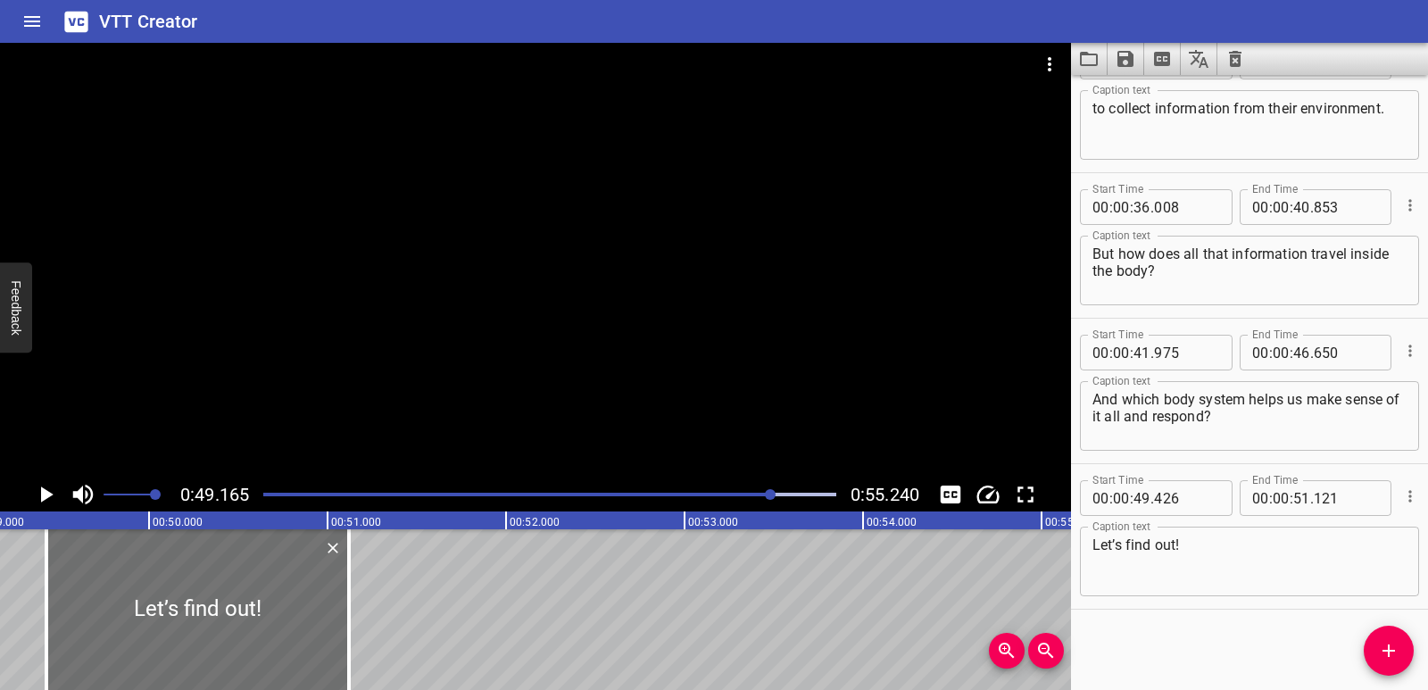
click at [50, 493] on icon "Play/Pause" at bounding box center [47, 494] width 12 height 16
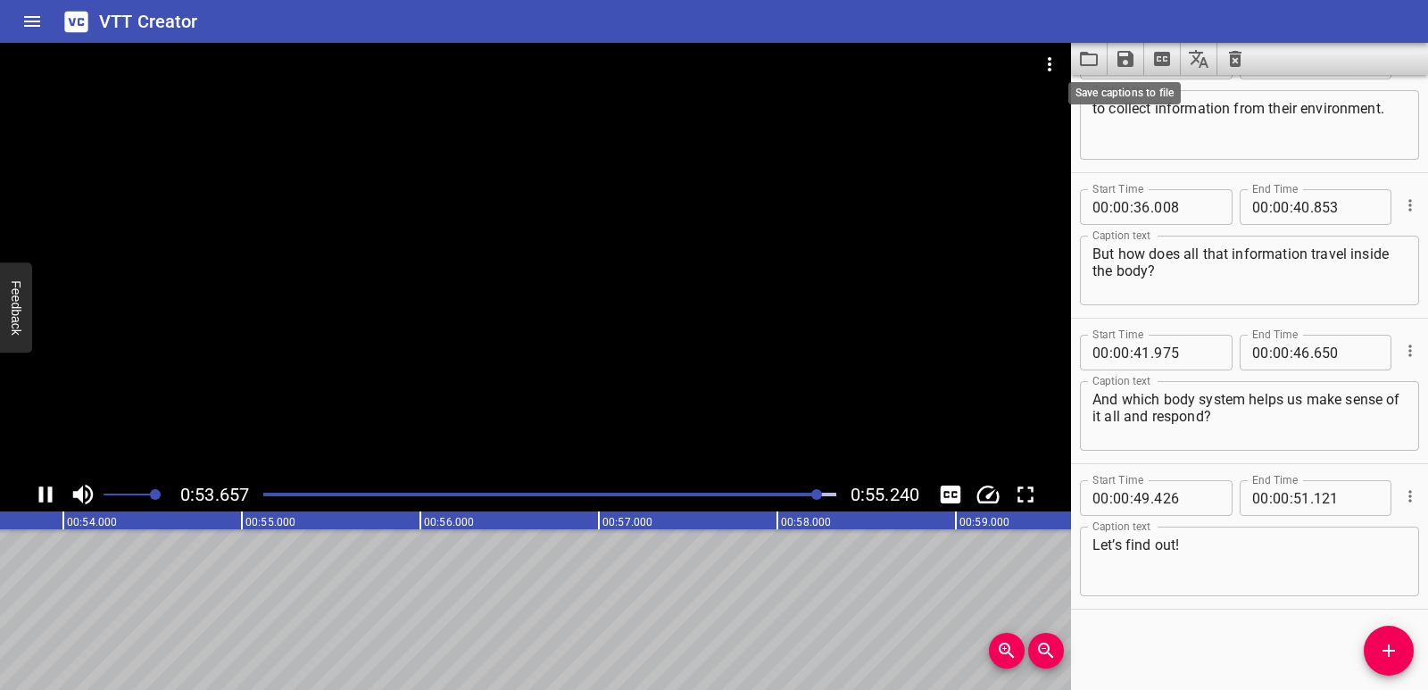
click at [1132, 63] on icon "Save captions to file" at bounding box center [1126, 59] width 16 height 16
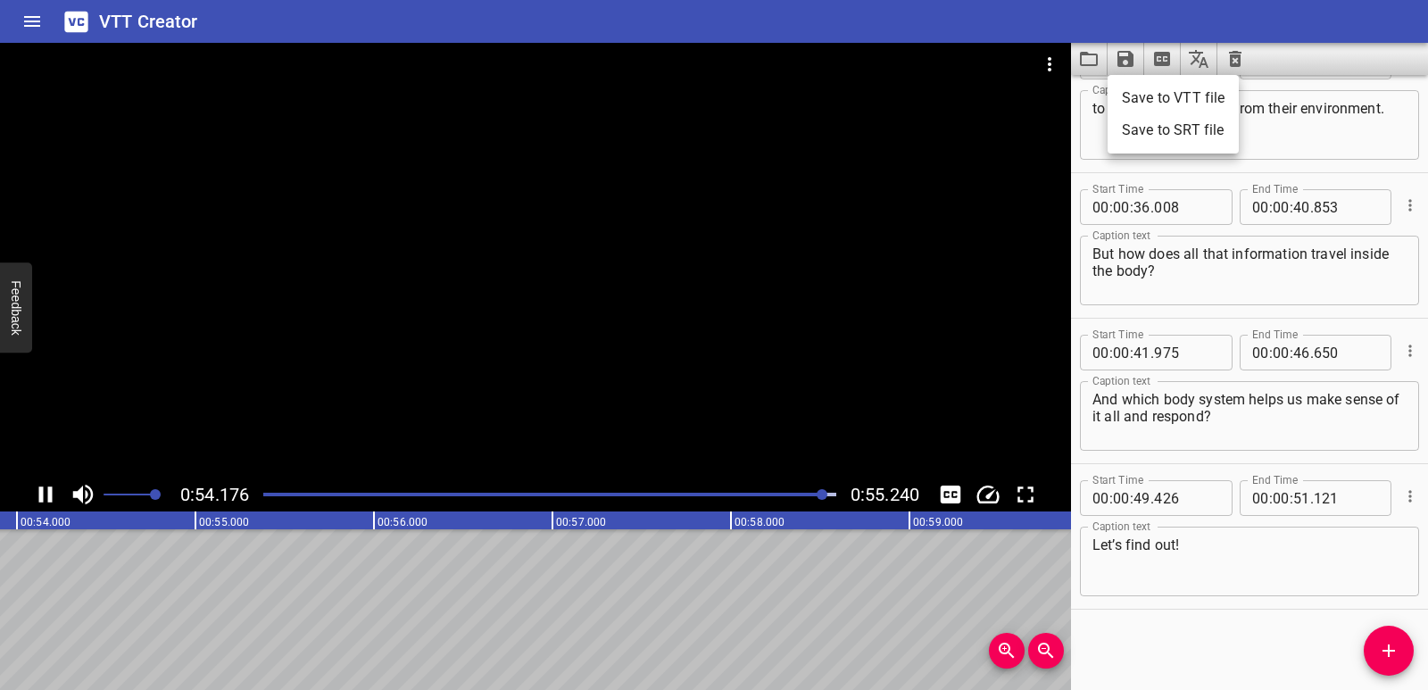
scroll to position [0, 9640]
click at [1144, 96] on li "Save to VTT file" at bounding box center [1173, 98] width 131 height 32
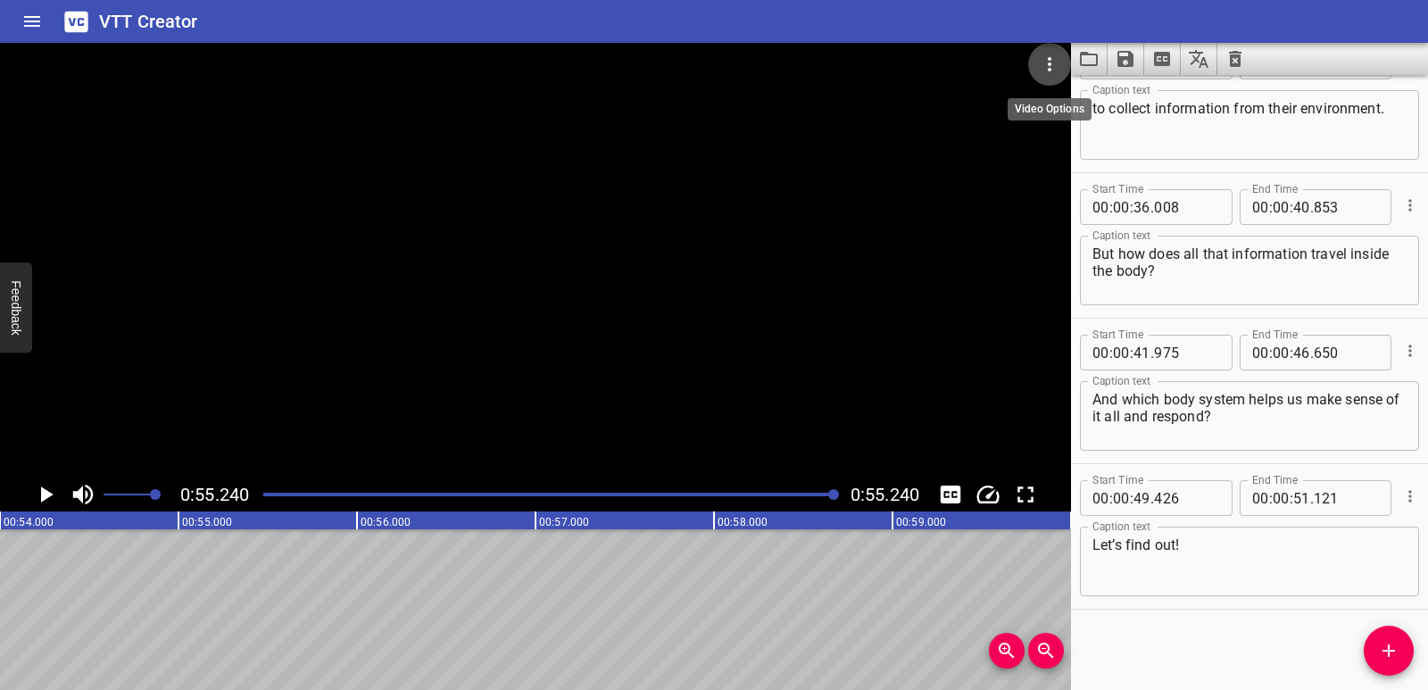
click at [1051, 68] on icon "Video Options" at bounding box center [1049, 64] width 21 height 21
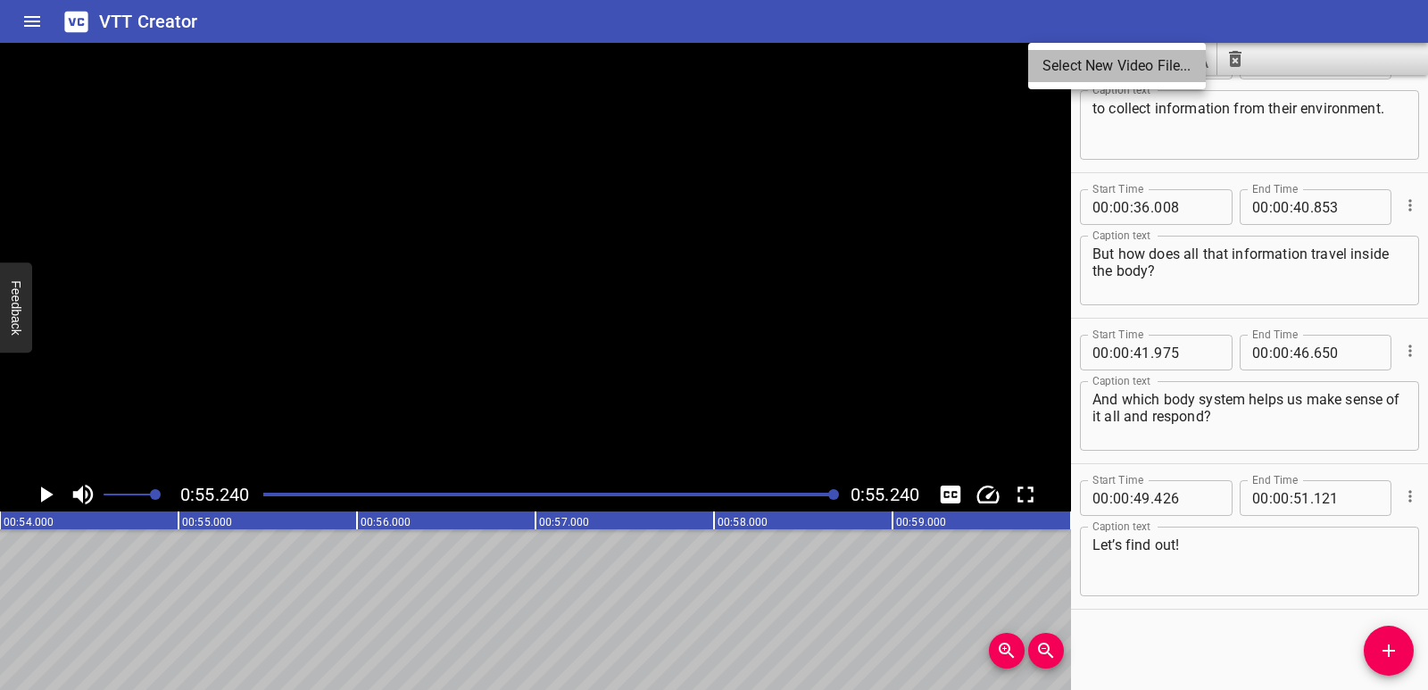
click at [1051, 68] on li "Select New Video File..." at bounding box center [1117, 66] width 178 height 32
click at [1056, 54] on li "Select New Video File..." at bounding box center [1117, 66] width 178 height 32
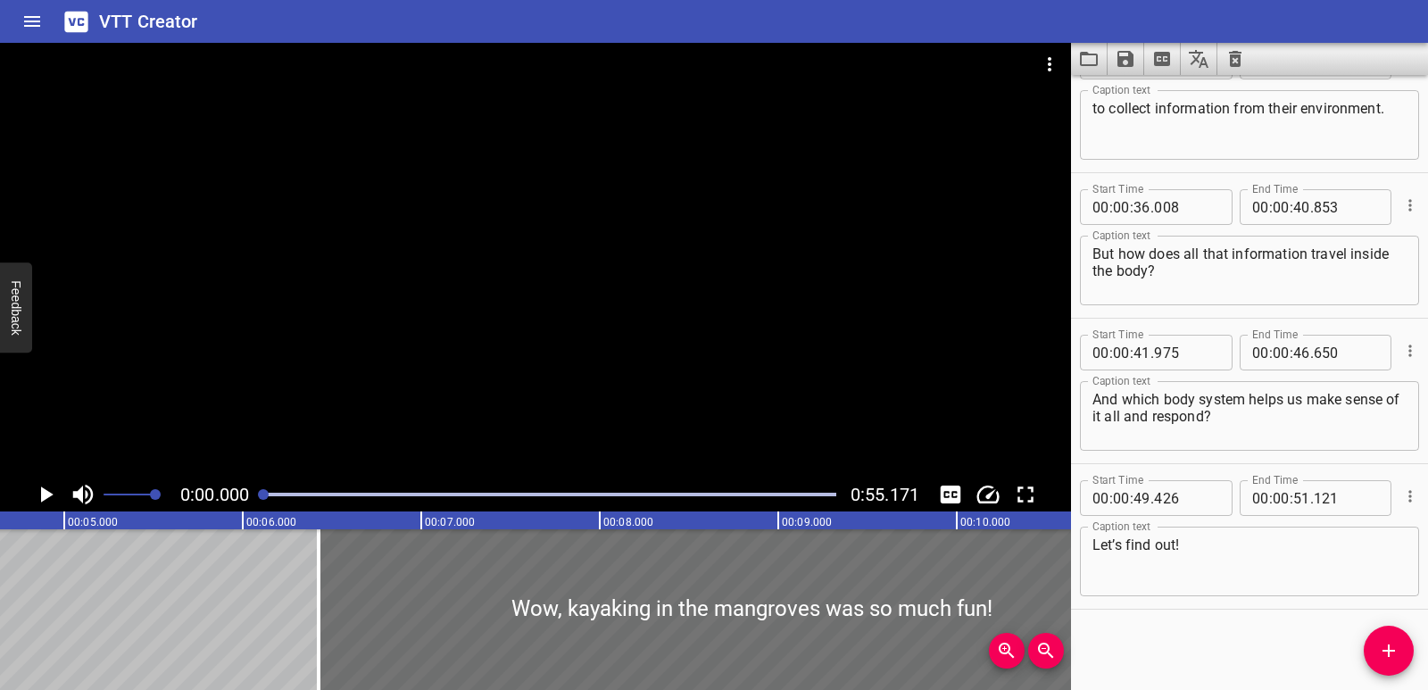
scroll to position [0, 884]
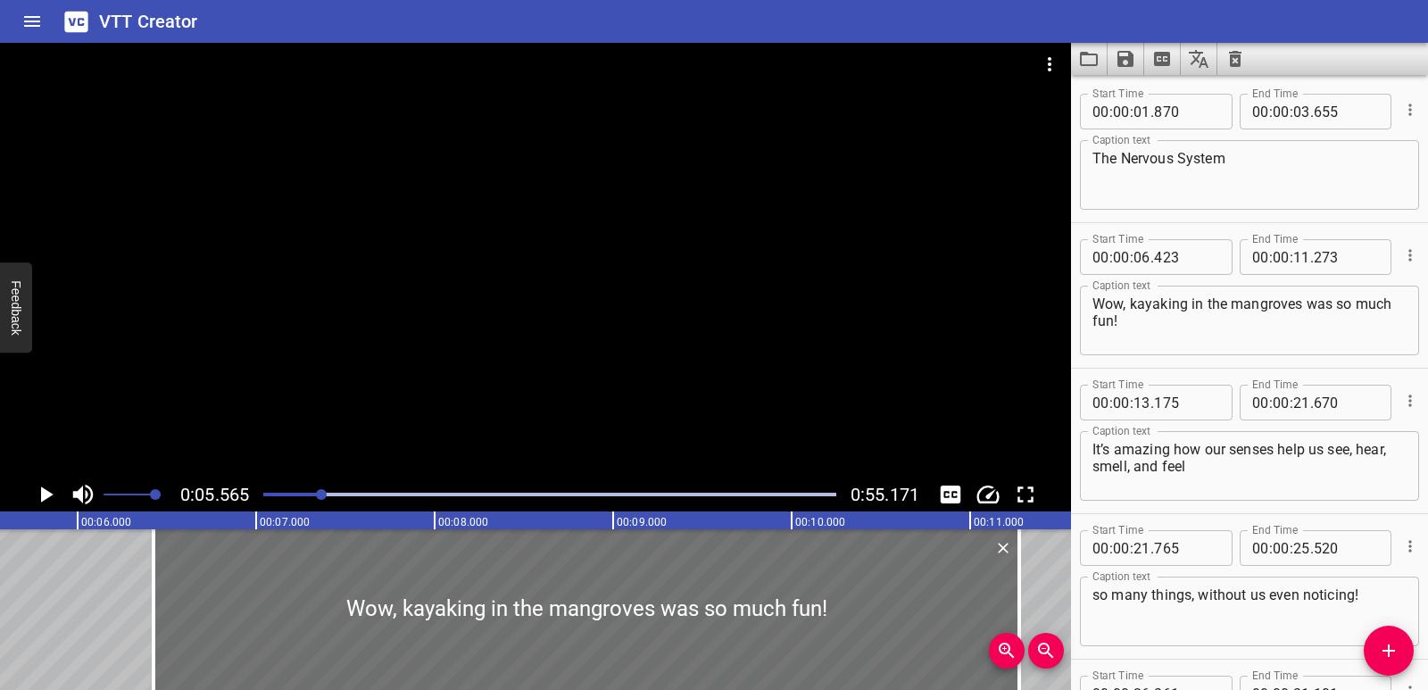
scroll to position [0, 0]
click at [33, 491] on icon "Play/Pause" at bounding box center [45, 494] width 27 height 27
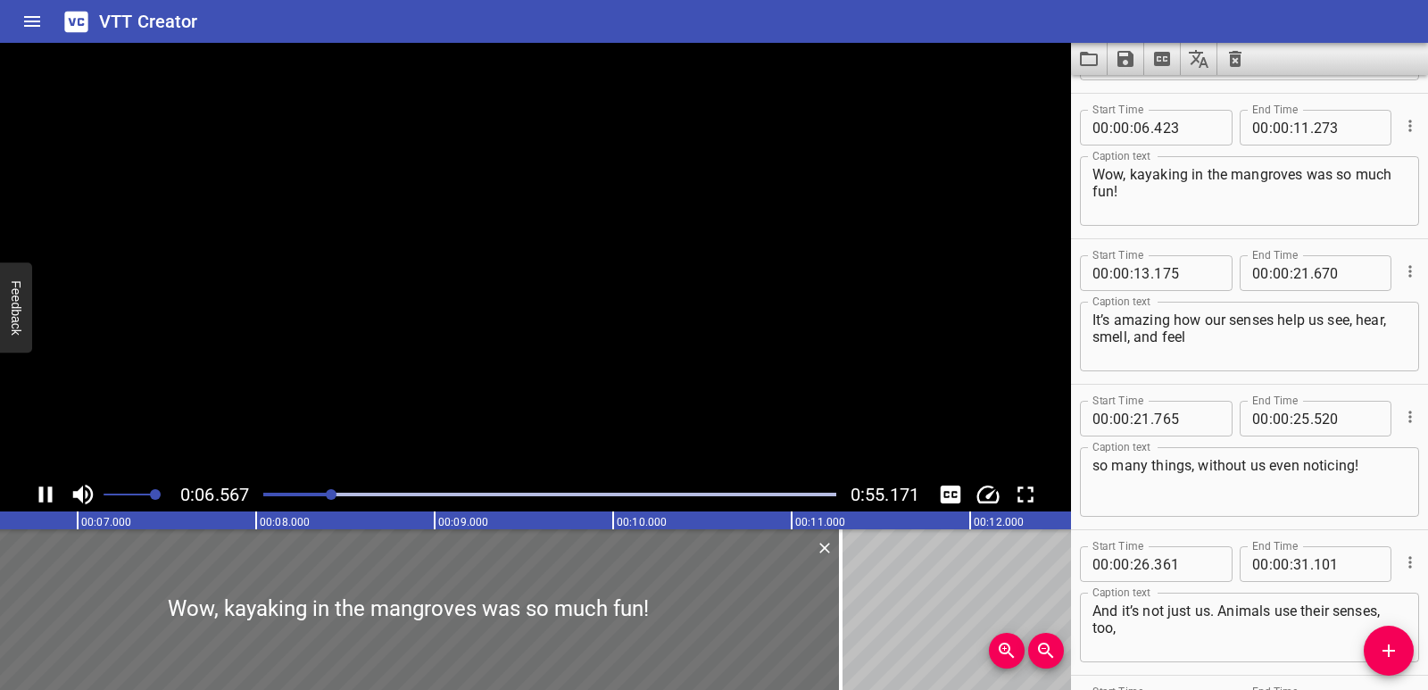
scroll to position [145, 0]
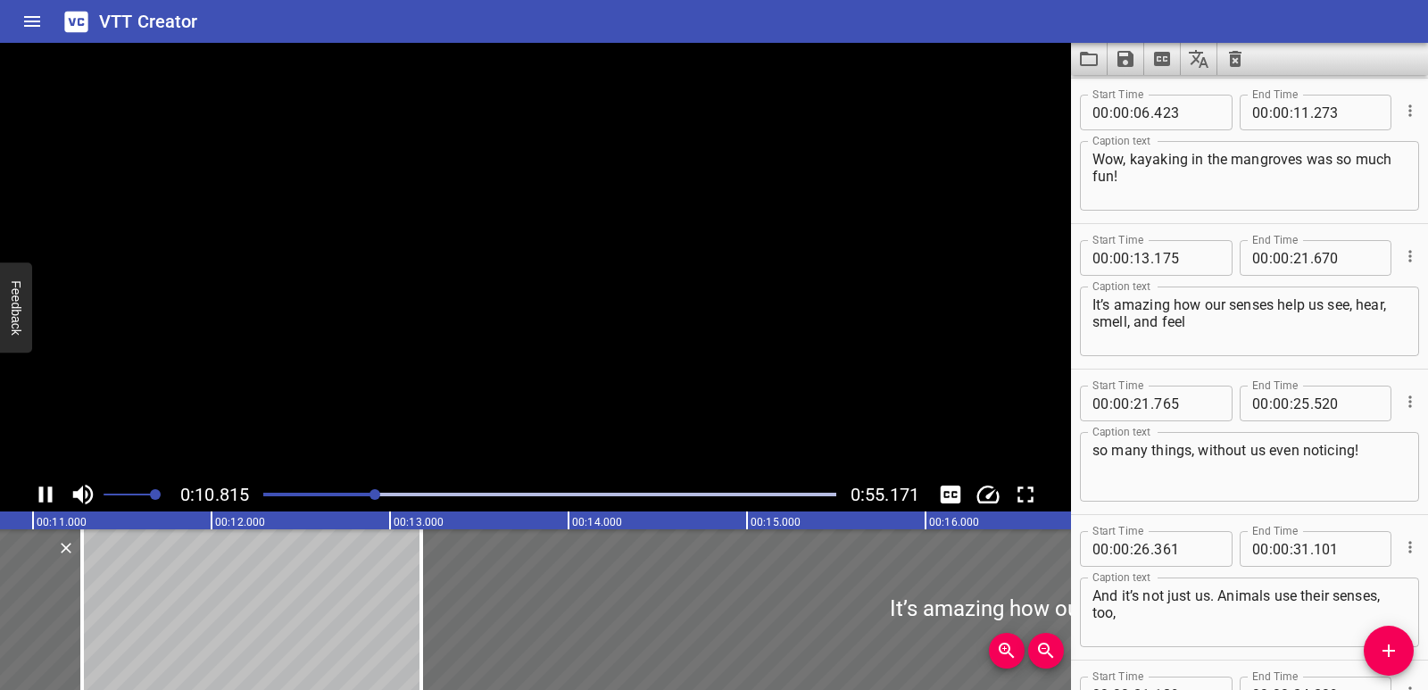
click at [33, 491] on icon "Play/Pause" at bounding box center [45, 494] width 27 height 27
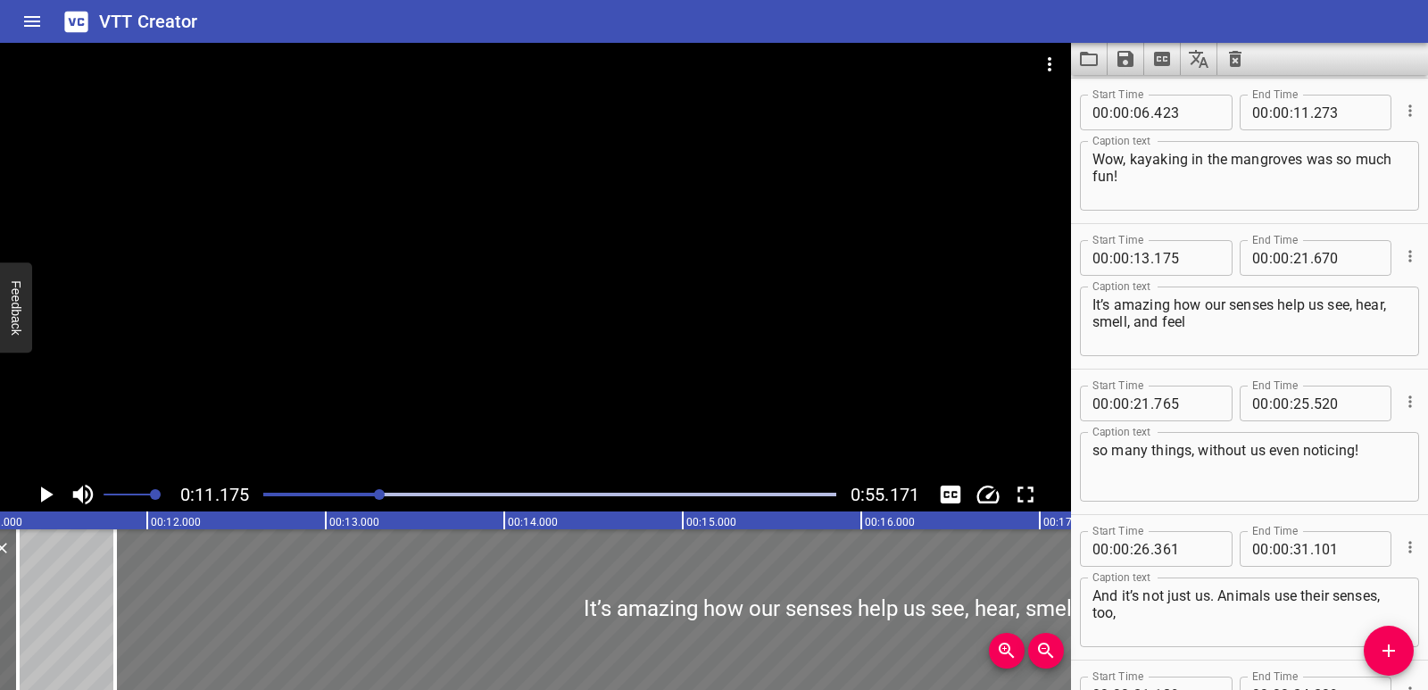
drag, startPoint x: 506, startPoint y: 581, endPoint x: 264, endPoint y: 638, distance: 248.6
click at [264, 638] on div at bounding box center [873, 609] width 1517 height 161
type input "11"
type input "820"
type input "20"
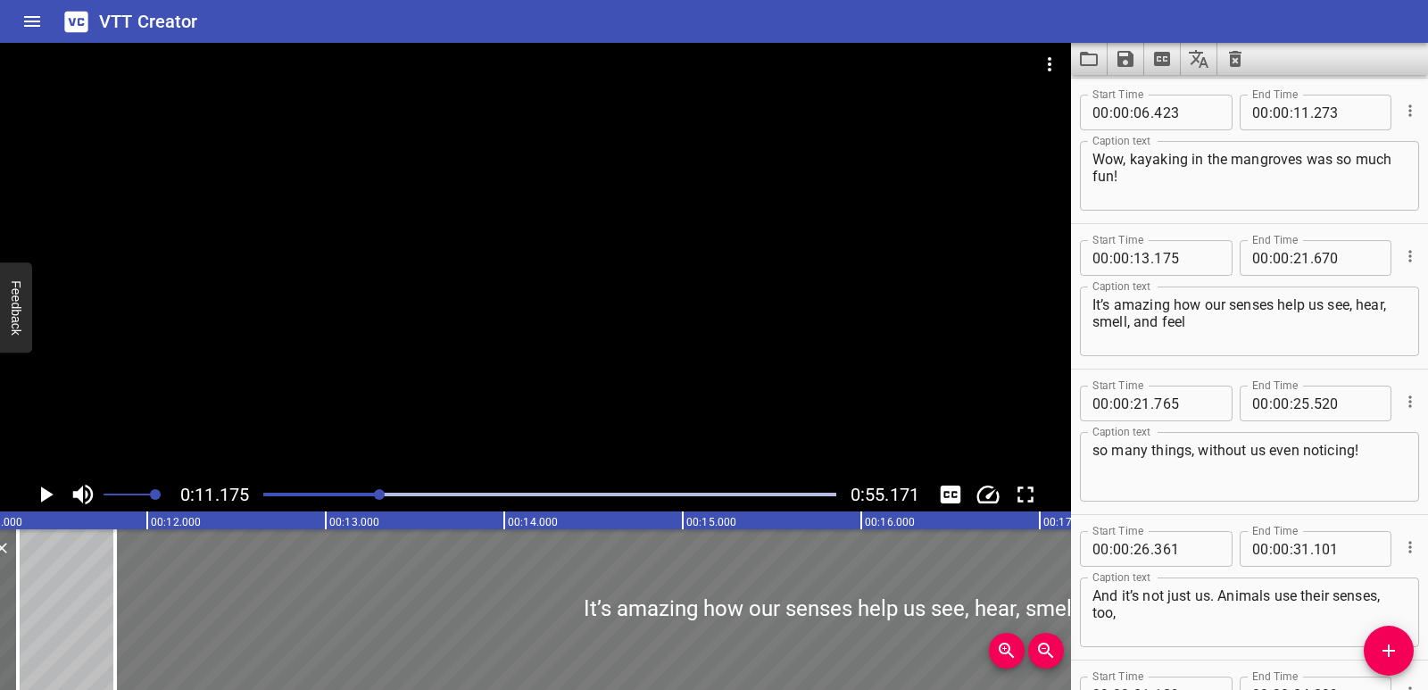
type input "315"
click at [40, 489] on icon "Play/Pause" at bounding box center [45, 494] width 27 height 27
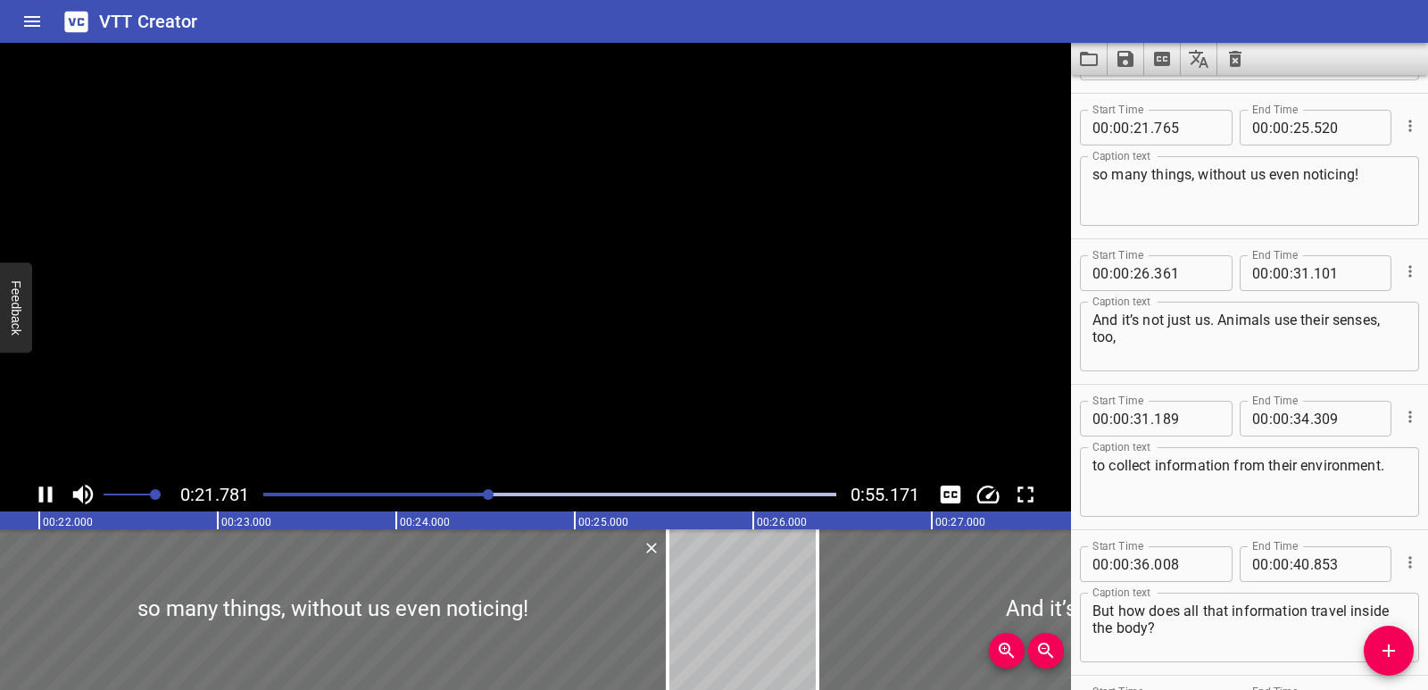
scroll to position [436, 0]
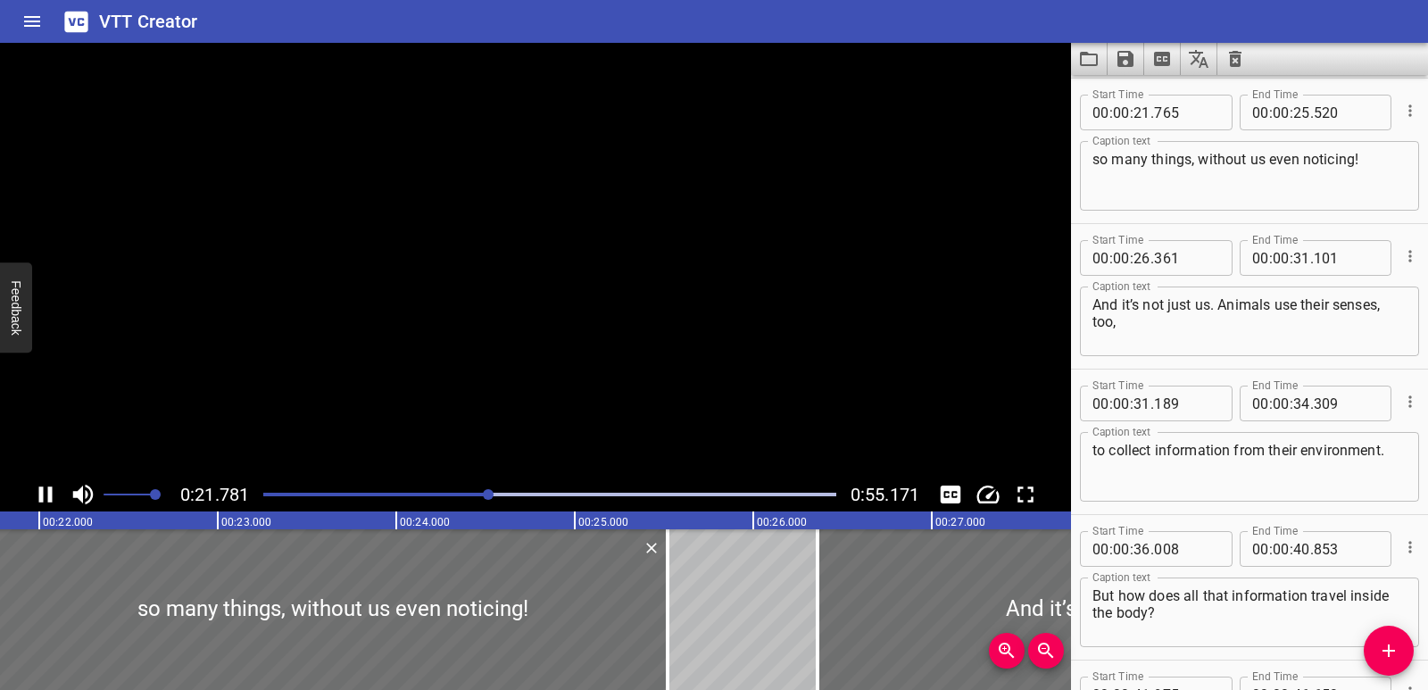
click at [51, 495] on icon "Play/Pause" at bounding box center [45, 494] width 13 height 16
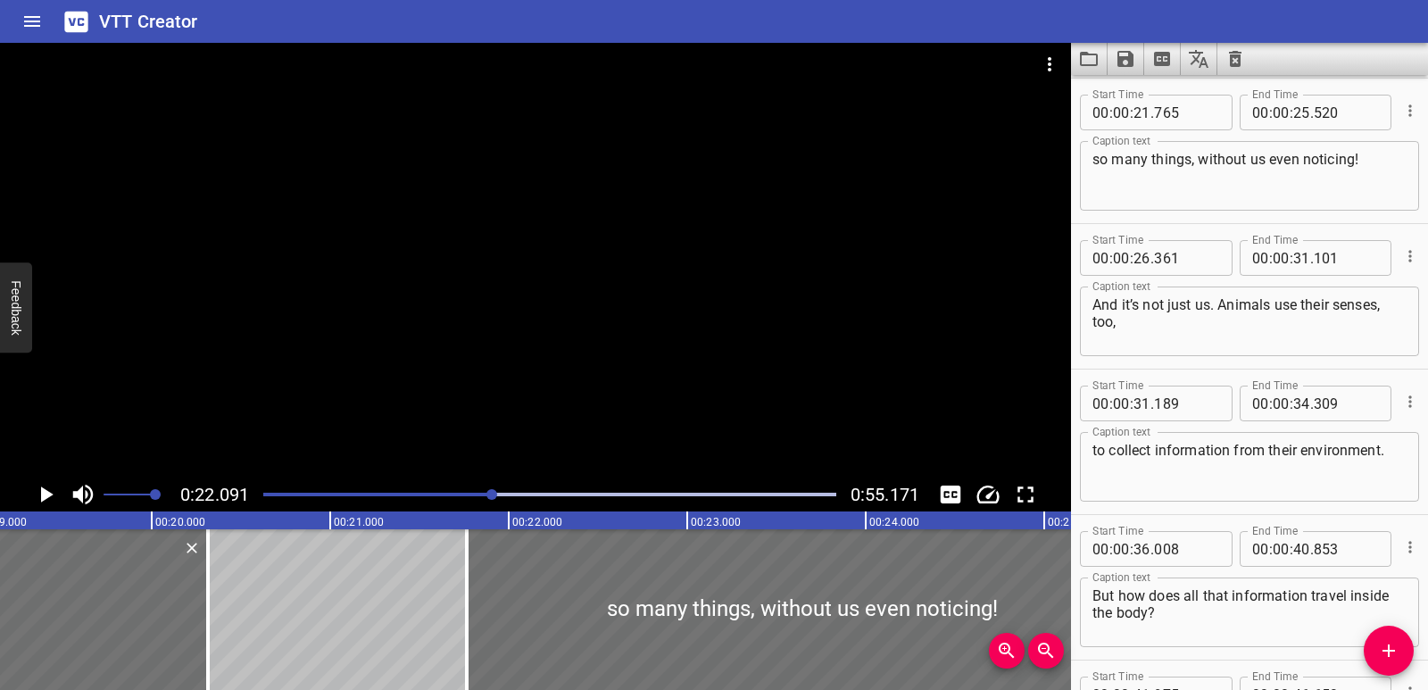
scroll to position [0, 3410]
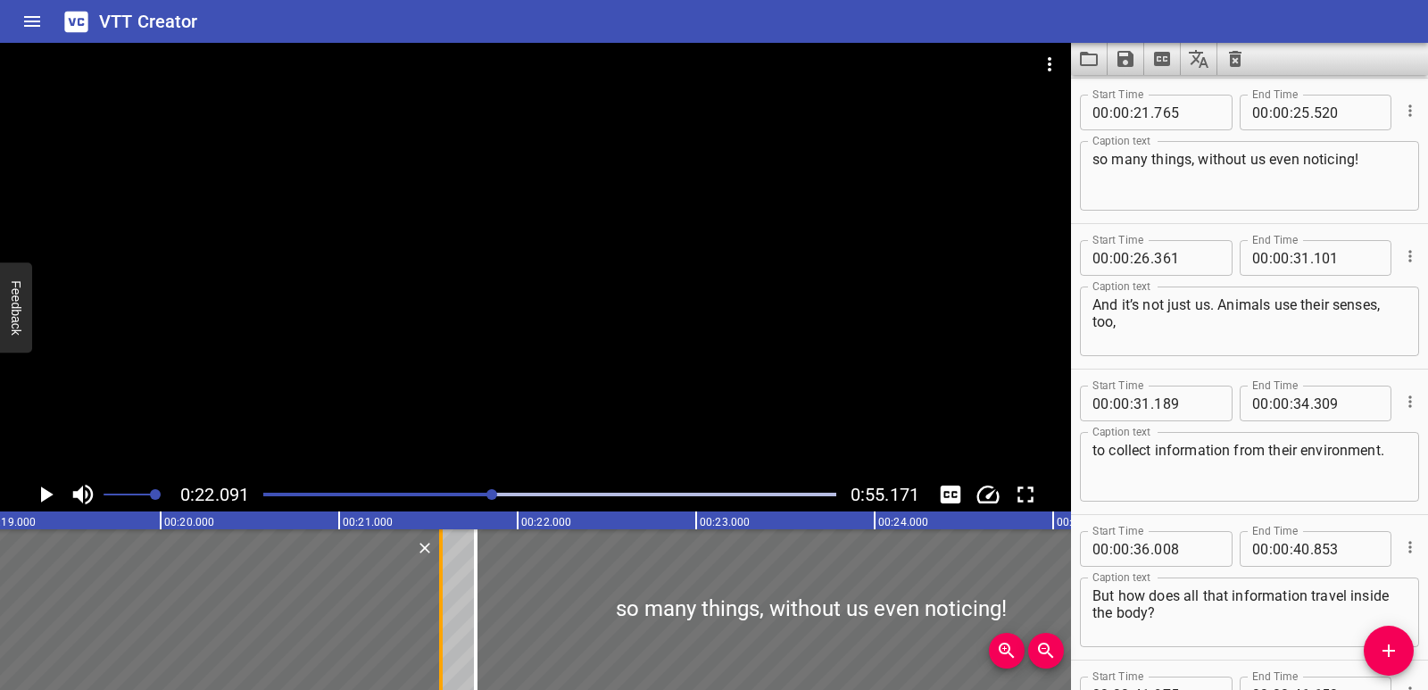
drag, startPoint x: 212, startPoint y: 644, endPoint x: 436, endPoint y: 636, distance: 224.2
click at [436, 636] on div at bounding box center [441, 609] width 18 height 161
type input "21"
type input "570"
drag, startPoint x: 482, startPoint y: 641, endPoint x: 461, endPoint y: 646, distance: 21.2
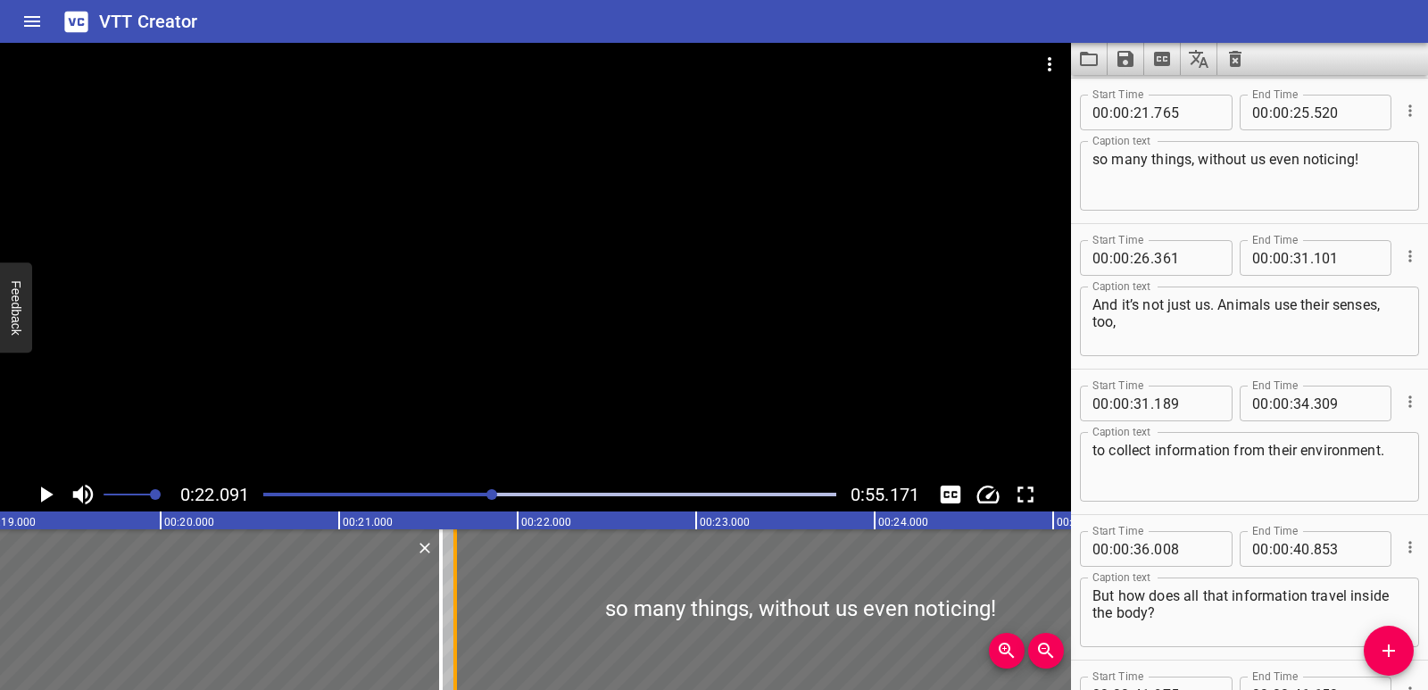
click at [461, 646] on div at bounding box center [455, 609] width 18 height 161
type input "650"
click at [40, 503] on icon "Play/Pause" at bounding box center [45, 494] width 27 height 27
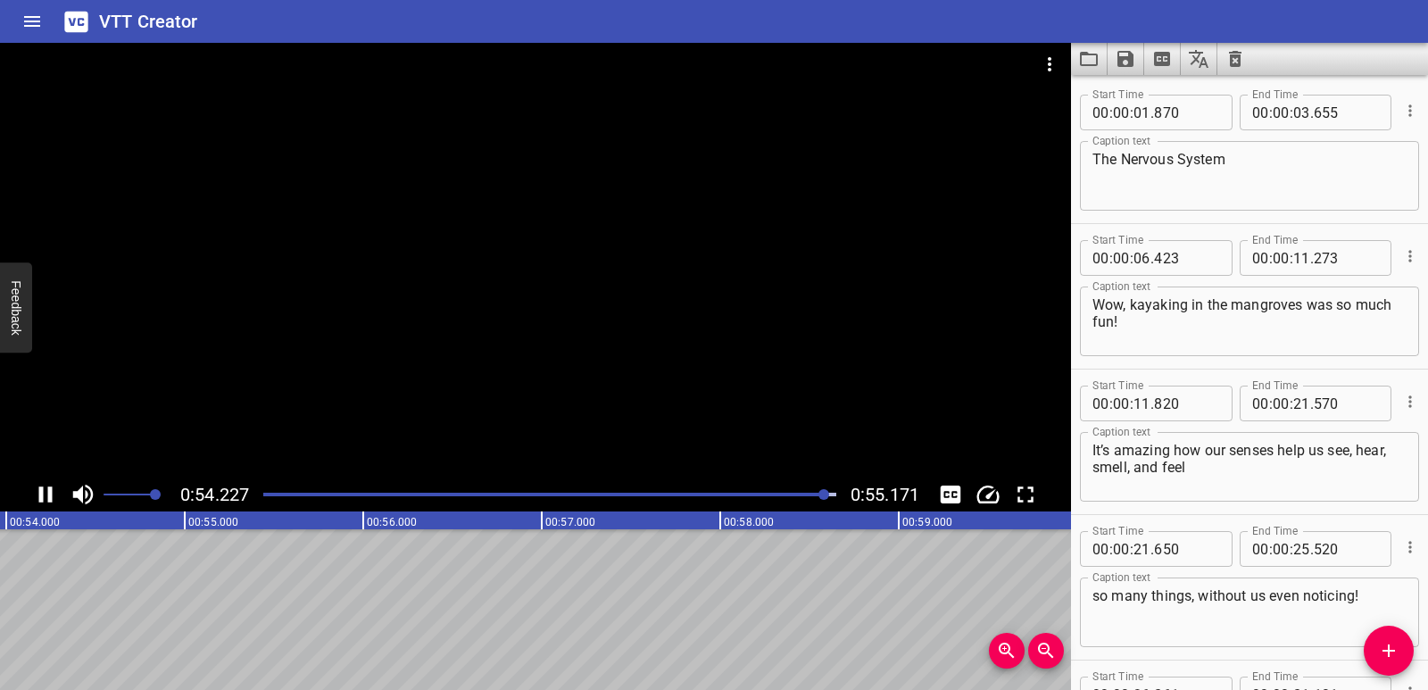
scroll to position [0, 9640]
drag, startPoint x: 1134, startPoint y: 405, endPoint x: 1183, endPoint y: 406, distance: 49.1
click at [1183, 406] on div "00 : 00 : . 820" at bounding box center [1156, 404] width 153 height 36
type input "11"
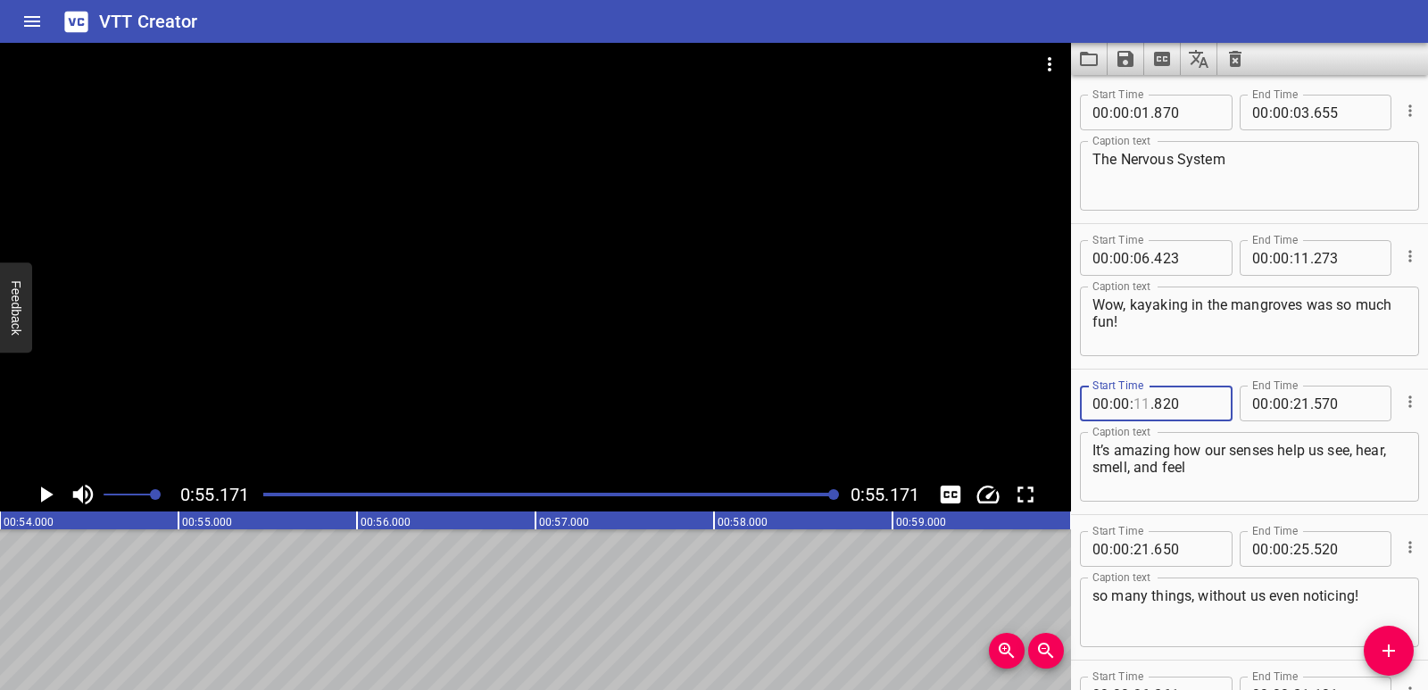
type input "11"
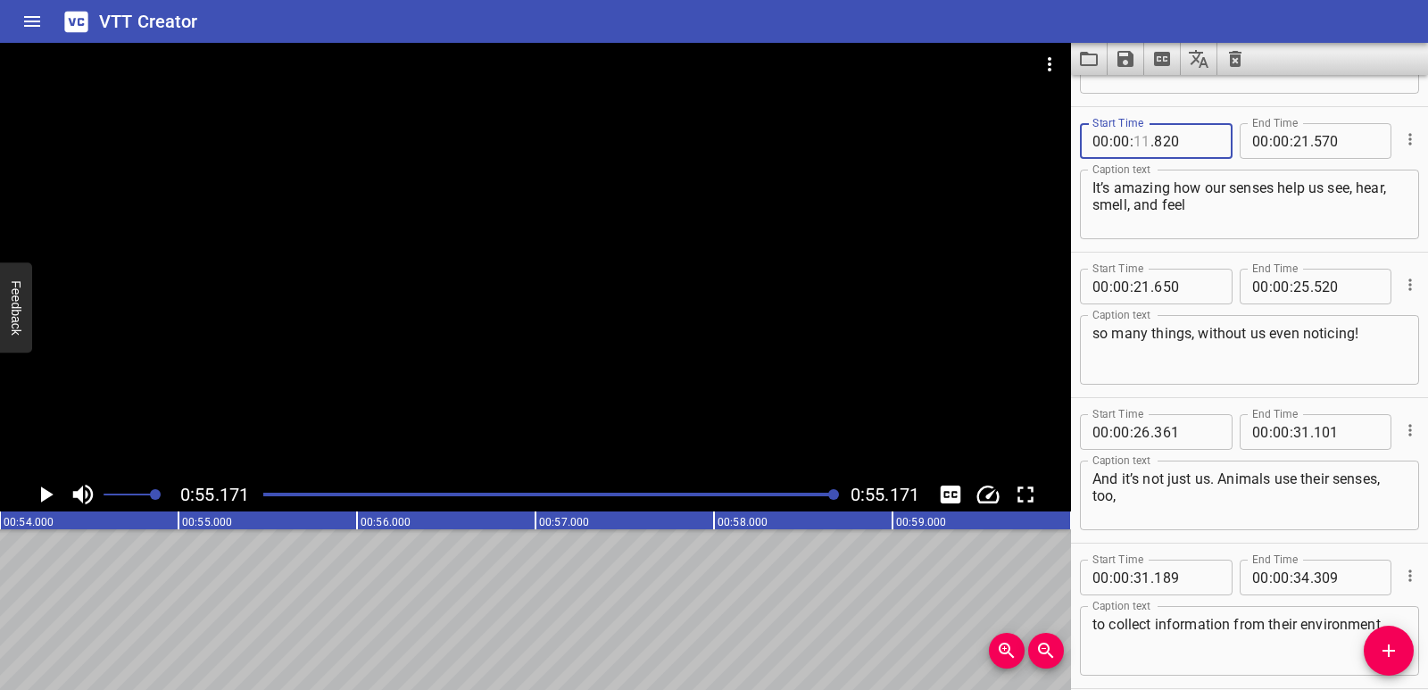
scroll to position [268, 0]
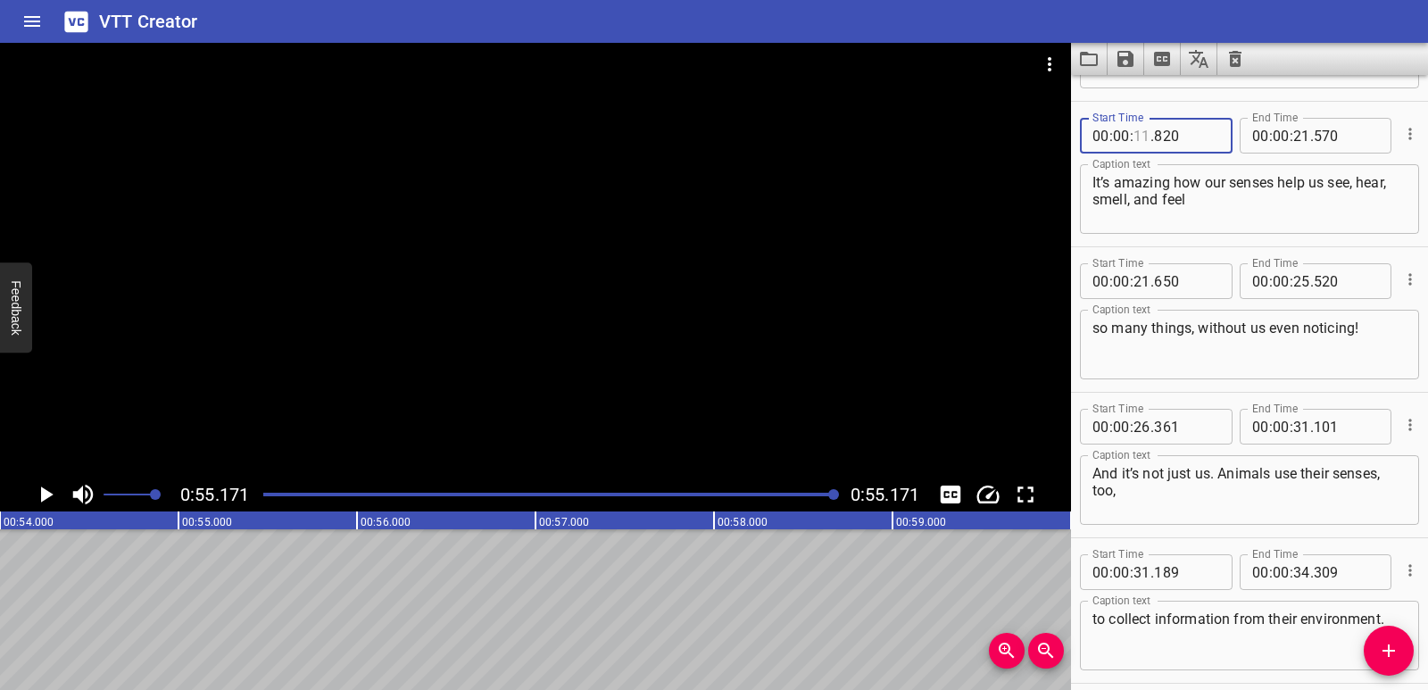
type input "11"
